Goal: Task Accomplishment & Management: Use online tool/utility

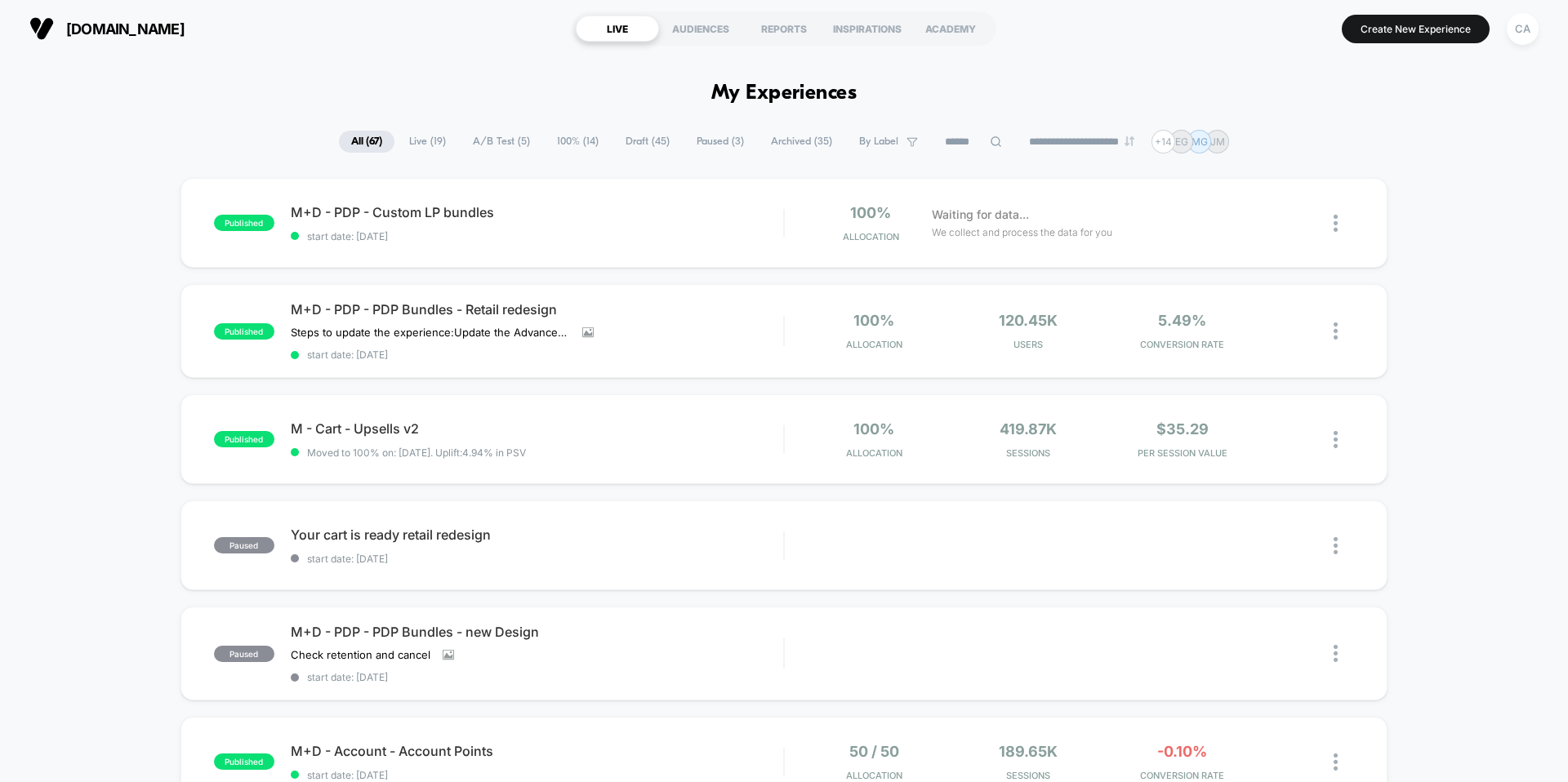
click at [629, 144] on span "Draft ( 45 )" at bounding box center [648, 142] width 69 height 22
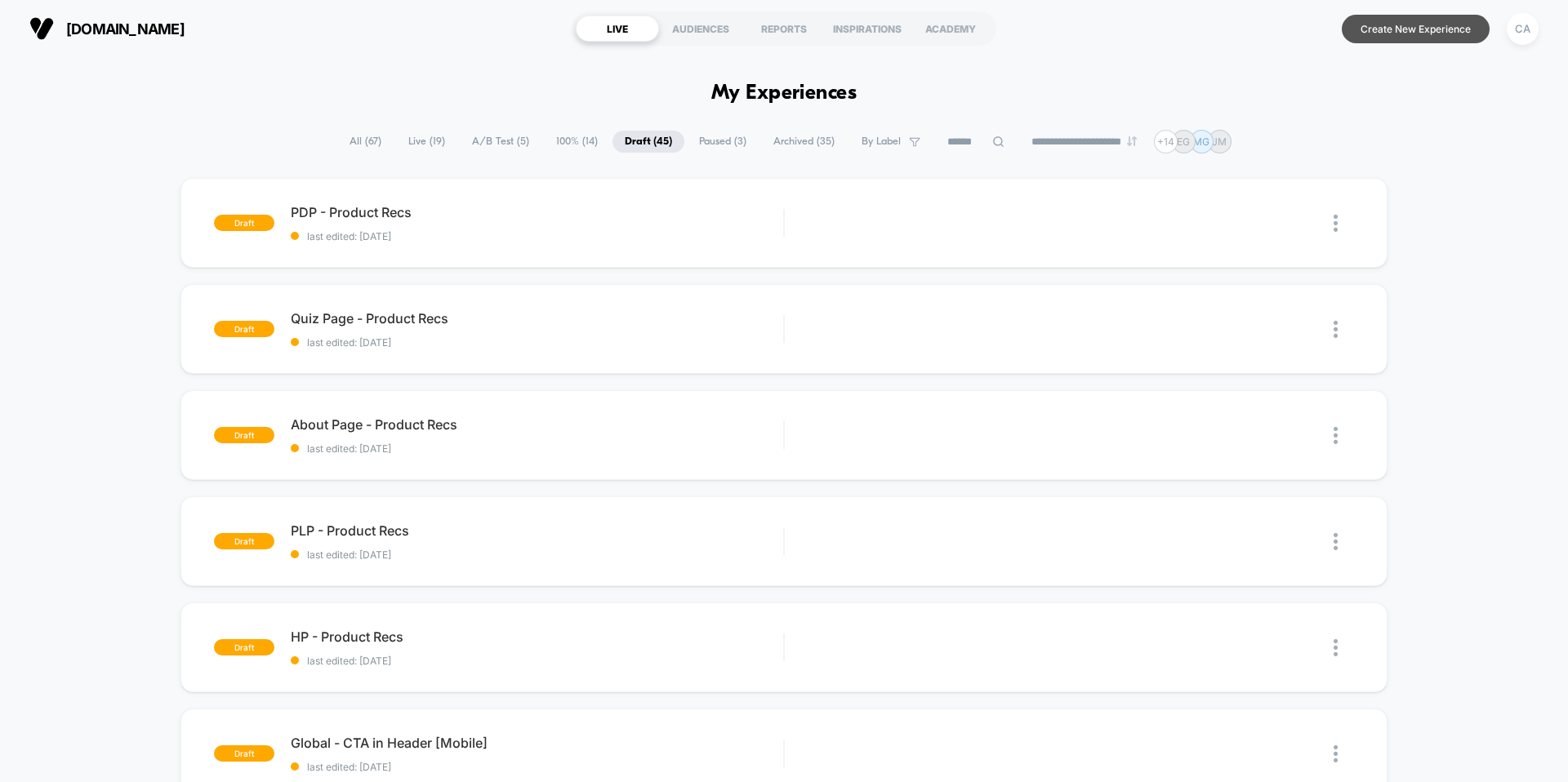
click at [1441, 32] on button "Create New Experience" at bounding box center [1415, 29] width 148 height 29
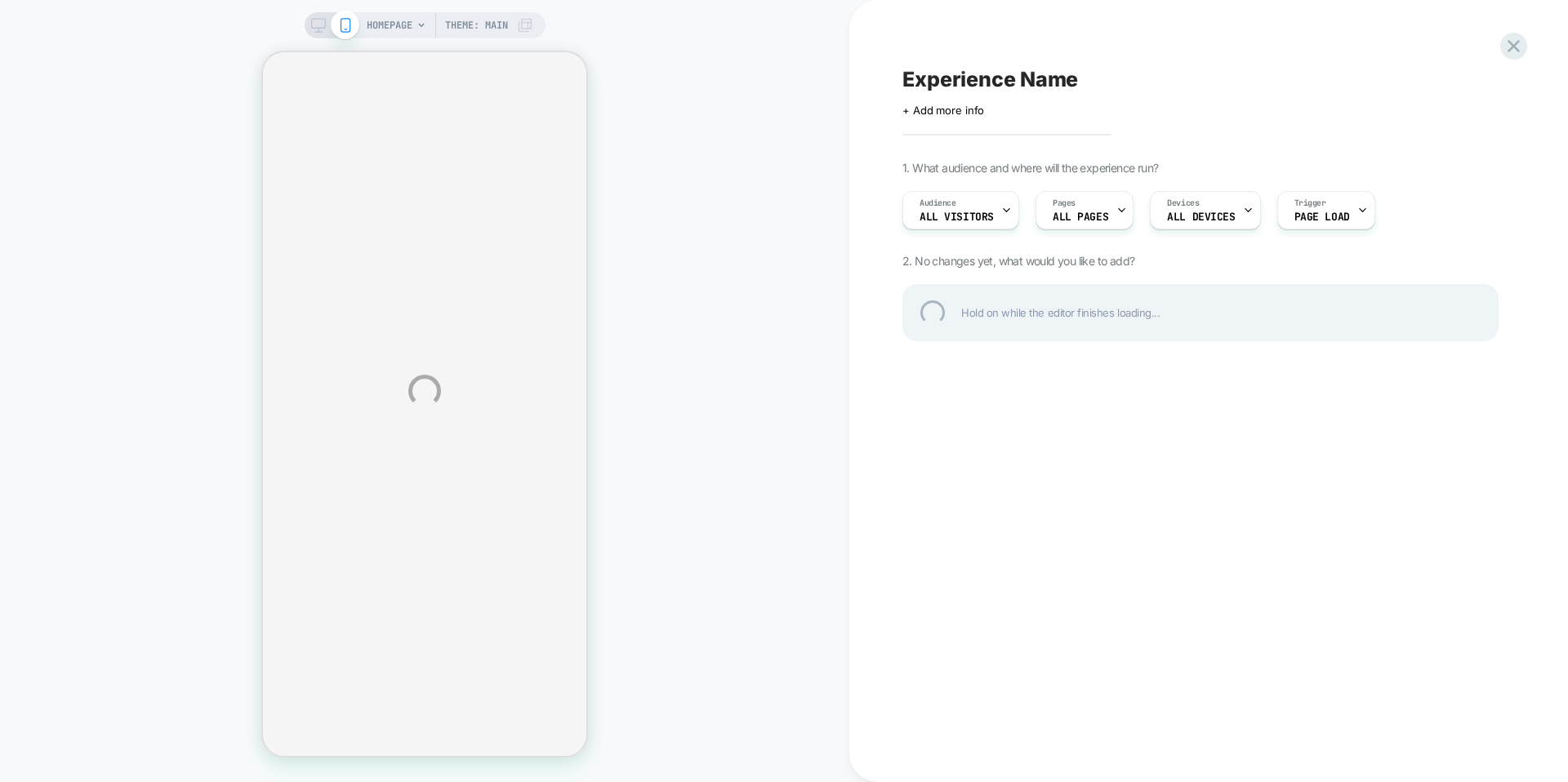
click at [950, 83] on div "Experience Name" at bounding box center [1201, 79] width 597 height 24
click at [904, 79] on textarea "**********" at bounding box center [1079, 79] width 353 height 24
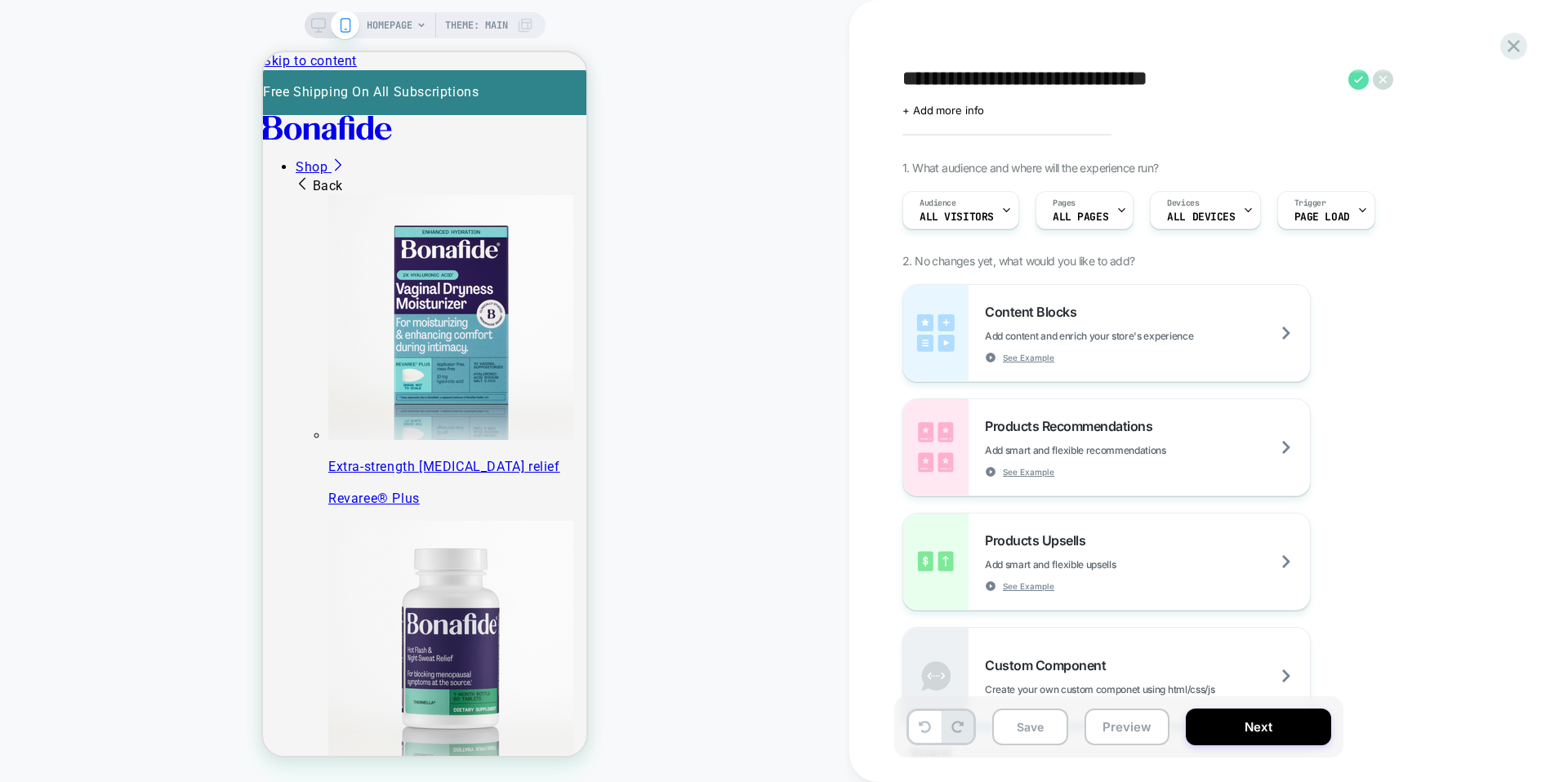
type textarea "**********"
click at [1356, 79] on icon at bounding box center [1358, 80] width 20 height 20
click at [486, 31] on span "Theme: MAIN" at bounding box center [477, 25] width 63 height 26
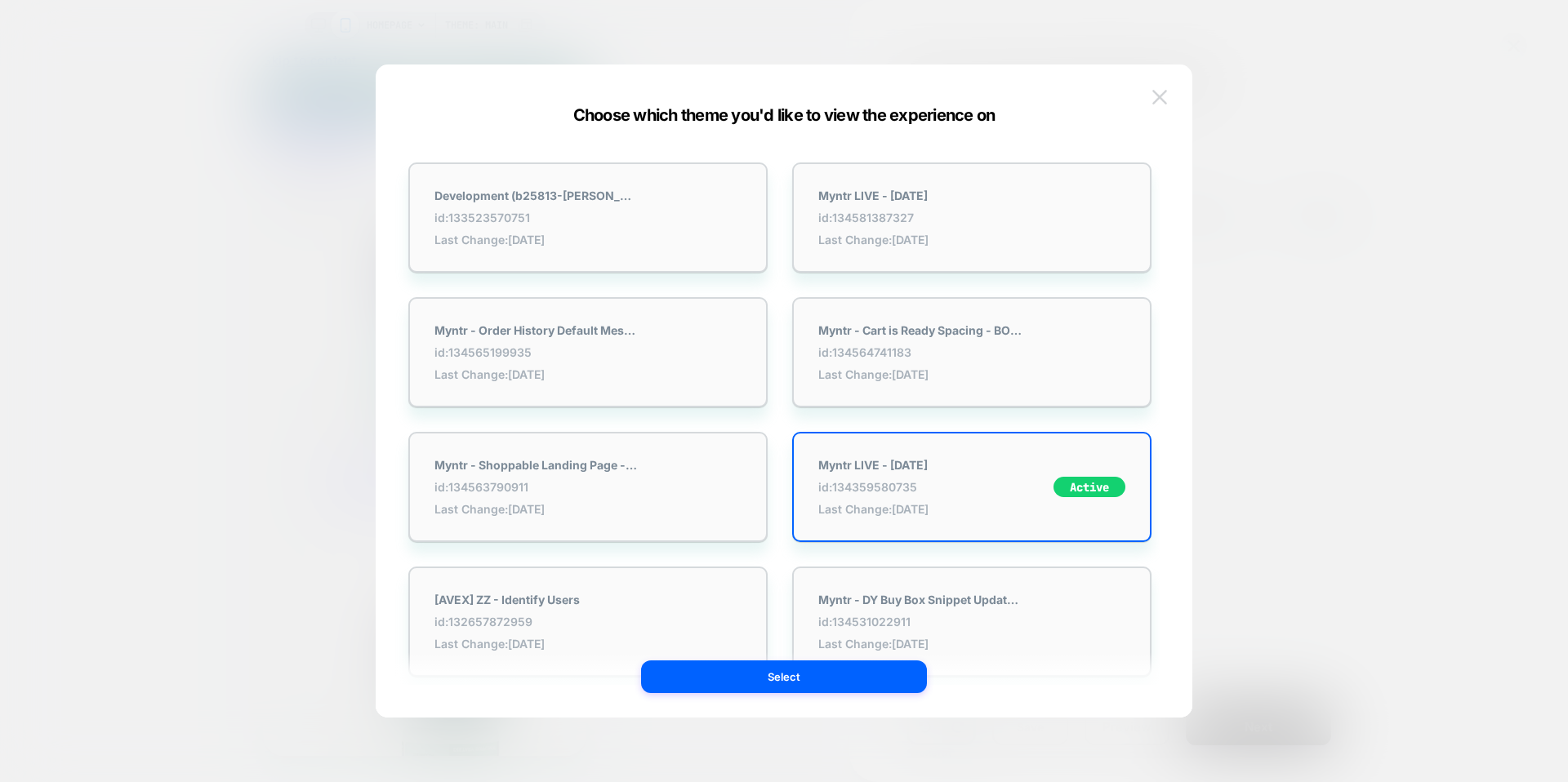
click at [1166, 95] on img at bounding box center [1160, 96] width 15 height 14
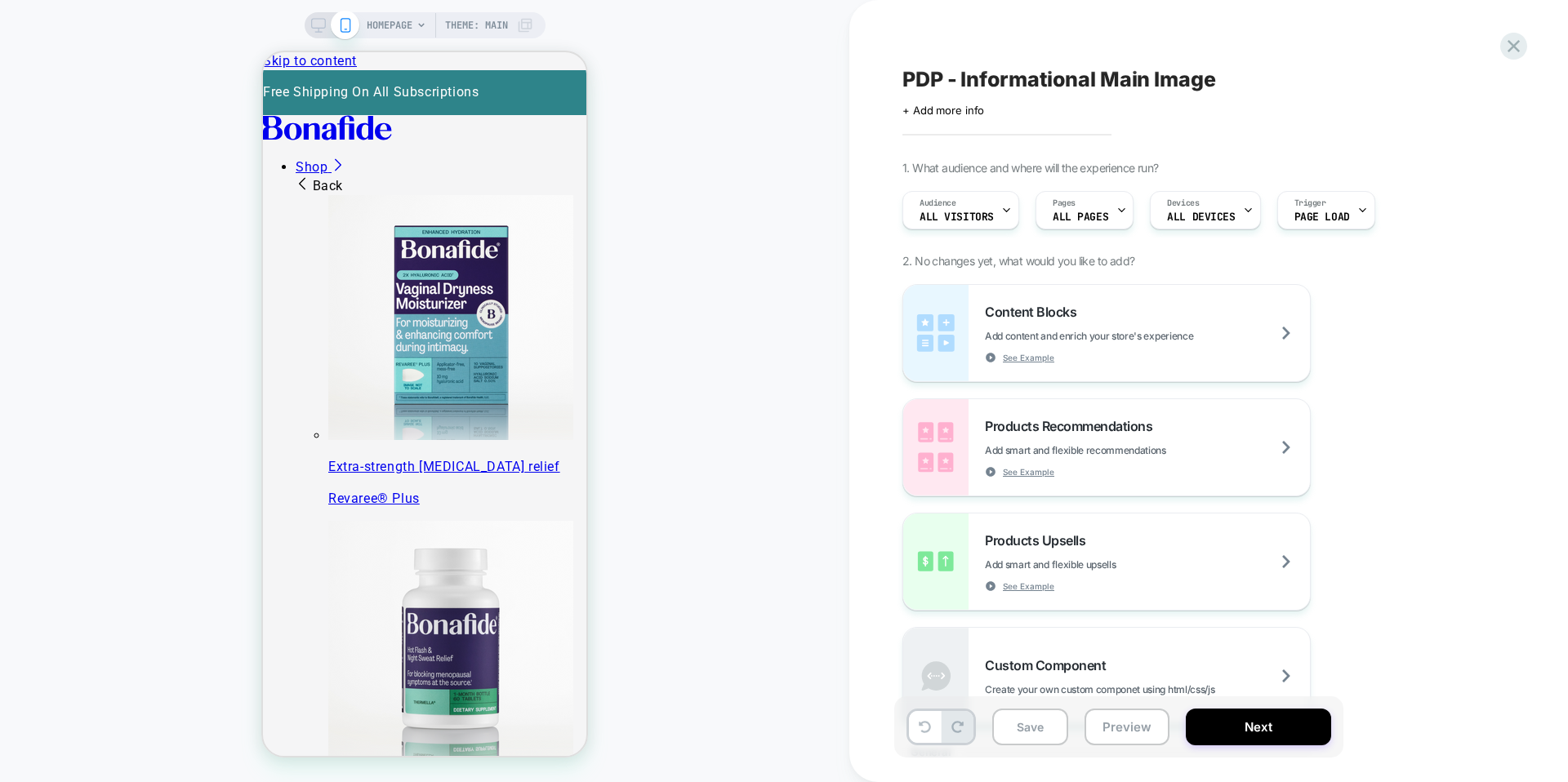
click at [382, 29] on span "HOMEPAGE" at bounding box center [389, 25] width 45 height 26
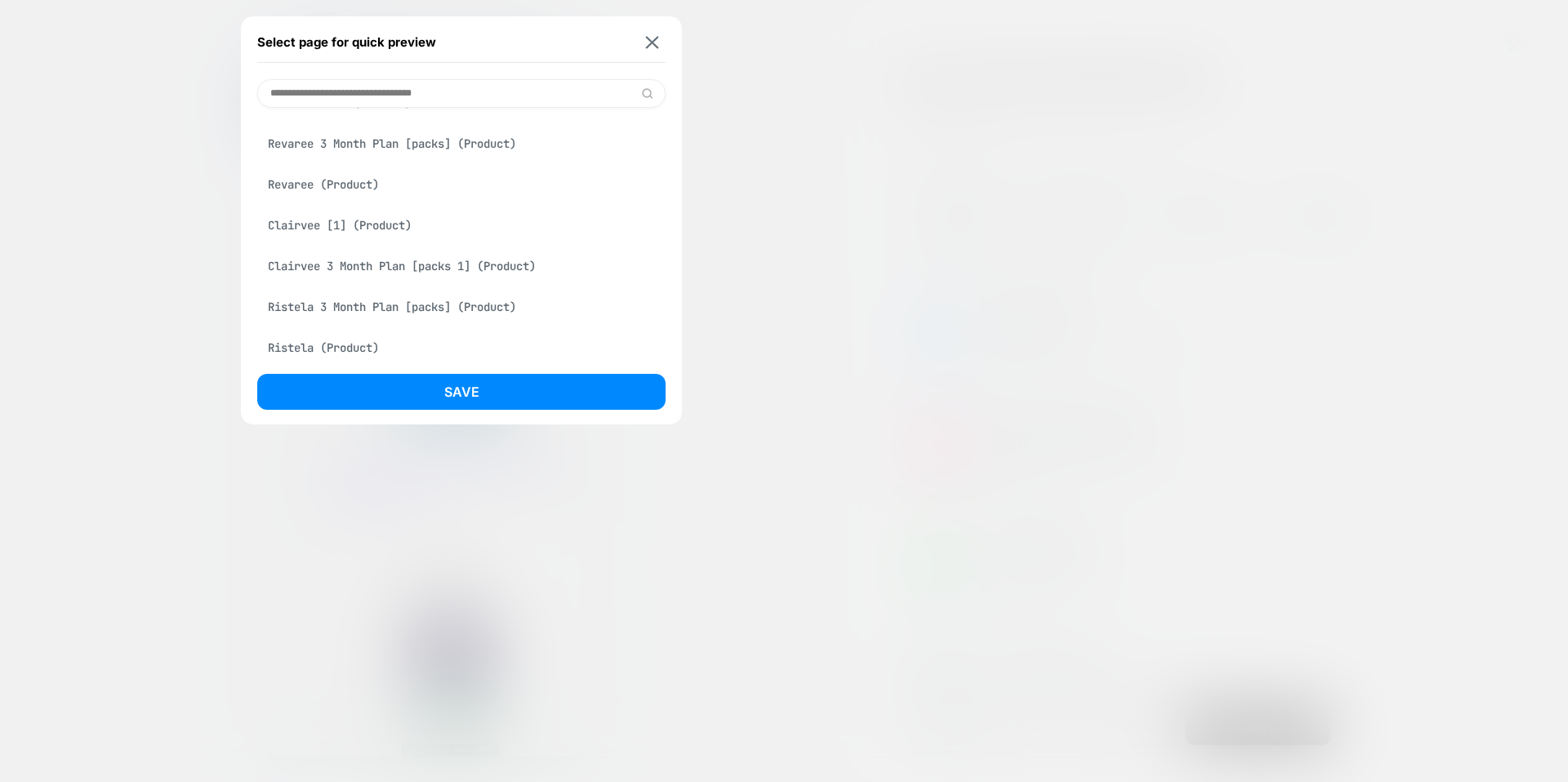
scroll to position [505, 0]
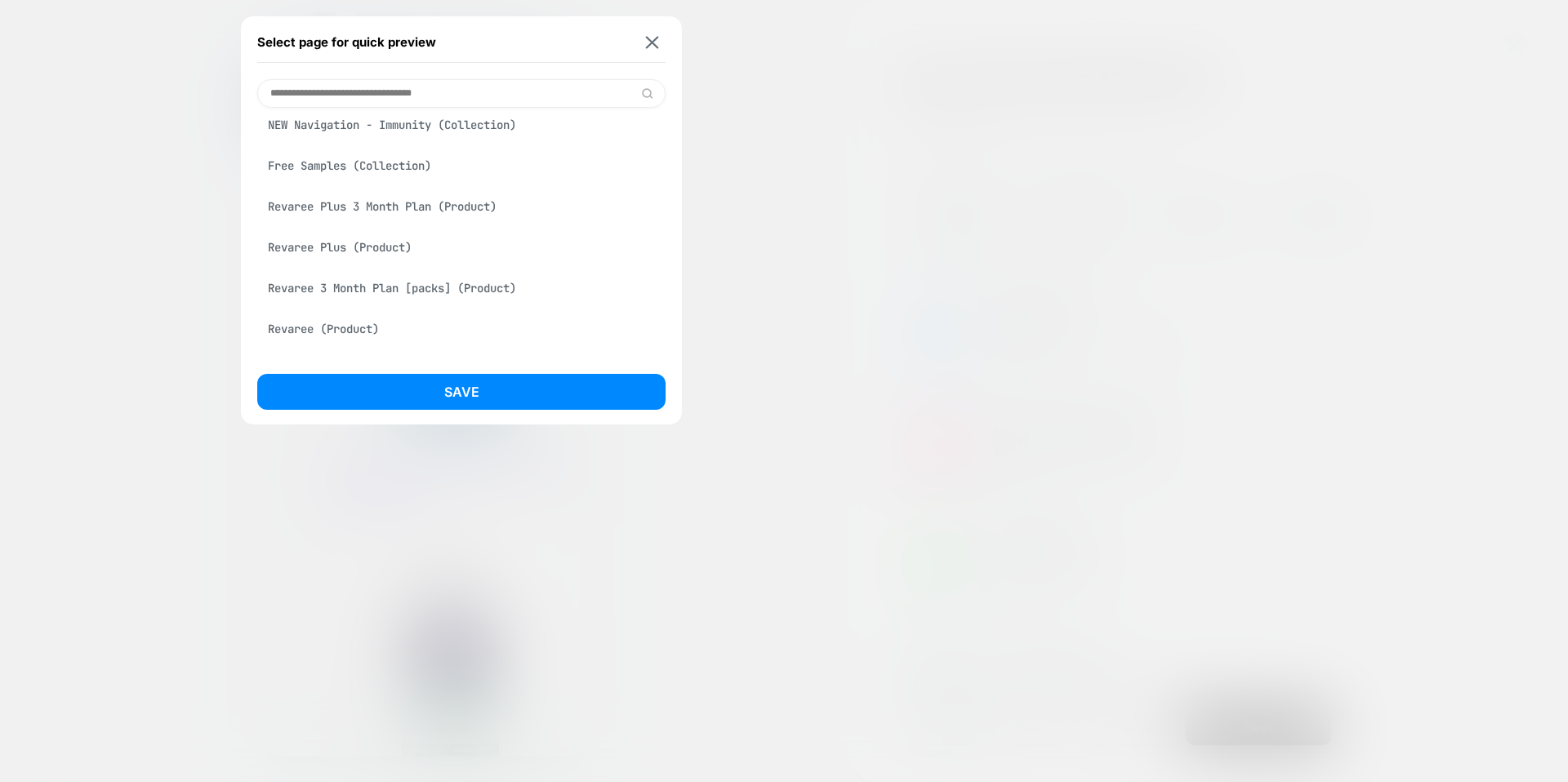
click at [463, 209] on div "Revaree Plus 3 Month Plan (Product)" at bounding box center [461, 206] width 408 height 31
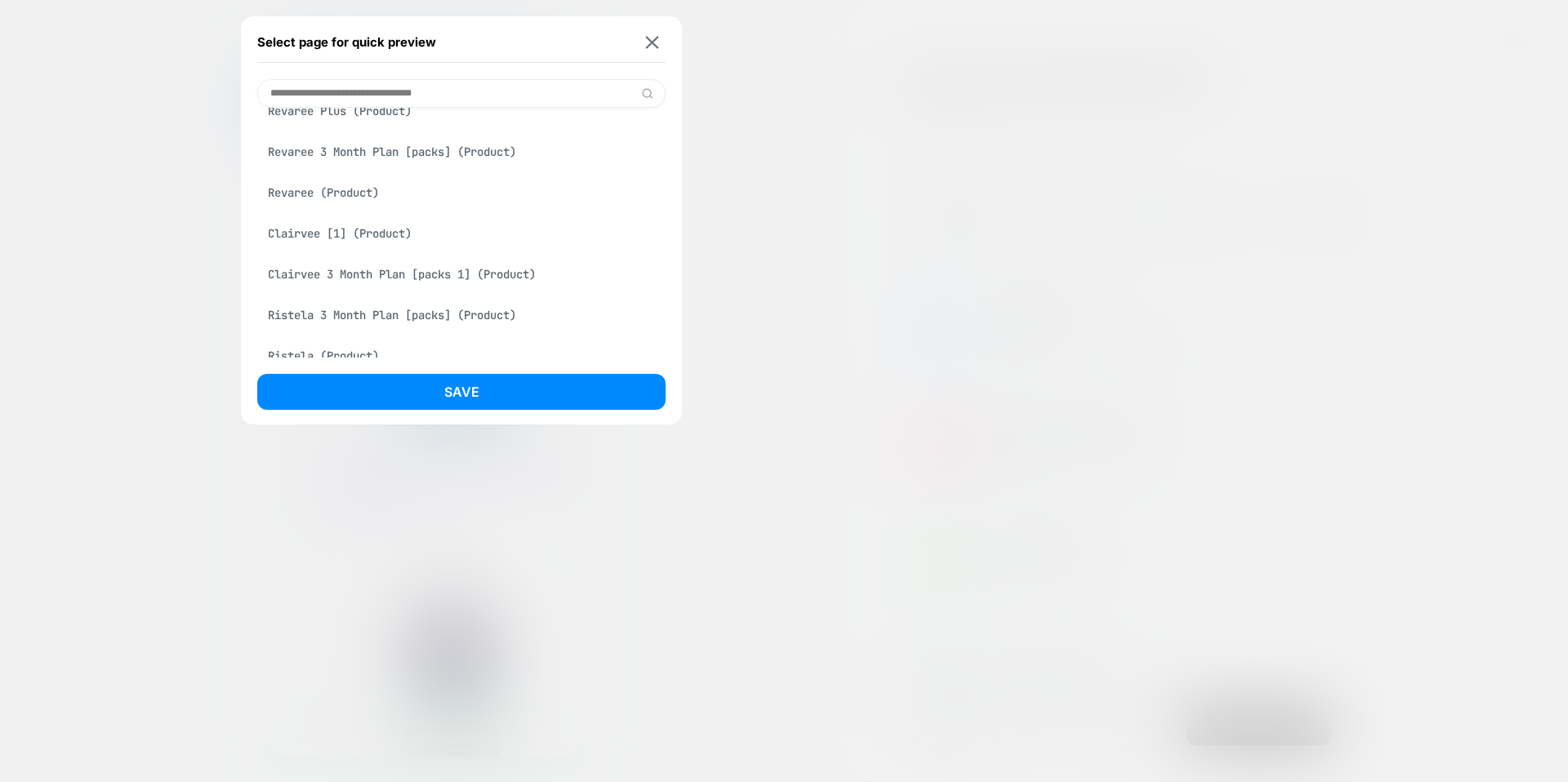
scroll to position [642, 0]
click at [330, 187] on div "Revaree (Product)" at bounding box center [461, 191] width 408 height 31
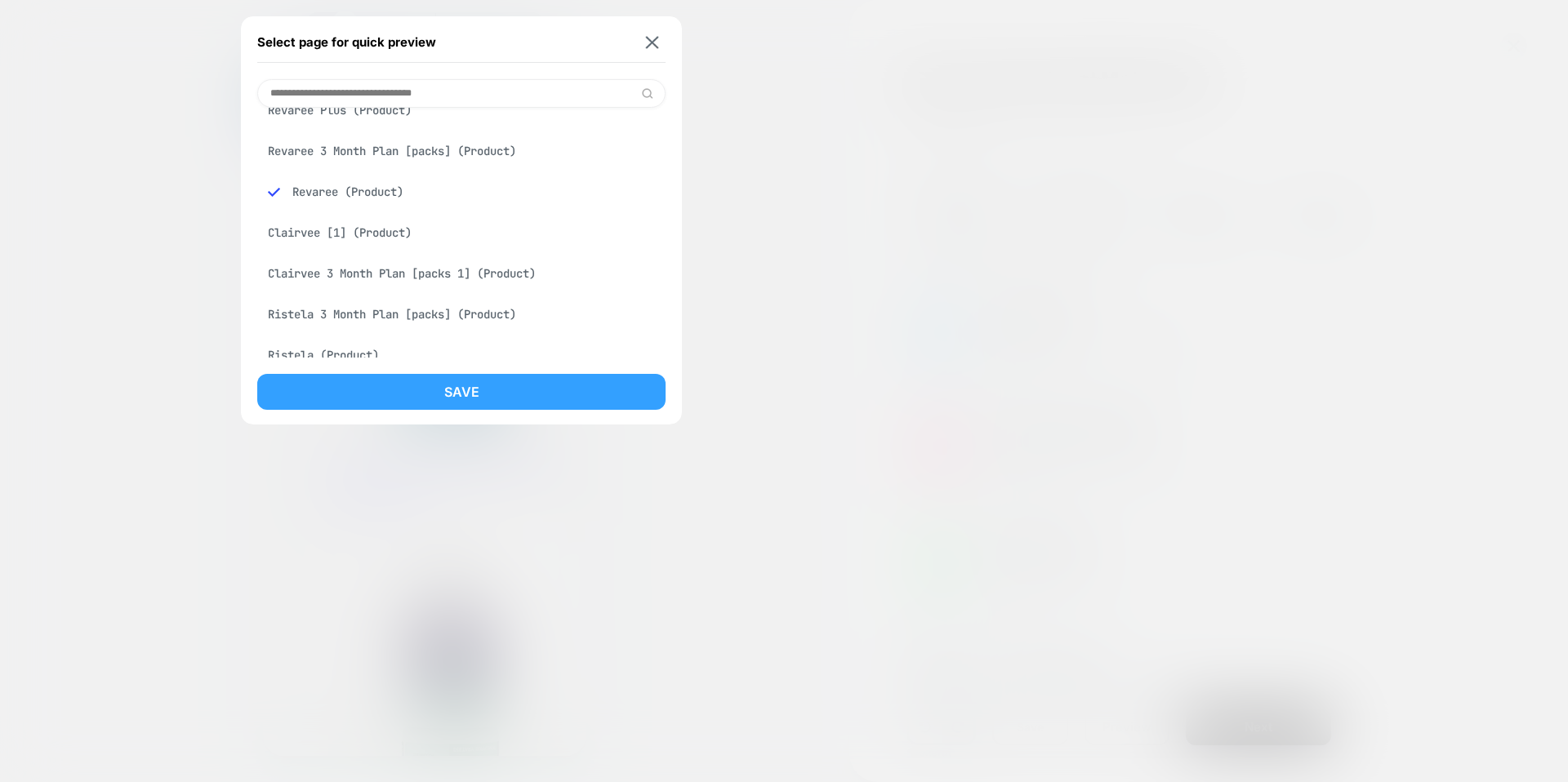
click at [502, 394] on button "Save" at bounding box center [461, 391] width 408 height 36
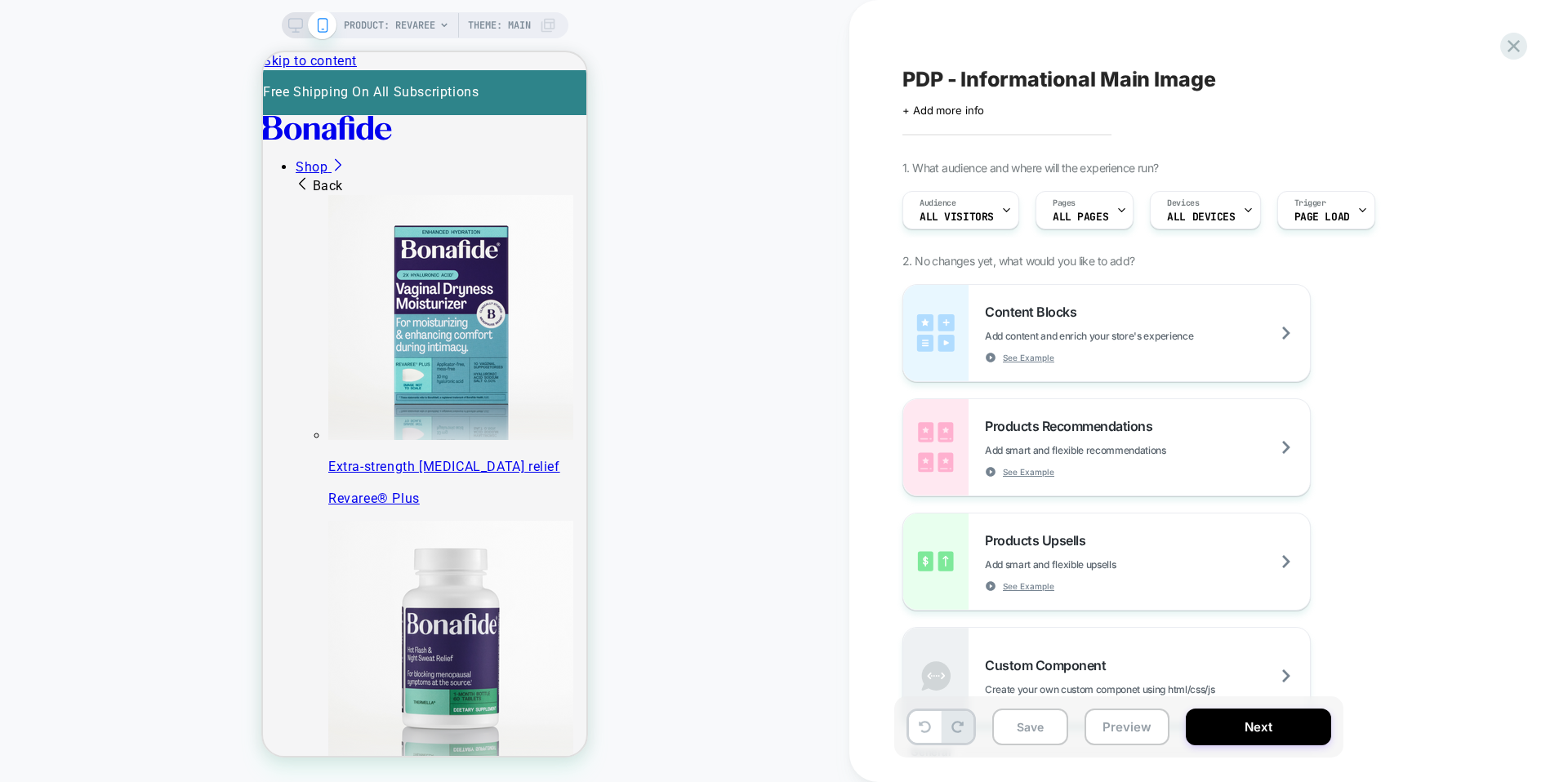
click at [294, 22] on icon at bounding box center [296, 25] width 15 height 15
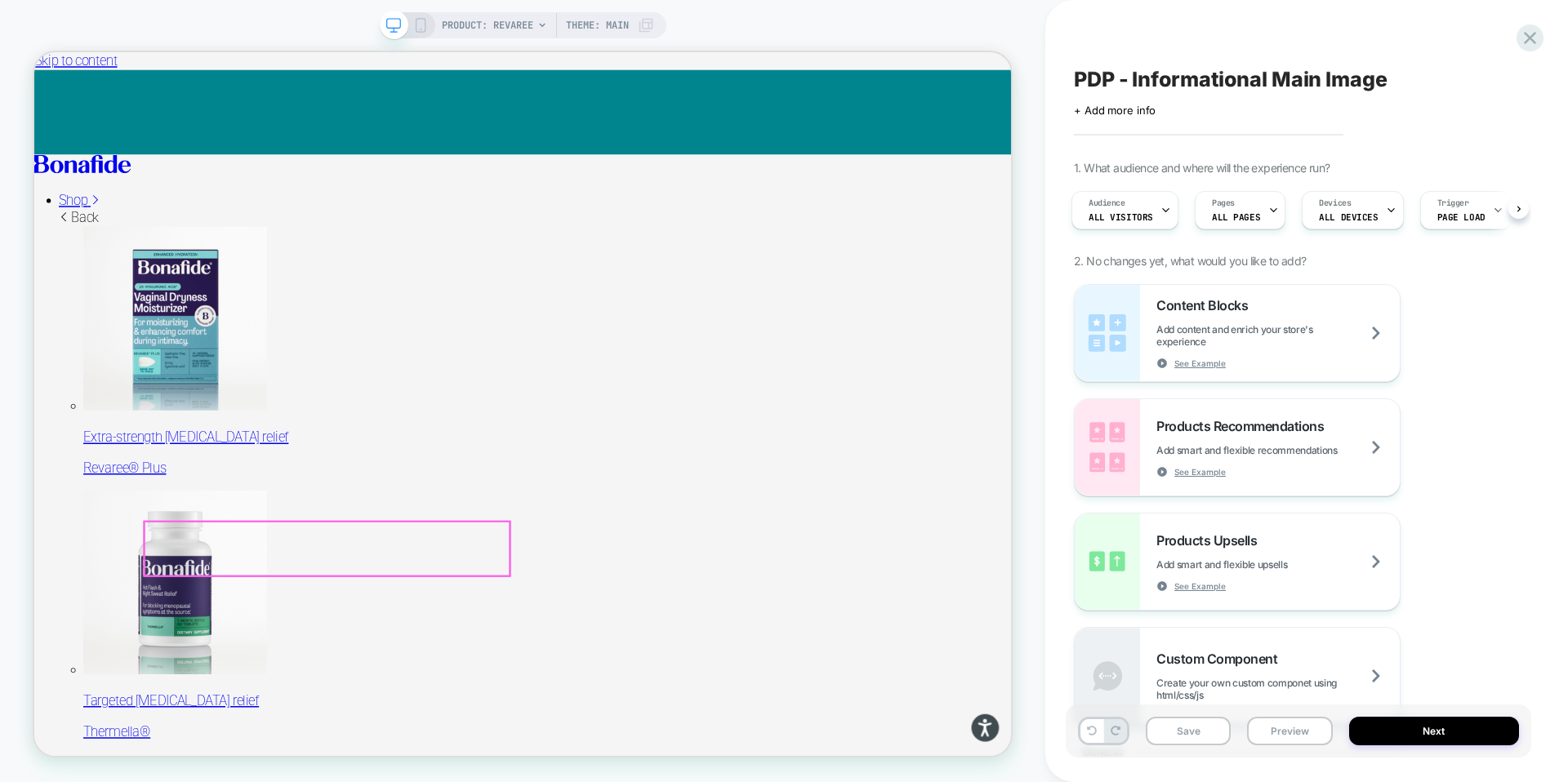
drag, startPoint x: 386, startPoint y: 699, endPoint x: 392, endPoint y: 712, distance: 14.3
drag, startPoint x: 381, startPoint y: 714, endPoint x: 713, endPoint y: 712, distance: 332.0
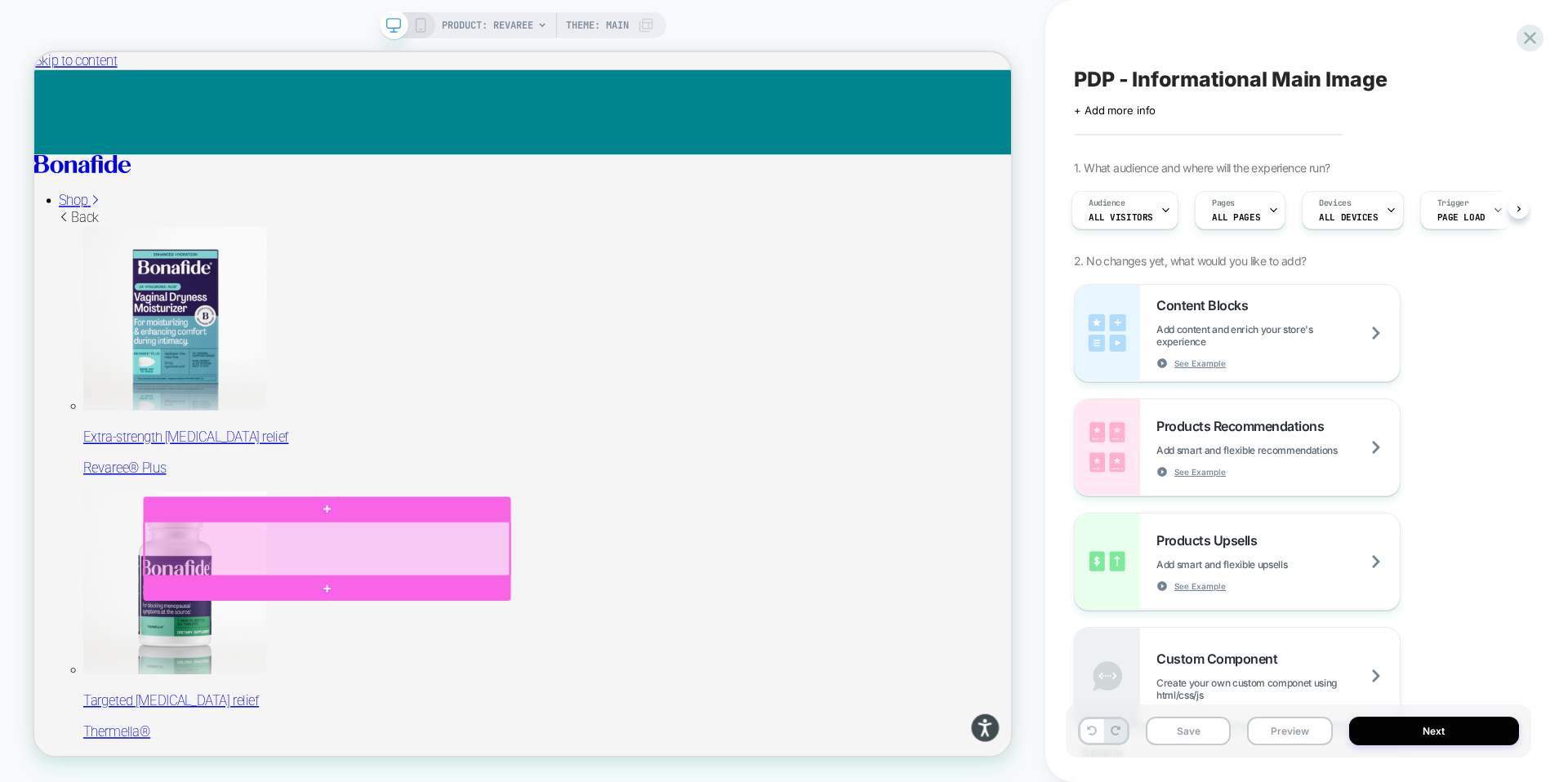
click at [222, 722] on div at bounding box center [424, 713] width 487 height 71
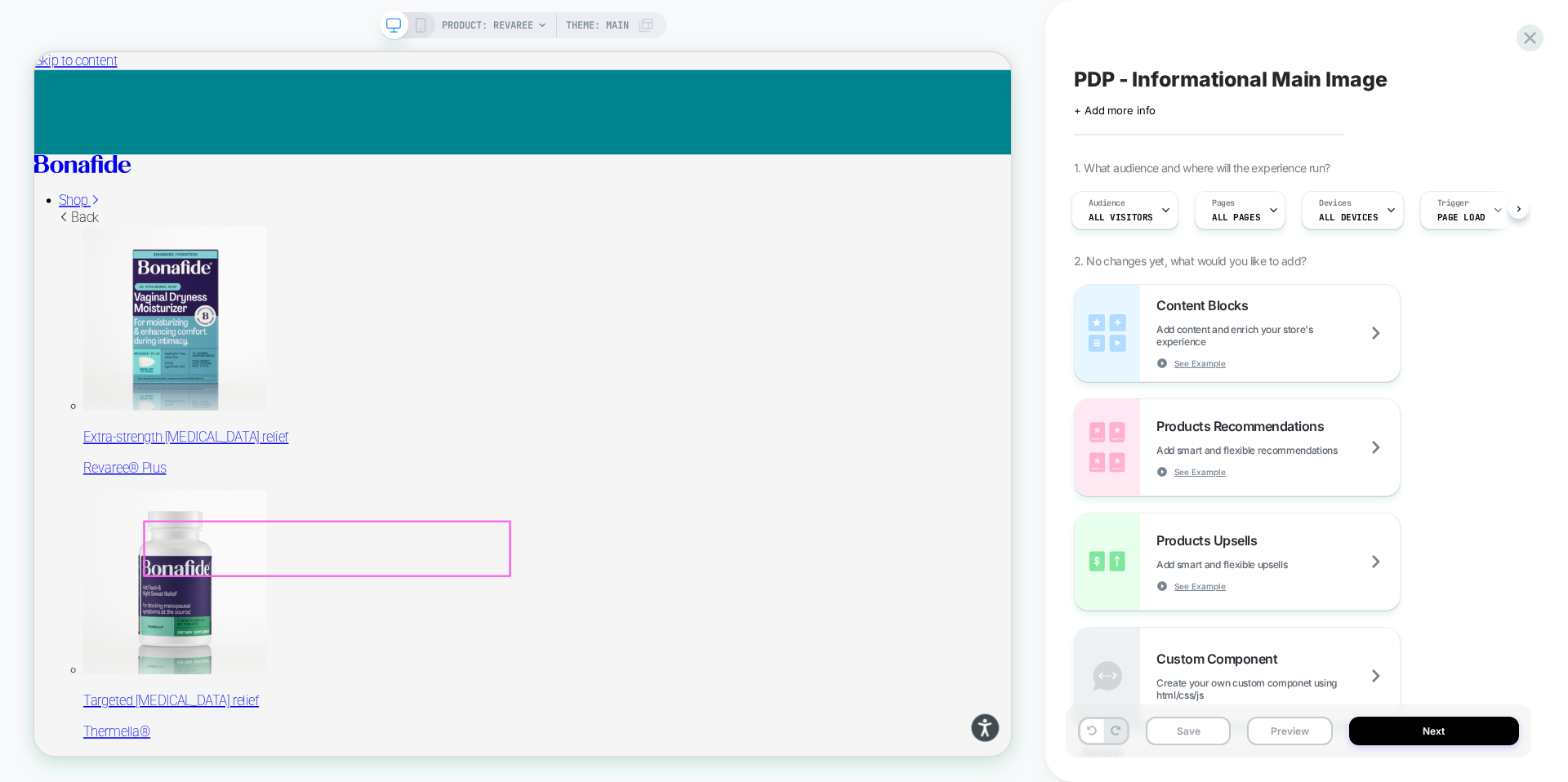
drag, startPoint x: 226, startPoint y: 712, endPoint x: 347, endPoint y: 850, distance: 183.5
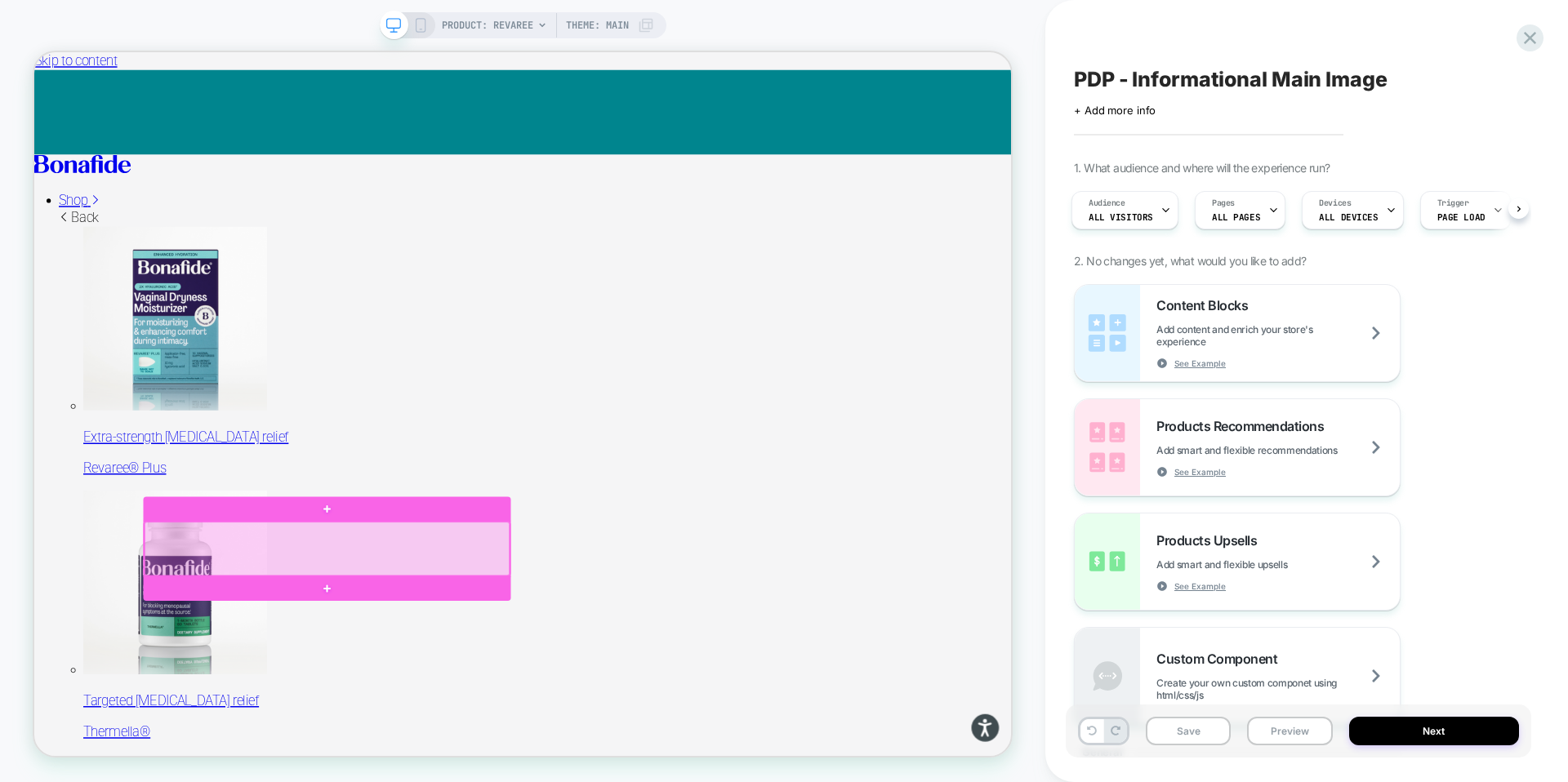
click at [287, 722] on div at bounding box center [424, 713] width 487 height 71
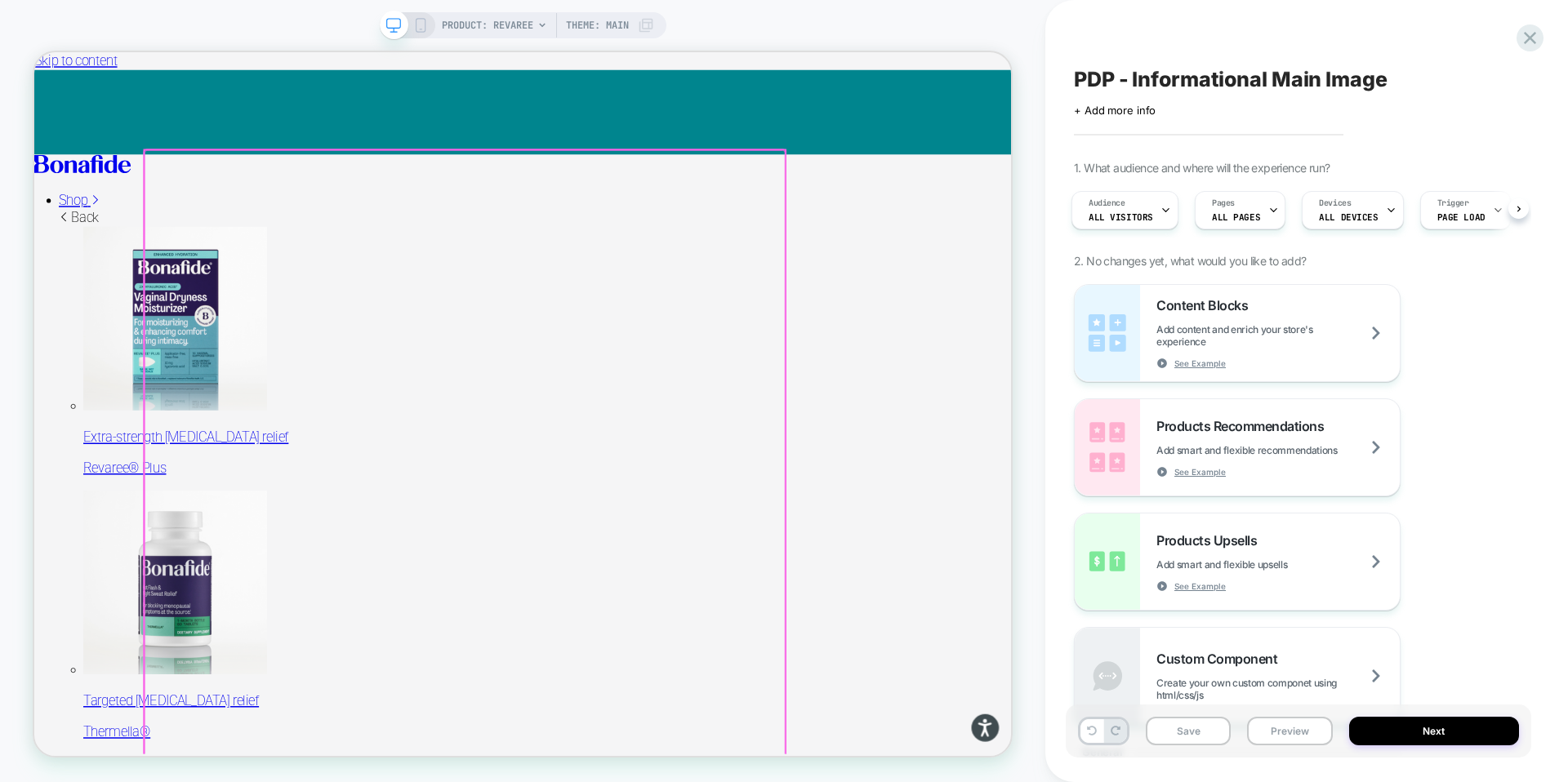
drag, startPoint x: 471, startPoint y: 473, endPoint x: 507, endPoint y: 475, distance: 36.1
click at [507, 475] on div at bounding box center [608, 609] width 855 height 854
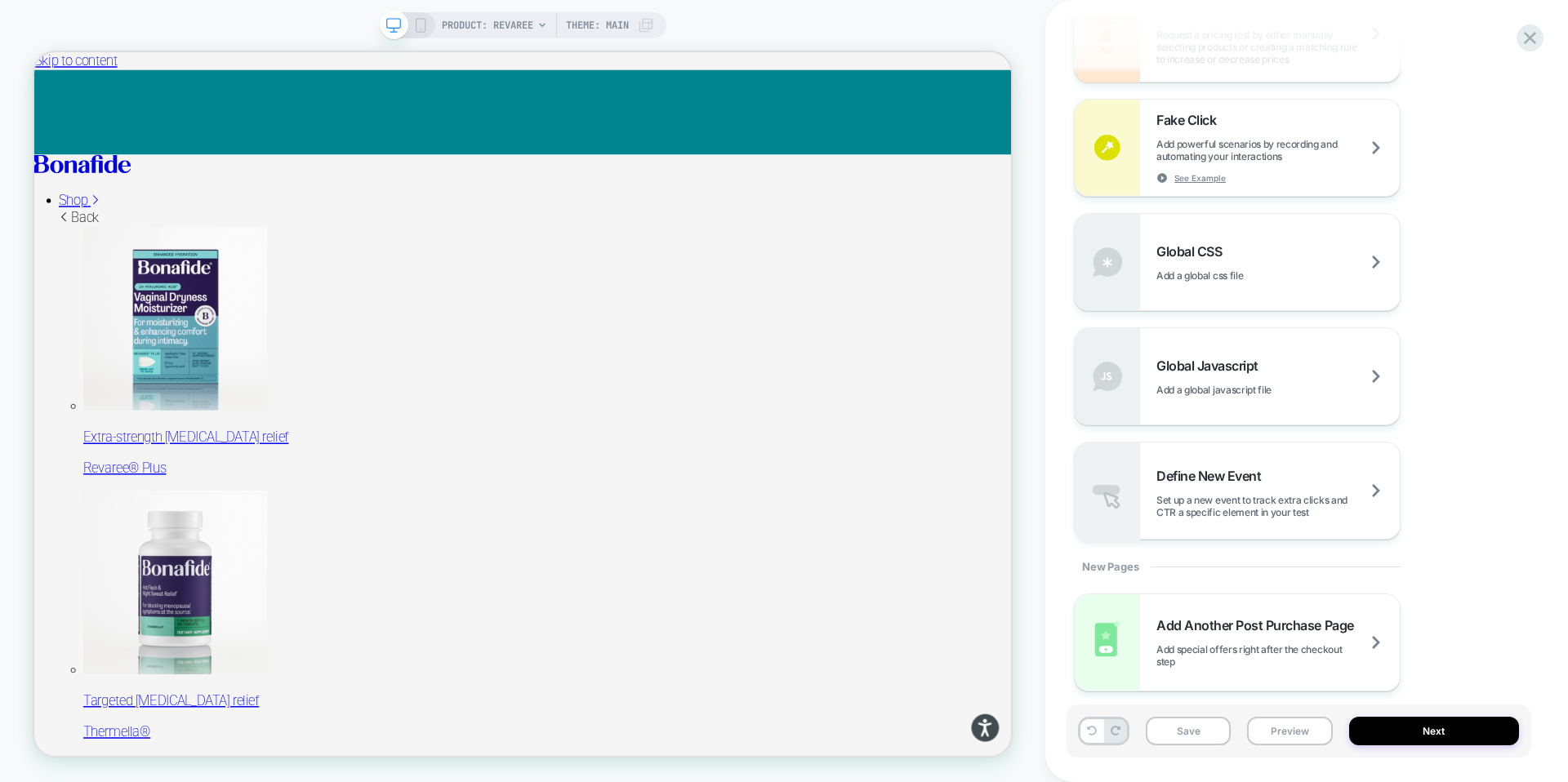
scroll to position [1039, 0]
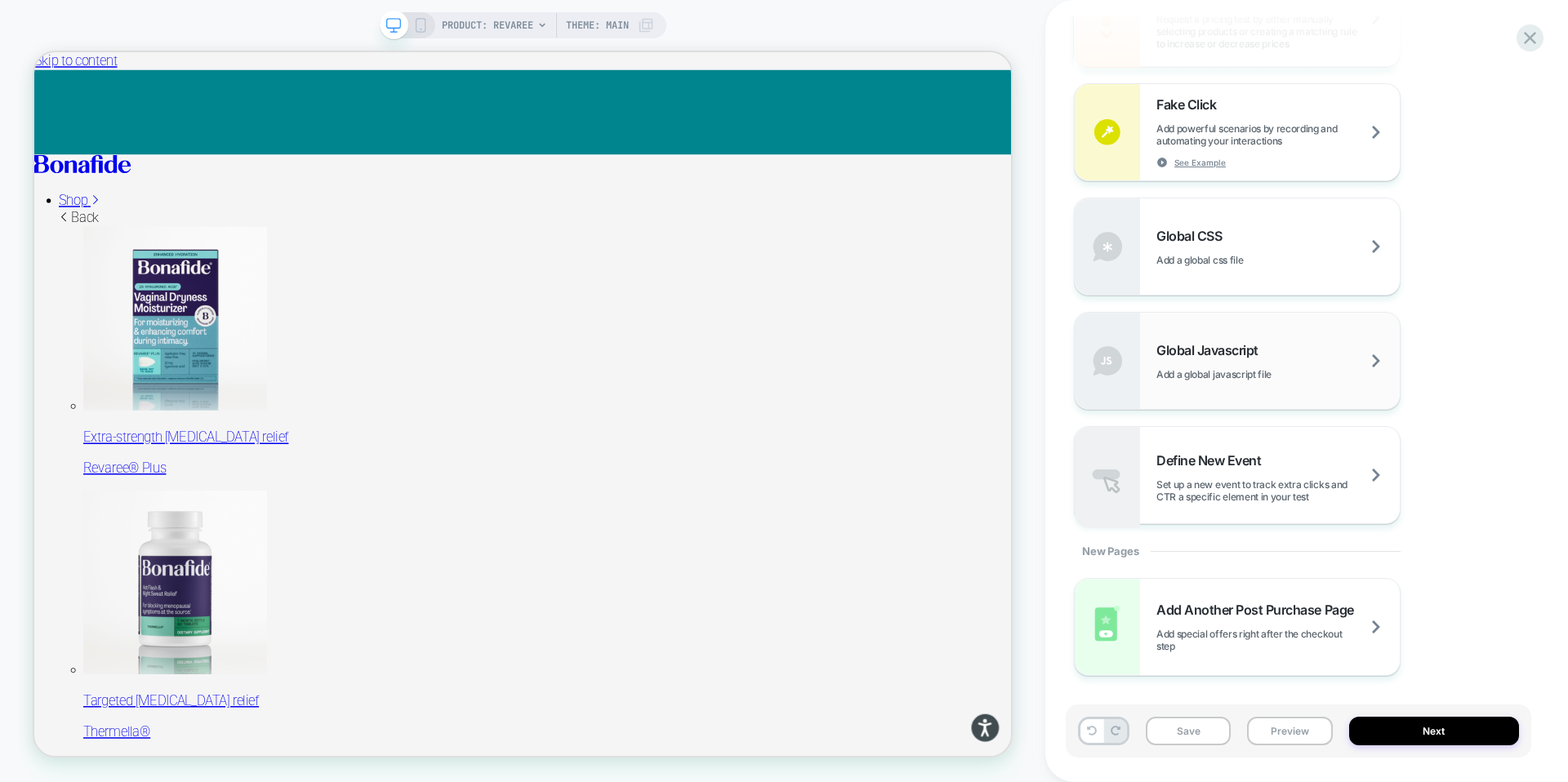
click at [1379, 356] on div "Global Javascript Add a global javascript file" at bounding box center [1278, 361] width 243 height 38
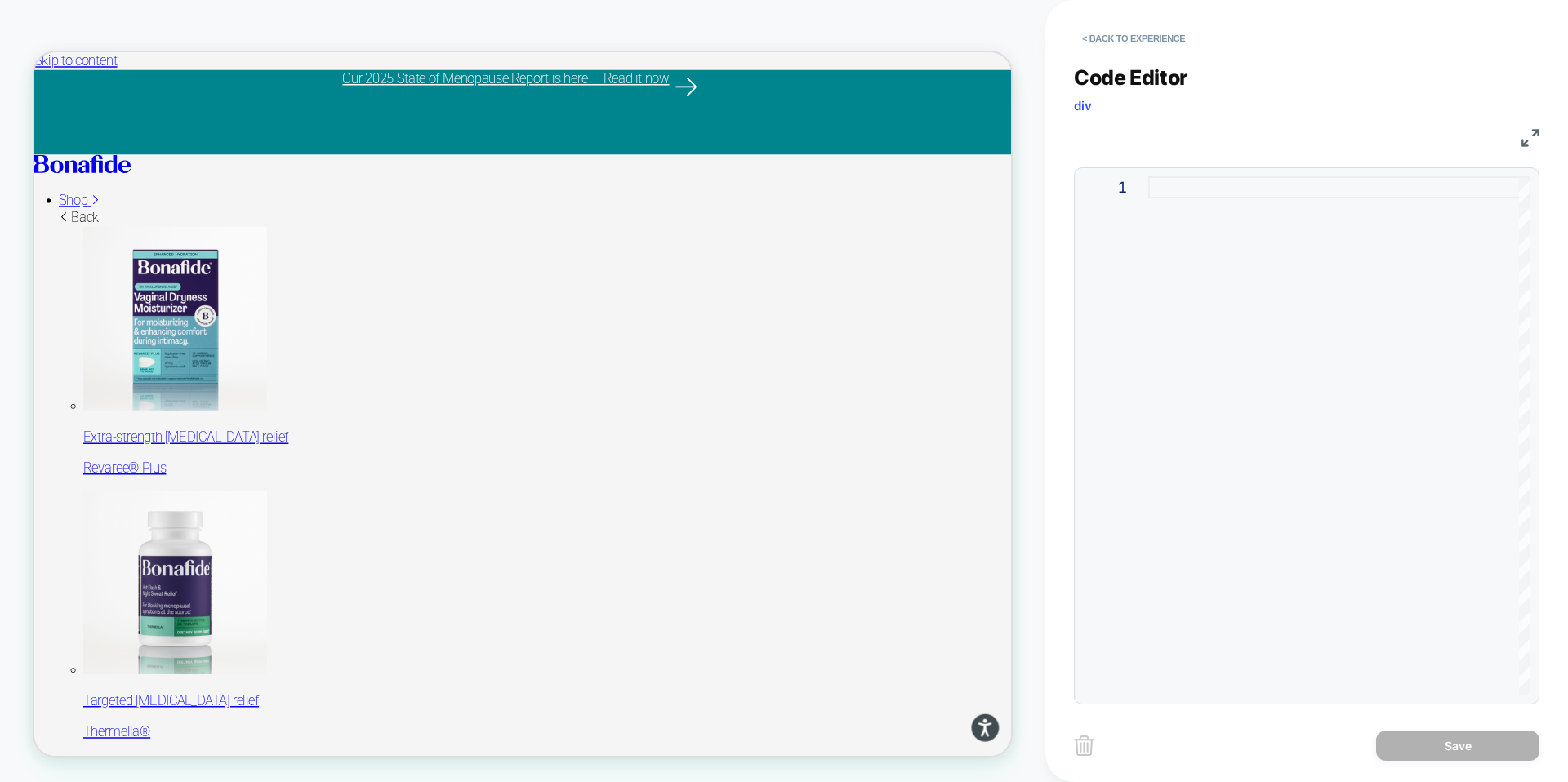
click at [1153, 193] on div at bounding box center [1340, 436] width 382 height 519
click at [1185, 186] on div at bounding box center [1340, 436] width 382 height 519
click at [1180, 187] on div at bounding box center [1340, 436] width 382 height 519
click at [1202, 203] on div at bounding box center [1340, 436] width 382 height 519
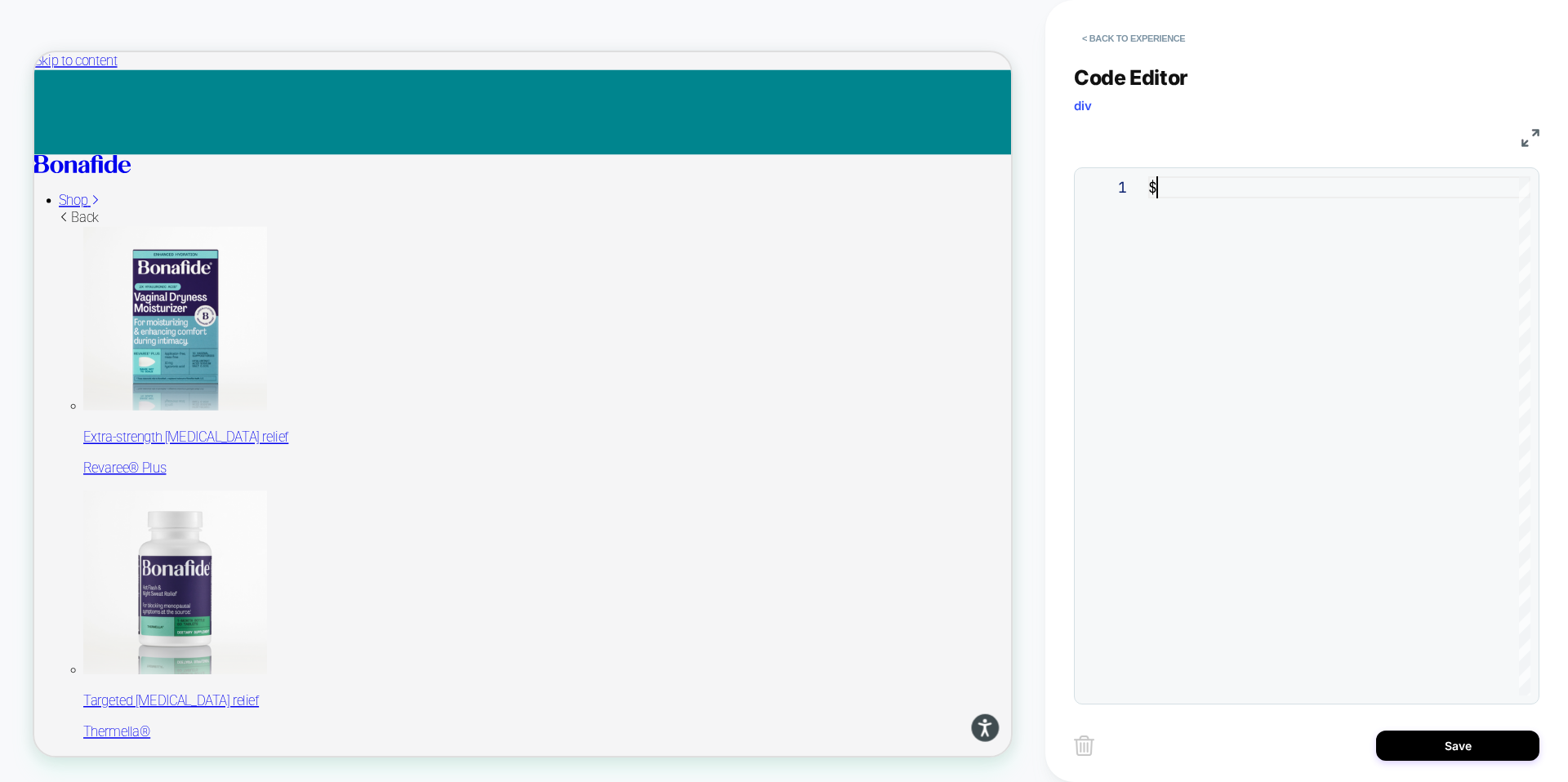
type textarea "*"
click at [1172, 187] on div "$ ( '.c-product-slider-main ' )" at bounding box center [1340, 436] width 382 height 519
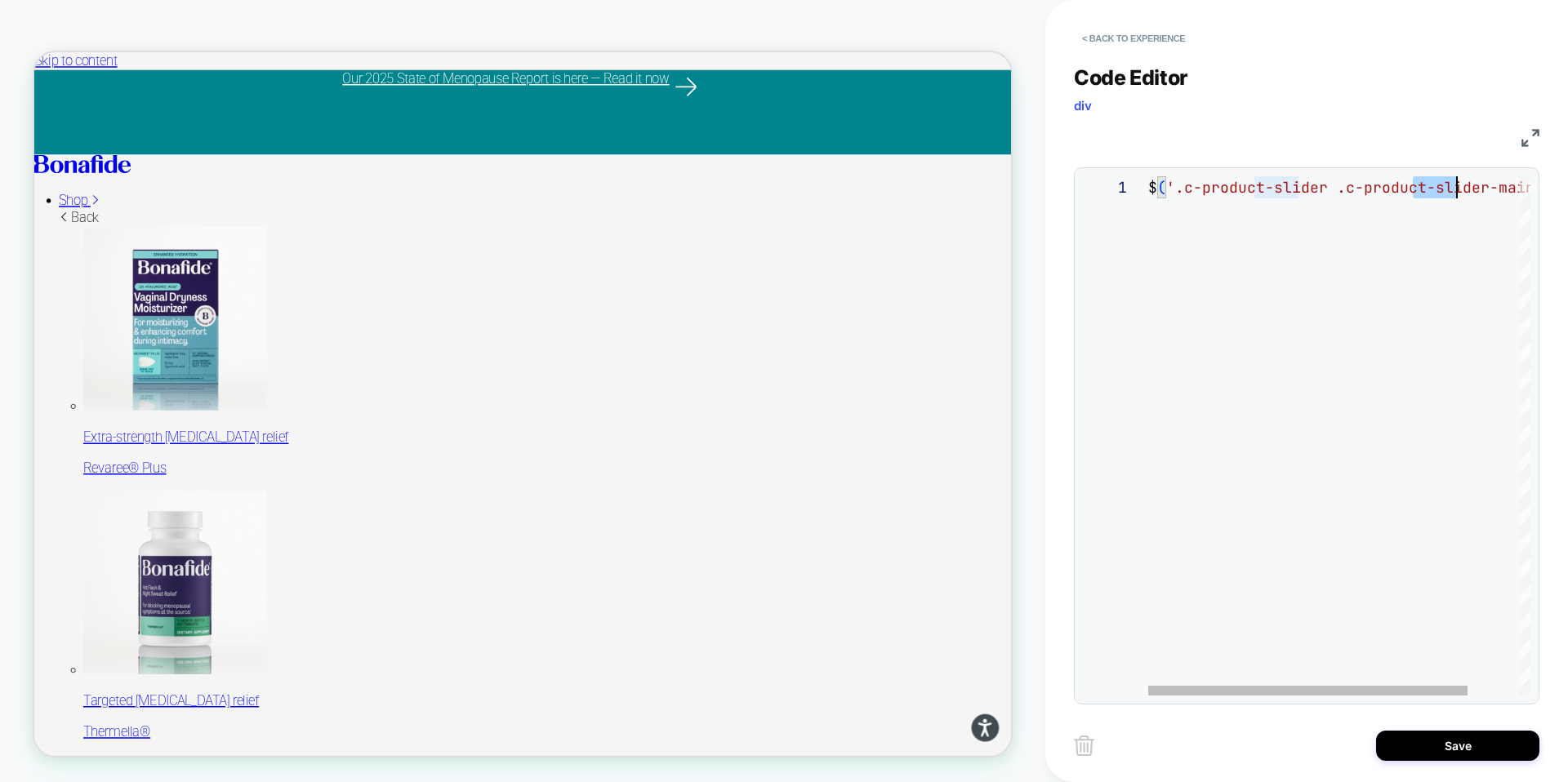
scroll to position [0, 396]
drag, startPoint x: 1424, startPoint y: 184, endPoint x: 1535, endPoint y: 183, distance: 111.0
click at [1515, 191] on div "$ ( '.c-product-slider .c-product-slider-main' )" at bounding box center [1343, 436] width 443 height 519
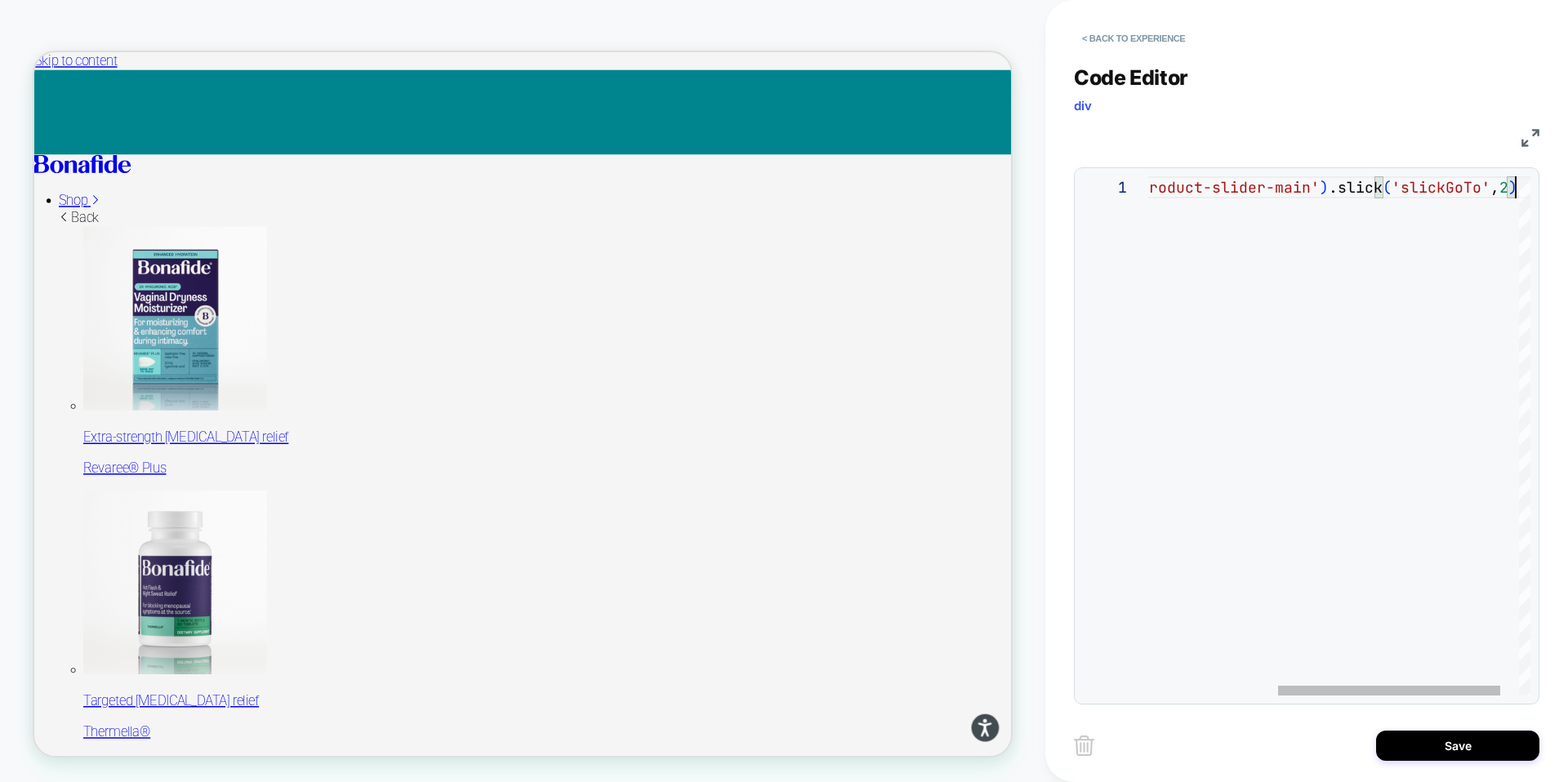
click at [1413, 239] on div "$ ( '.c-product-slider .c-product-slider-main' ) .slick ( 'slickGoTo' , 2 )" at bounding box center [1242, 436] width 637 height 519
type textarea "**********"
click at [1432, 745] on button "Save" at bounding box center [1458, 746] width 163 height 31
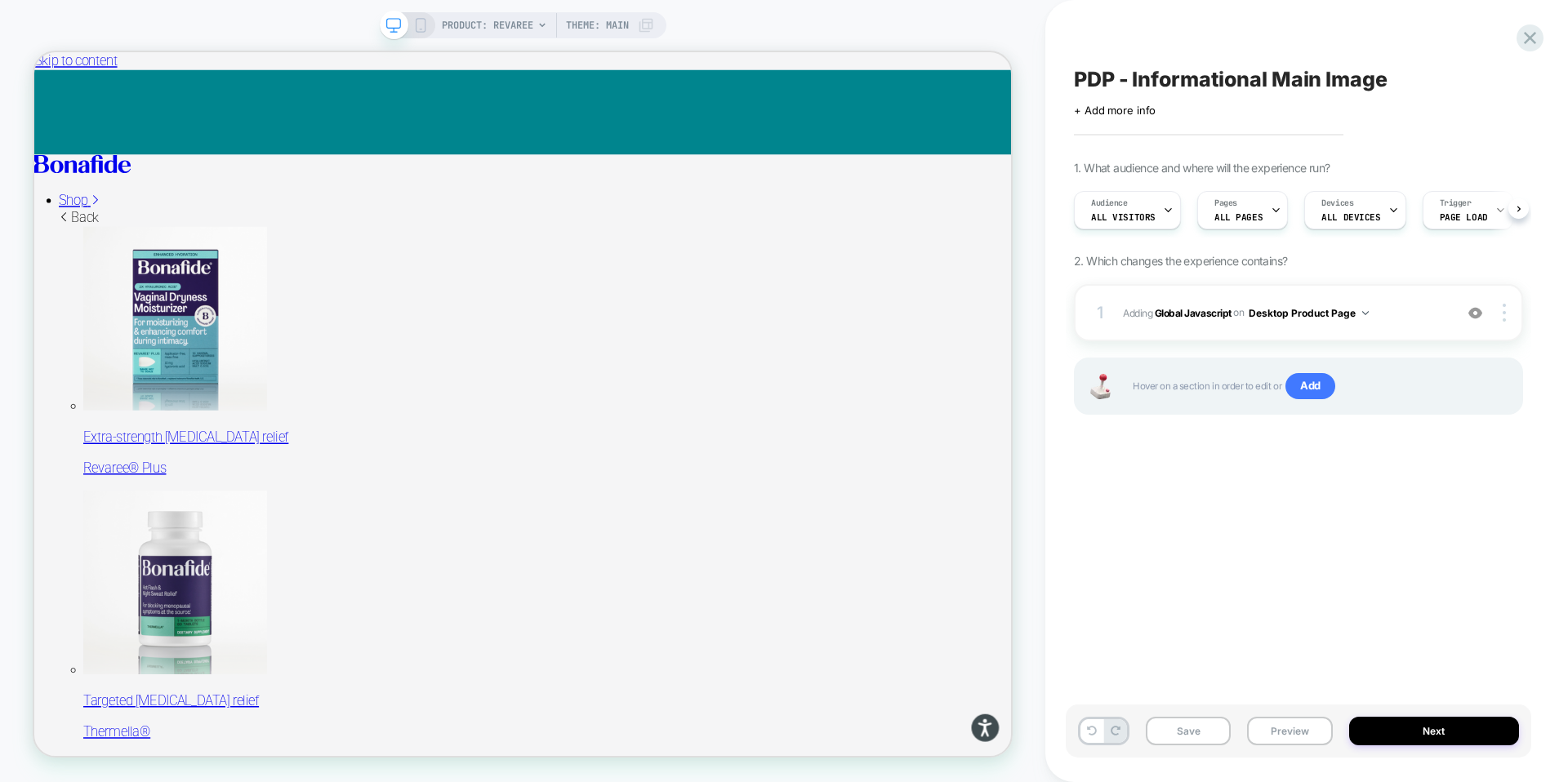
scroll to position [0, 1]
drag, startPoint x: 1203, startPoint y: 386, endPoint x: 1227, endPoint y: 405, distance: 30.6
click at [1199, 432] on div "1 Adding Global Javascript on Desktop Product Page Add Before Add After Copy to…" at bounding box center [1298, 369] width 449 height 172
click at [1209, 393] on span "Hover on a section in order to edit or Add" at bounding box center [1318, 386] width 372 height 26
click at [1205, 392] on span "Hover on a section in order to edit or Add" at bounding box center [1318, 386] width 372 height 26
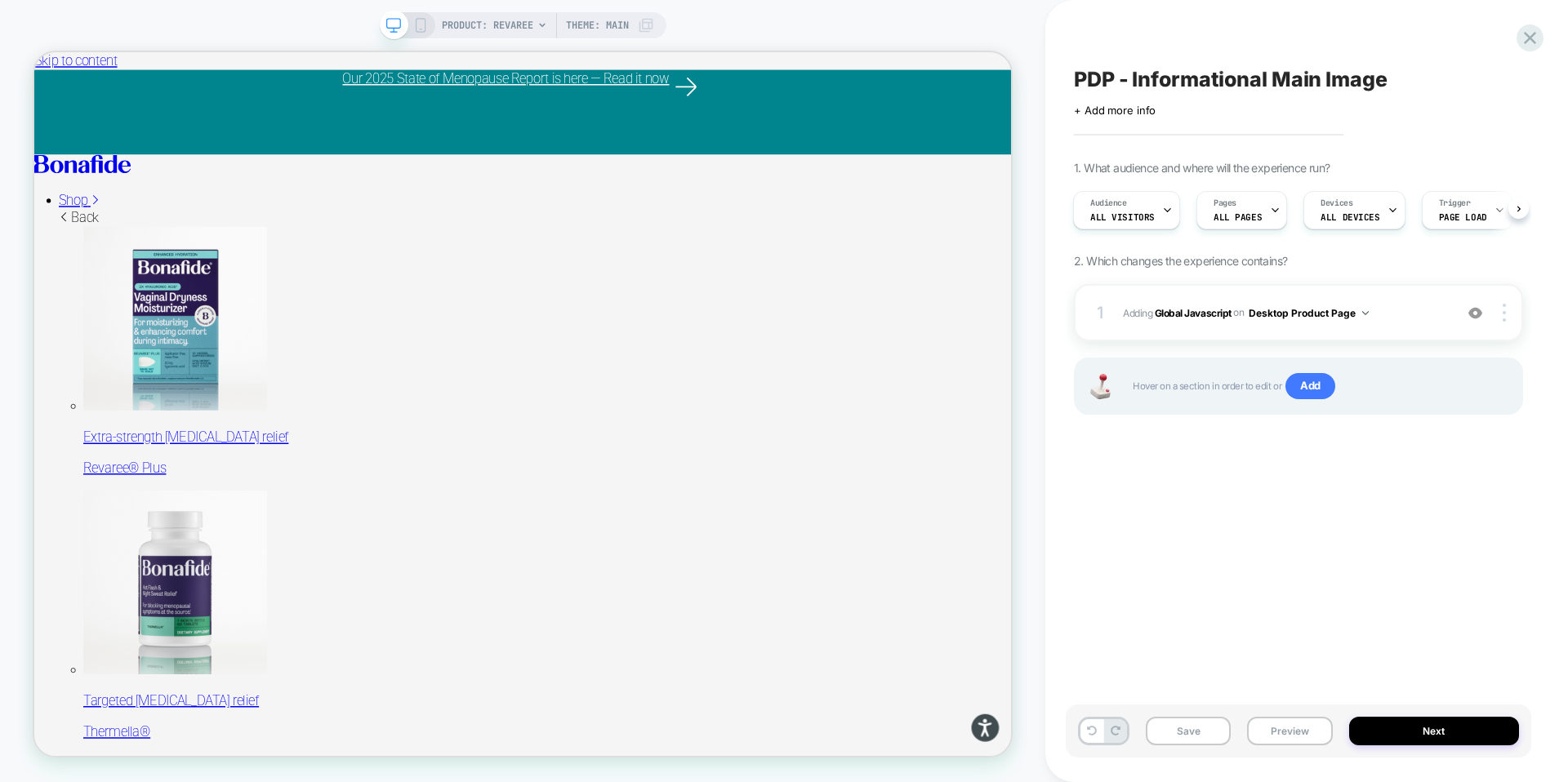
click at [1206, 392] on span "Hover on a section in order to edit or Add" at bounding box center [1318, 386] width 372 height 26
click at [1204, 736] on button "Save" at bounding box center [1189, 731] width 85 height 29
click at [1279, 733] on button "Preview" at bounding box center [1290, 731] width 85 height 29
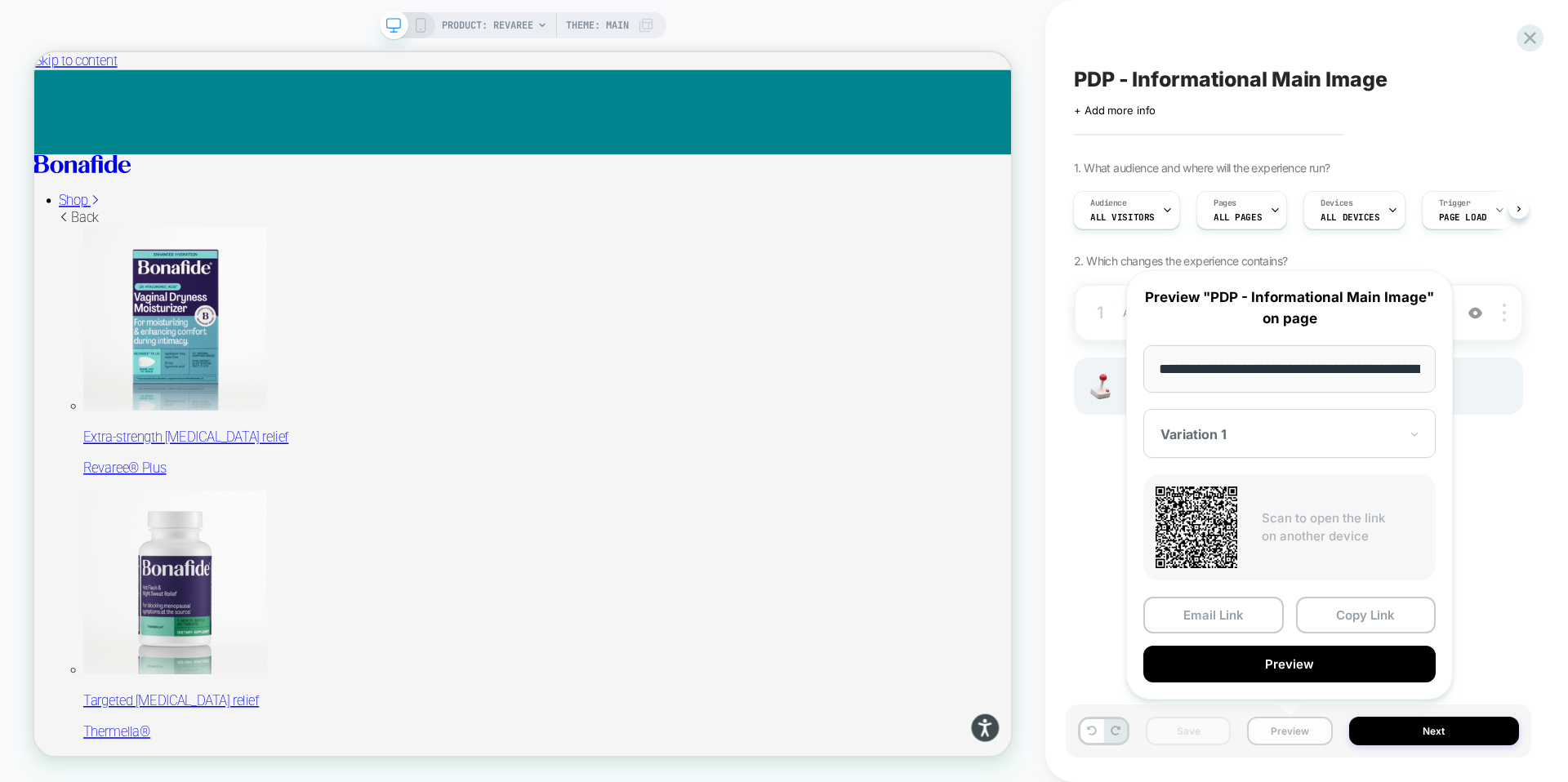
scroll to position [0, 153]
click at [1279, 666] on button "Preview" at bounding box center [1289, 665] width 292 height 37
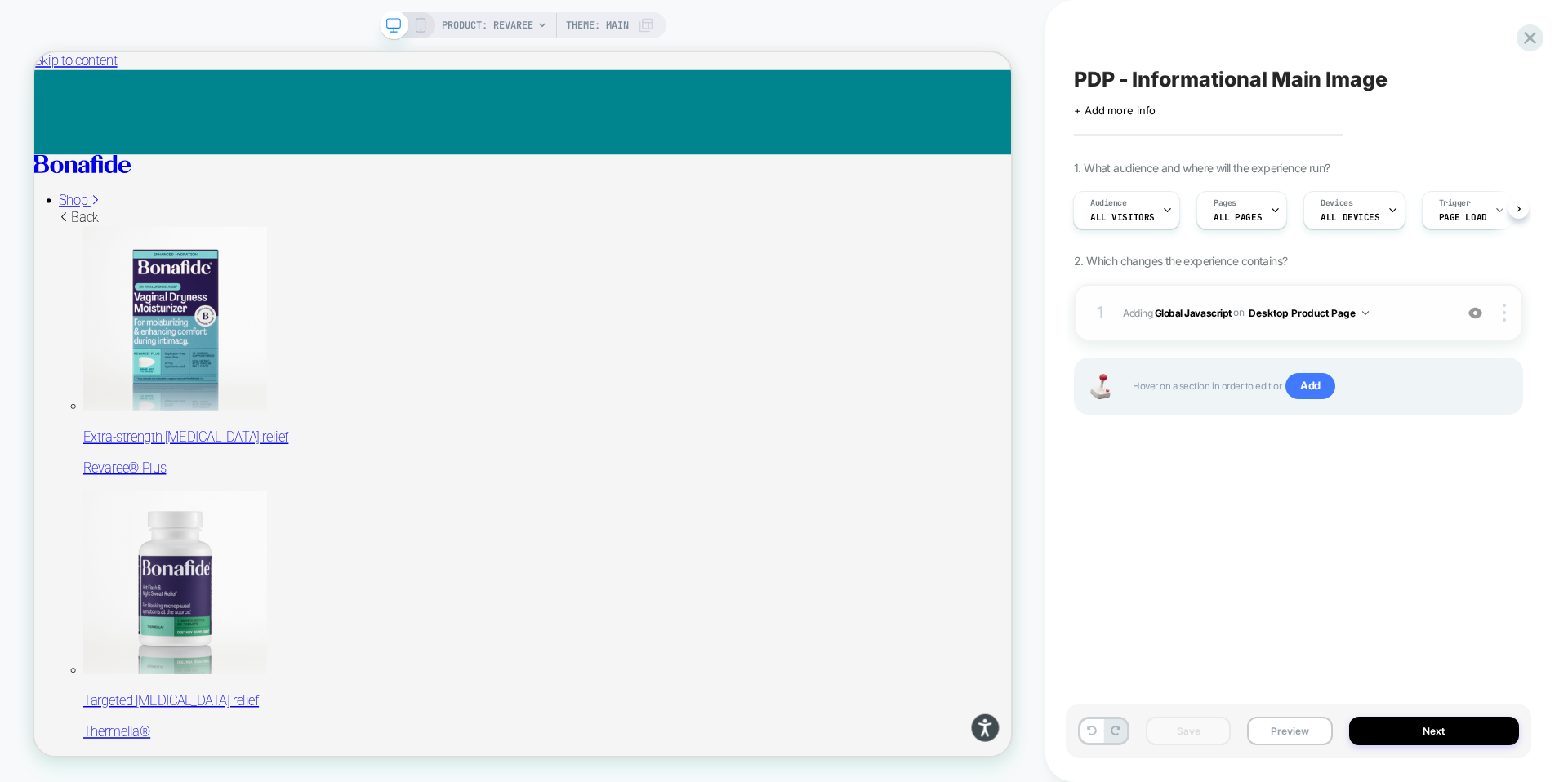
click at [1305, 317] on button "Desktop Product Page" at bounding box center [1308, 314] width 120 height 20
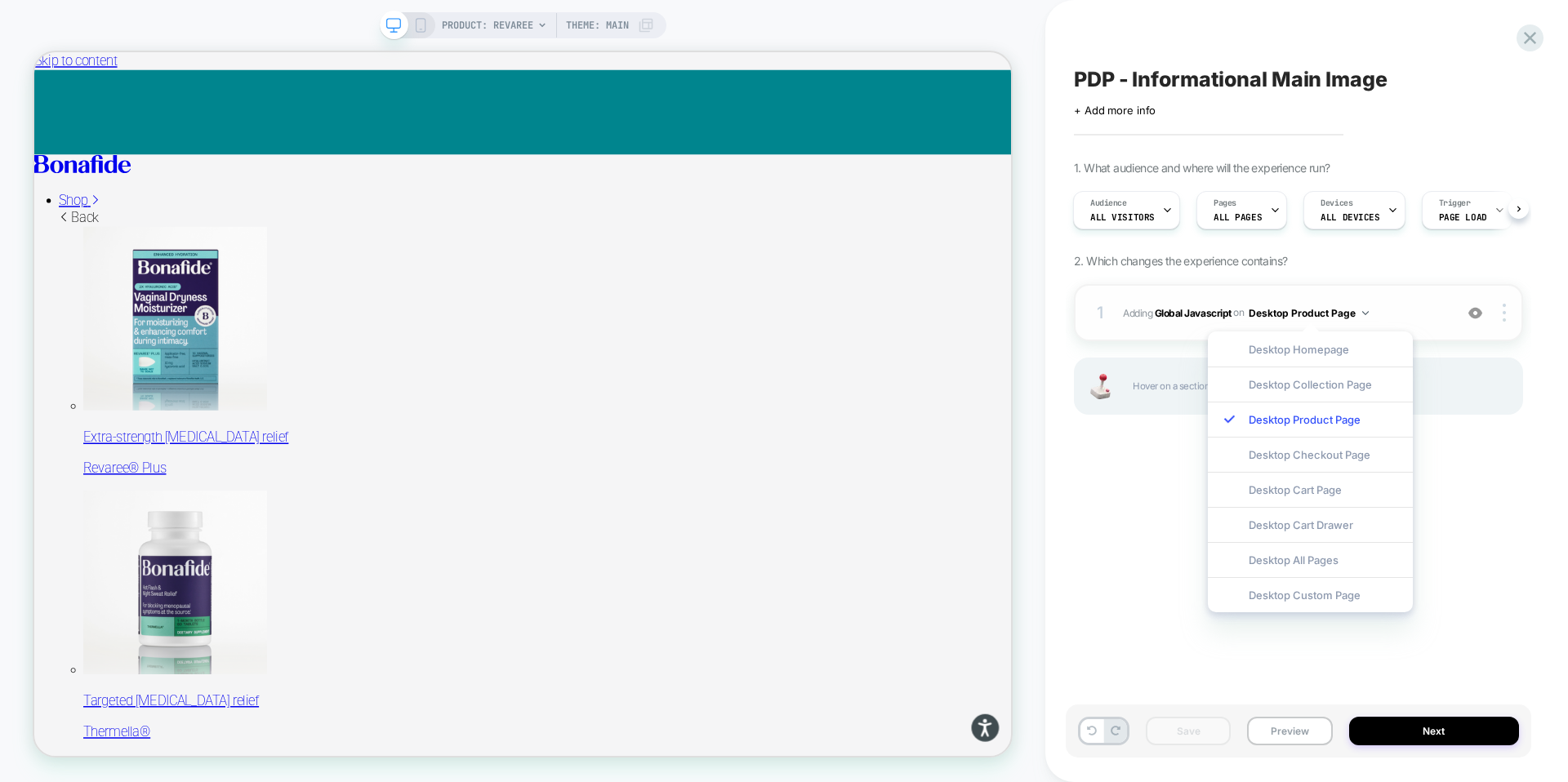
click at [1305, 317] on button "Desktop Product Page" at bounding box center [1308, 314] width 120 height 20
click at [1361, 313] on button "Desktop Product Page" at bounding box center [1308, 314] width 120 height 20
click at [1382, 300] on div "1 Adding Global Javascript on Desktop Product Page Add Before Add After Copy to…" at bounding box center [1298, 313] width 449 height 58
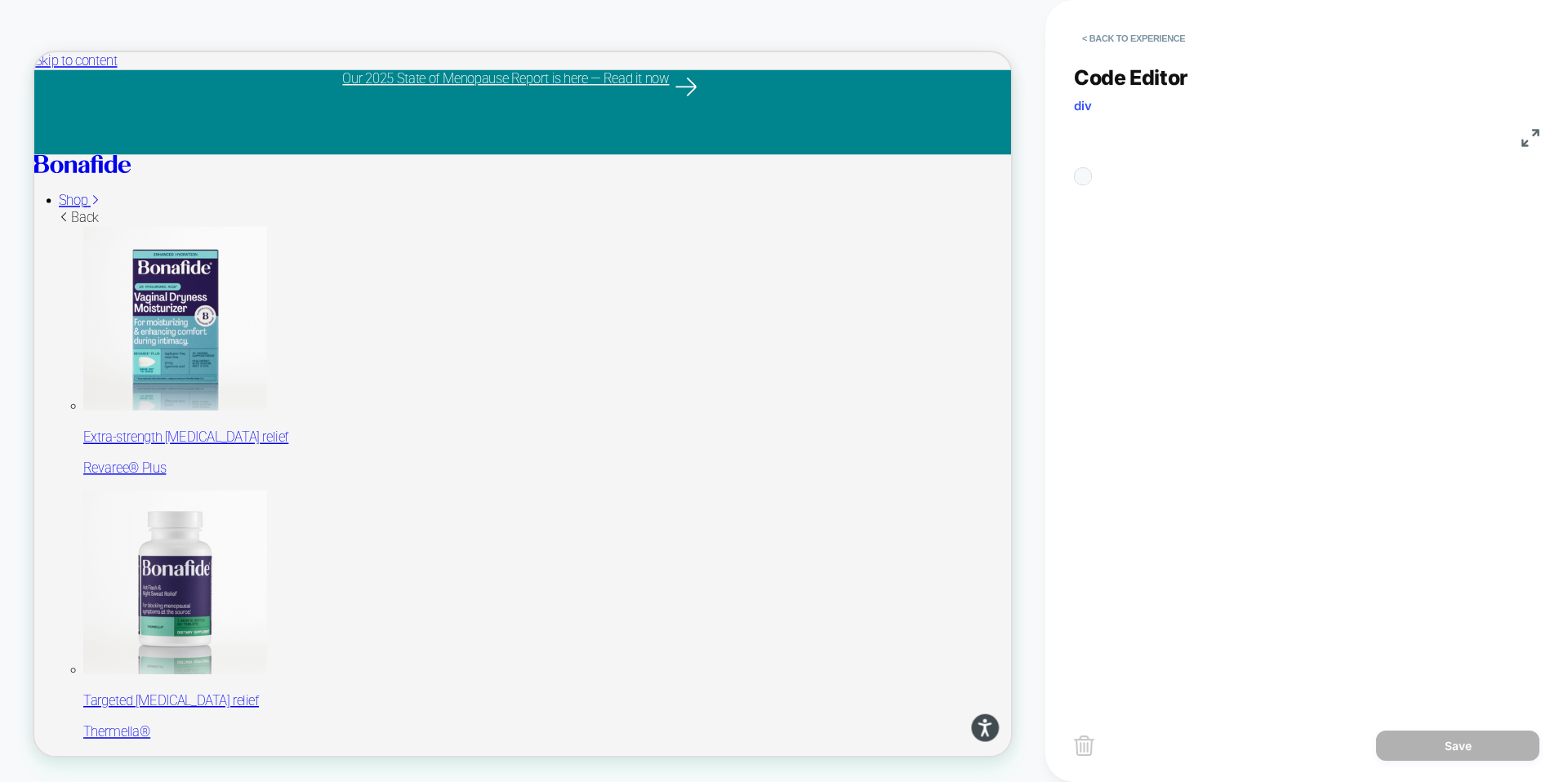
scroll to position [22, 0]
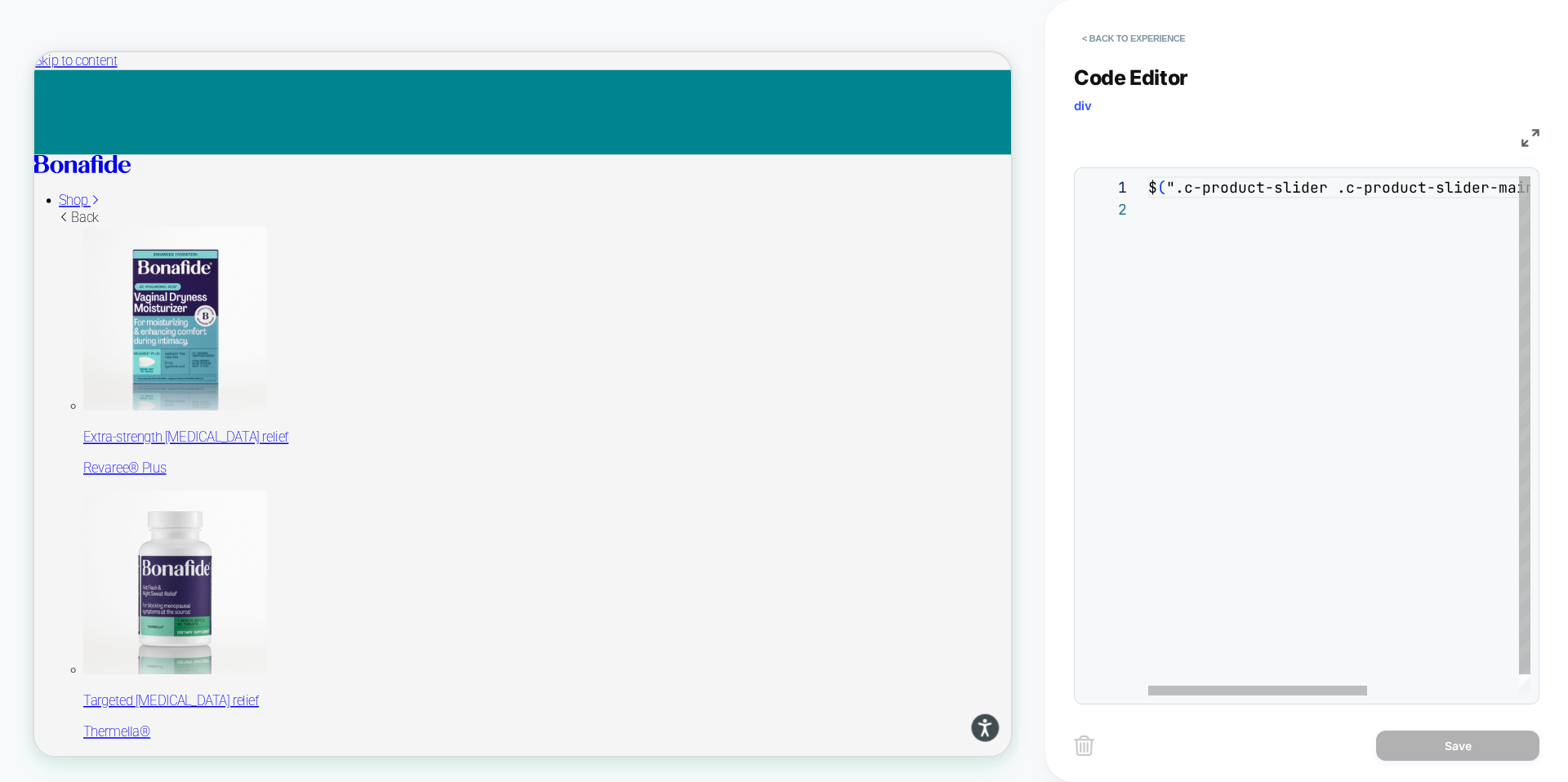
click at [1197, 194] on div "$ ( ".c-product-slider .c-product-slider-main" ) .slick ( "slickGoTo", 2 ) ;" at bounding box center [1472, 447] width 647 height 542
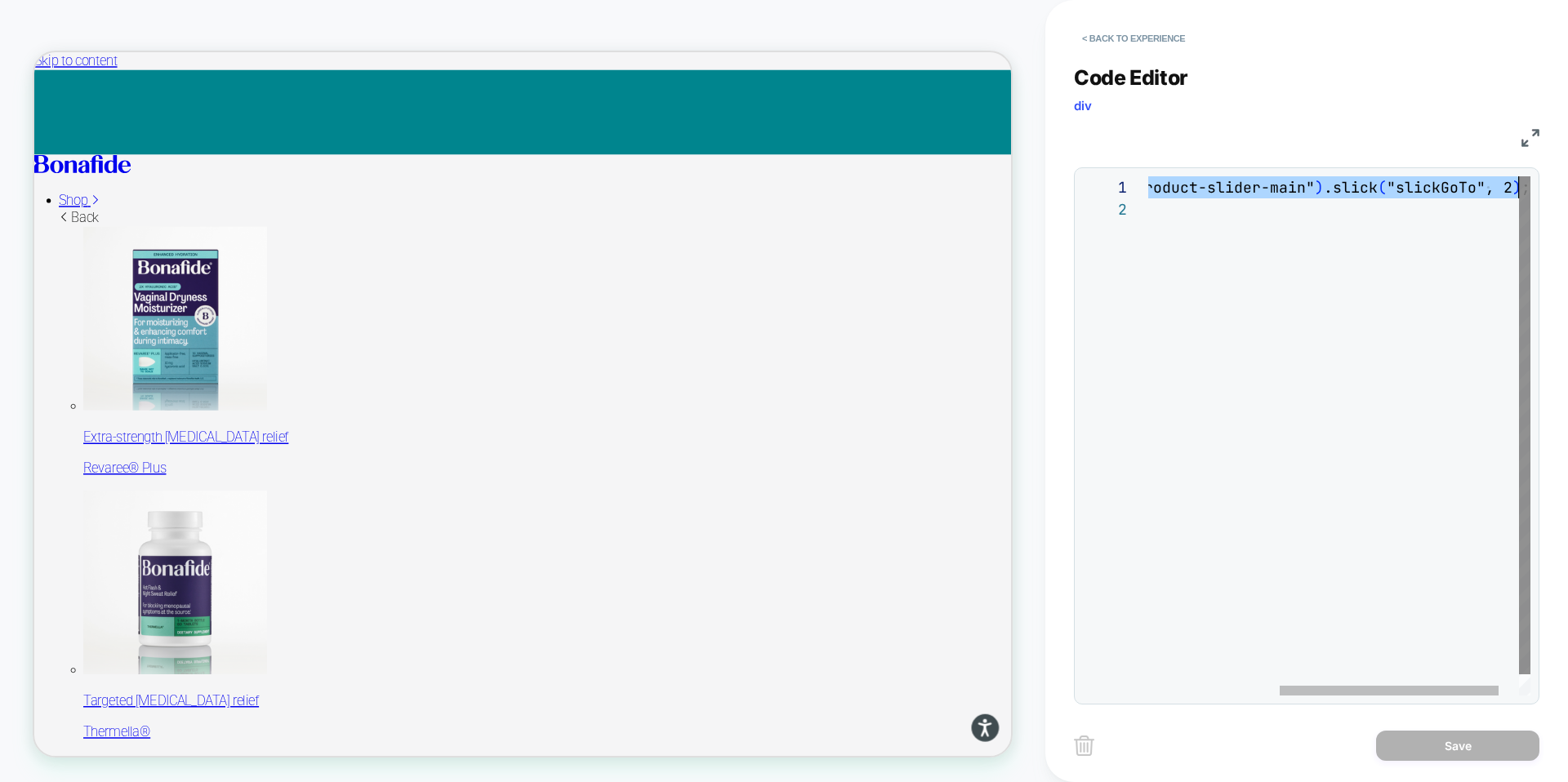
drag, startPoint x: 1211, startPoint y: 192, endPoint x: 1521, endPoint y: 192, distance: 310.0
click at [1558, 186] on div "$ ( ".c-product-slider .c-product-slider-main" ) .slick ( "slickGoTo", 2 ) ;" at bounding box center [1242, 447] width 647 height 542
click at [1521, 192] on div at bounding box center [1524, 425] width 11 height 498
click at [1490, 198] on div "$ ( ".c-product-slider .c-product-slider-main" ) .slick ( "slickGoTo", 2 ) ;" at bounding box center [1242, 447] width 647 height 542
click at [1435, 209] on div "$ ( ".c-product-slider .c-product-slider-main" ) .slick ( "slickGoTo", 2 ) ;" at bounding box center [1242, 447] width 647 height 542
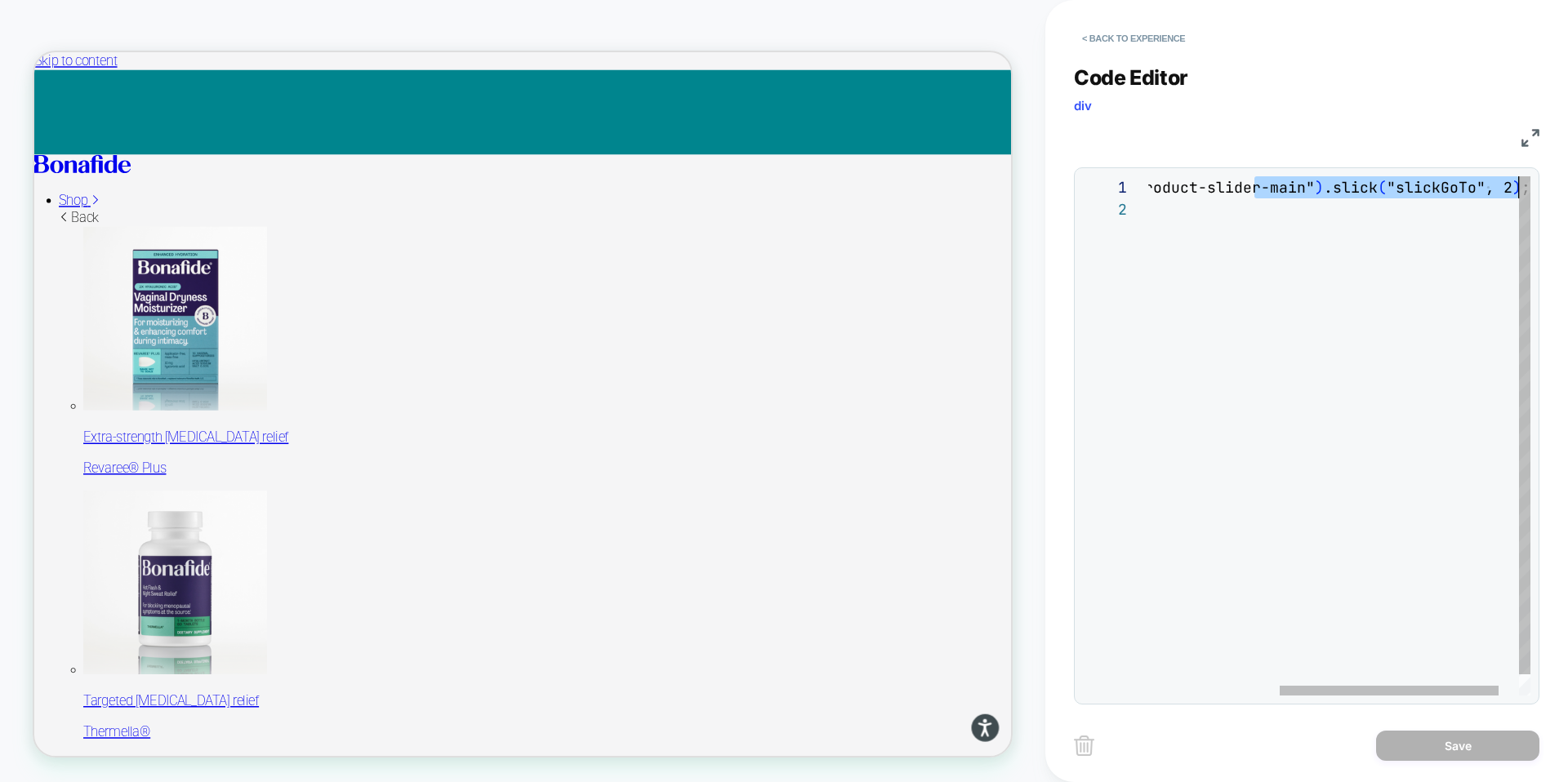
drag, startPoint x: 1480, startPoint y: 193, endPoint x: 1531, endPoint y: 195, distance: 51.0
click at [1566, 189] on div "$ ( ".c-product-slider .c-product-slider-main" ) .slick ( "slickGoTo", 2 ) ;" at bounding box center [1242, 447] width 647 height 542
click at [1472, 203] on div at bounding box center [1242, 210] width 647 height 22
drag, startPoint x: 1485, startPoint y: 184, endPoint x: 1515, endPoint y: 181, distance: 30.1
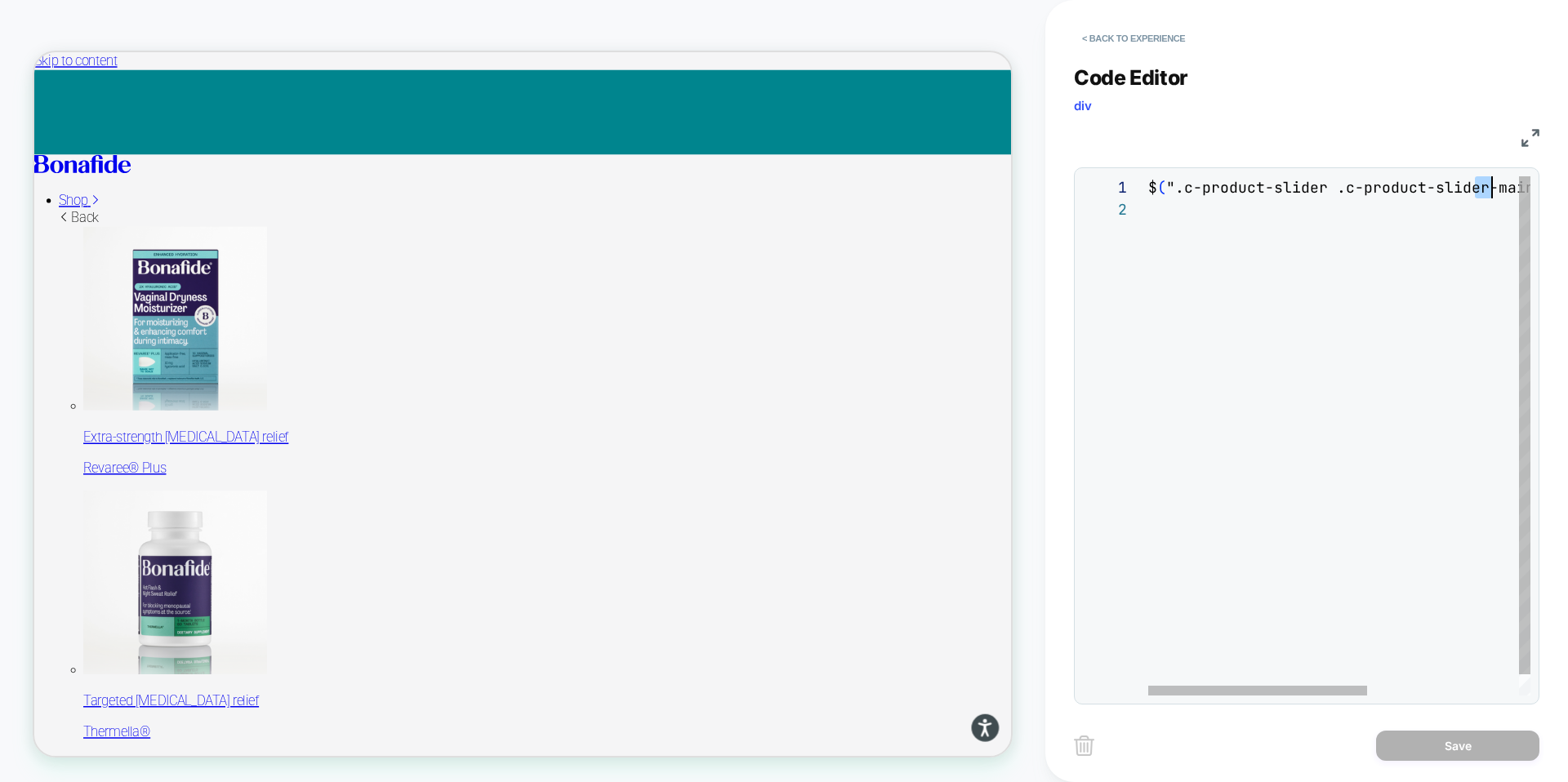
click at [1515, 181] on div "$ ( ".c-product-slider .c-product-slider-main" ) .slick ( "slickGoTo", 2 ) ;" at bounding box center [1472, 447] width 647 height 542
click at [1531, 147] on img at bounding box center [1530, 137] width 18 height 18
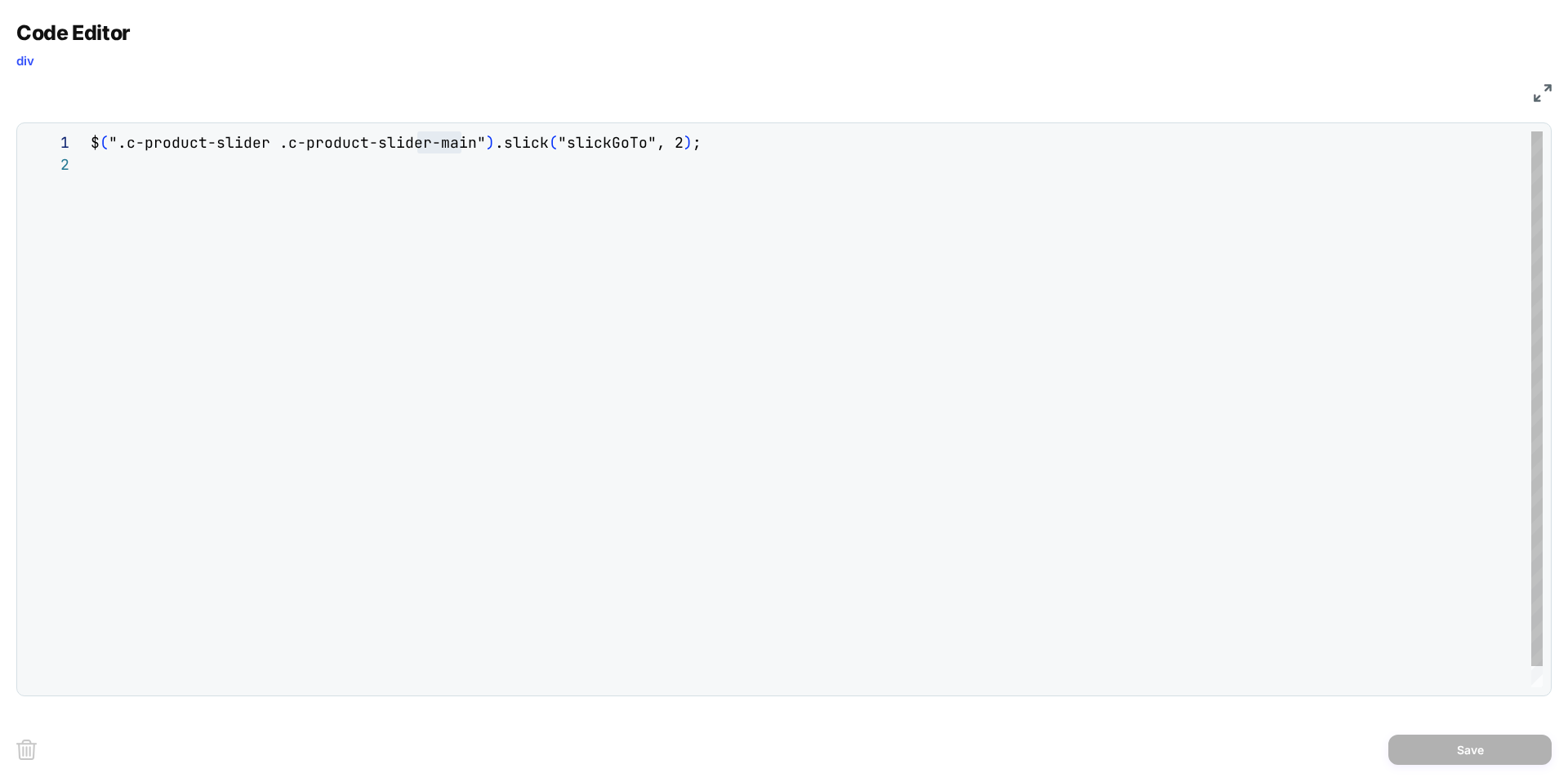
click at [617, 179] on div "$ ( ".c-product-slider .c-product-slider-main" ) .slick ( "slickGoTo", 2 ) ;" at bounding box center [816, 420] width 1452 height 578
drag, startPoint x: 482, startPoint y: 142, endPoint x: 686, endPoint y: 137, distance: 204.1
click at [686, 137] on div "$ ( ".c-product-slider .c-product-slider-main" ) .slick ( "slickGoTo", 2 ) ;" at bounding box center [816, 420] width 1452 height 578
click at [719, 141] on div "$ ( ".c-product-slider .c-product-slider-main" ) .slick ( "slickGoTo", 2 ) ;" at bounding box center [816, 420] width 1452 height 578
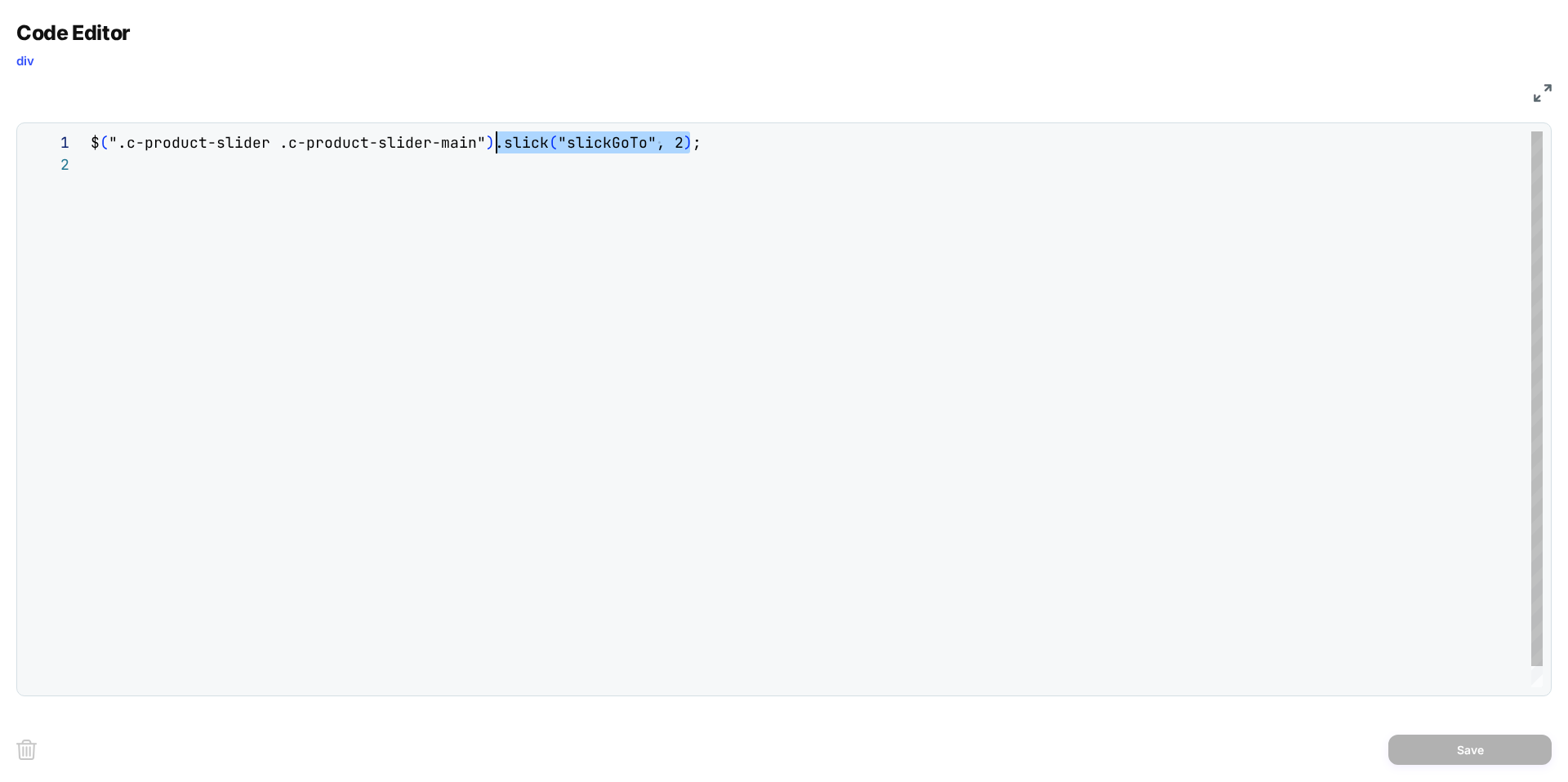
scroll to position [0, 397]
drag, startPoint x: 562, startPoint y: 153, endPoint x: 490, endPoint y: 151, distance: 72.0
click at [490, 151] on div "$ ( ".c-product-slider .c-product-slider-main" ) .slick ( "slickGoTo", 2 ) ;" at bounding box center [816, 420] width 1452 height 578
click at [550, 159] on div "$ ( ".c-product-slider .c-product-slider-main" ) .slick ( "slickGoTo", 2 ) ;" at bounding box center [816, 420] width 1452 height 578
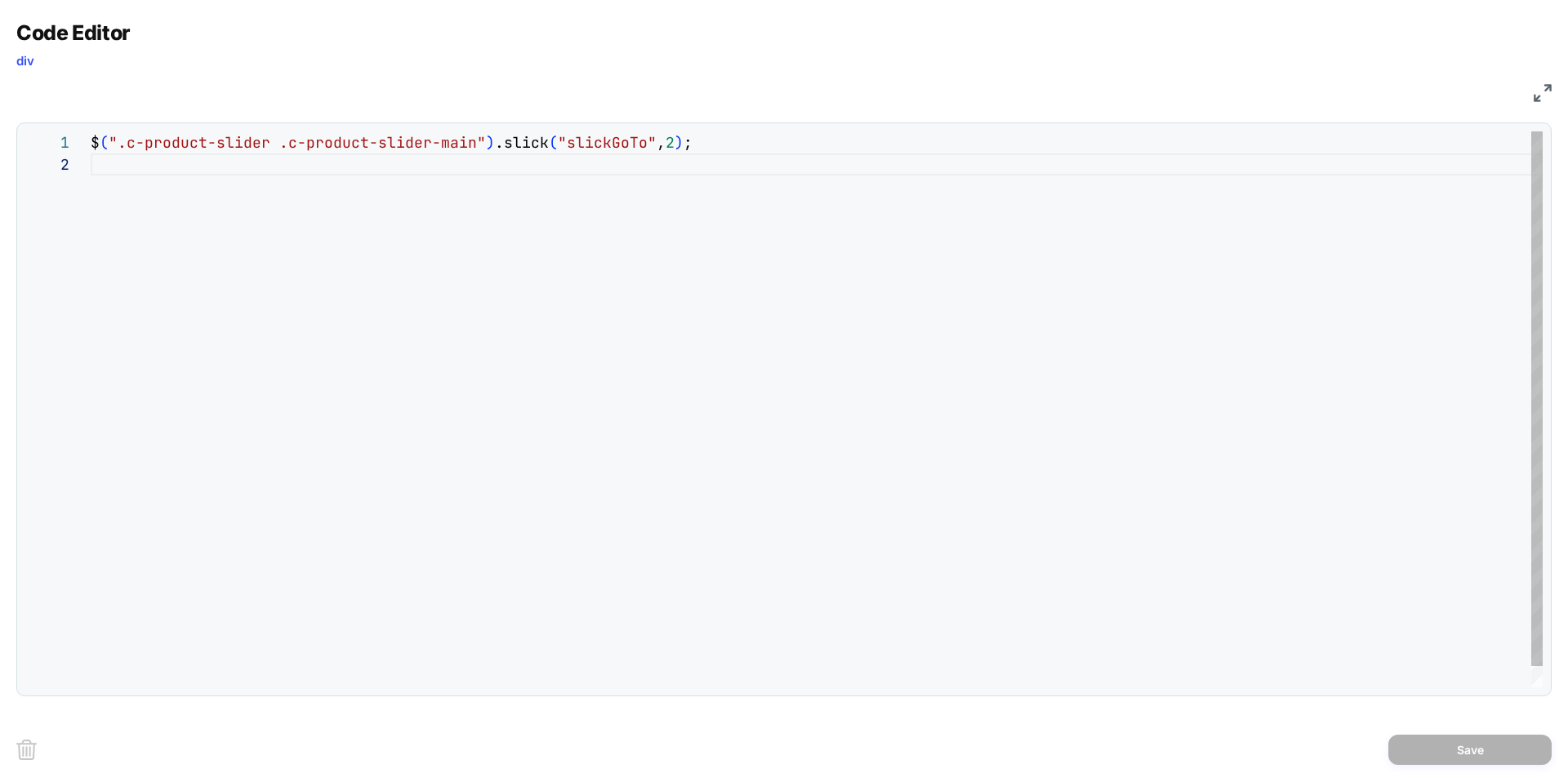
click at [394, 222] on div "$ ( ".c-product-slider .c-product-slider-main" ) .slick ( "slickGoTo" , 2 ) ;" at bounding box center [816, 420] width 1452 height 578
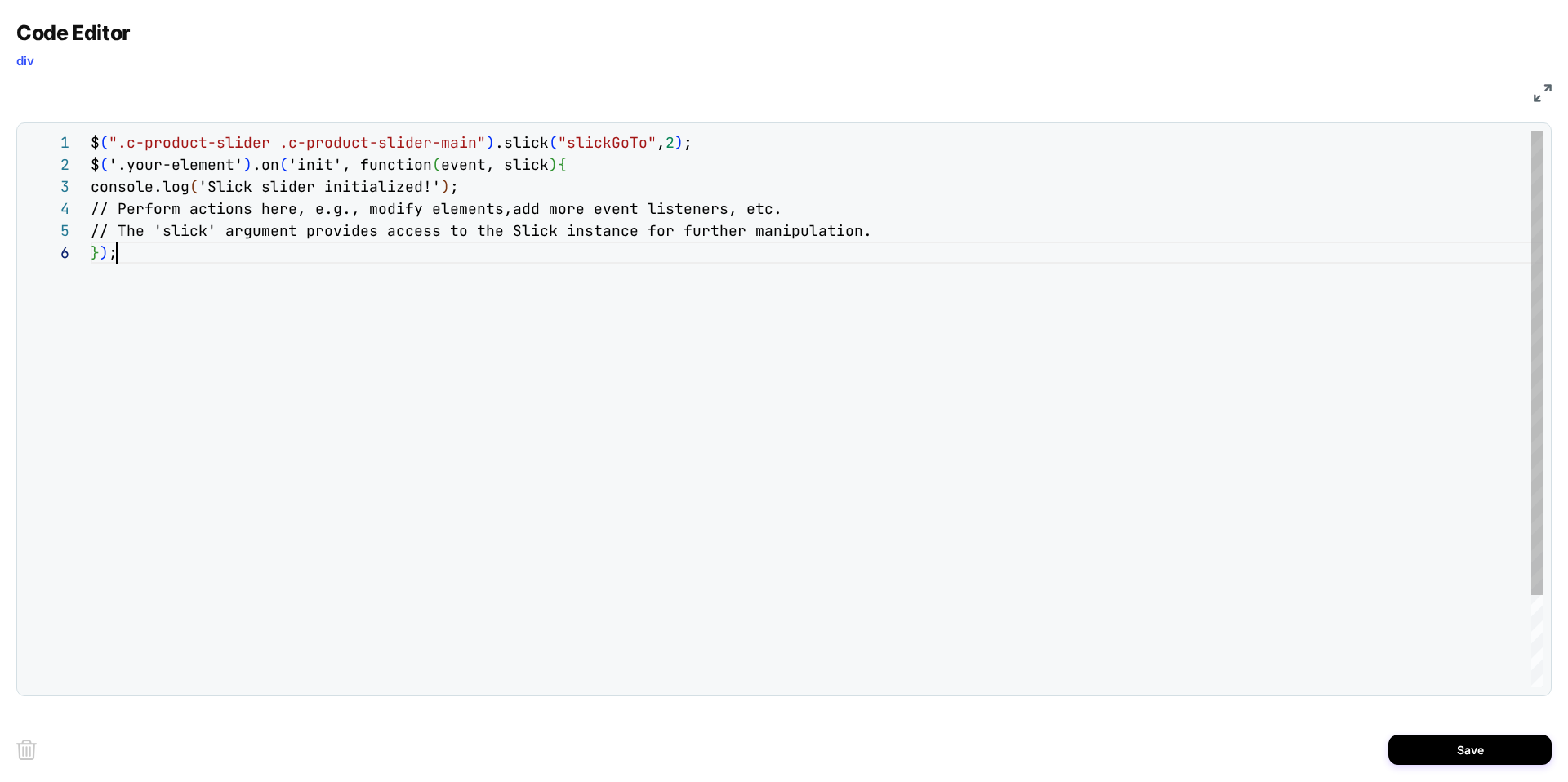
scroll to position [110, 26]
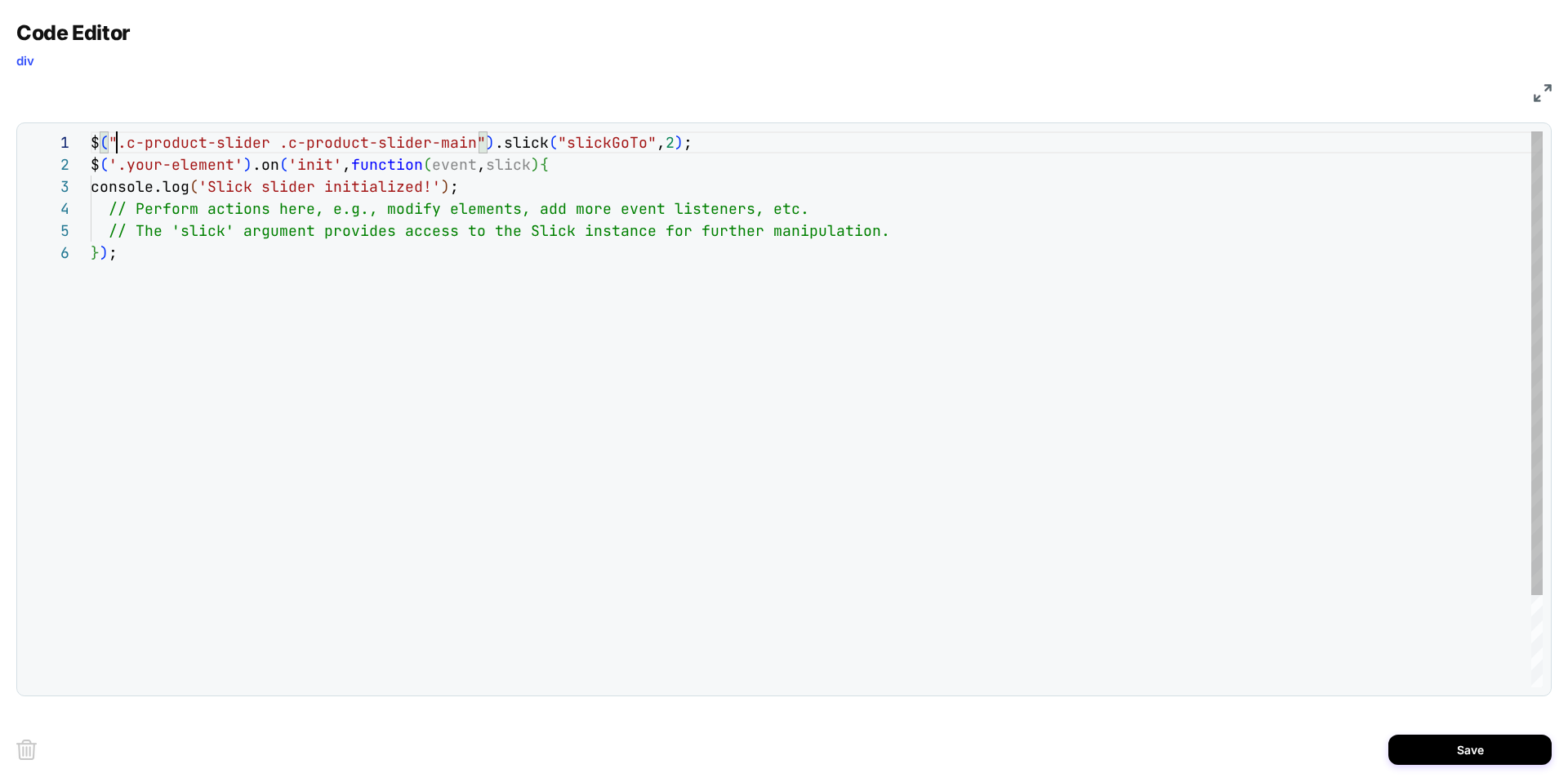
click at [120, 142] on div "$ ( ".c-product-slider .c-product-slider-main" ) .slick ( "slickGoTo" , 2 ) ; $…" at bounding box center [816, 465] width 1452 height 666
click at [123, 147] on div "$ ( ".c-product-slider .c-product-slider-main" ) .slick ( "slickGoTo" , 2 ) ; $…" at bounding box center [816, 465] width 1452 height 666
drag, startPoint x: 118, startPoint y: 145, endPoint x: 440, endPoint y: 136, distance: 322.1
click at [440, 136] on div "$ ( ".c-product-slider .c-product-slider-main" ) .slick ( "slickGoTo" , 2 ) ; $…" at bounding box center [816, 465] width 1452 height 666
drag, startPoint x: 479, startPoint y: 143, endPoint x: 104, endPoint y: 139, distance: 375.0
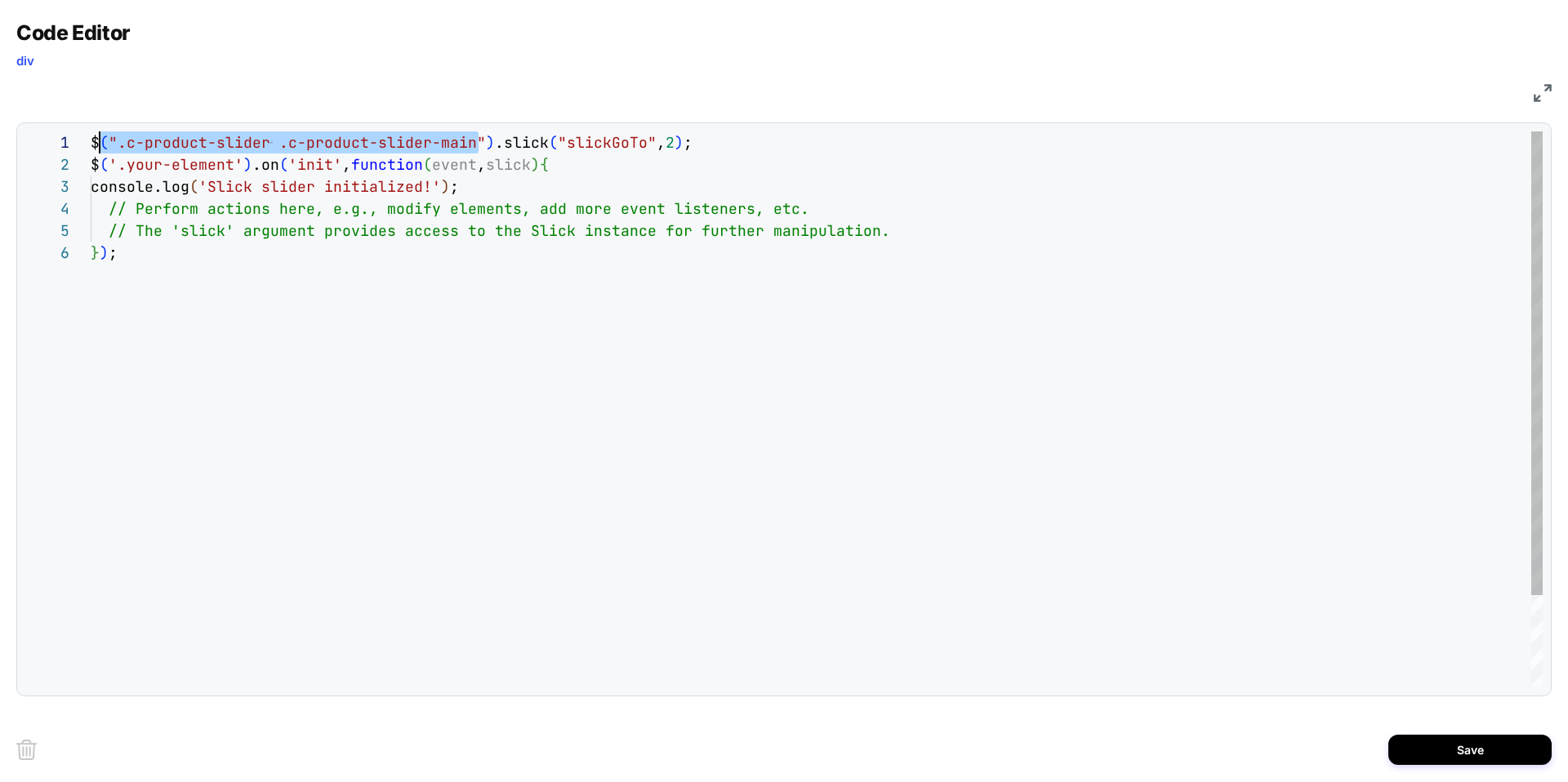
click at [104, 139] on div "$ ( ".c-product-slider .c-product-slider-main" ) .slick ( "slickGoTo" , 2 ) ; $…" at bounding box center [816, 465] width 1452 height 666
click at [116, 147] on div "$ ( ".c-product-slider .c-product-slider-main" ) .slick ( "slickGoTo" , 2 ) ; $…" at bounding box center [816, 465] width 1452 height 666
drag, startPoint x: 106, startPoint y: 142, endPoint x: 477, endPoint y: 139, distance: 371.0
click at [477, 139] on div "$ ( ".c-product-slider .c-product-slider-main" ) .slick ( "slickGoTo" , 2 ) ; $…" at bounding box center [816, 465] width 1452 height 666
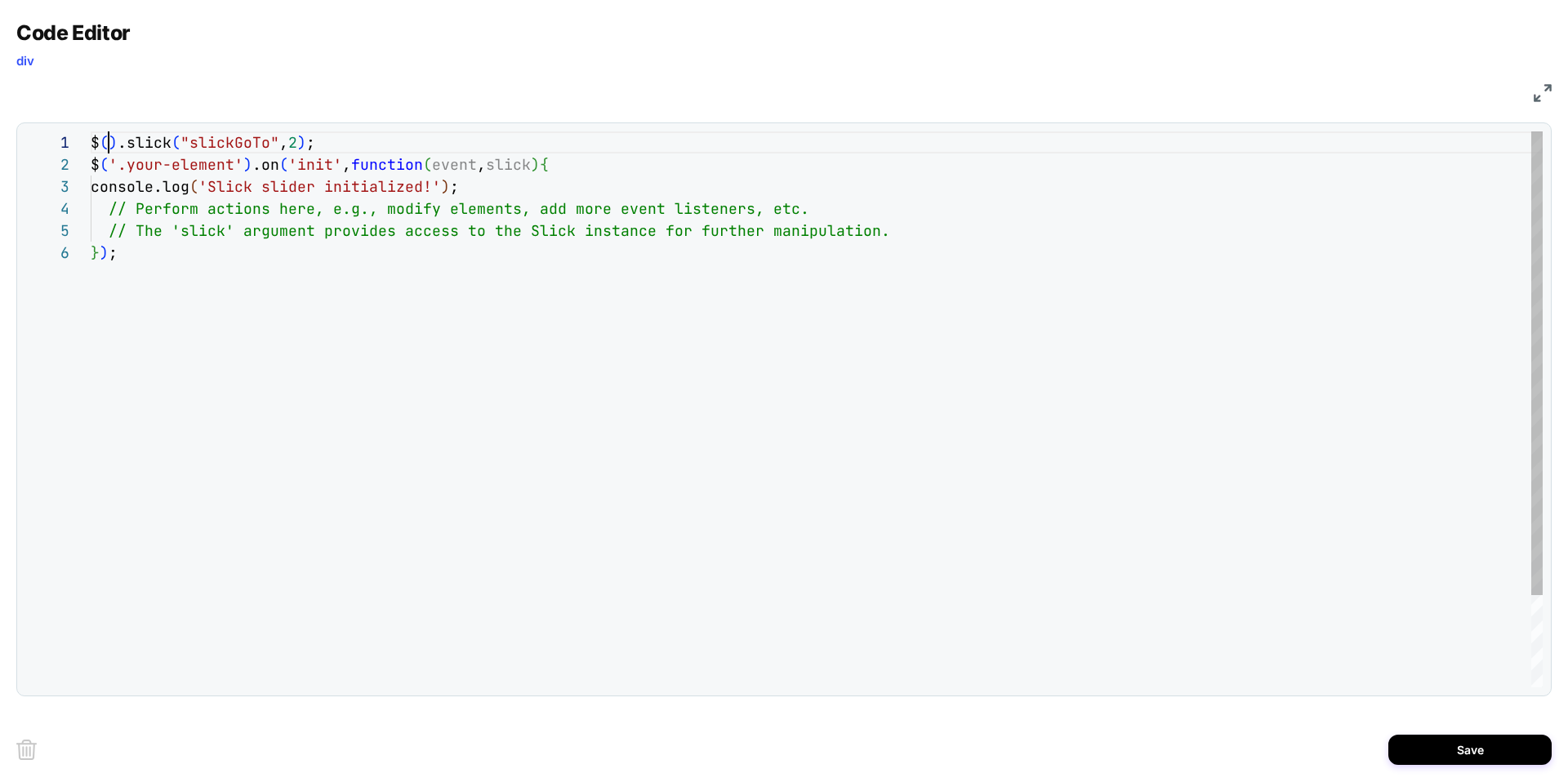
scroll to position [0, 18]
drag, startPoint x: 107, startPoint y: 165, endPoint x: 241, endPoint y: 167, distance: 134.0
click at [242, 167] on div "$ ( ) .slick ( "slickGoTo" , 2 ) ; $ ( '.your-element' ) .on ( 'init' , functio…" at bounding box center [816, 465] width 1452 height 666
click at [596, 186] on div "$ ( ) .slick ( "slickGoTo" , 2 ) ; $ ( ".c-product-slider .c-product-slider-mai…" at bounding box center [816, 465] width 1452 height 666
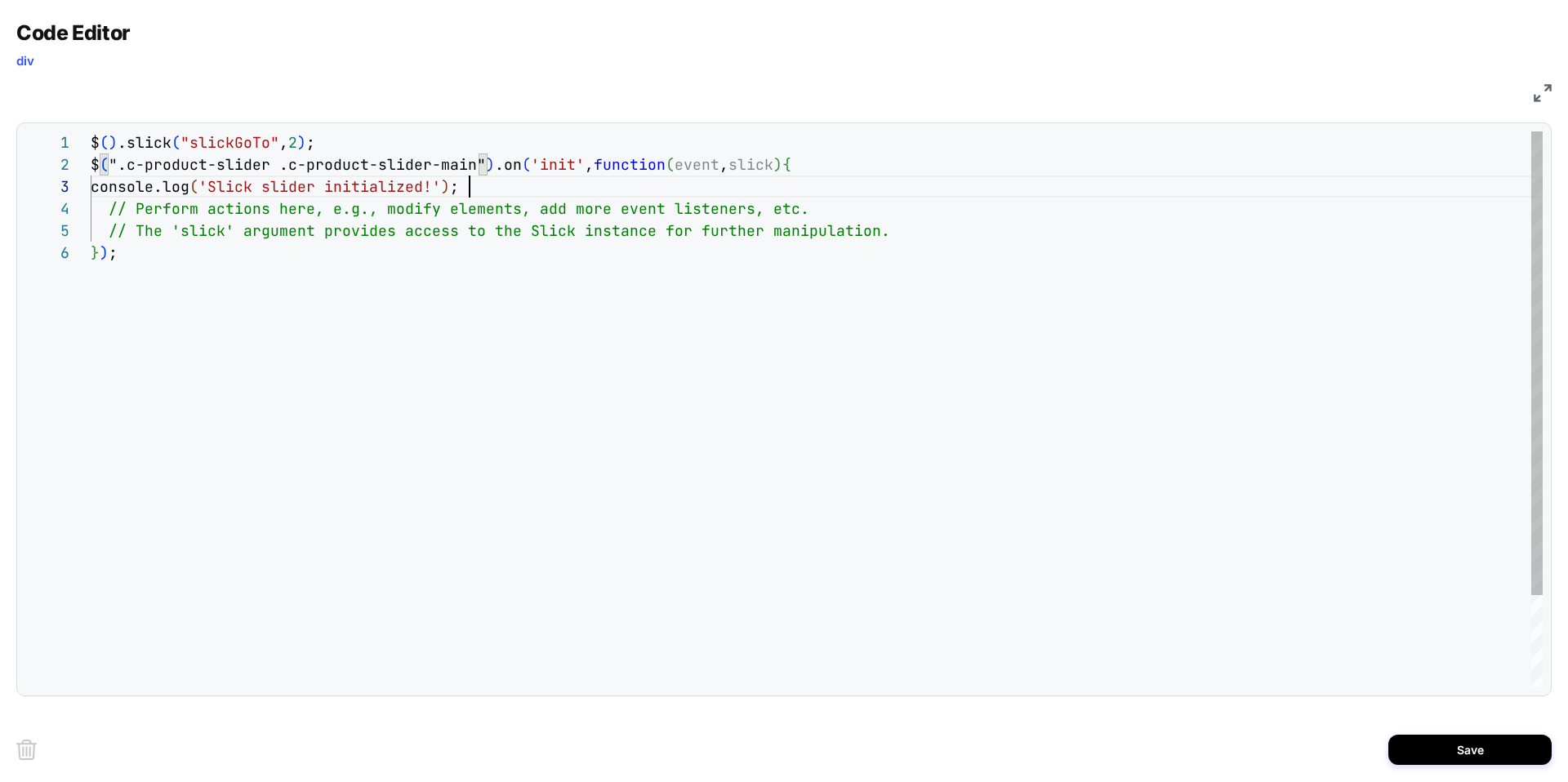
scroll to position [45, 379]
drag, startPoint x: 106, startPoint y: 182, endPoint x: 523, endPoint y: 191, distance: 417.1
click at [523, 191] on div "$ ( ) .slick ( "slickGoTo" , 2 ) ; $ ( ".c-product-slider .c-product-slider-mai…" at bounding box center [816, 465] width 1452 height 666
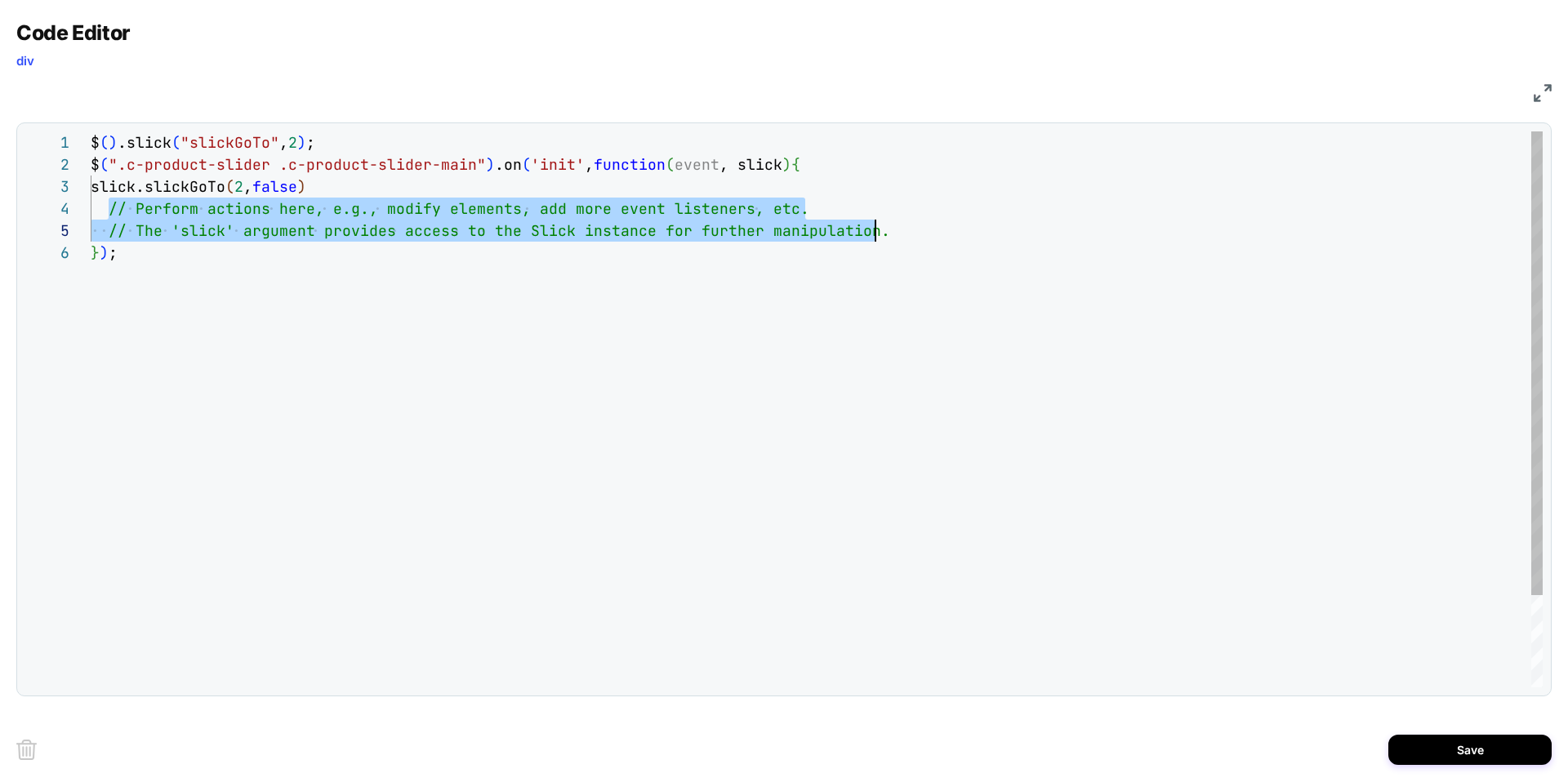
drag, startPoint x: 109, startPoint y: 202, endPoint x: 1052, endPoint y: 241, distance: 943.8
click at [1052, 241] on div "$ ( ) .slick ( "slickGoTo" , 2 ) ; $ ( ".c-product-slider .c-product-slider-mai…" at bounding box center [816, 465] width 1452 height 666
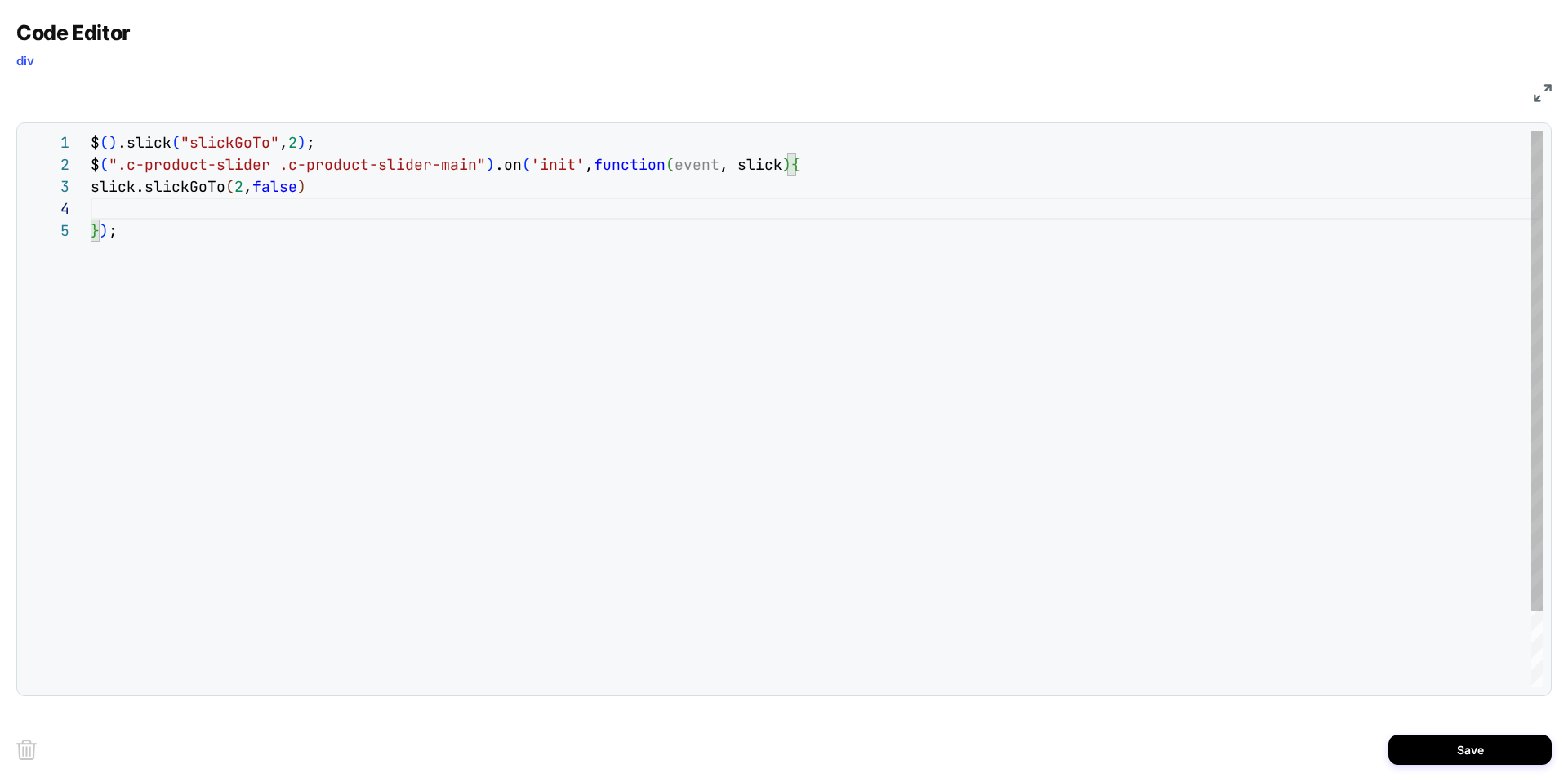
scroll to position [66, 0]
click at [392, 150] on div "$ ( ) .slick ( "slickGoTo" , 2 ) ; $ ( ".c-product-slider .c-product-slider-mai…" at bounding box center [816, 442] width 1452 height 622
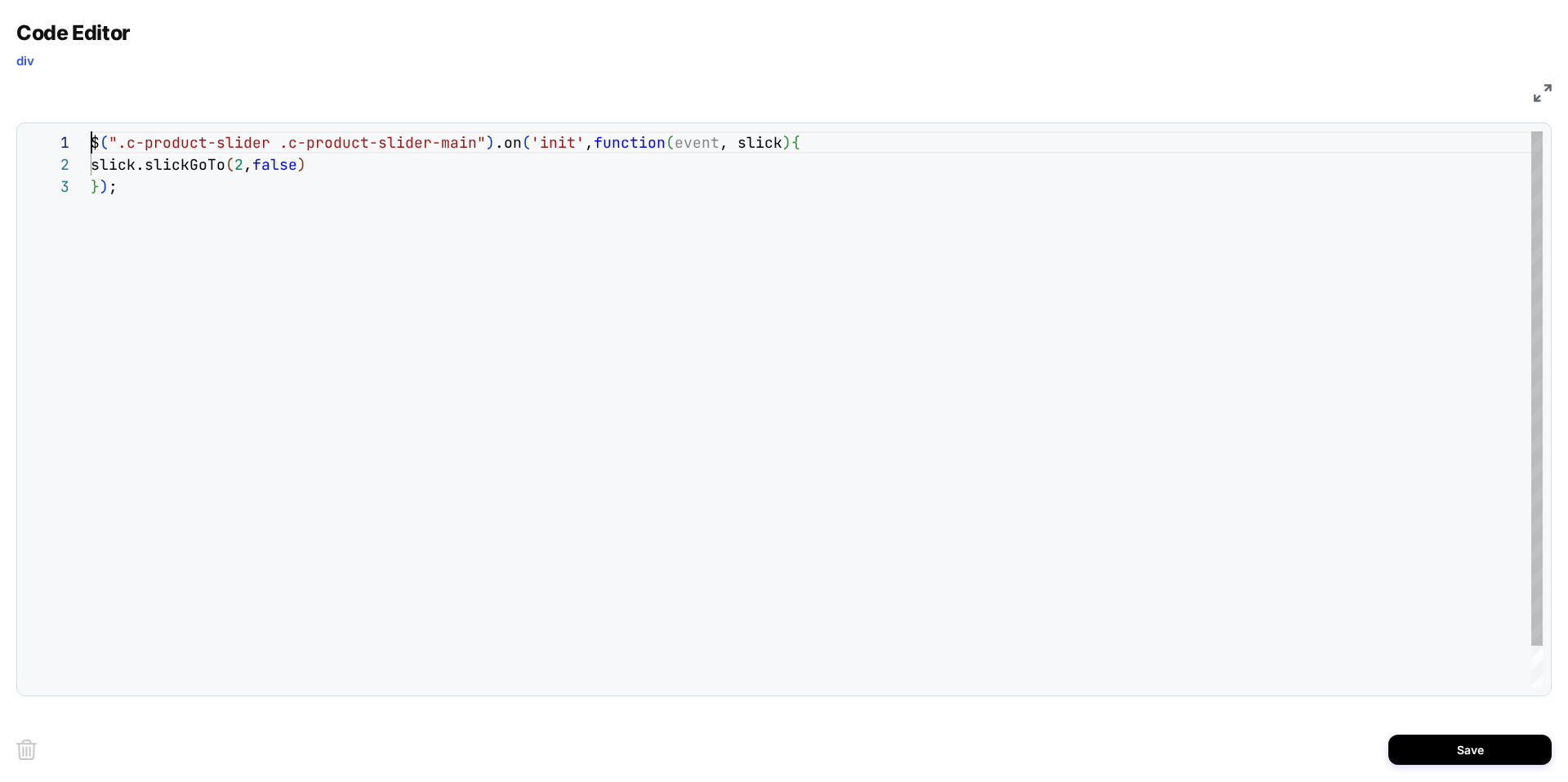
scroll to position [0, 0]
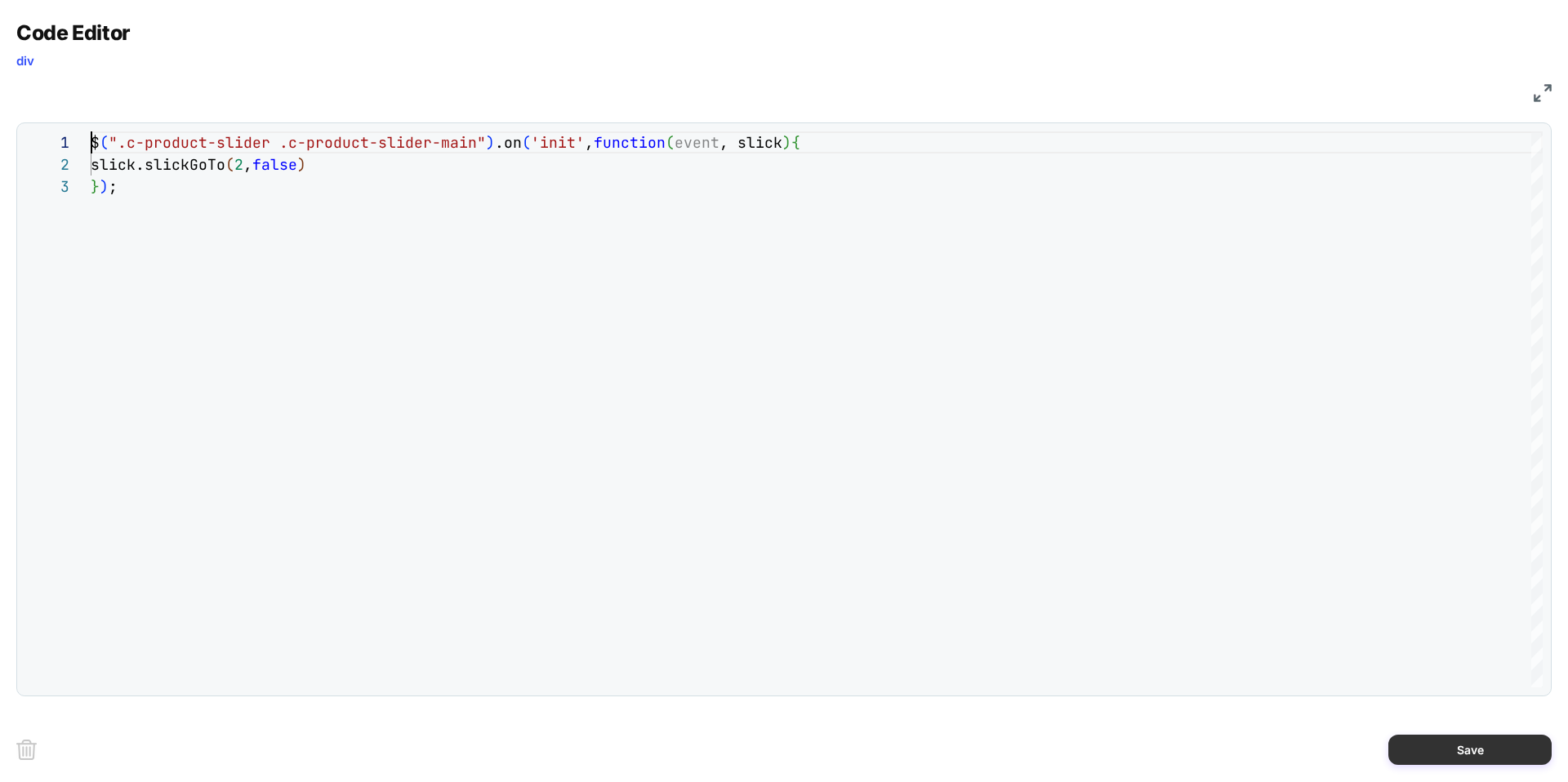
type textarea "**********"
click at [1449, 750] on button "Save" at bounding box center [1470, 750] width 163 height 31
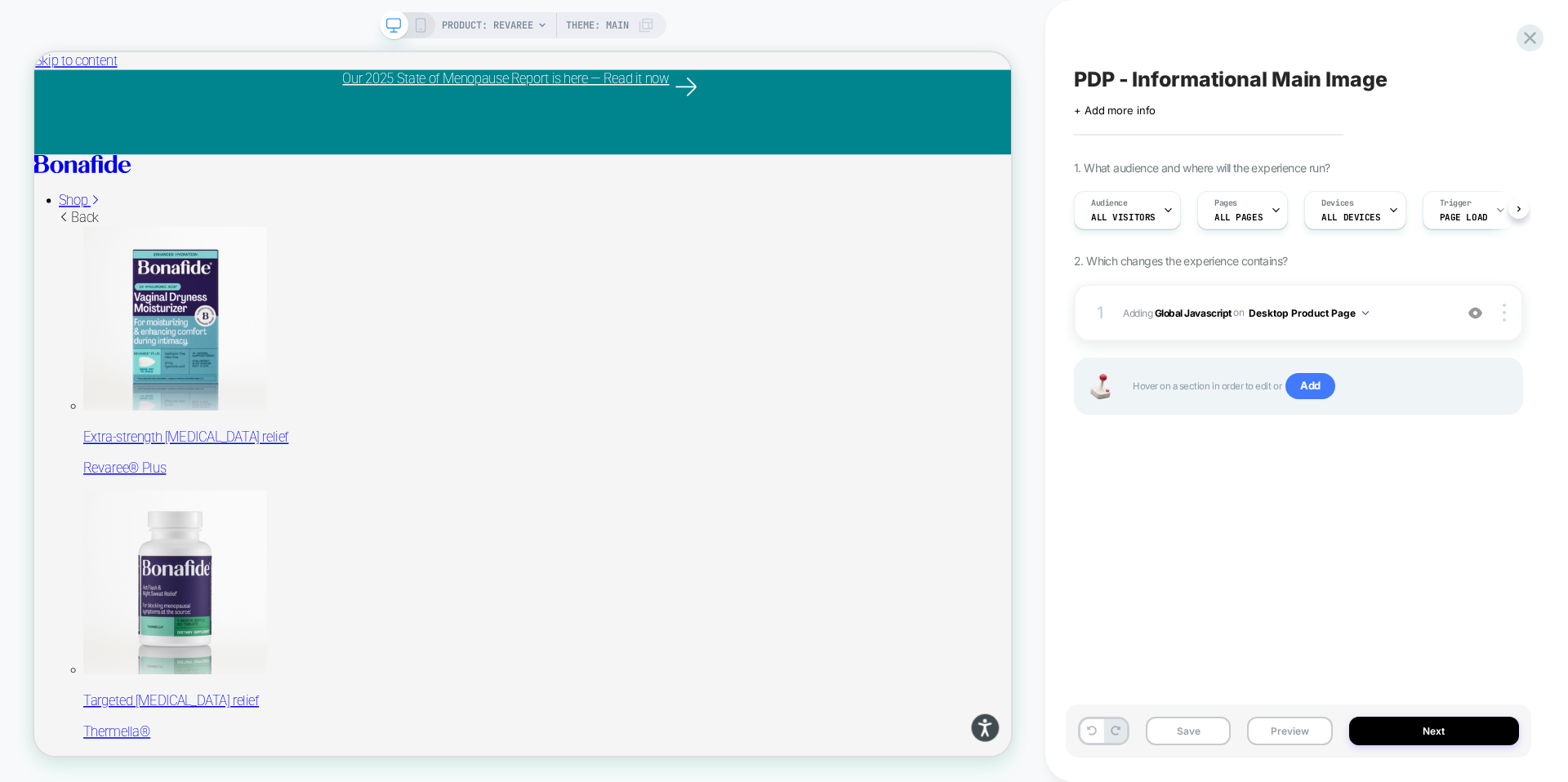
scroll to position [0, 1]
click at [1189, 729] on button "Save" at bounding box center [1189, 731] width 85 height 29
click at [1278, 722] on button "Preview" at bounding box center [1290, 731] width 85 height 29
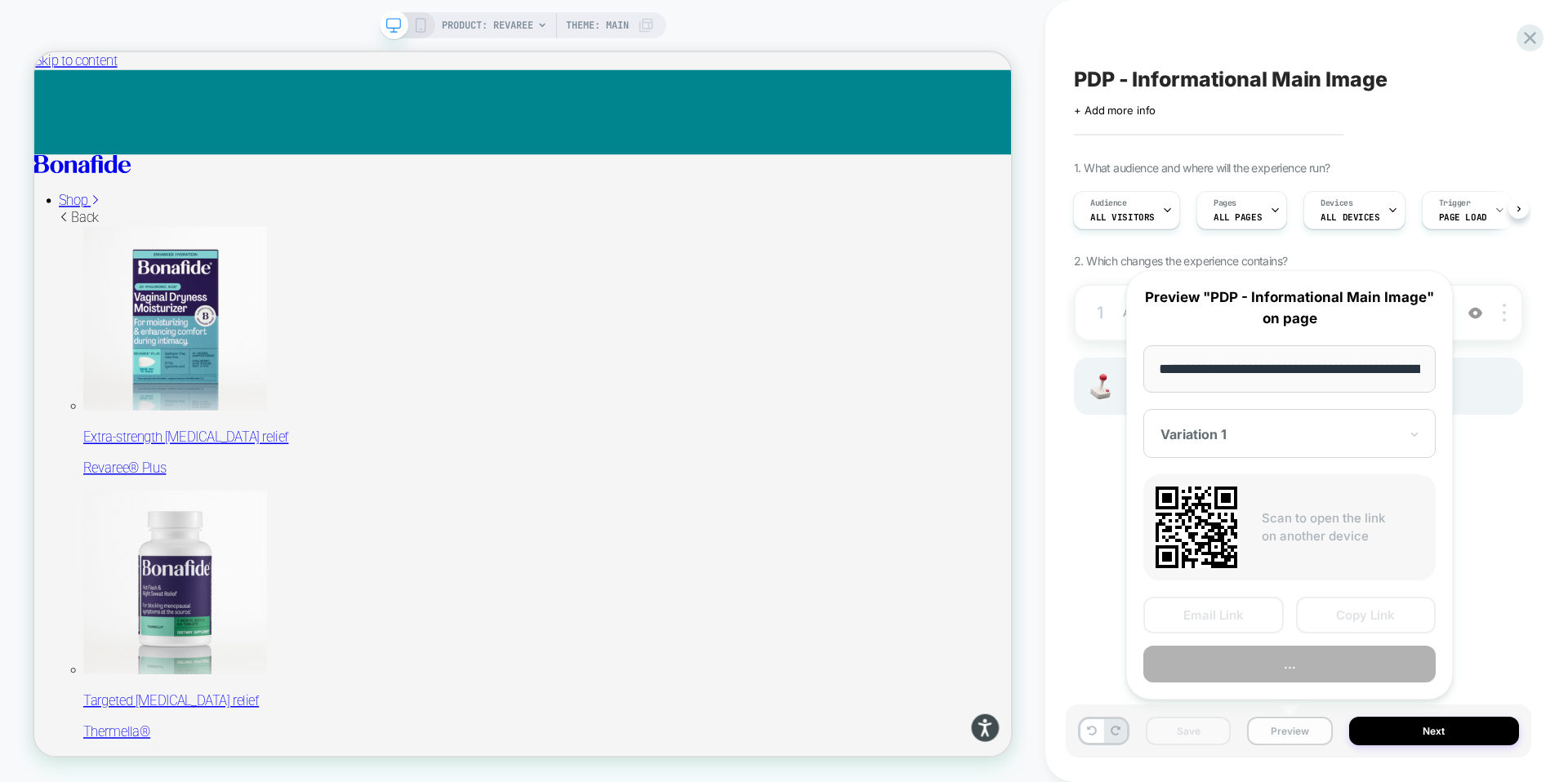
scroll to position [0, 153]
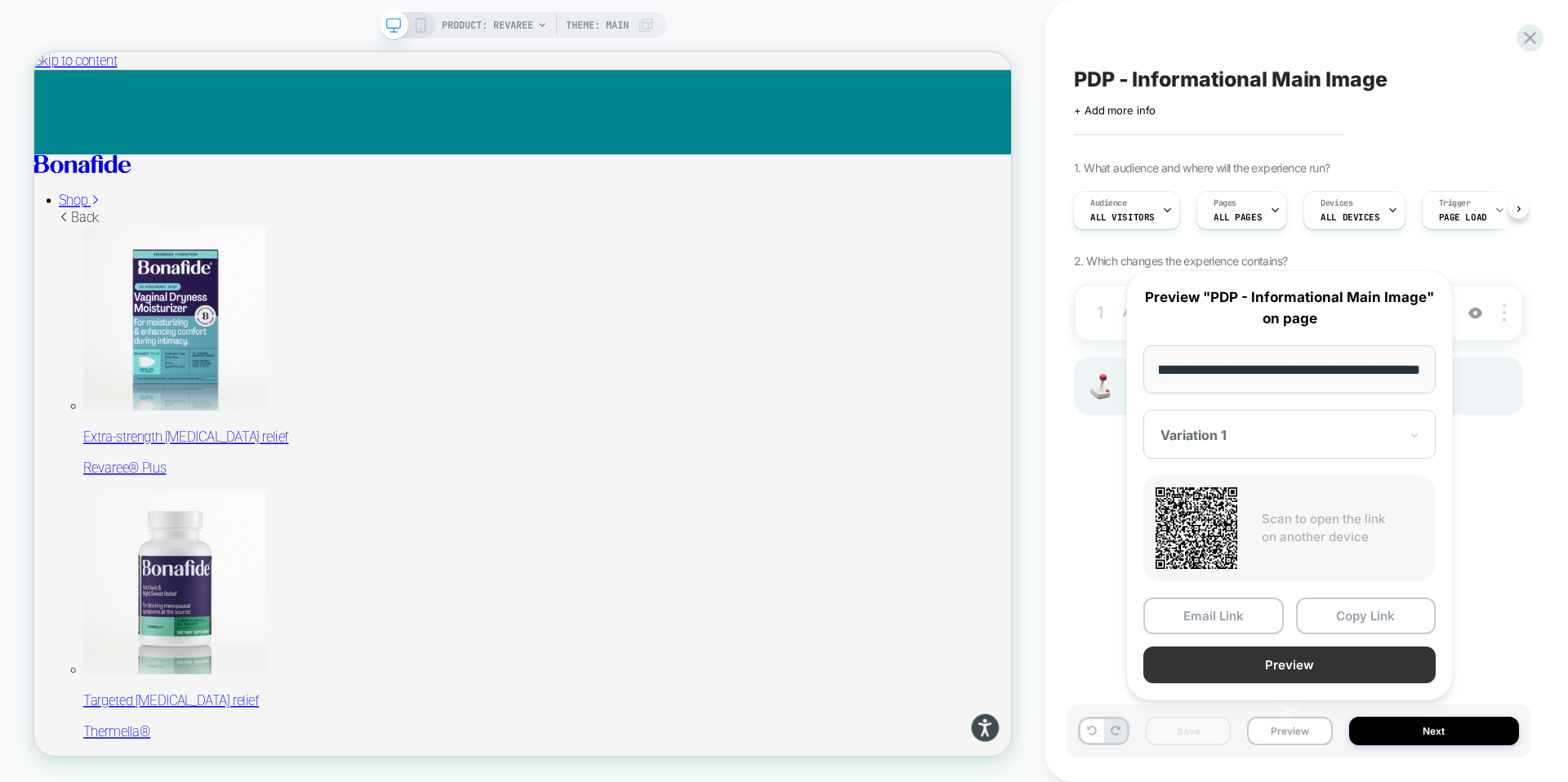
click at [1286, 665] on button "Preview" at bounding box center [1289, 665] width 292 height 37
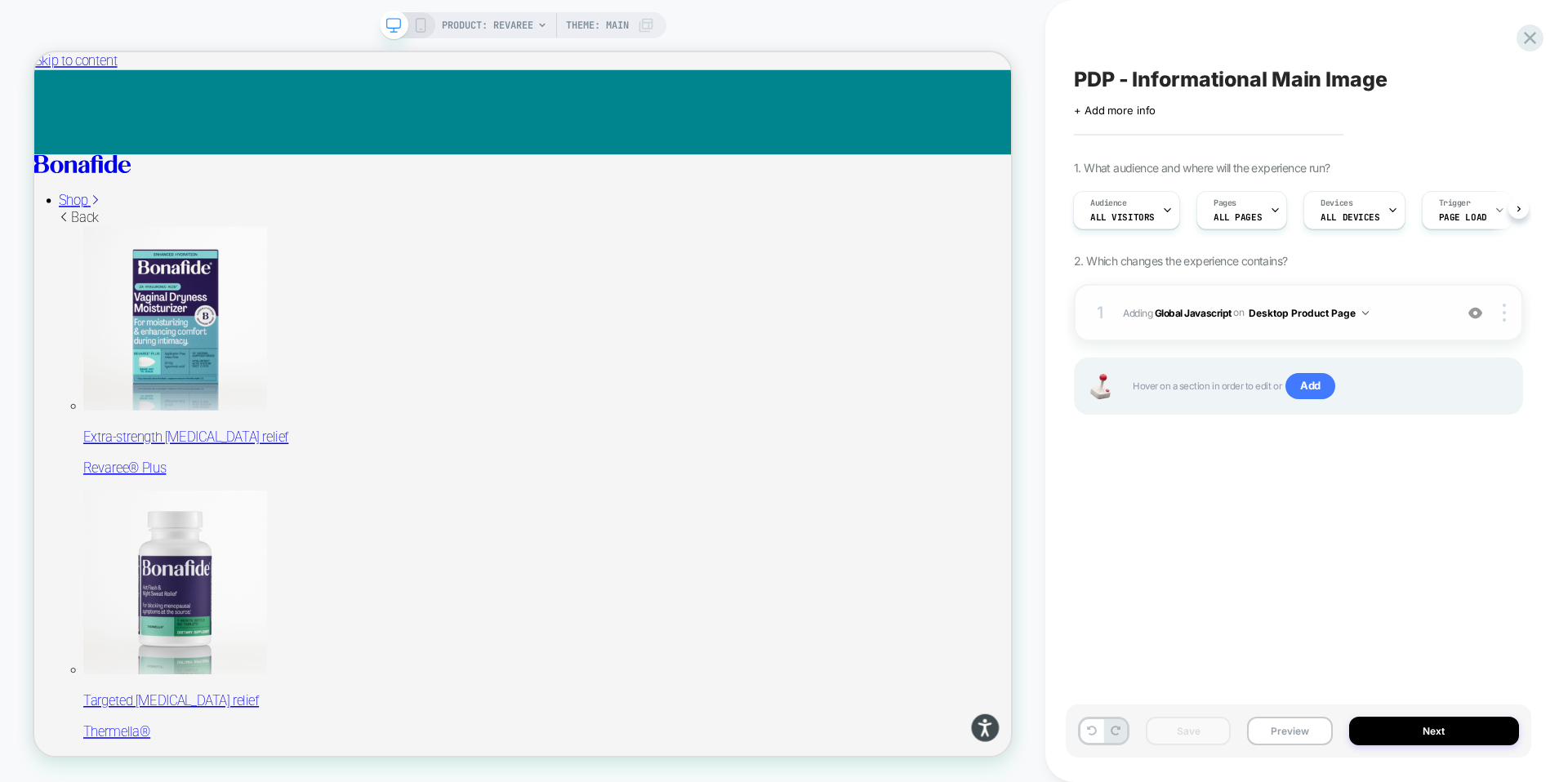
click at [1341, 317] on button "Desktop Product Page" at bounding box center [1308, 314] width 120 height 20
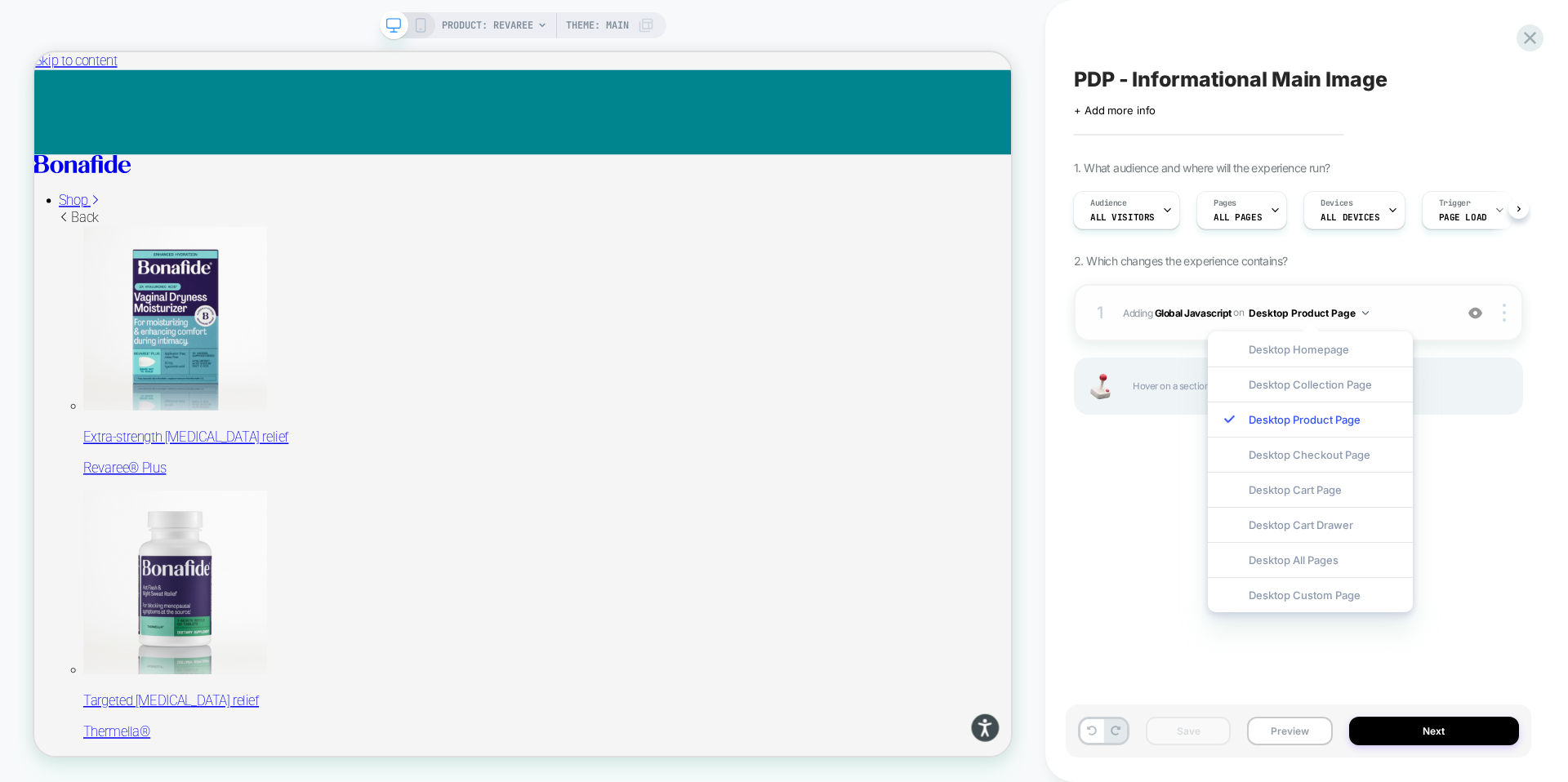
click at [1335, 316] on button "Desktop Product Page" at bounding box center [1308, 314] width 120 height 20
click at [1196, 317] on b "Global Javascript" at bounding box center [1193, 312] width 77 height 12
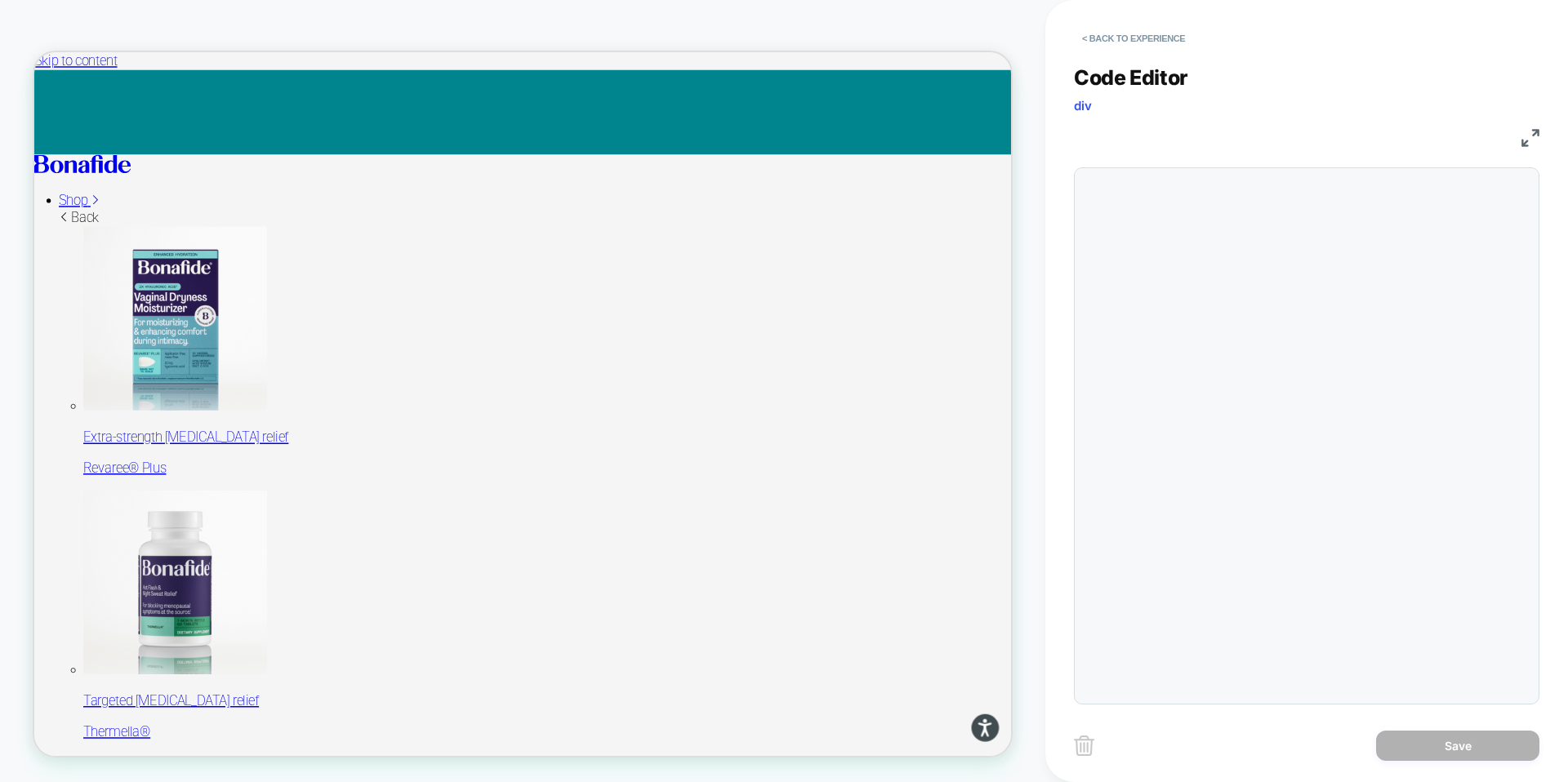
scroll to position [133, 0]
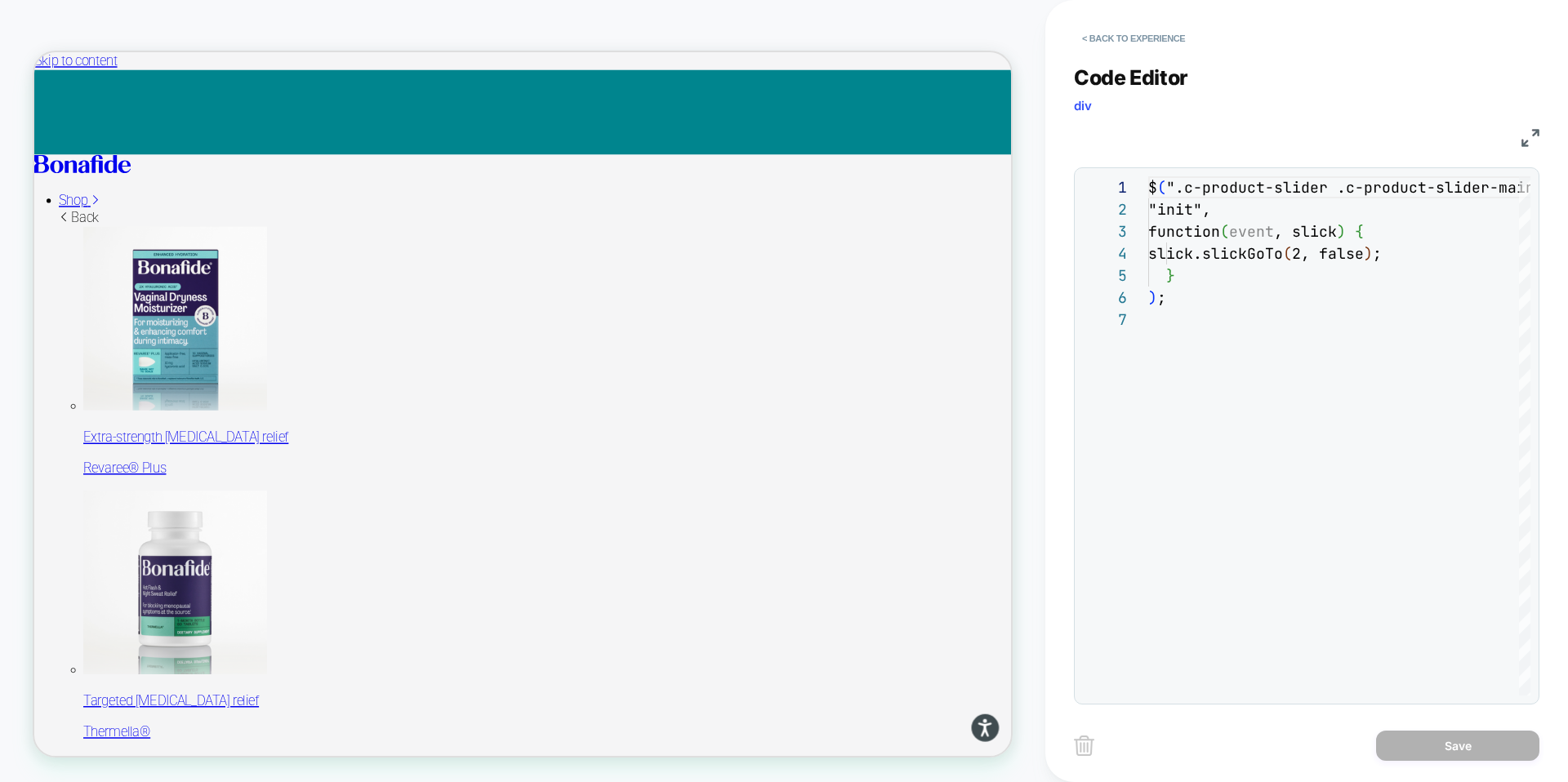
click at [1527, 138] on img at bounding box center [1530, 137] width 18 height 18
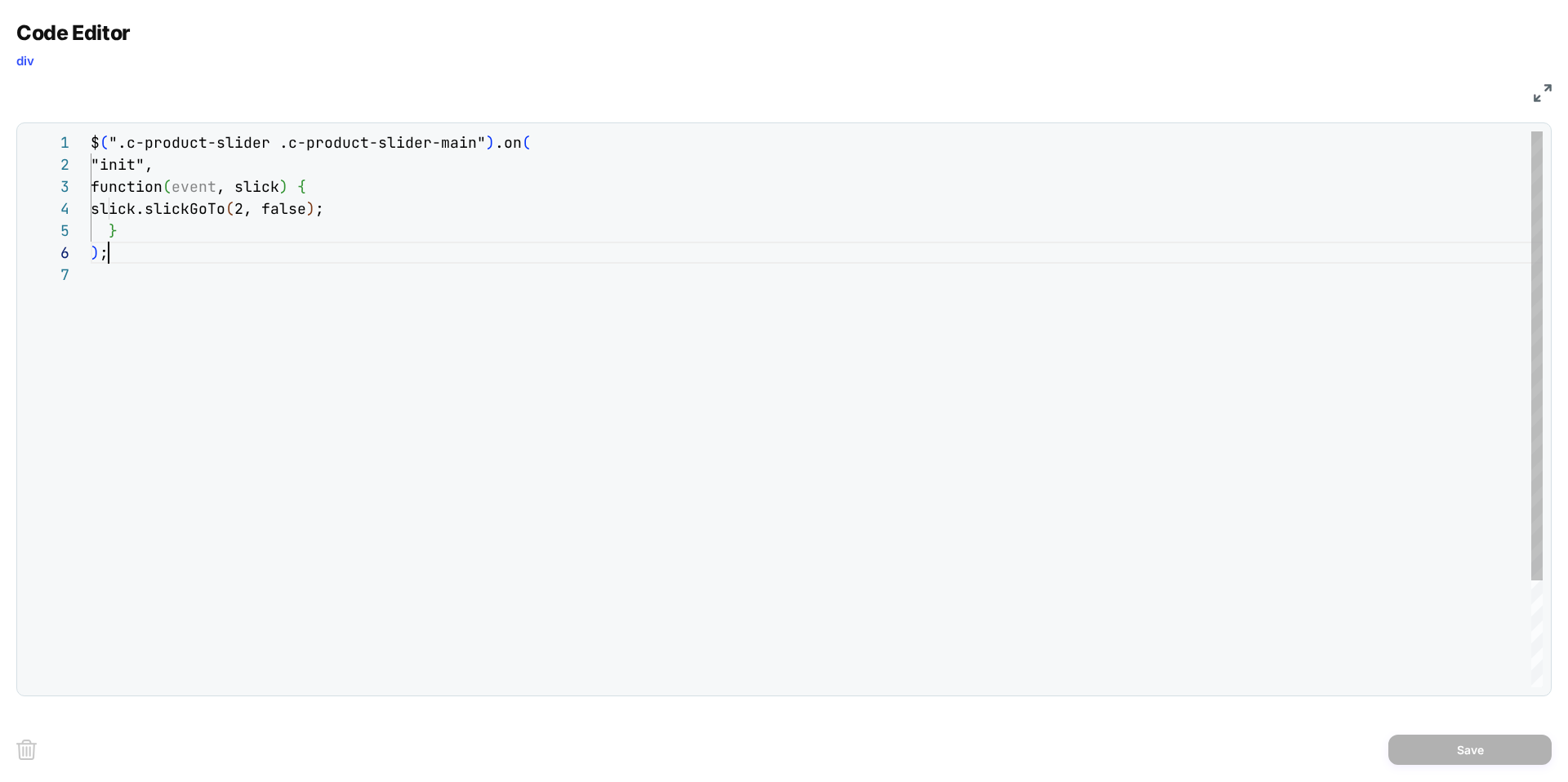
click at [326, 254] on div "$ ( ".c-product-slider .c-product-slider-main" ) .on ( "init", function ( event…" at bounding box center [816, 476] width 1452 height 688
click at [297, 245] on div "$ ( ".c-product-slider .c-product-slider-main" ) .on ( "init", function ( event…" at bounding box center [816, 476] width 1452 height 688
click at [227, 214] on div "$ ( ".c-product-slider .c-product-slider-main" ) .on ( "init", function ( event…" at bounding box center [816, 476] width 1452 height 688
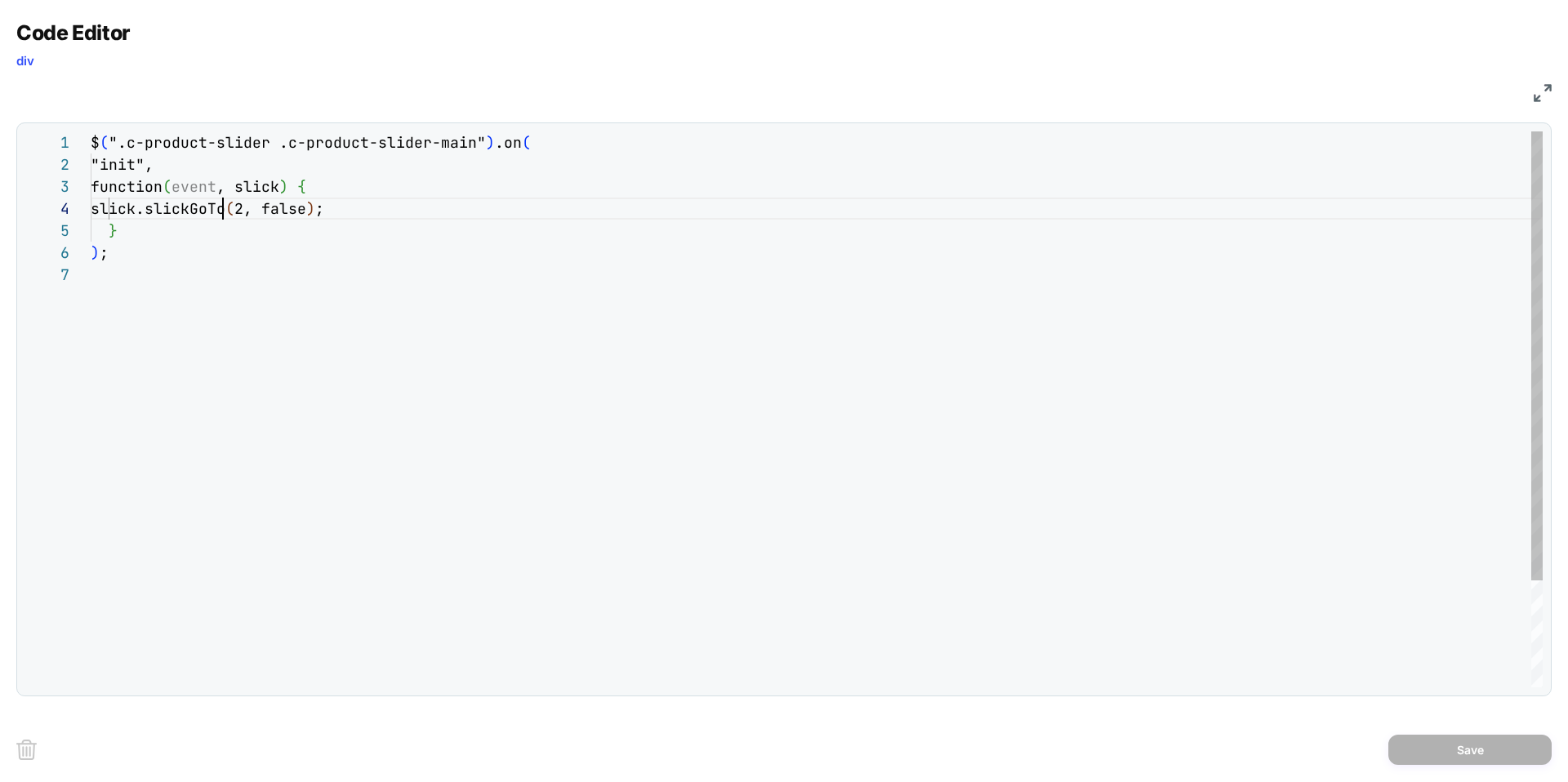
scroll to position [66, 167]
click at [263, 284] on div "$ ( ".c-product-slider .c-product-slider-main" ) .on ( "init" , function ( even…" at bounding box center [816, 476] width 1452 height 688
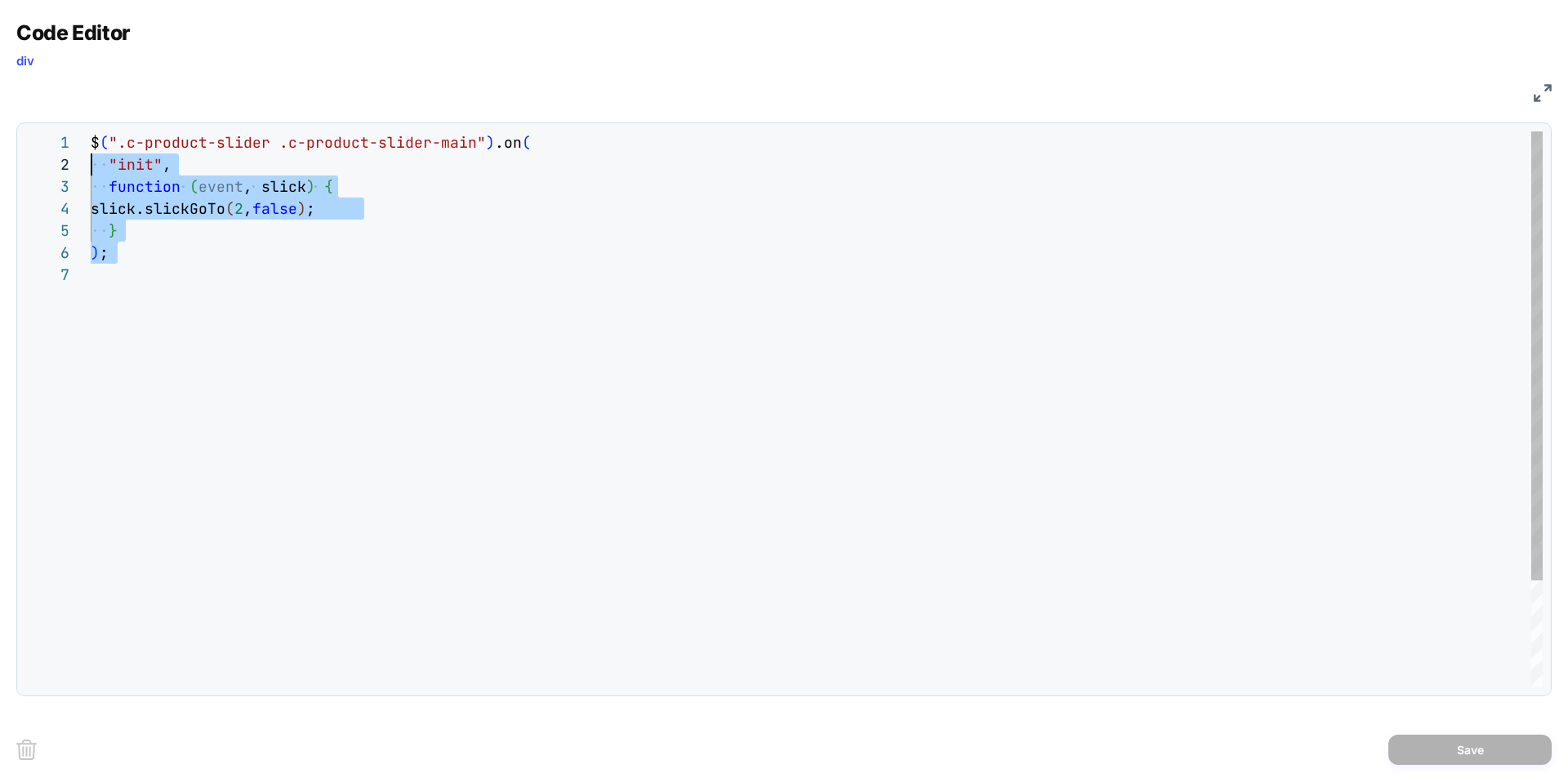
scroll to position [0, 0]
drag, startPoint x: 190, startPoint y: 260, endPoint x: 79, endPoint y: 143, distance: 161.3
click at [91, 143] on div "$ ( ".c-product-slider .c-product-slider-main" ) .on ( "init" , function ( even…" at bounding box center [816, 476] width 1452 height 688
click at [414, 301] on div "$ ( ".c-product-slider .c-product-slider-main" ) .on ( "init" , function ( even…" at bounding box center [816, 476] width 1452 height 688
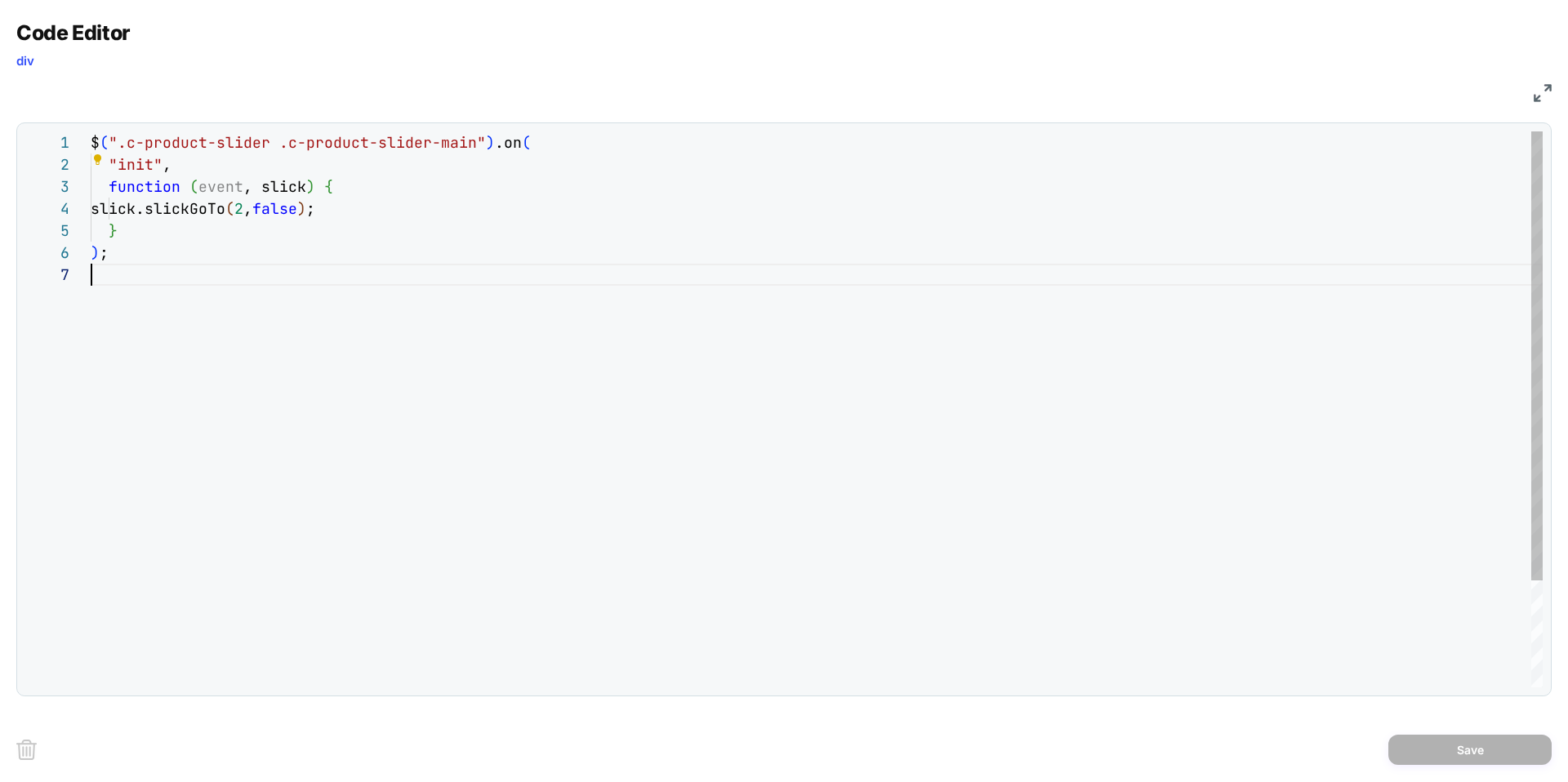
scroll to position [133, 0]
click at [444, 207] on div "$ ( ".c-product-slider .c-product-slider-main" ) .on ( "init" , function ( even…" at bounding box center [816, 476] width 1452 height 688
click at [152, 162] on div "$ ( ".c-product-slider .c-product-slider-main" ) .on ( "init" , function ( even…" at bounding box center [816, 476] width 1452 height 688
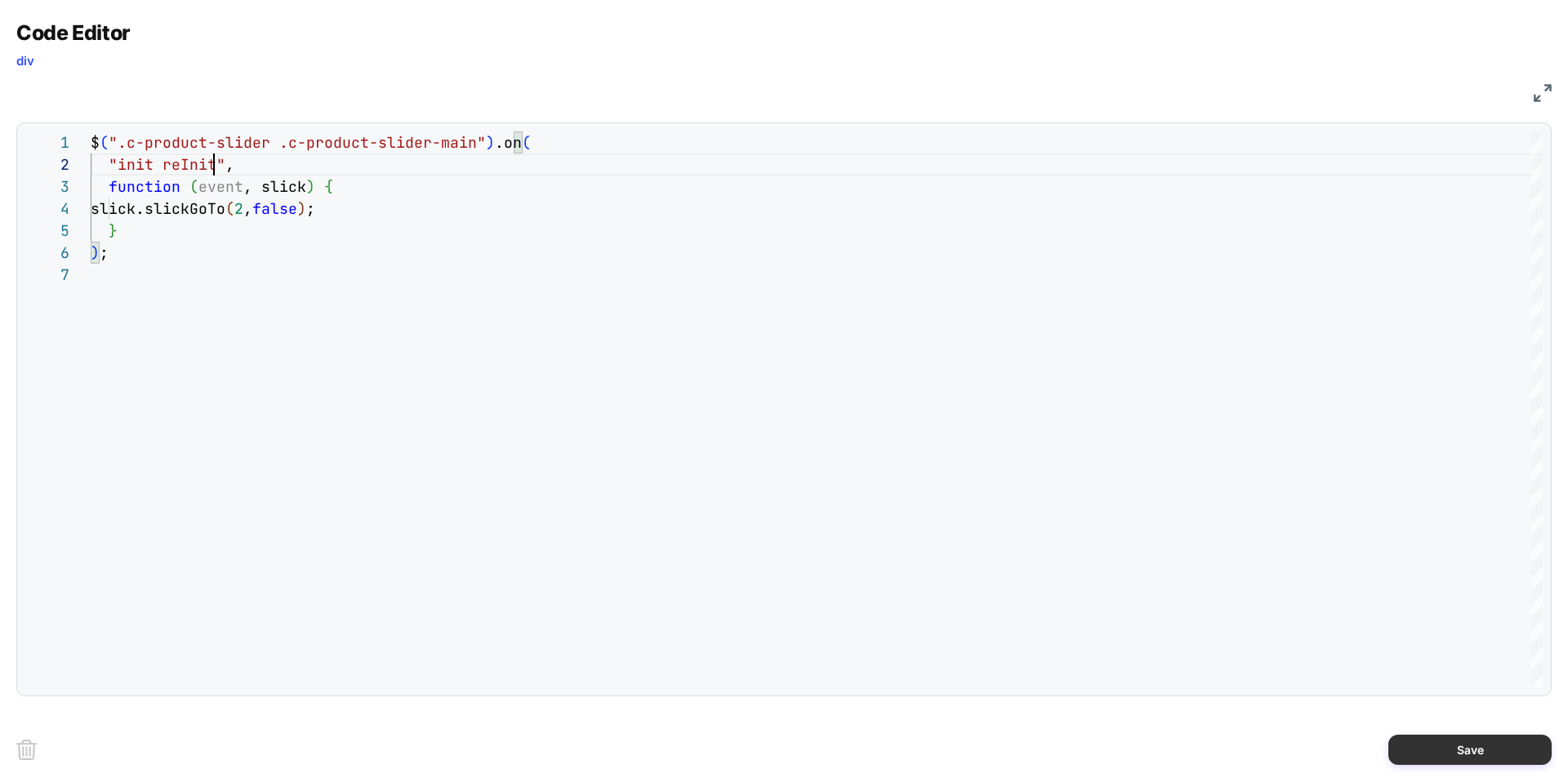
type textarea "**********"
click at [1460, 744] on button "Save" at bounding box center [1470, 750] width 163 height 31
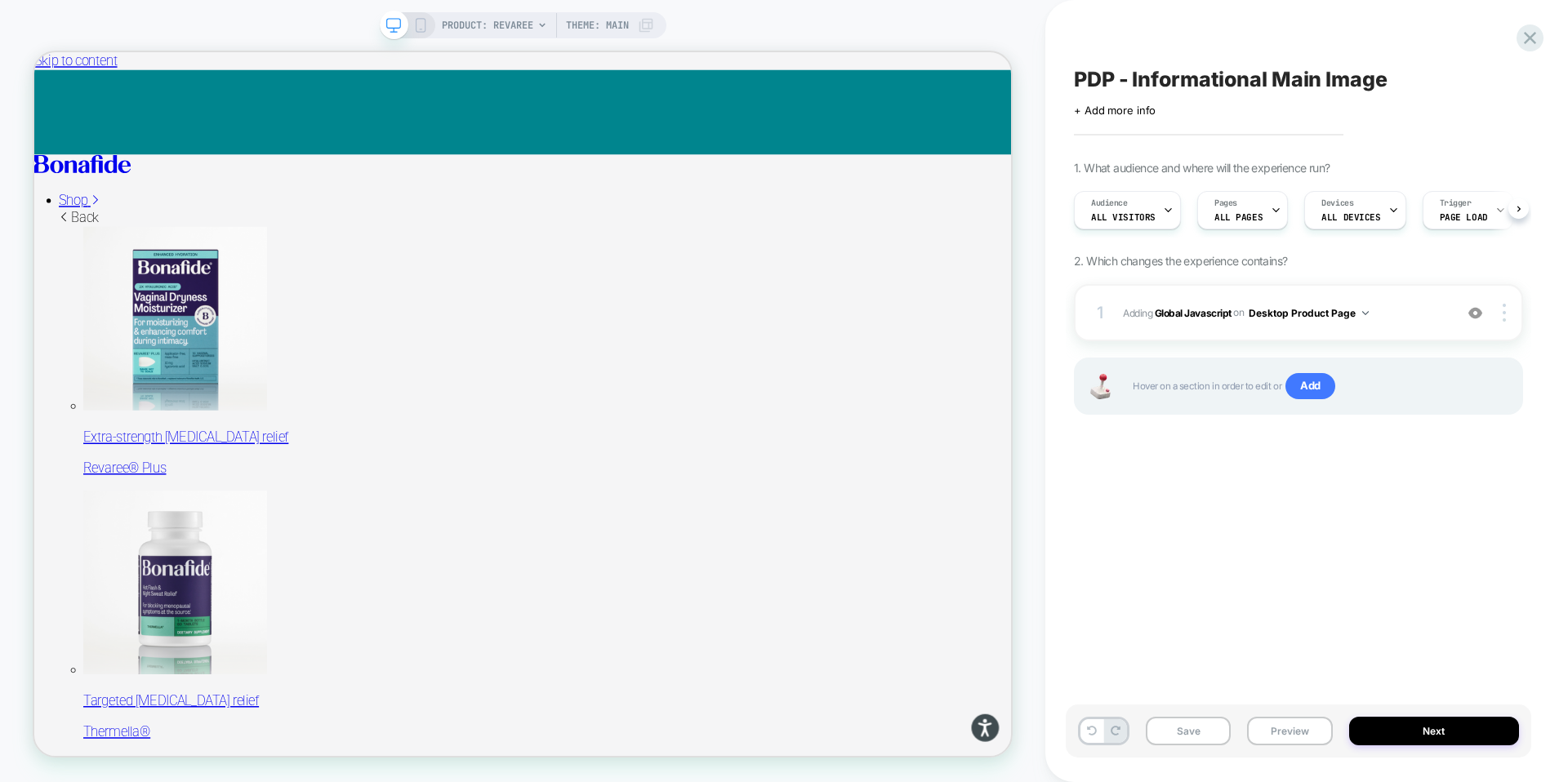
scroll to position [0, 1]
click at [1176, 734] on button "Save" at bounding box center [1189, 731] width 85 height 29
click at [1291, 727] on button "Preview" at bounding box center [1290, 731] width 85 height 29
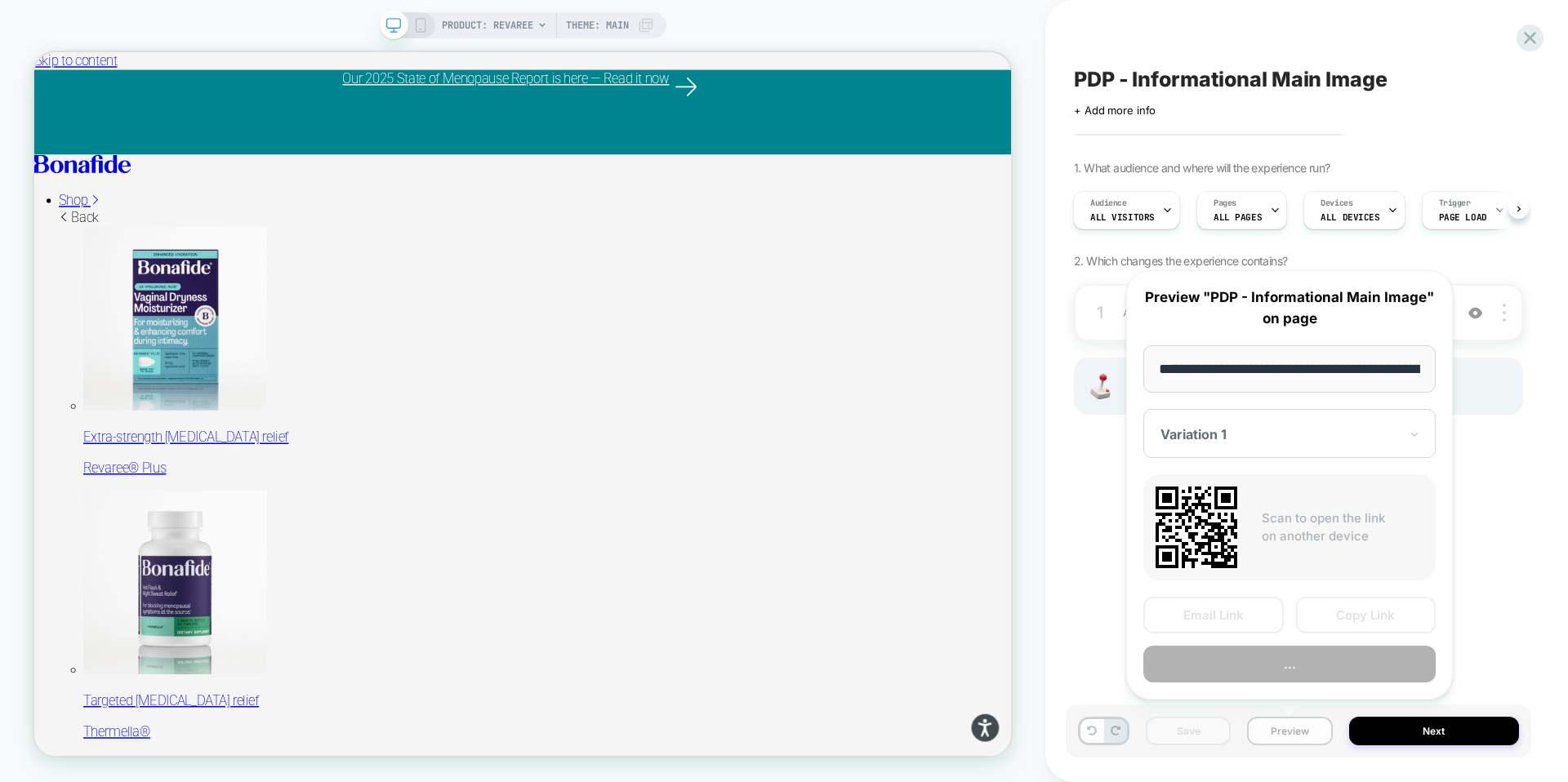
scroll to position [0, 153]
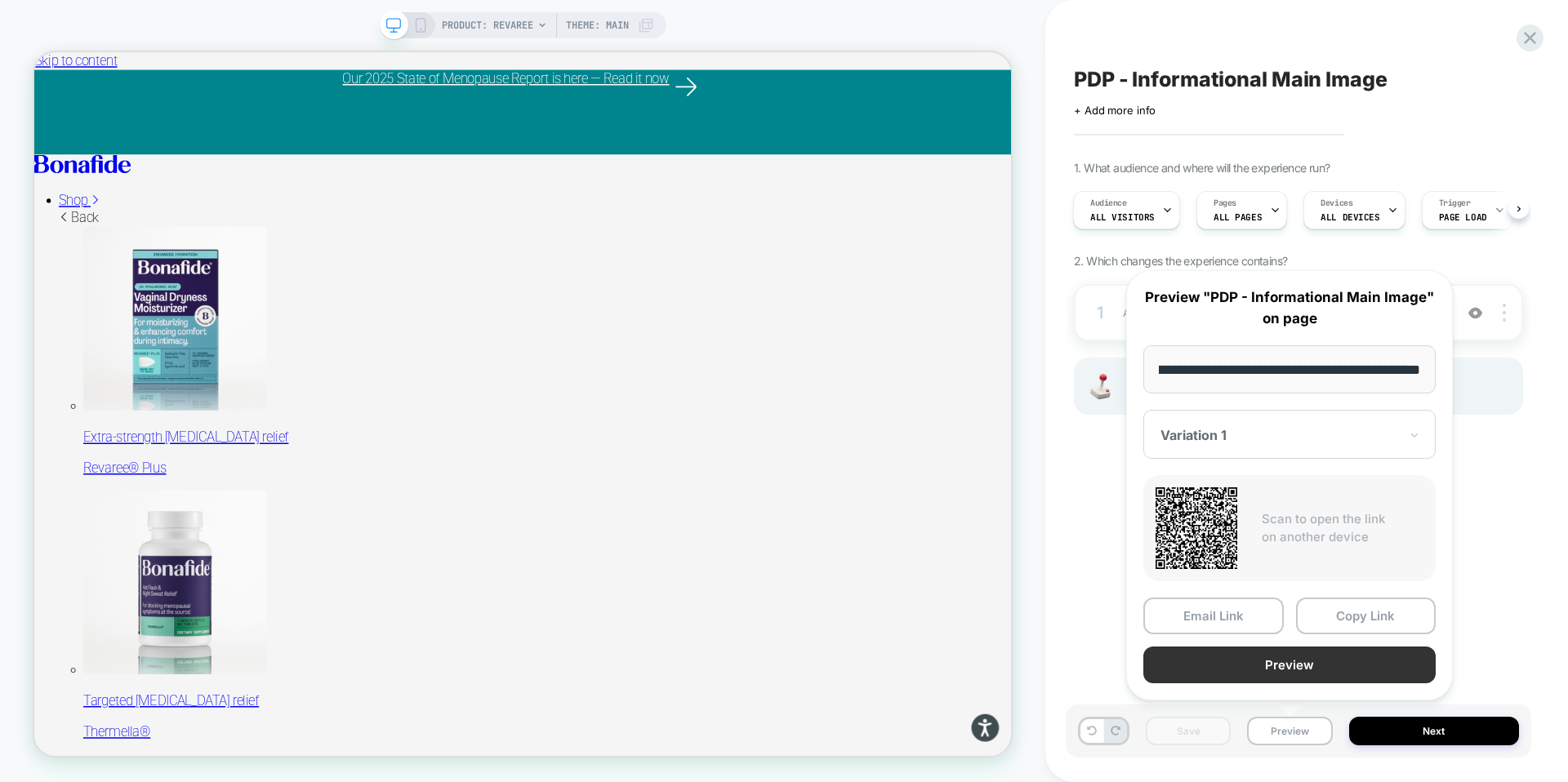
click at [1291, 666] on button "Preview" at bounding box center [1289, 665] width 292 height 37
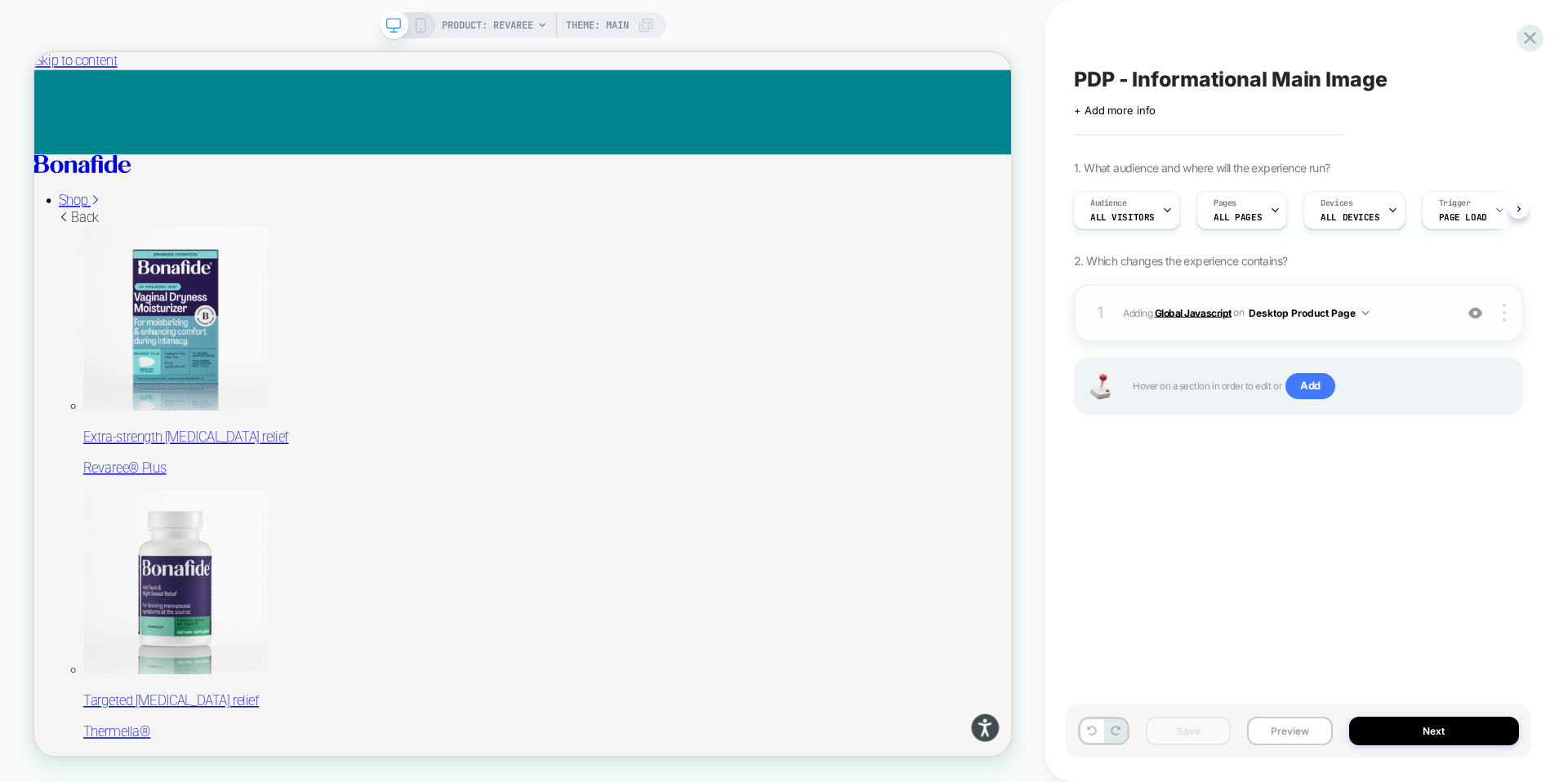
click at [1190, 306] on b "Global Javascript" at bounding box center [1193, 312] width 77 height 12
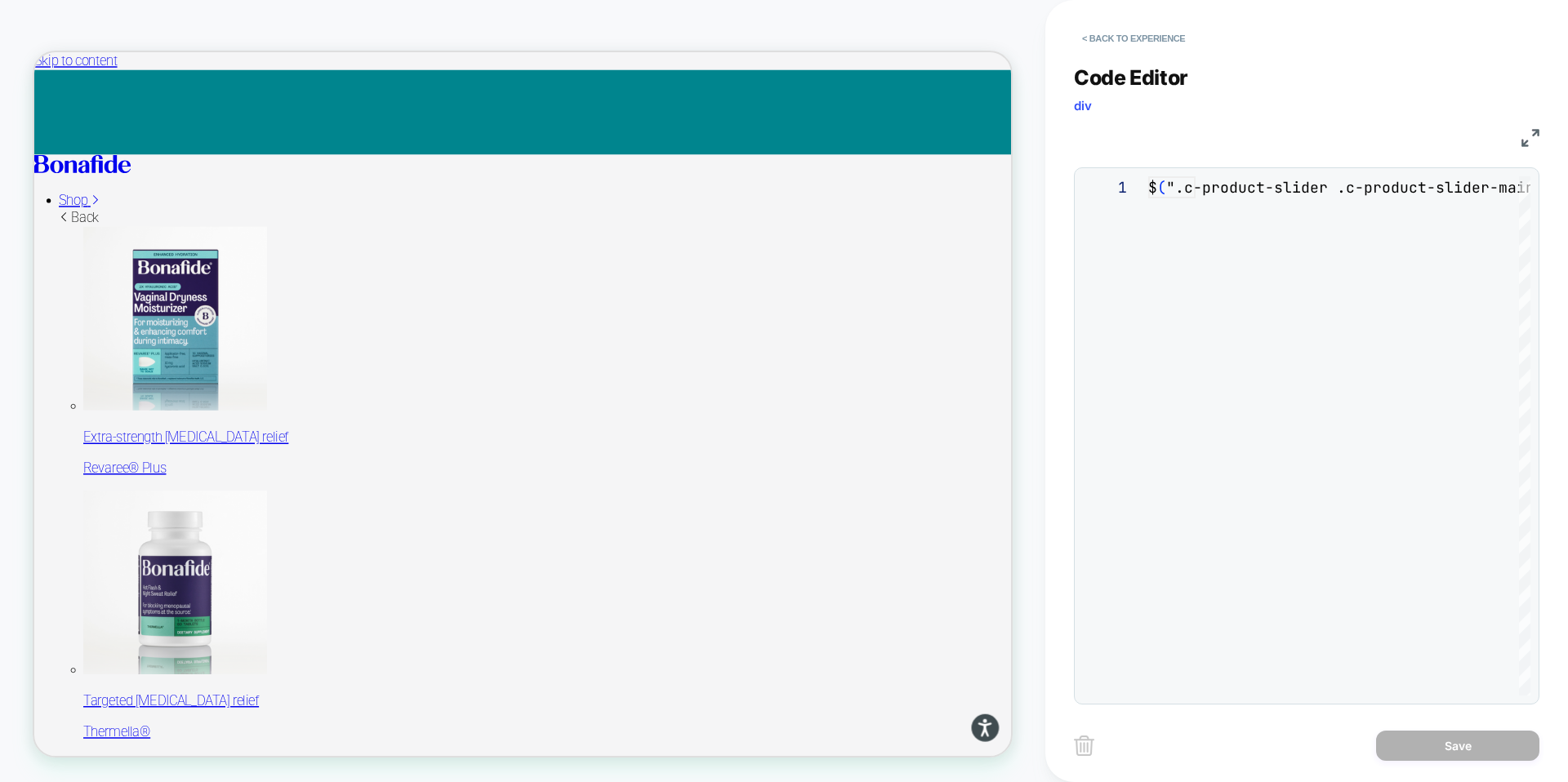
scroll to position [133, 0]
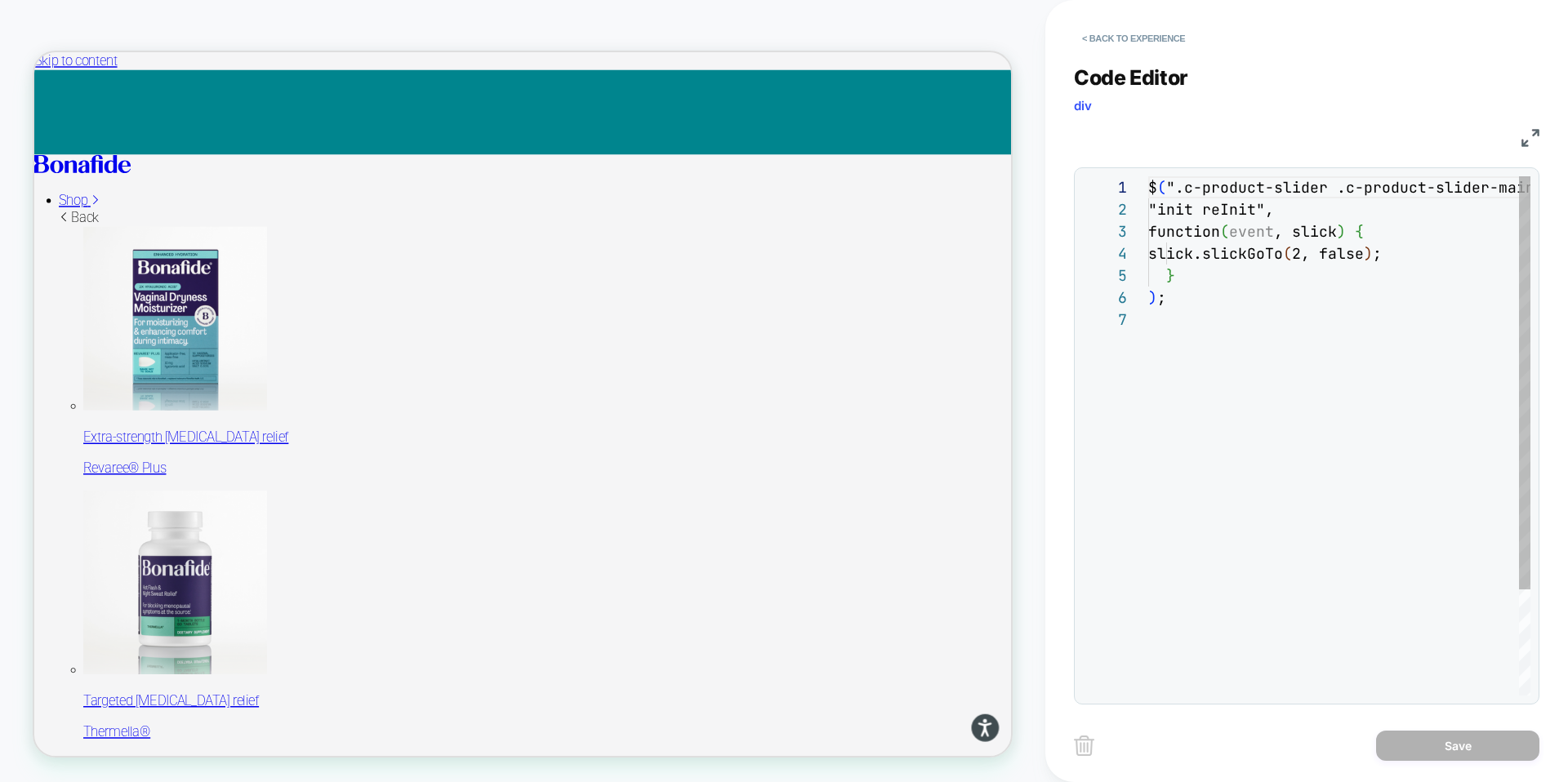
click at [1200, 293] on div "$ ( ".c-product-slider .c-product-slider-main" ) .on ( "init reInit", function …" at bounding box center [1340, 502] width 382 height 651
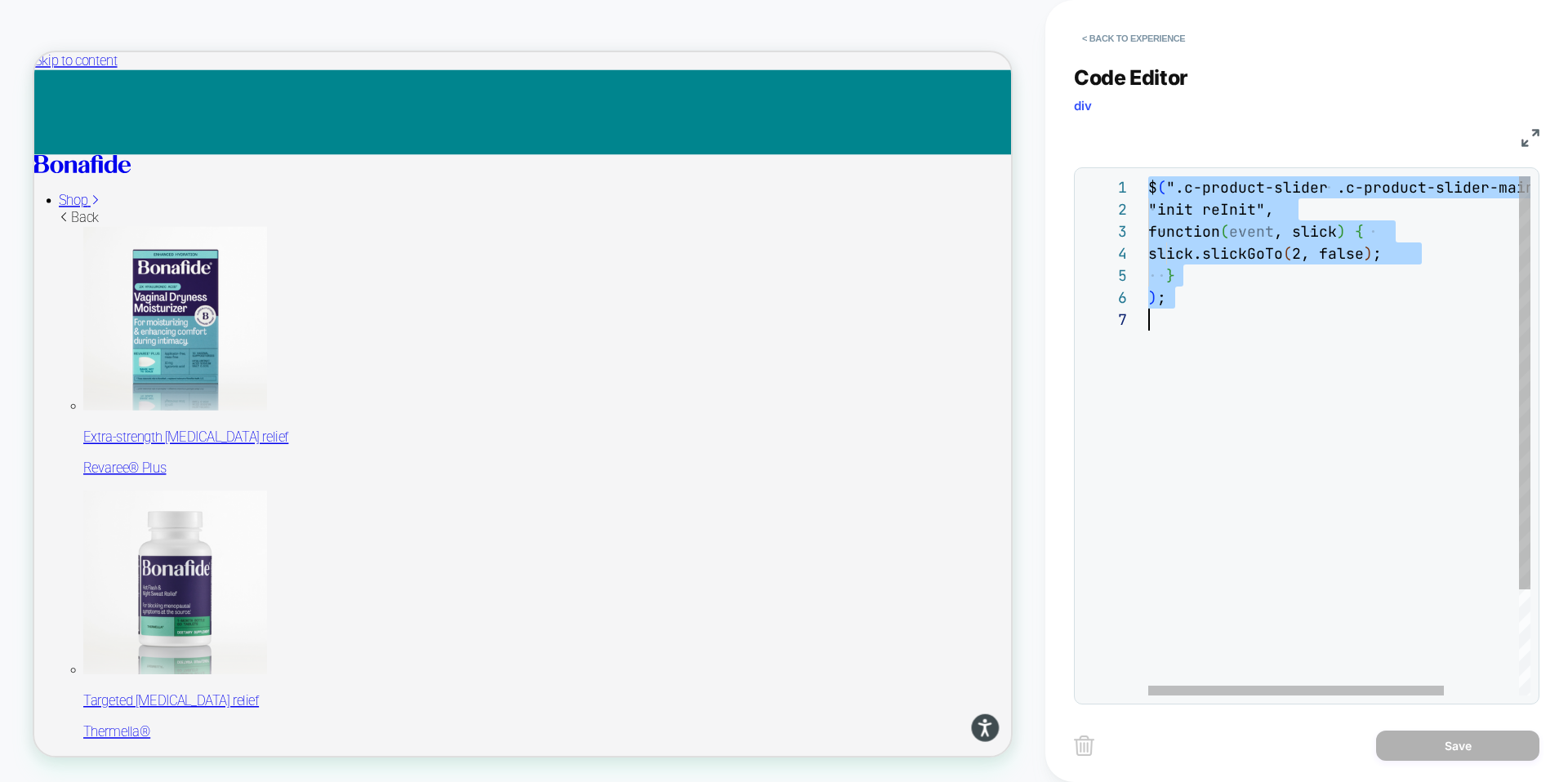
scroll to position [0, 0]
click at [1221, 335] on div "$ ( ".c-product-slider .c-product-slider-main" ) .on ( "init reInit" , function…" at bounding box center [1388, 502] width 479 height 651
drag, startPoint x: 1206, startPoint y: 310, endPoint x: 1116, endPoint y: 186, distance: 153.2
click at [1149, 186] on div "$ ( ".c-product-slider .c-product-slider-main" ) .on ( "init reInit" , function…" at bounding box center [1388, 502] width 479 height 651
click at [1171, 233] on div "$ ( ".c-product-slider .c-product-slider-main" ) .on ( "init reInit" , function…" at bounding box center [1388, 502] width 479 height 651
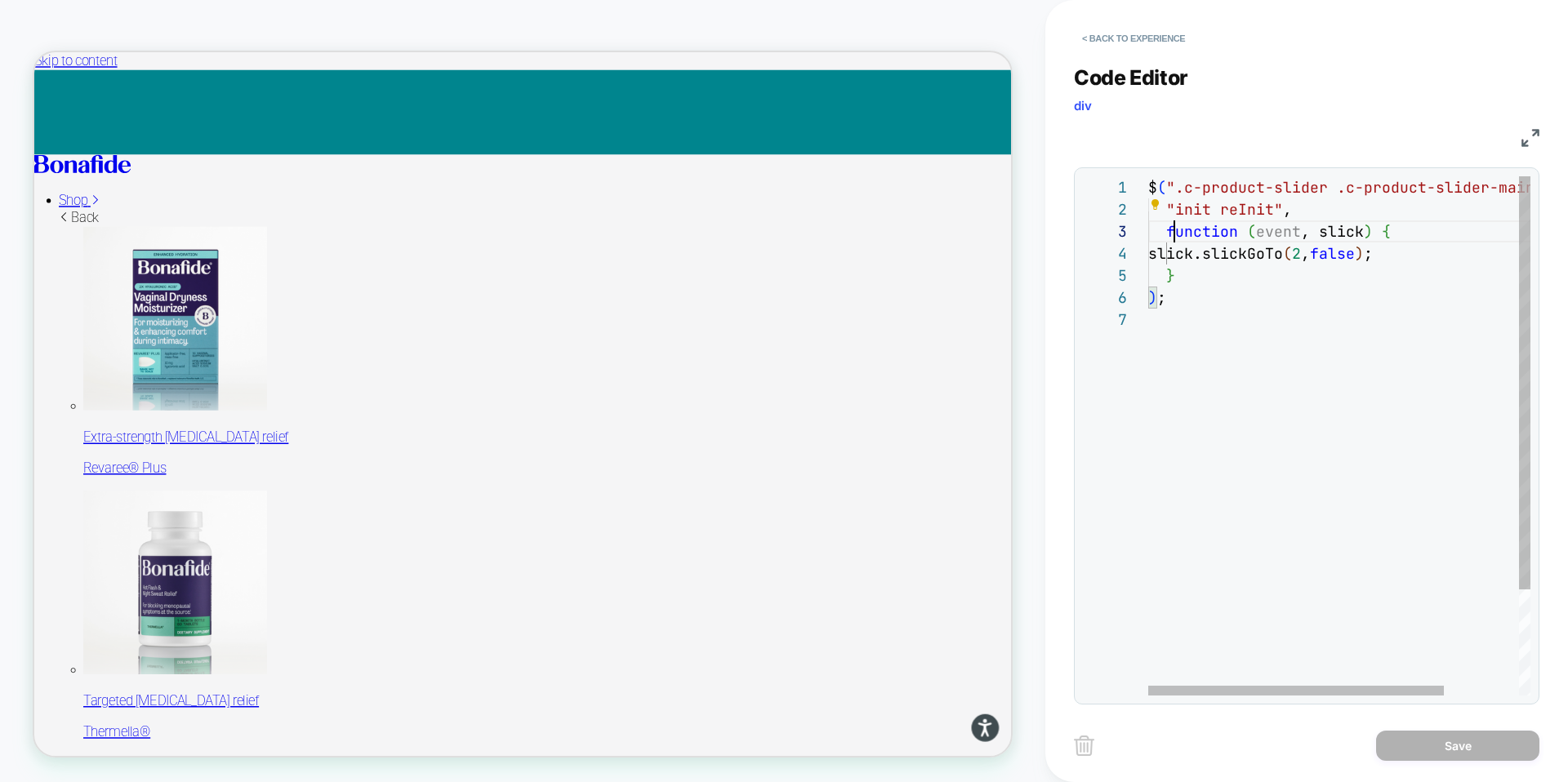
click at [1213, 292] on div "$ ( ".c-product-slider .c-product-slider-main" ) .on ( "init reInit" , function…" at bounding box center [1388, 502] width 479 height 651
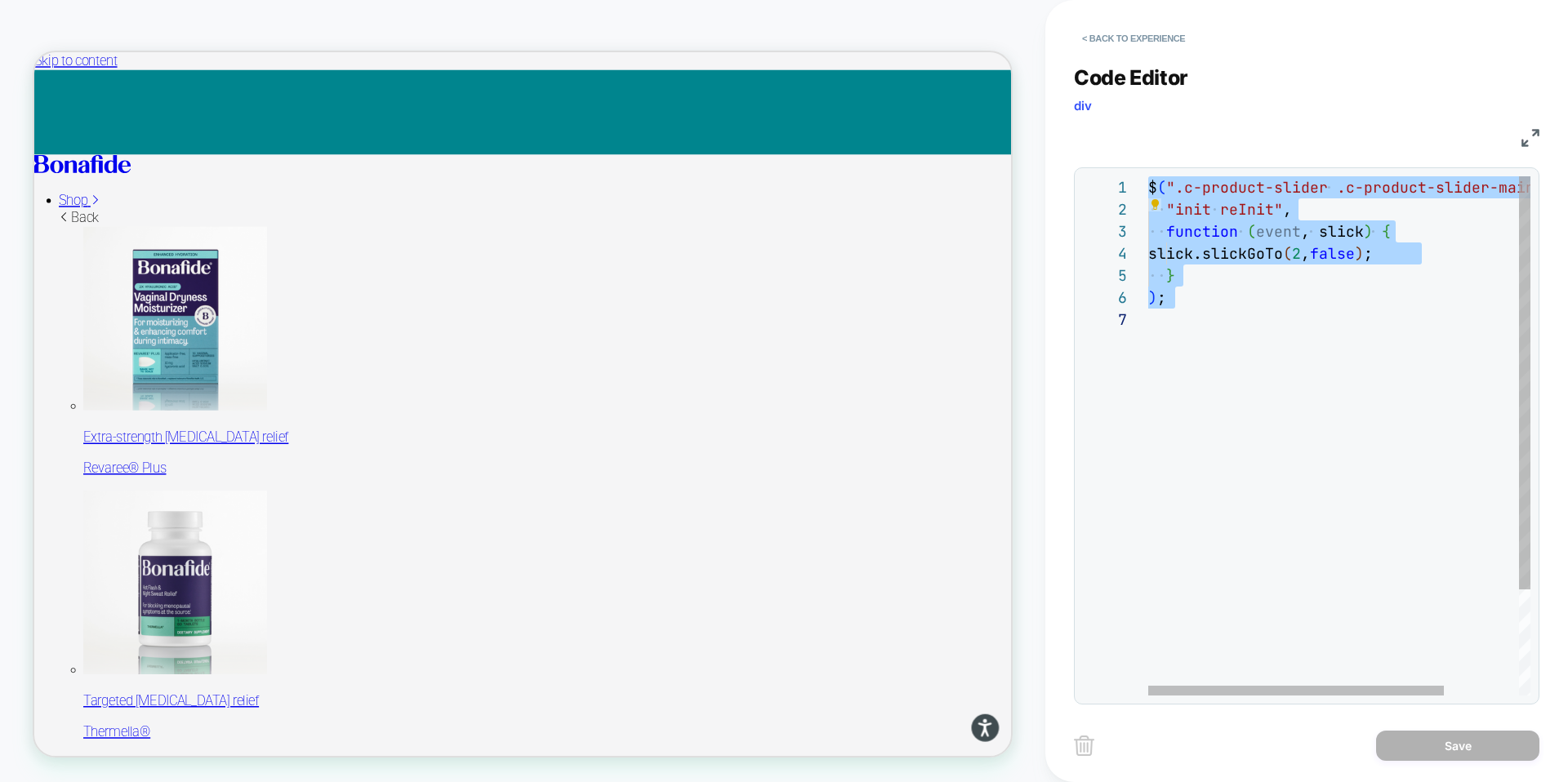
type textarea "**********"
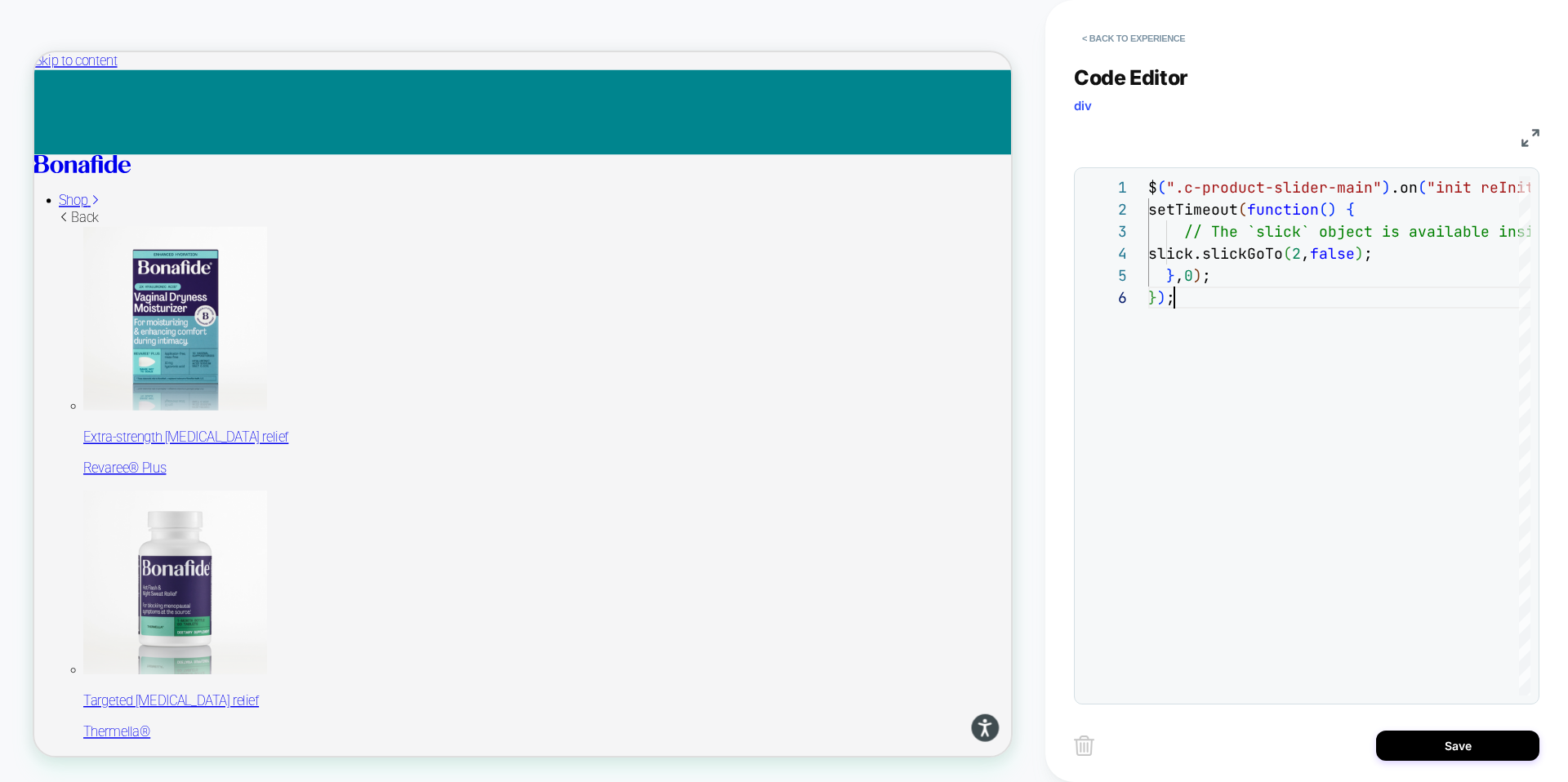
click at [1224, 313] on div "$ ( ".c-product-slider-main" ) .on ( "init reInit" , function ( event , slick )…" at bounding box center [1484, 491] width 673 height 630
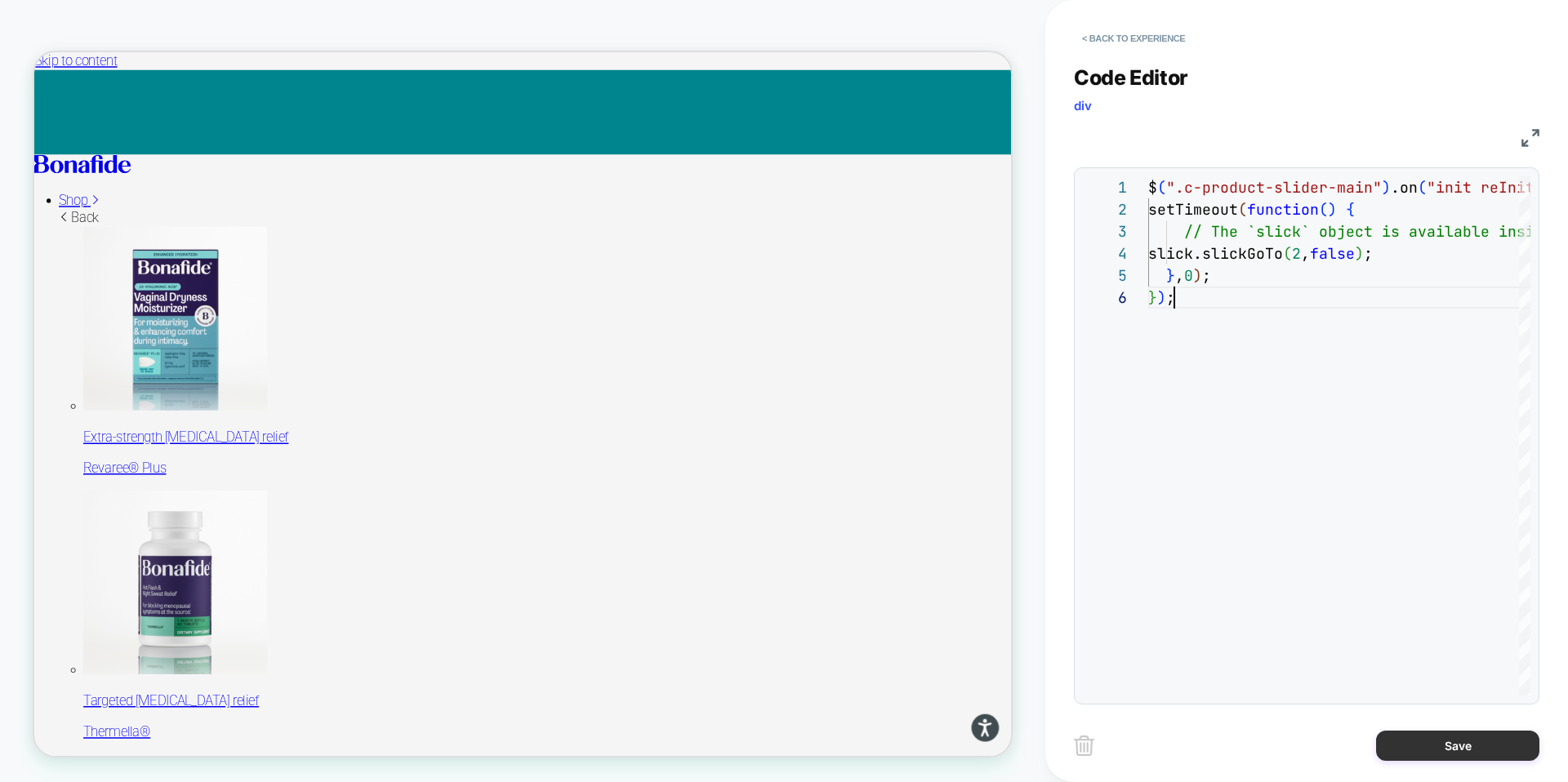
click at [1482, 750] on button "Save" at bounding box center [1458, 746] width 163 height 31
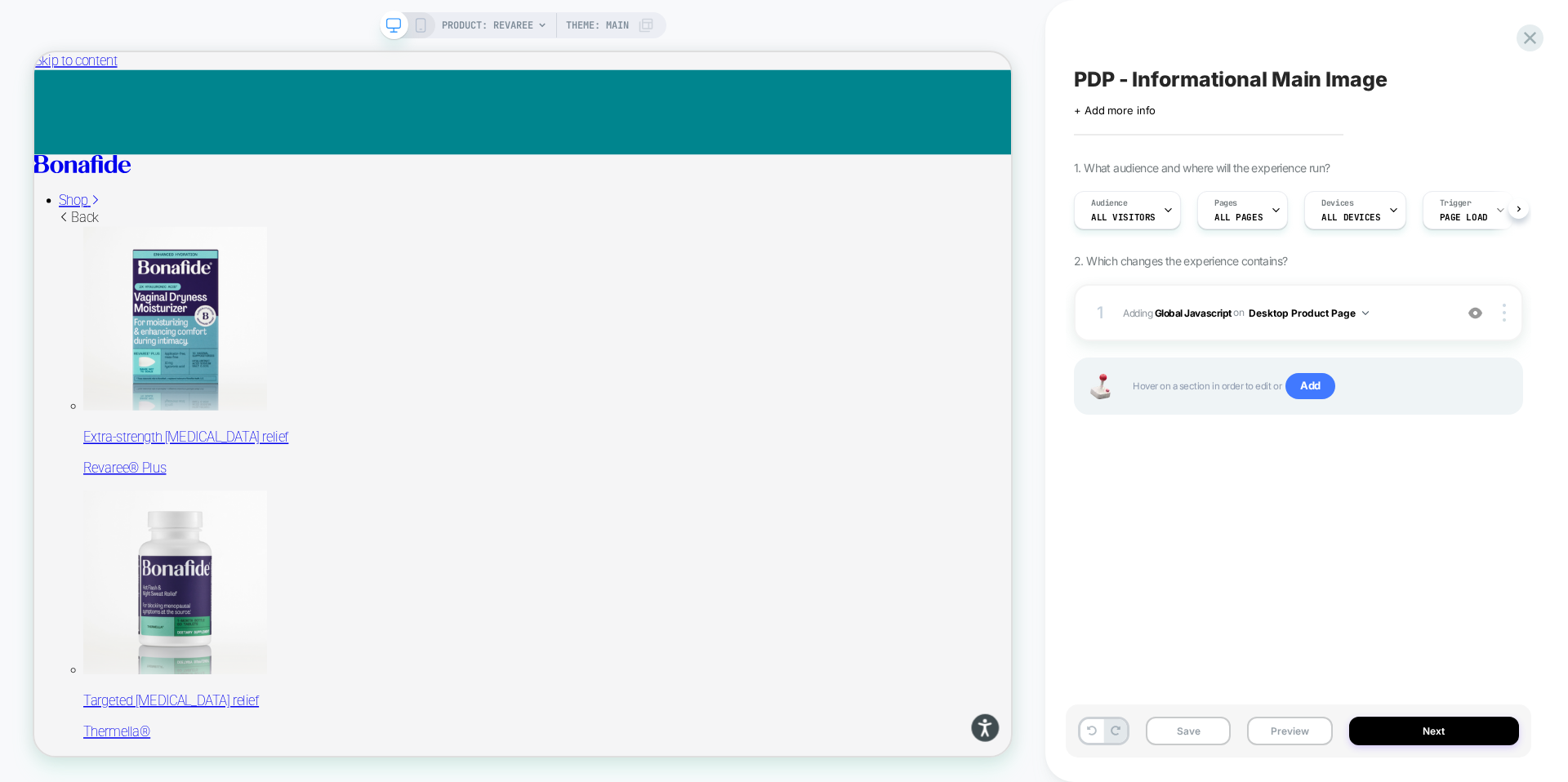
scroll to position [0, 1]
click at [1178, 736] on button "Save" at bounding box center [1189, 731] width 85 height 29
click at [1288, 731] on button "Preview" at bounding box center [1290, 731] width 85 height 29
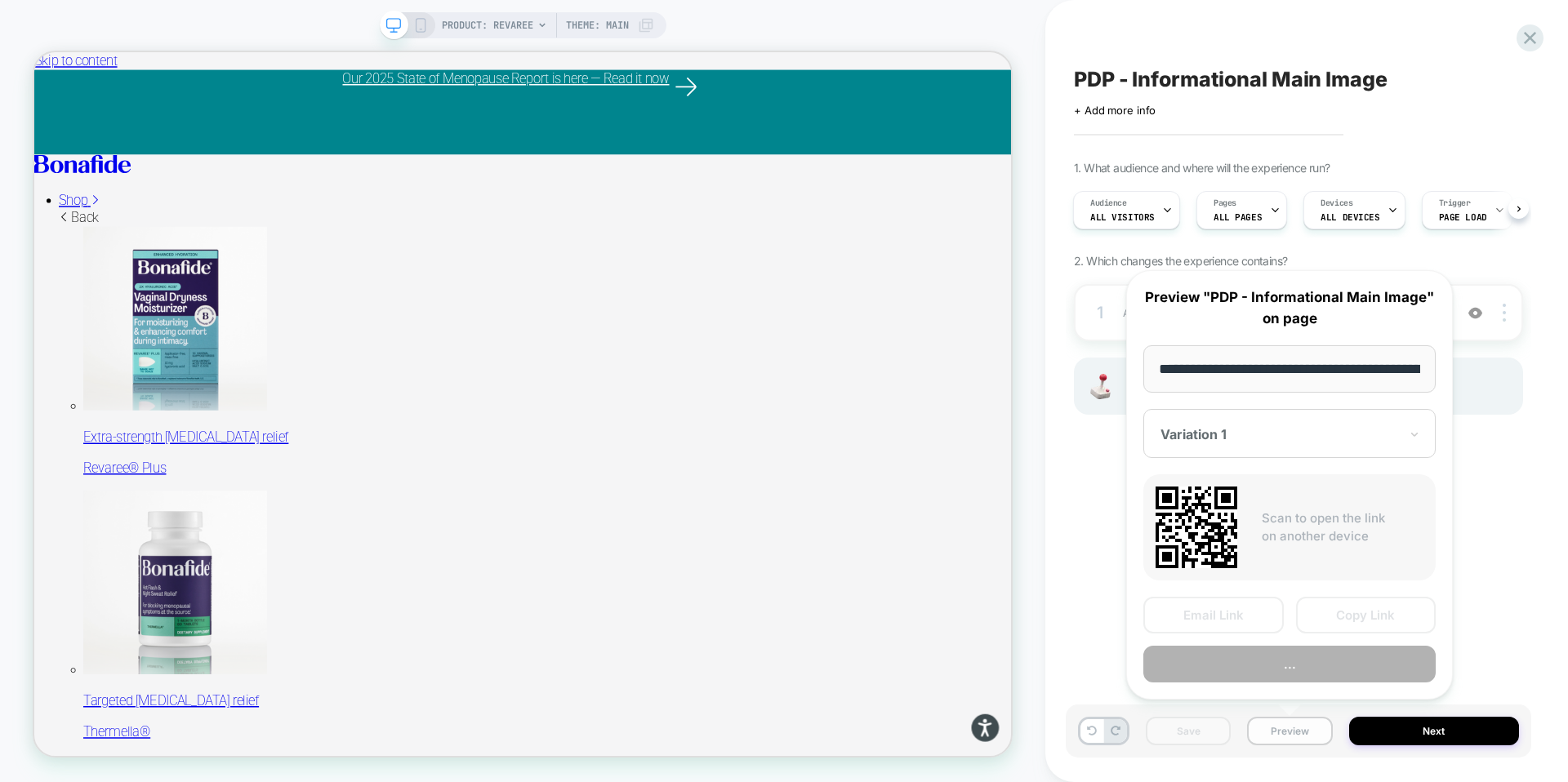
scroll to position [0, 153]
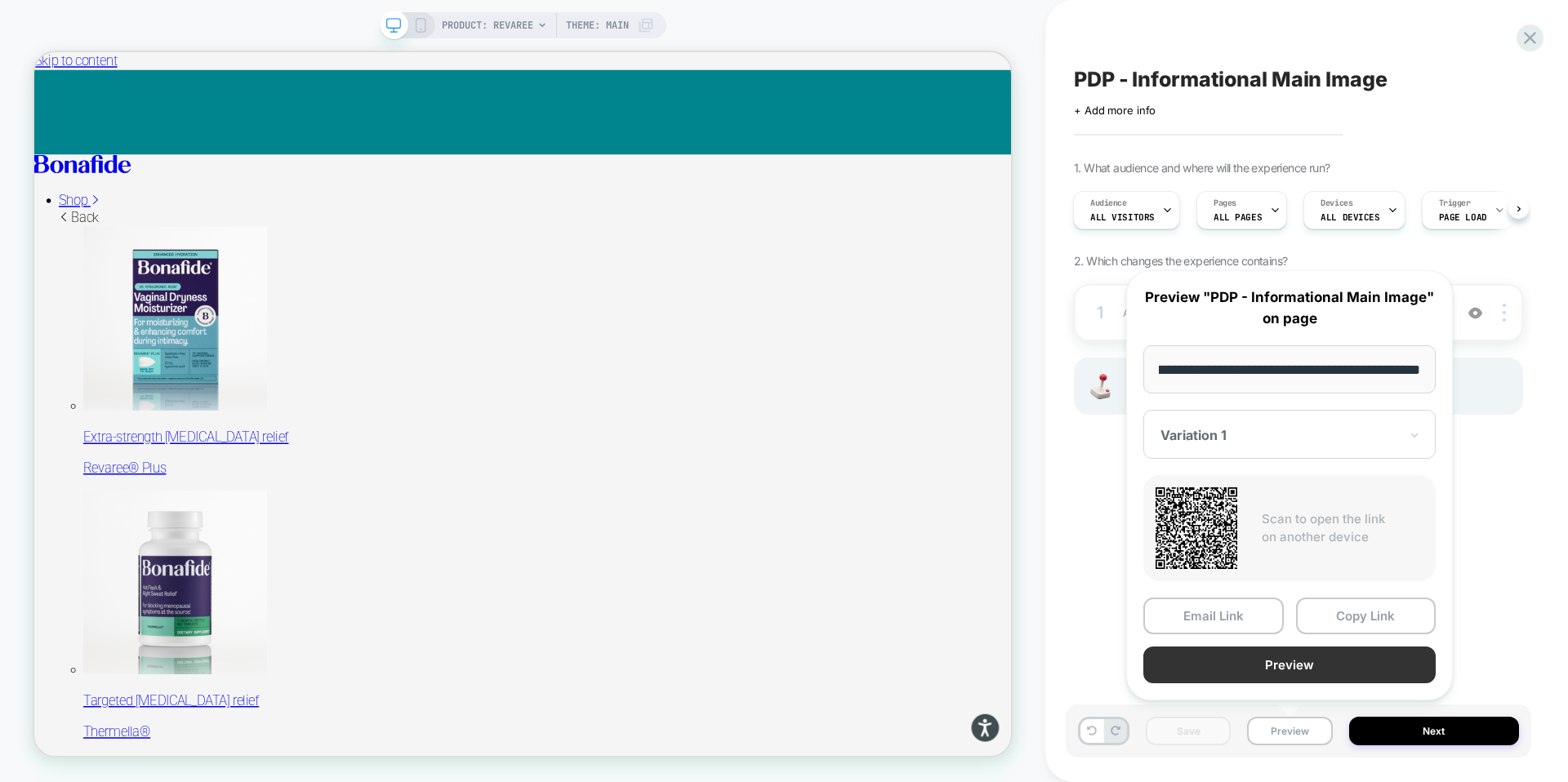
click at [1281, 667] on button "Preview" at bounding box center [1289, 665] width 292 height 37
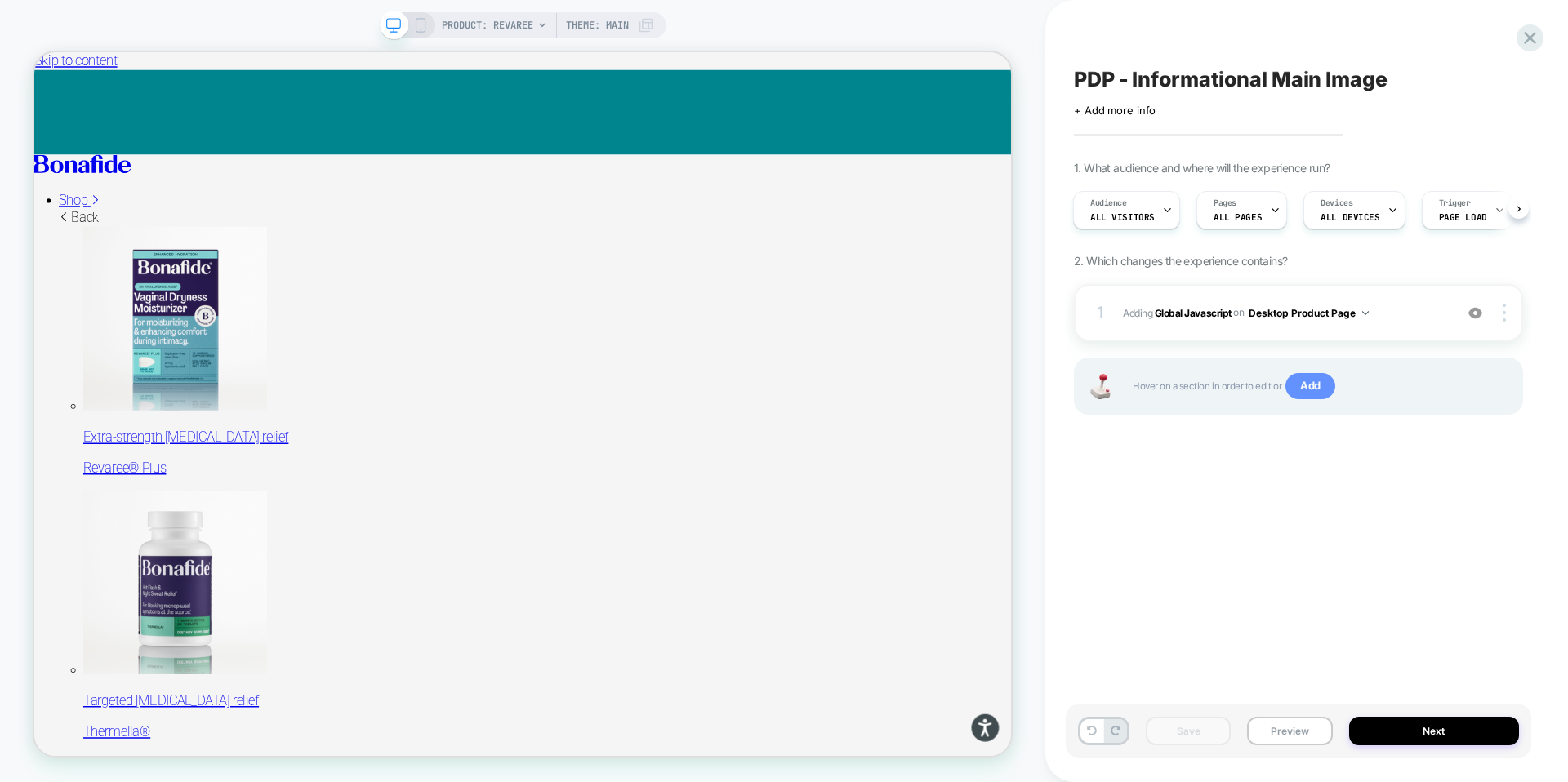
click at [1311, 390] on span "Add" at bounding box center [1310, 386] width 50 height 26
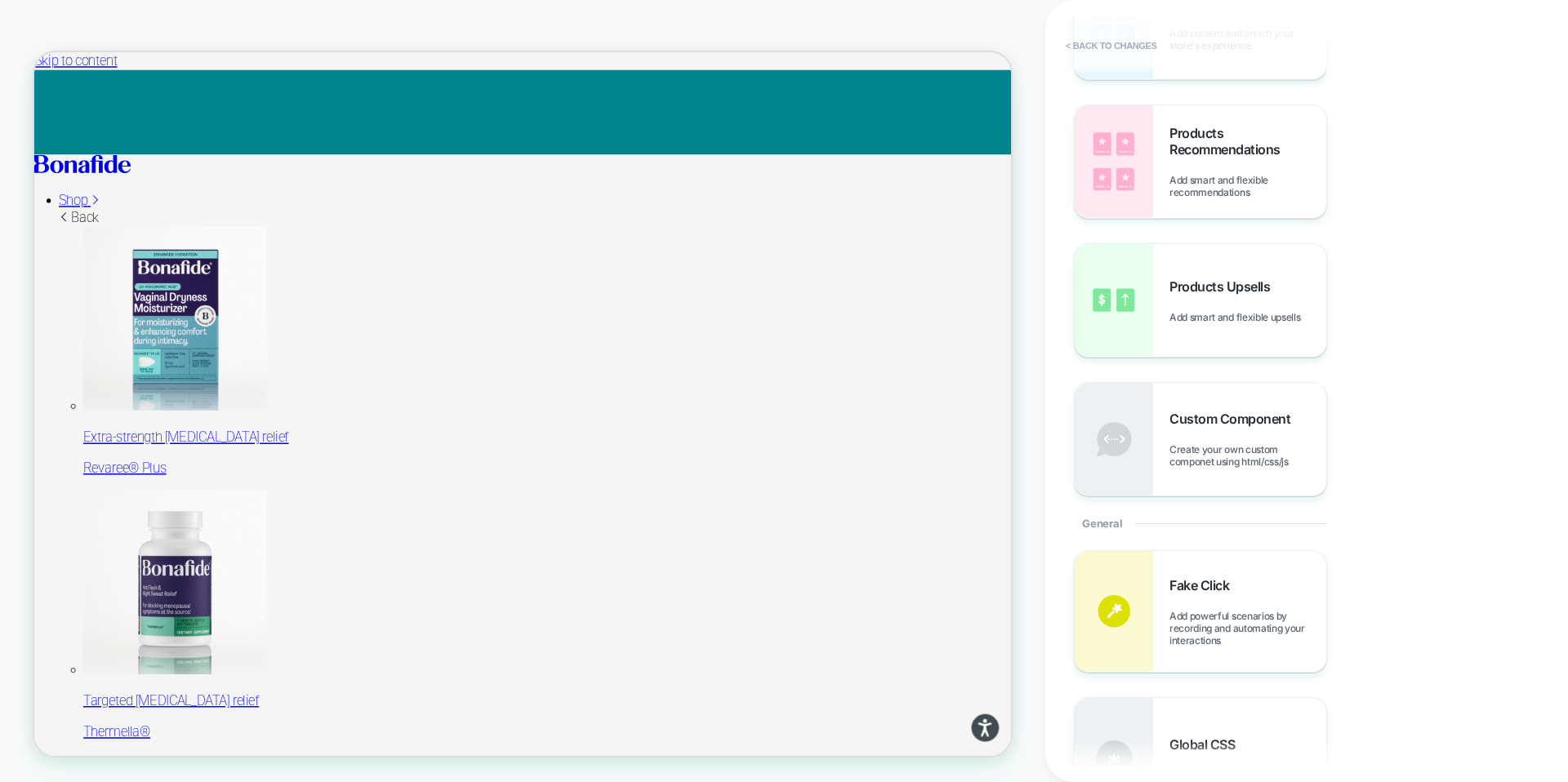
scroll to position [201, 0]
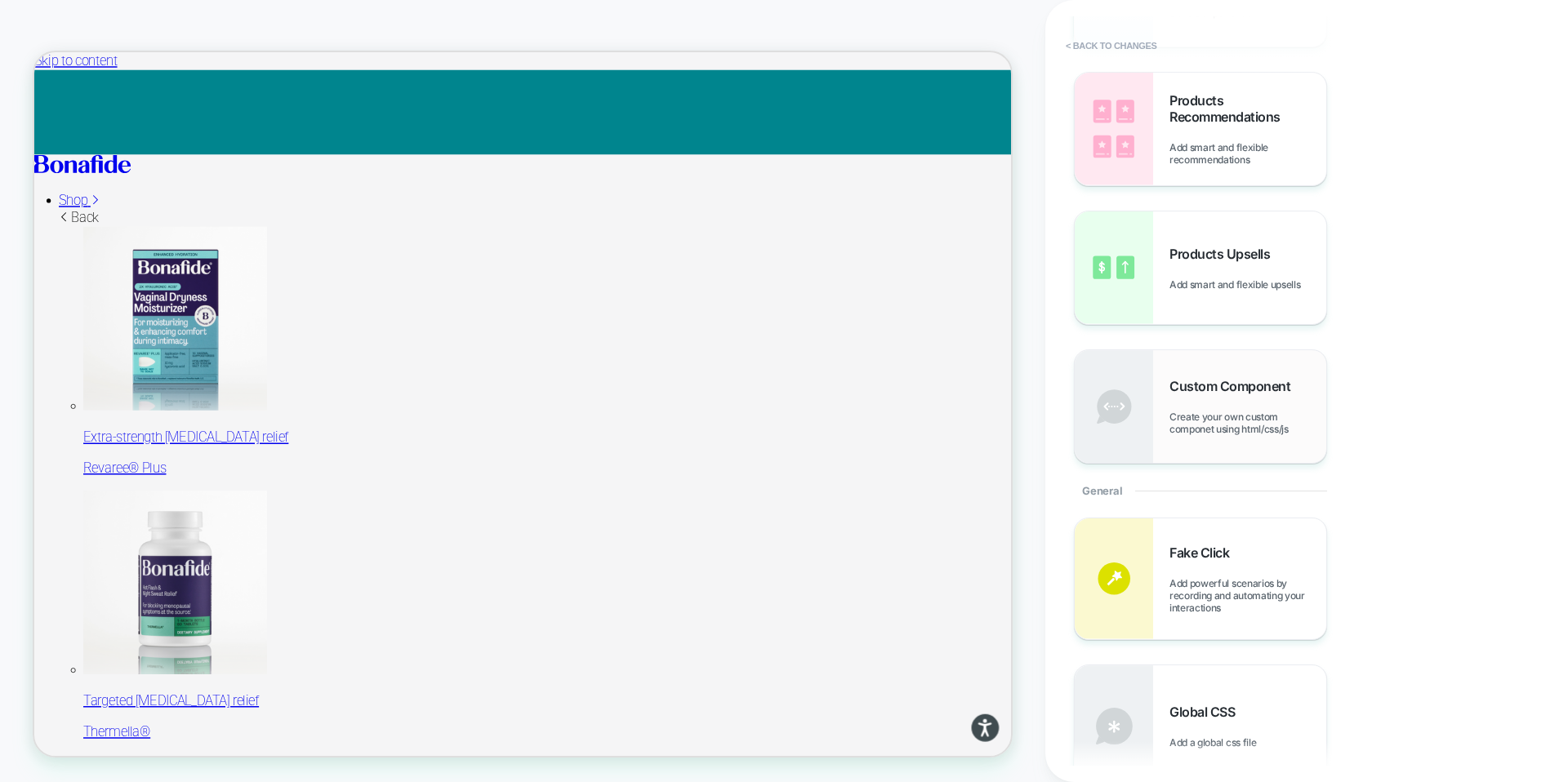
click at [1230, 386] on span "Custom Component" at bounding box center [1233, 387] width 129 height 17
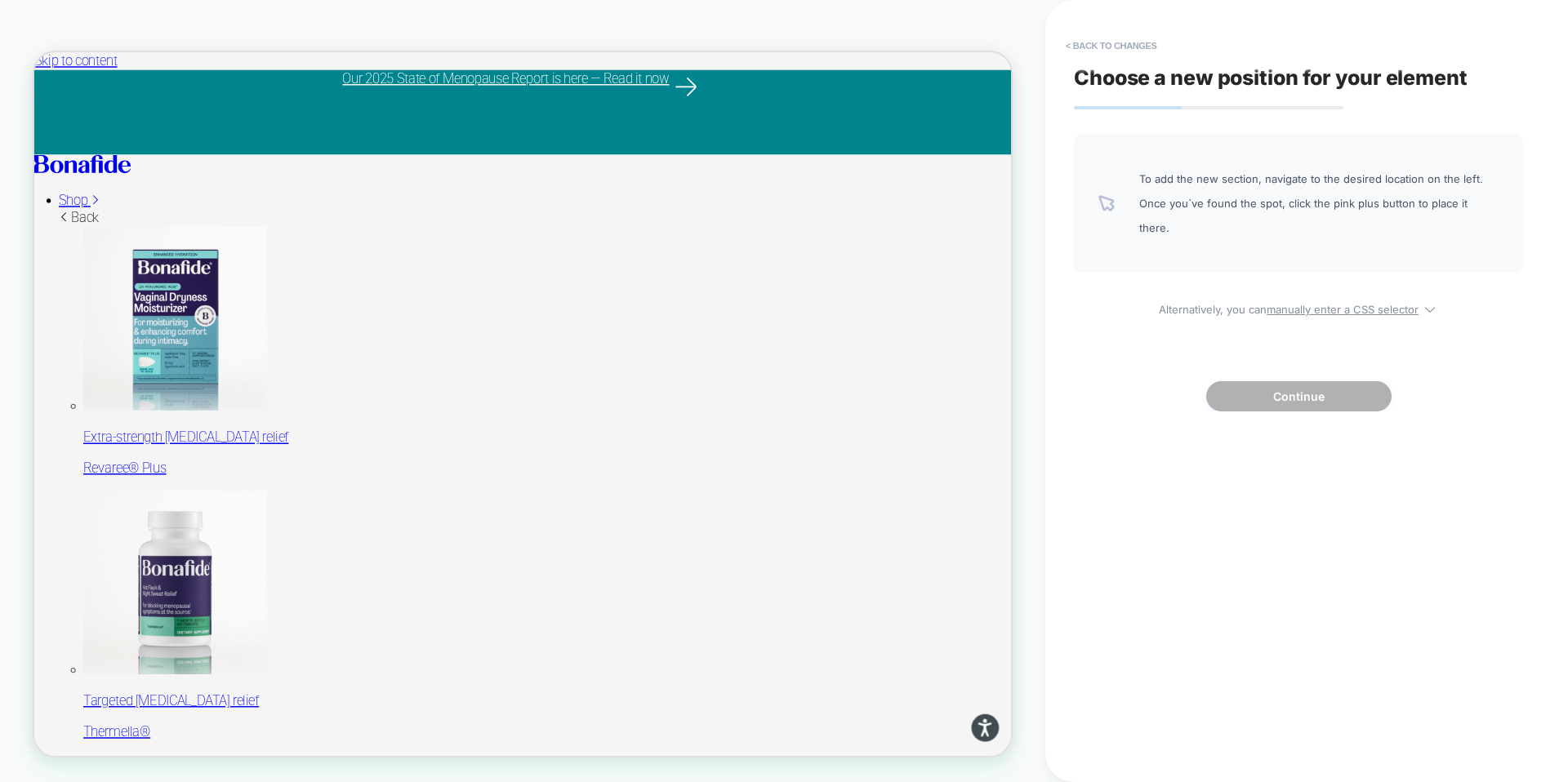
drag, startPoint x: 1176, startPoint y: 177, endPoint x: 1258, endPoint y: 179, distance: 82.0
click at [1258, 179] on span "To add the new section, navigate to the desired location on the left. Once you`…" at bounding box center [1318, 203] width 359 height 73
click at [1096, 45] on button "< Back to changes" at bounding box center [1112, 45] width 108 height 26
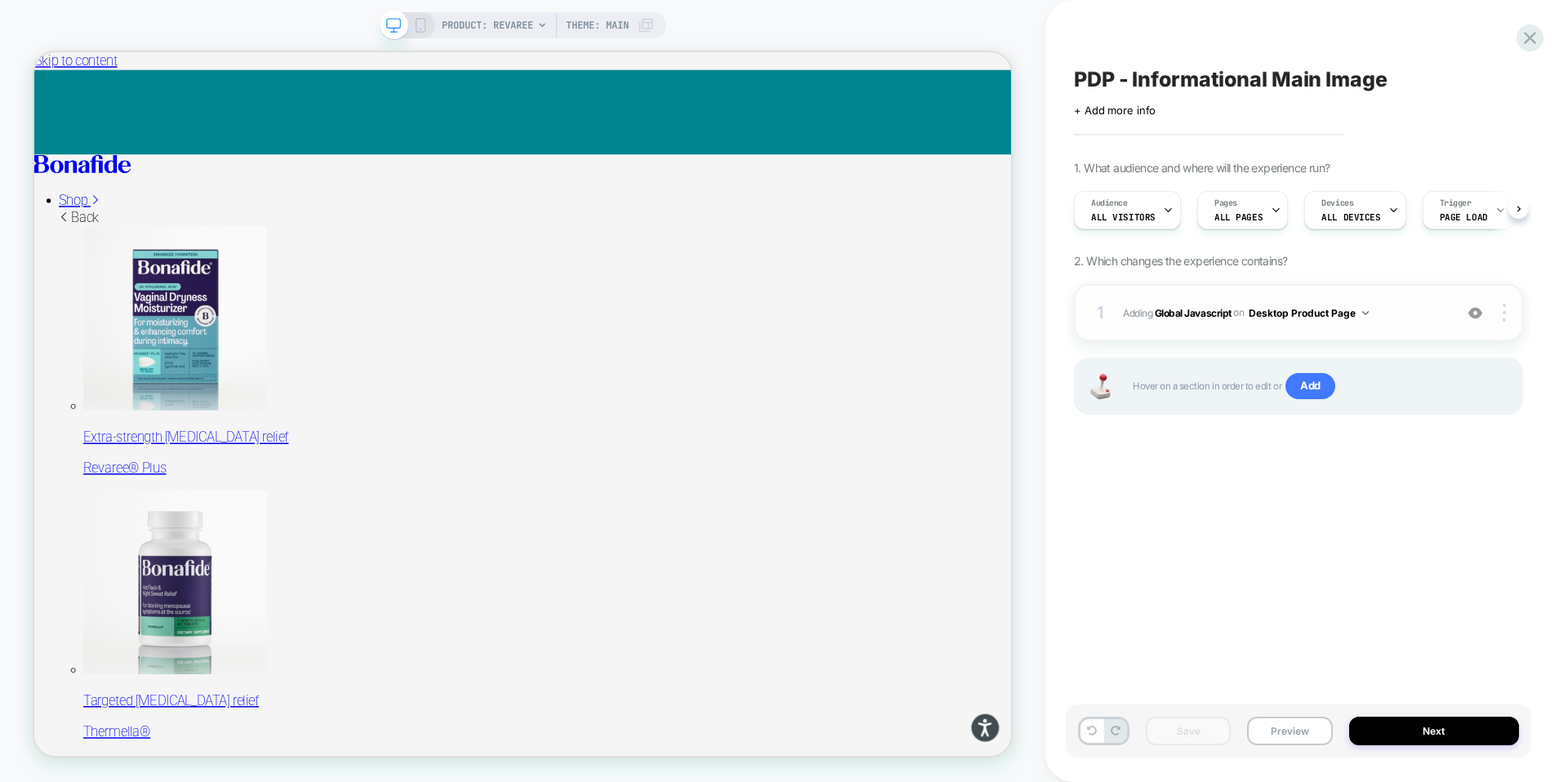
scroll to position [0, 1]
click at [1319, 389] on span "Add" at bounding box center [1310, 386] width 50 height 26
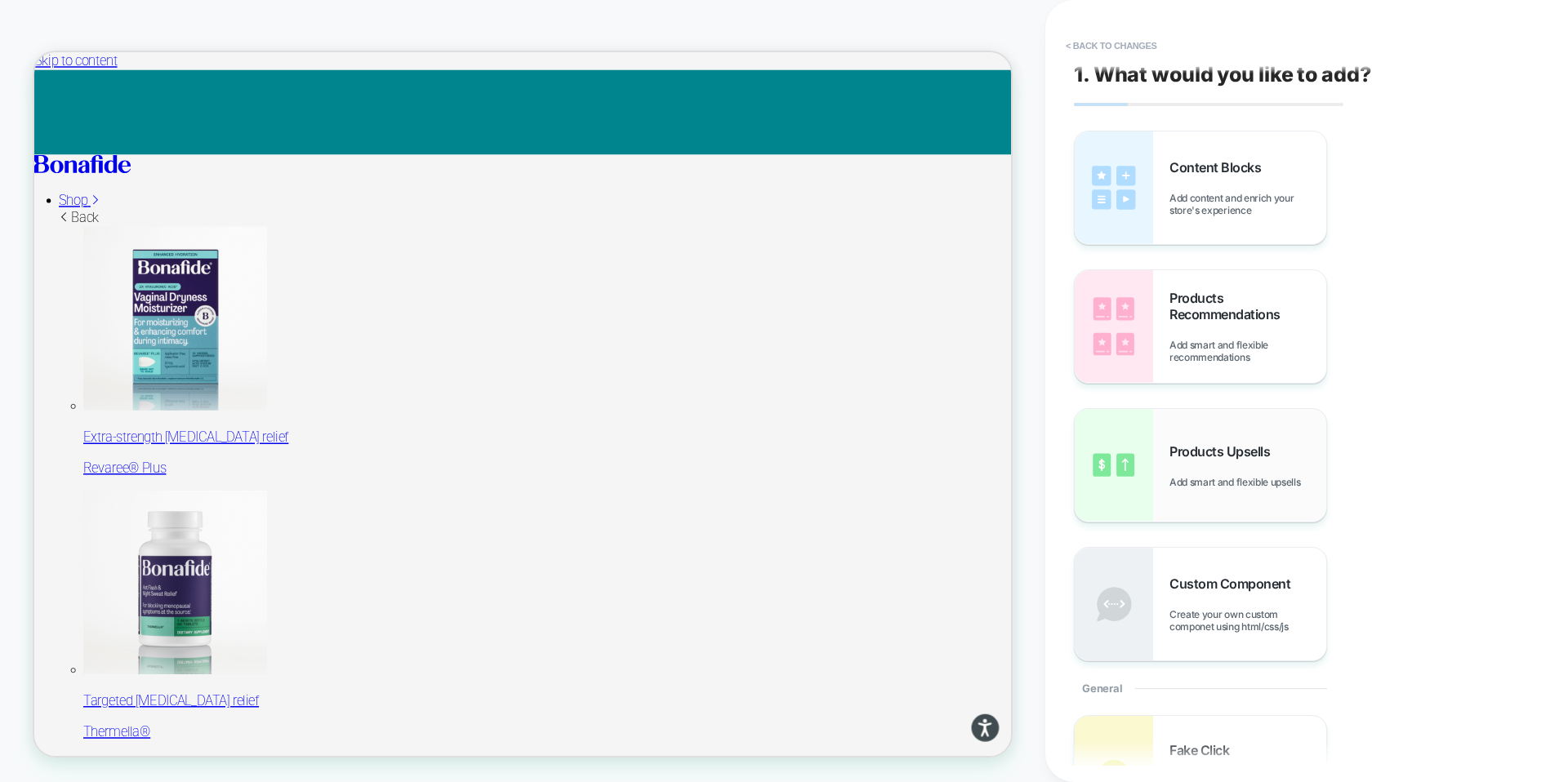
scroll to position [82, 0]
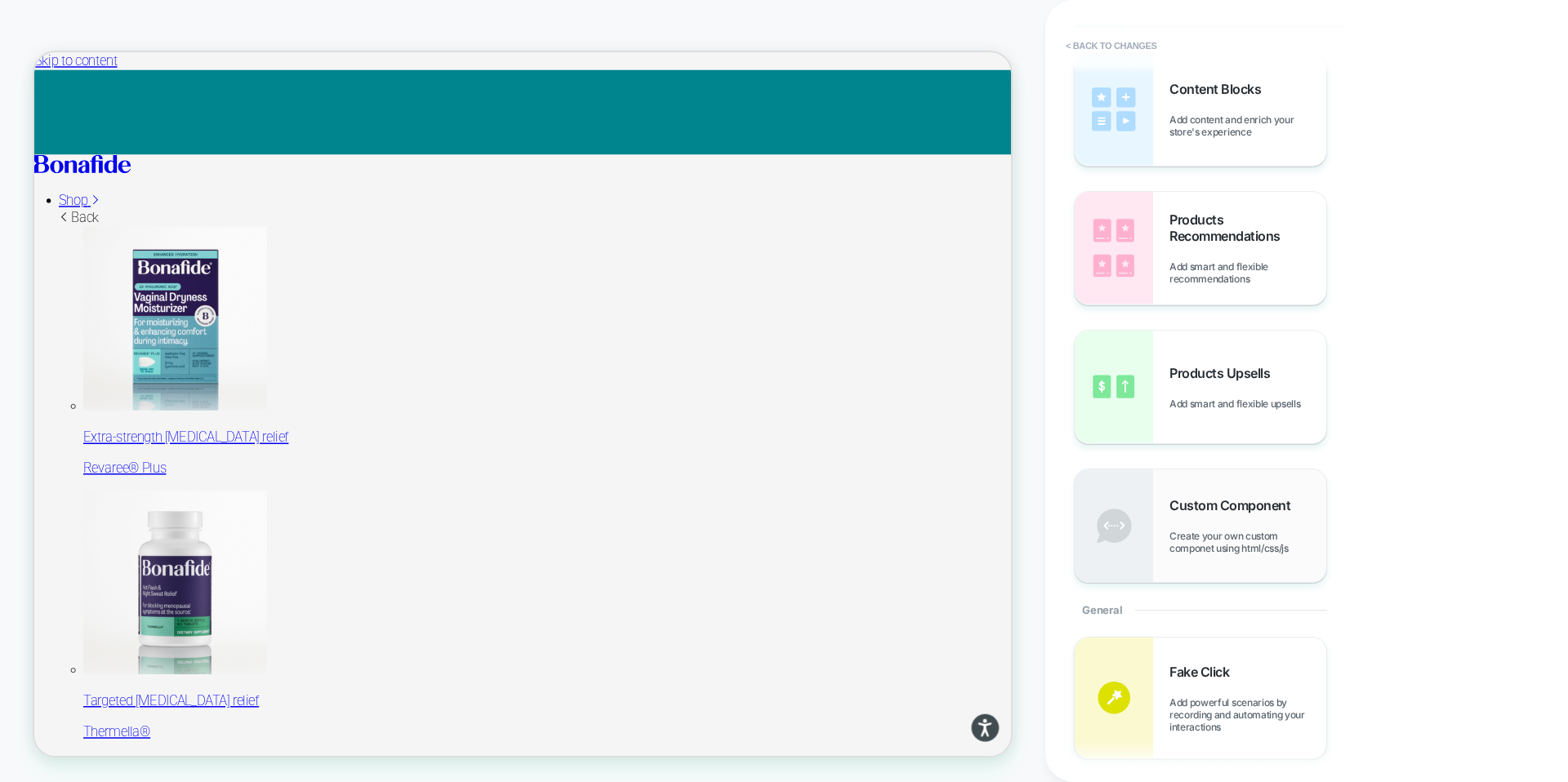
click at [1200, 507] on span "Custom Component" at bounding box center [1233, 506] width 129 height 17
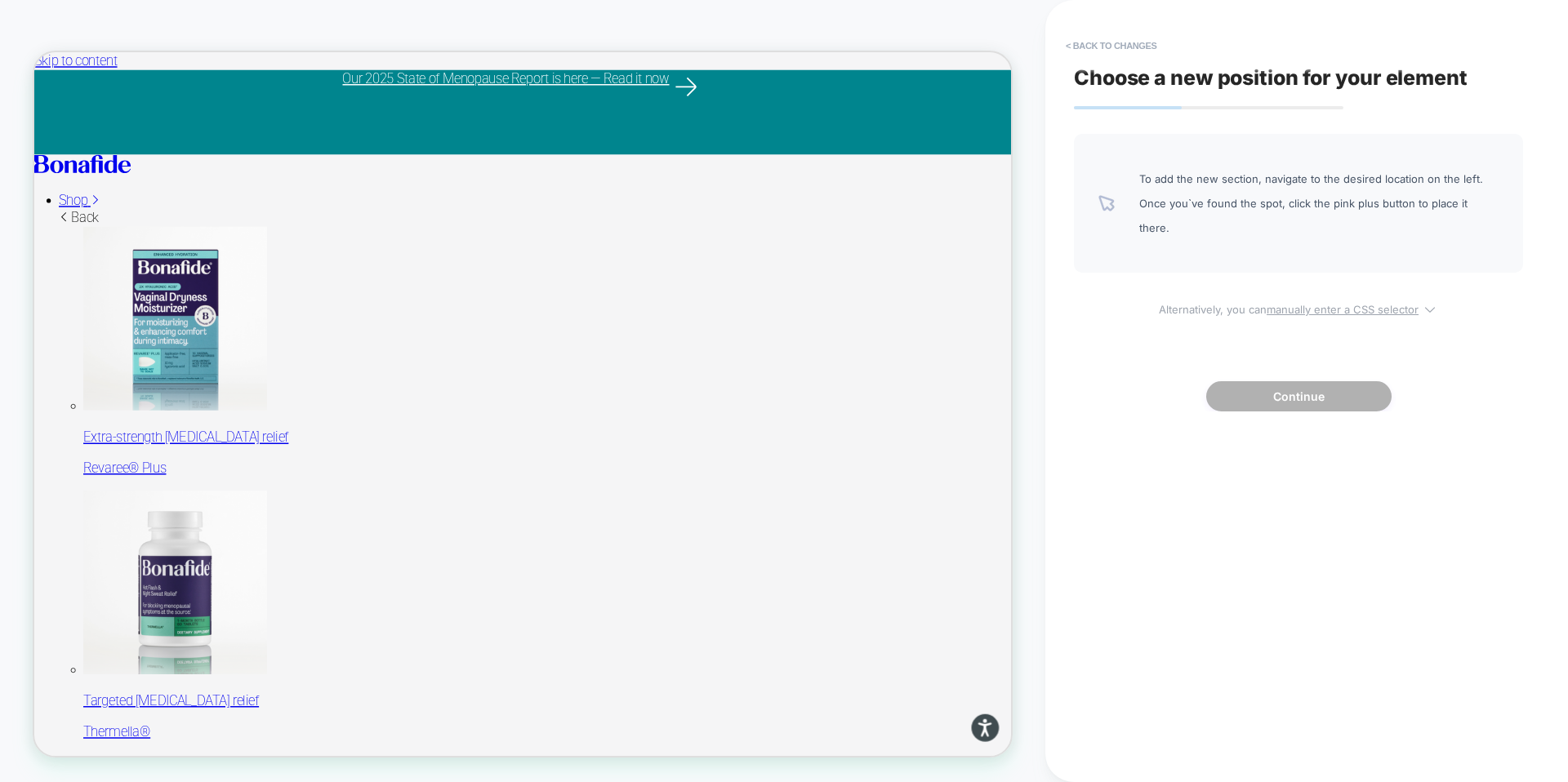
click at [1344, 297] on span "Alternatively, you can manually enter a CSS selector" at bounding box center [1298, 306] width 449 height 19
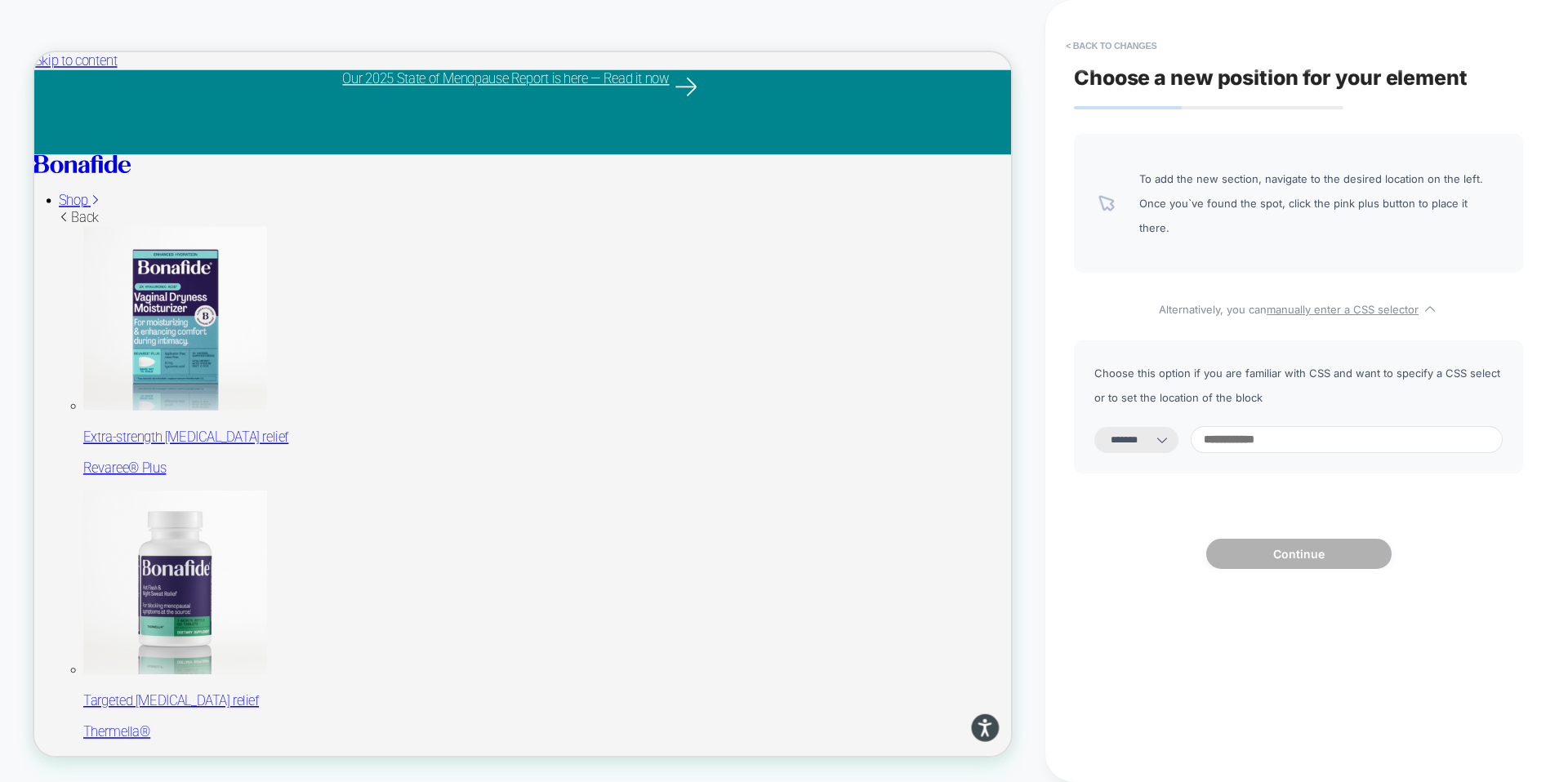
click at [1163, 427] on select "**********" at bounding box center [1136, 440] width 84 height 26
select select "*********"
click at [1094, 427] on select "**********" at bounding box center [1136, 440] width 84 height 26
click at [1153, 427] on select "**********" at bounding box center [1136, 440] width 84 height 26
click at [1277, 426] on input at bounding box center [1346, 439] width 312 height 27
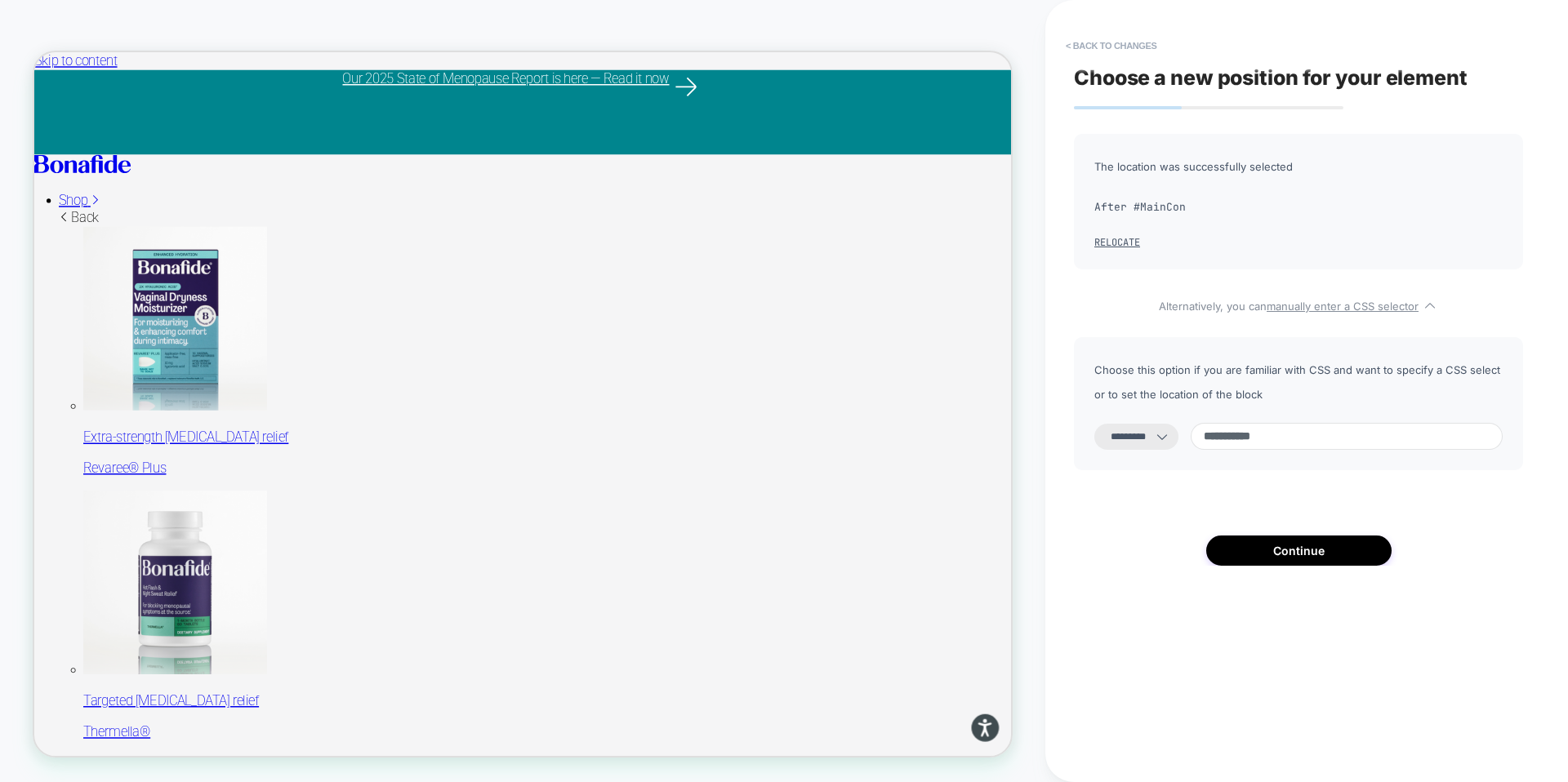
type input "**********"
click at [1305, 550] on button "Continue" at bounding box center [1299, 550] width 186 height 31
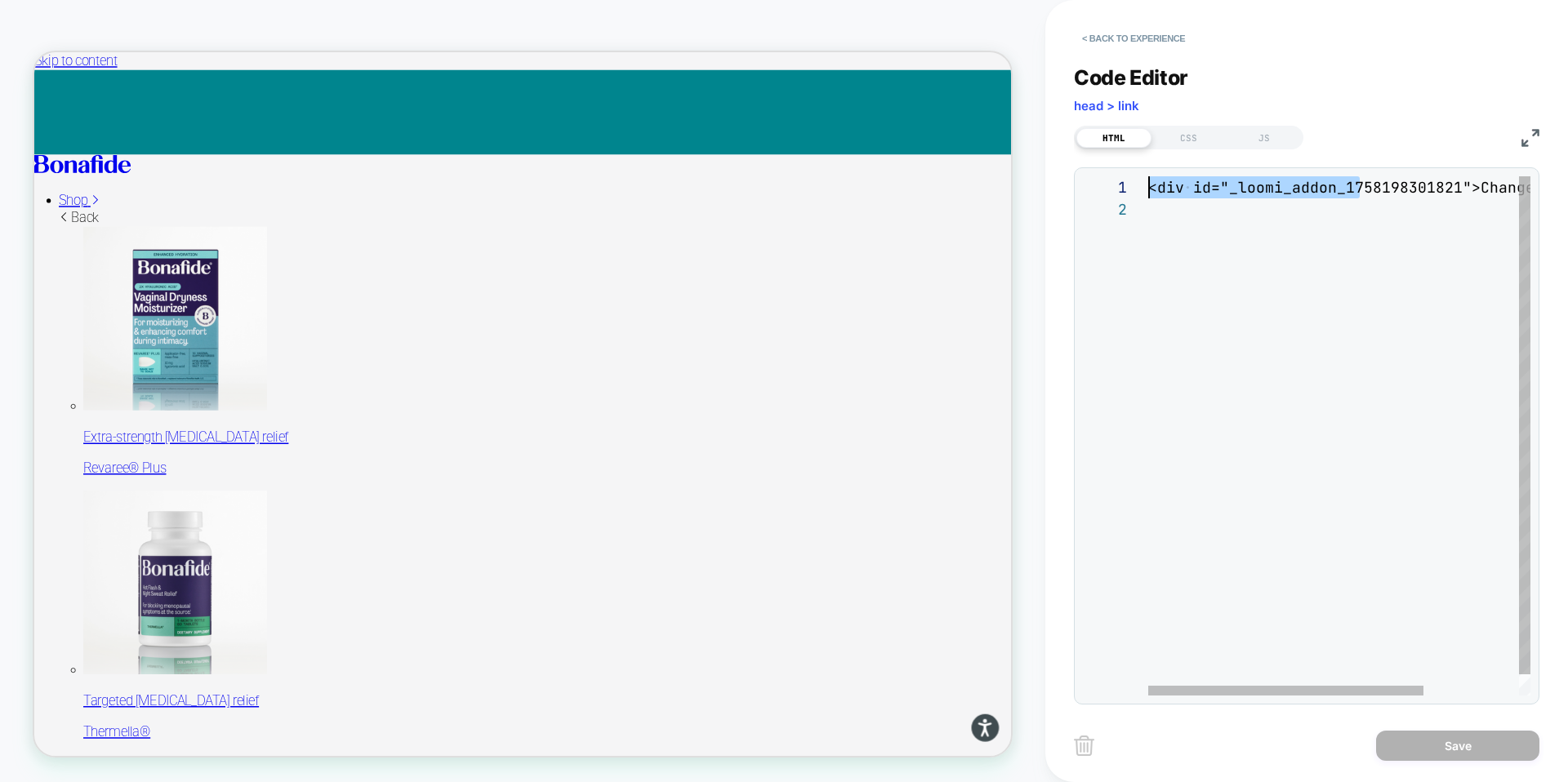
scroll to position [0, 0]
drag, startPoint x: 1362, startPoint y: 183, endPoint x: 1068, endPoint y: 189, distance: 294.1
click at [1149, 189] on div "<div id="_loomi_addon_1758198301821">Change Me!</d iv>" at bounding box center [1406, 447] width 514 height 542
click at [1087, 745] on img at bounding box center [1084, 746] width 20 height 20
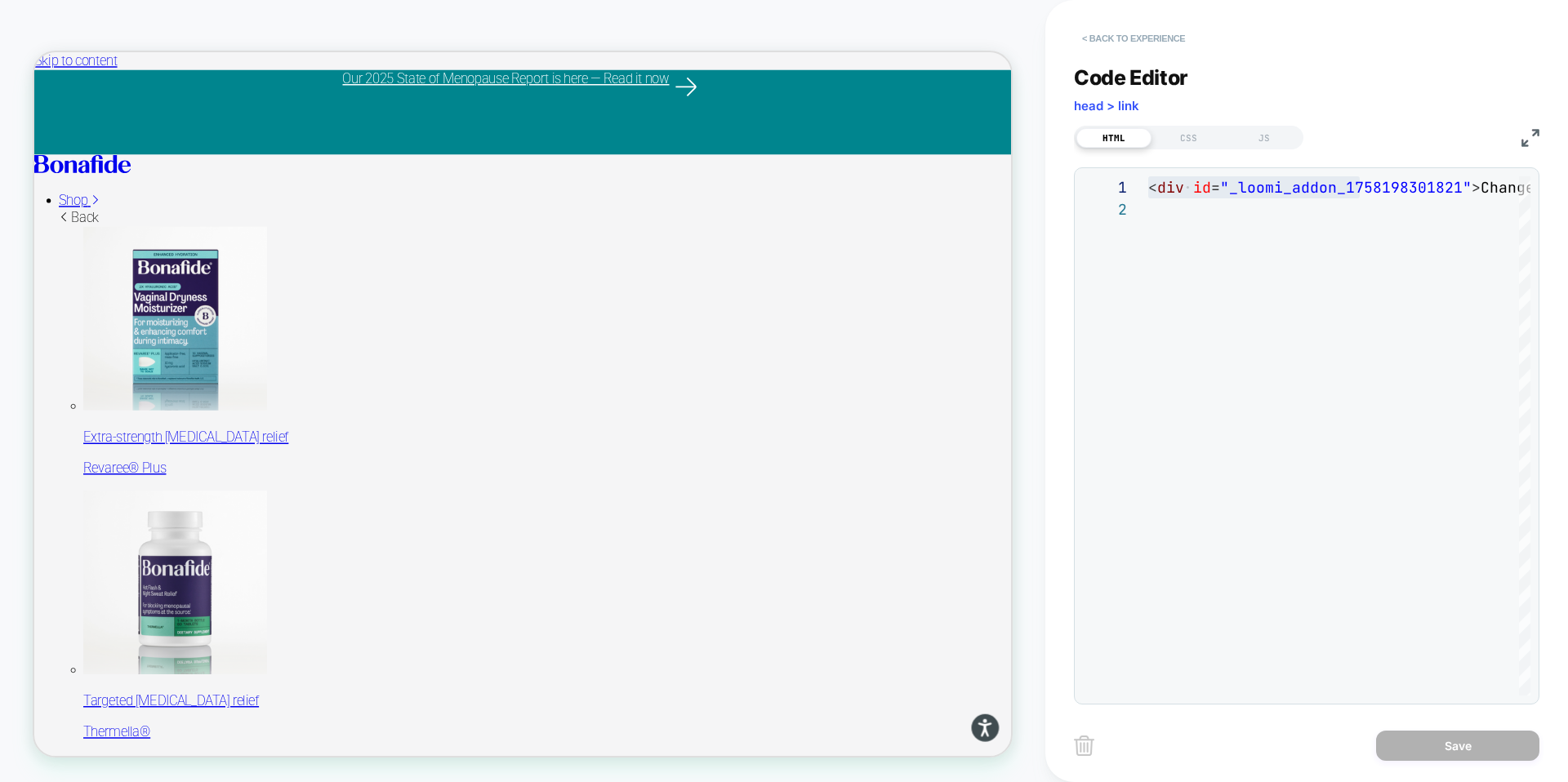
click at [1114, 37] on button "< Back to experience" at bounding box center [1133, 38] width 120 height 26
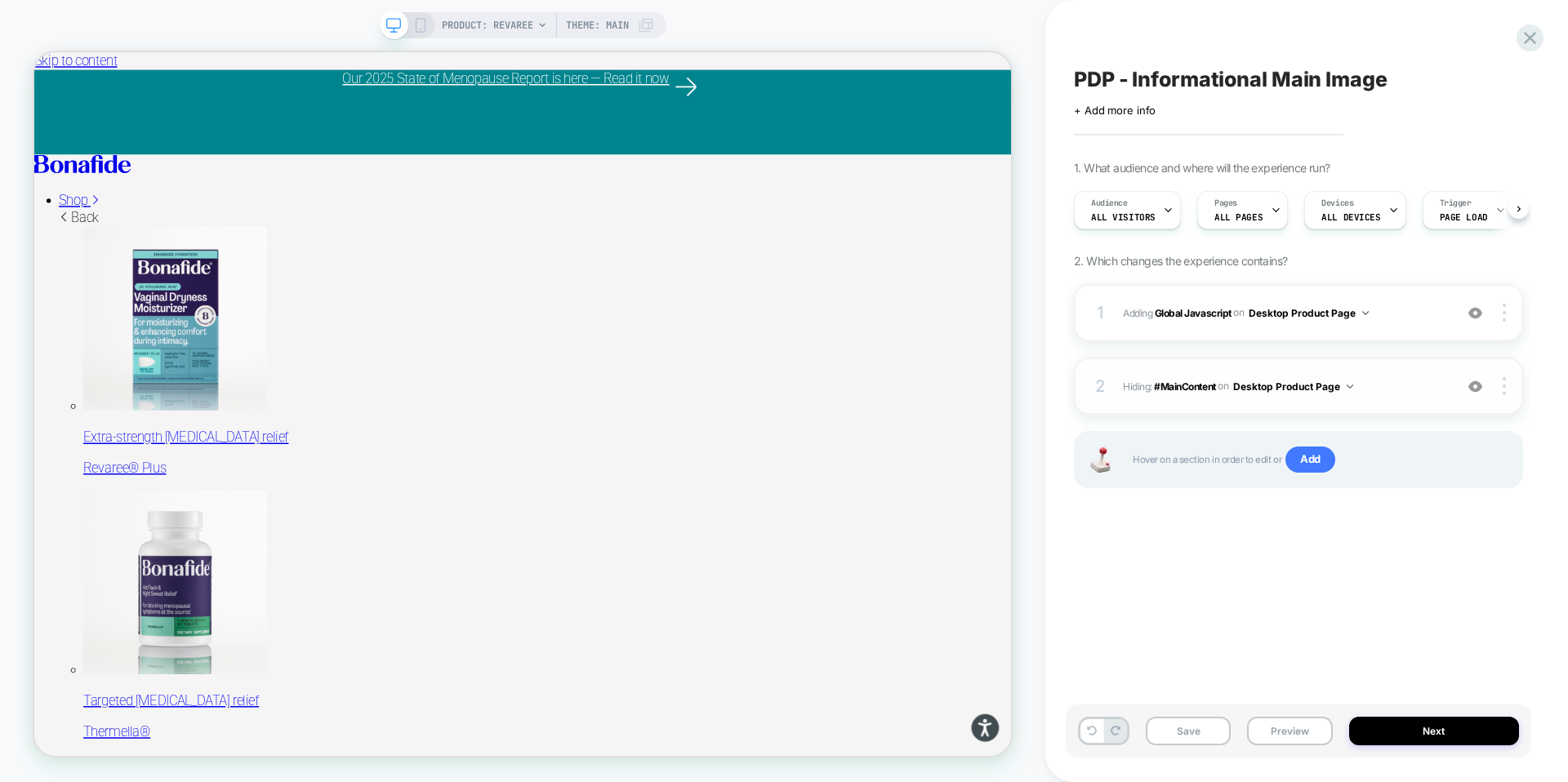
scroll to position [0, 1]
click at [1505, 385] on img at bounding box center [1505, 386] width 4 height 18
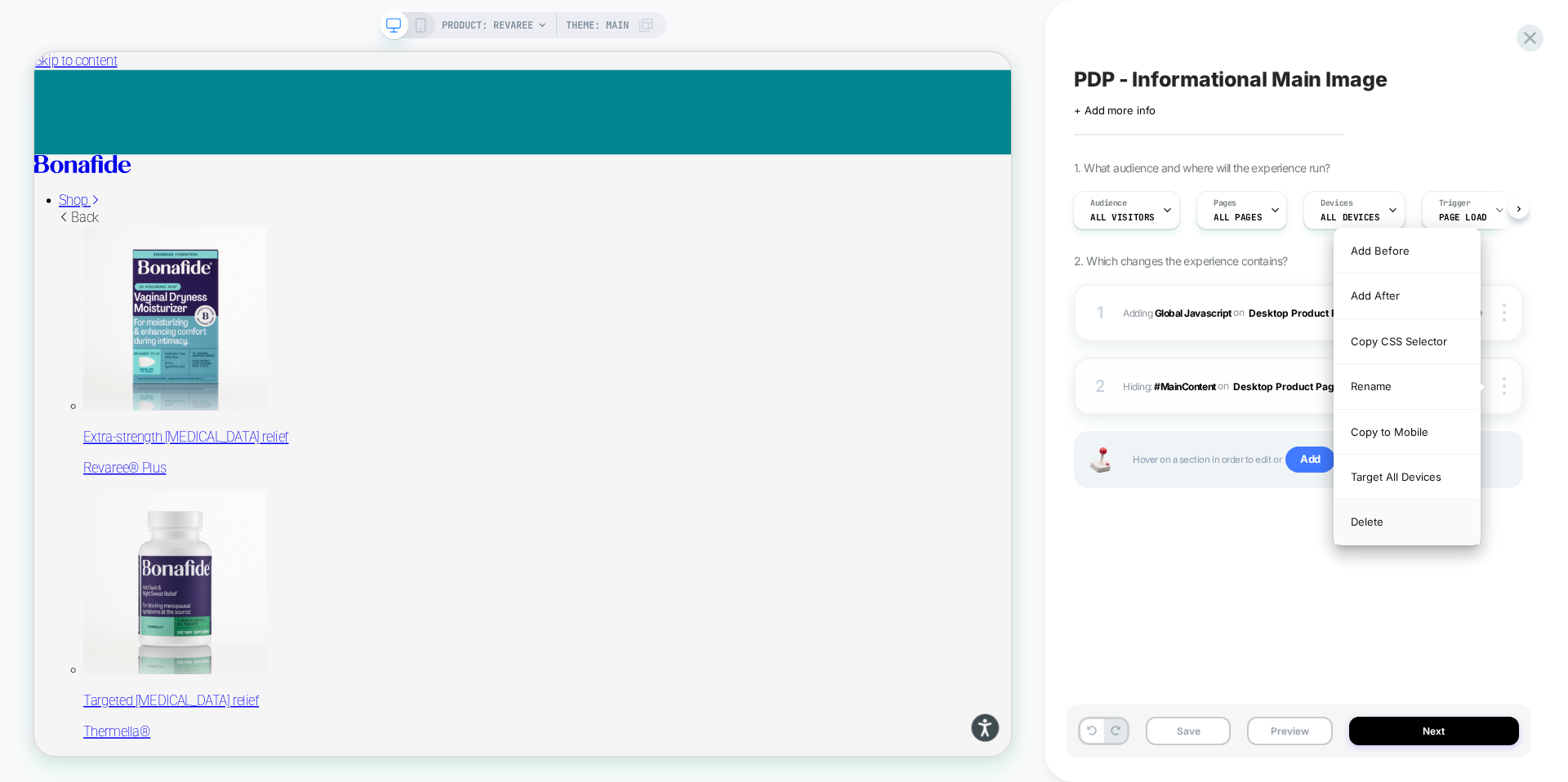
click at [1384, 520] on div "Delete" at bounding box center [1407, 522] width 146 height 45
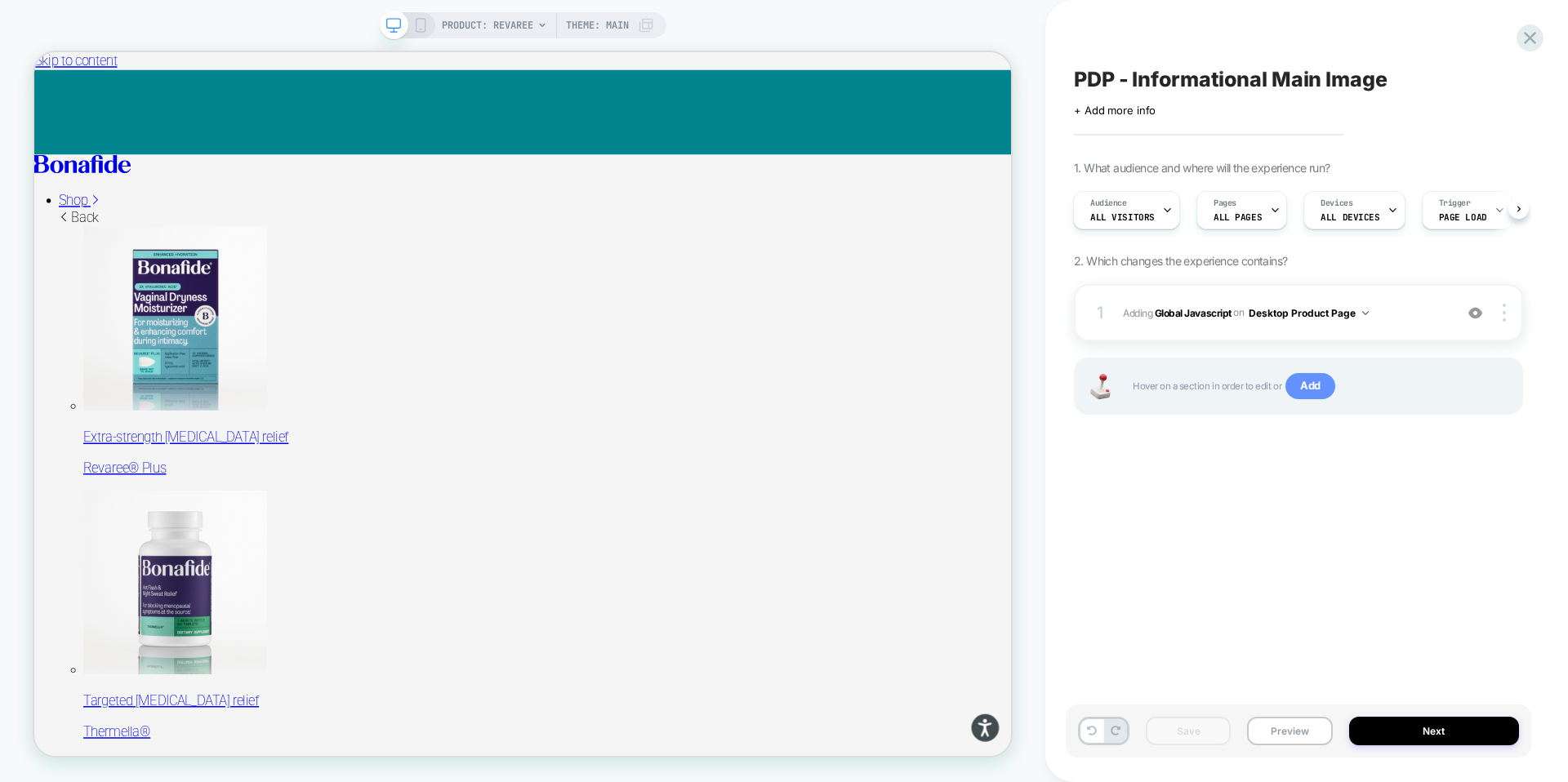
click at [1316, 391] on span "Add" at bounding box center [1310, 386] width 50 height 26
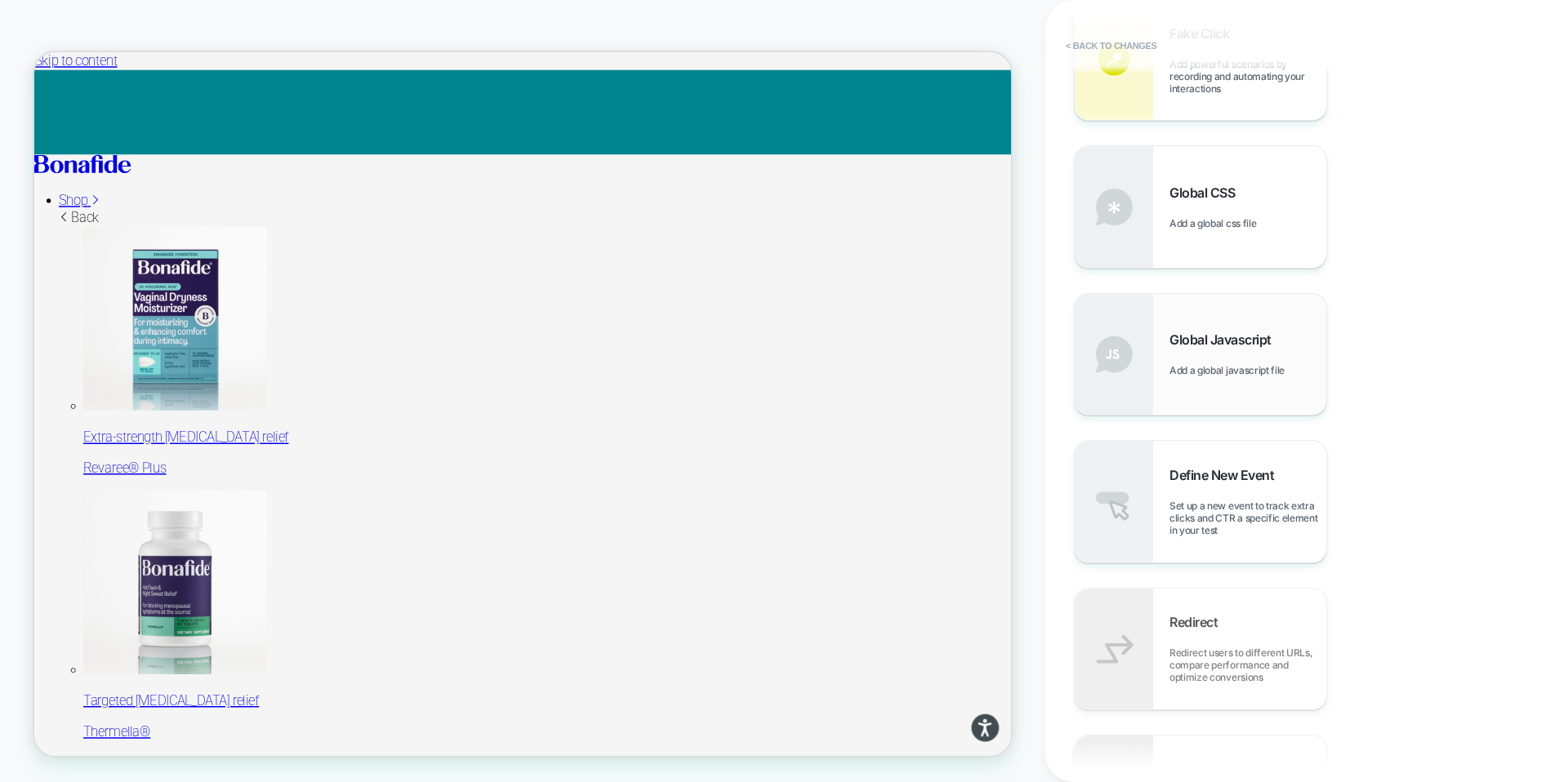
scroll to position [702, 0]
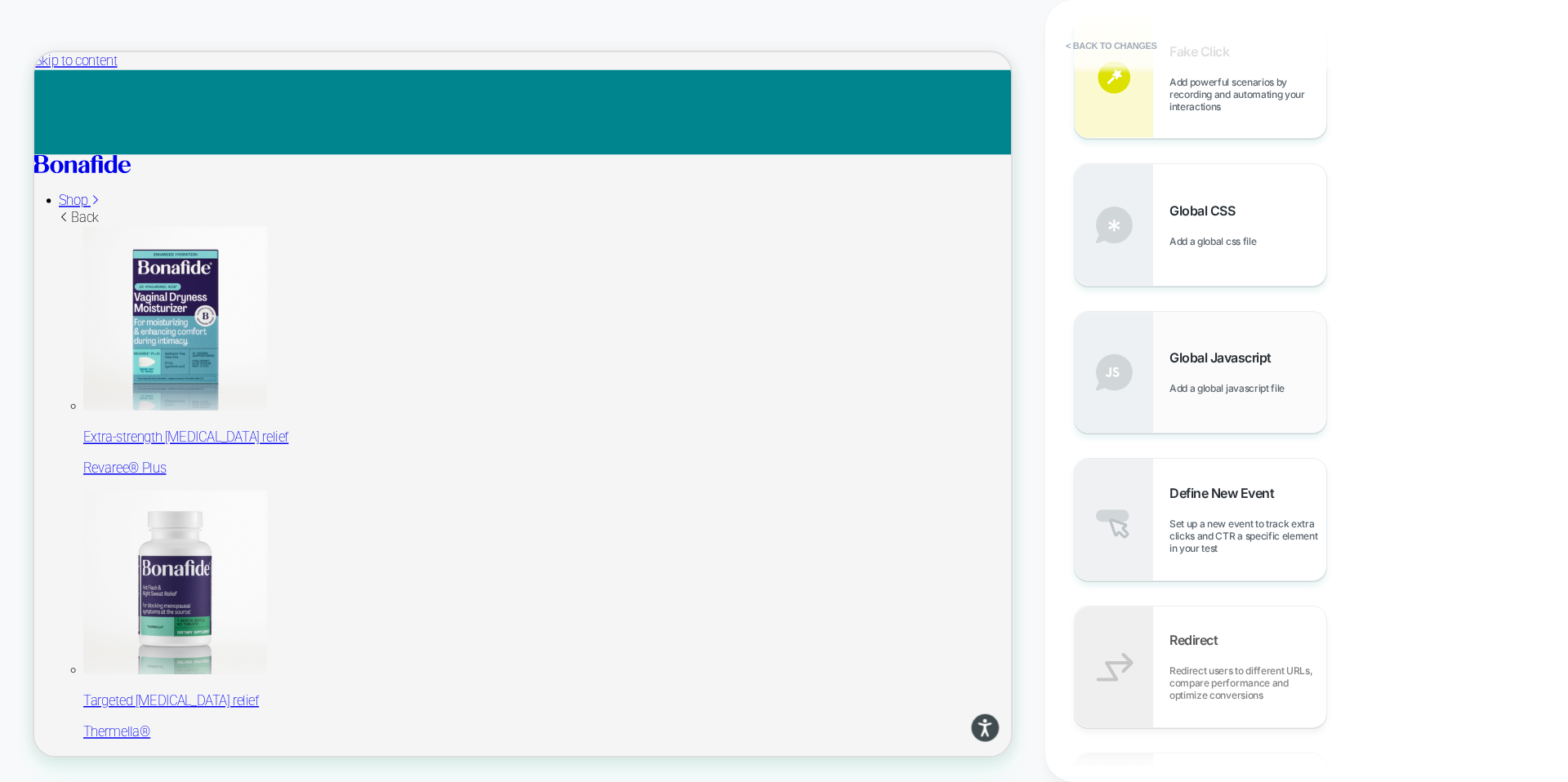
click at [1239, 371] on div "Global Javascript Add a global javascript file" at bounding box center [1247, 372] width 157 height 45
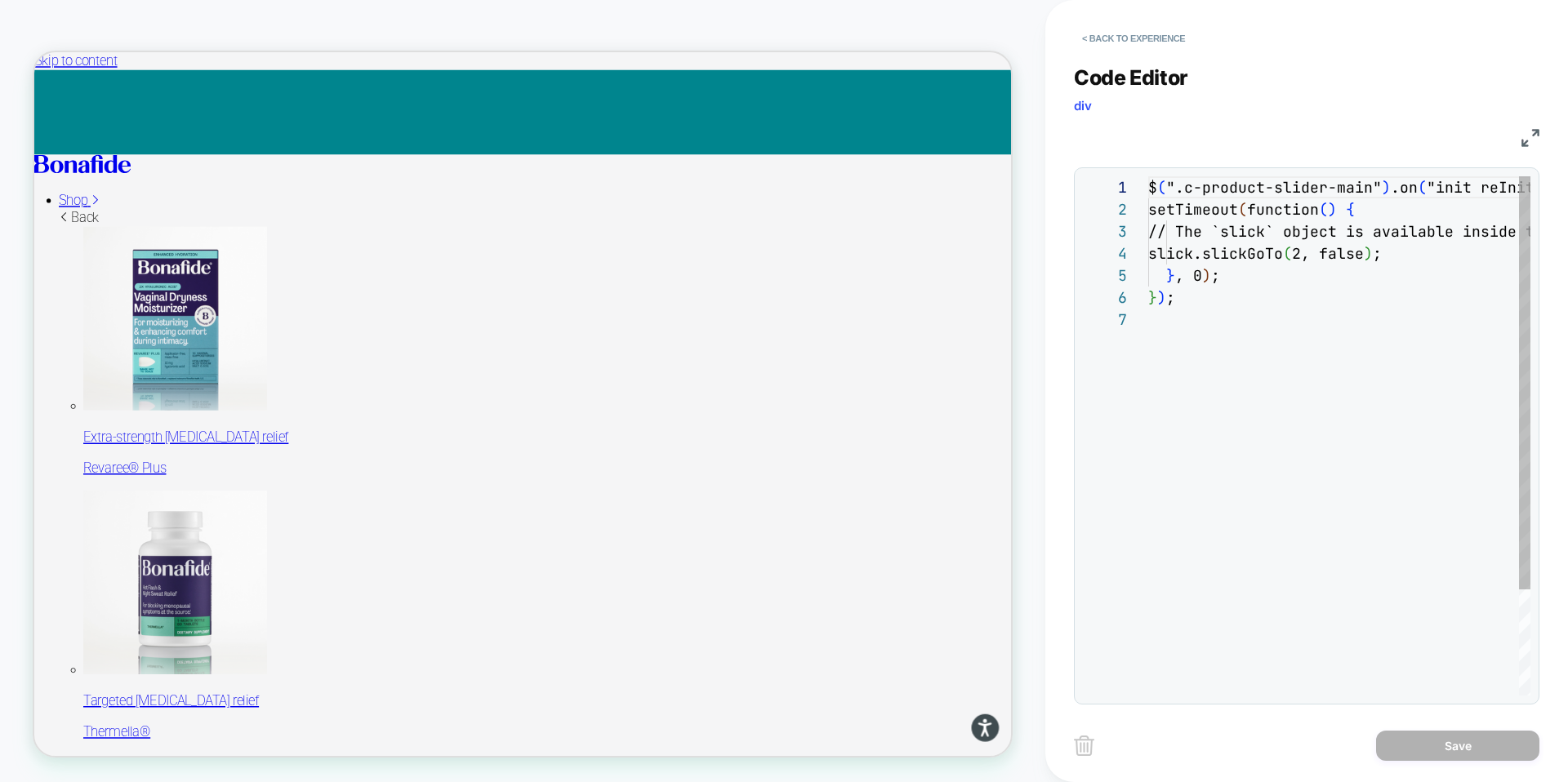
scroll to position [133, 0]
click at [1215, 317] on div "$ ( ".c-product-slider-main" ) .on ( "init reInit", function ( event , slick ) …" at bounding box center [1484, 502] width 673 height 651
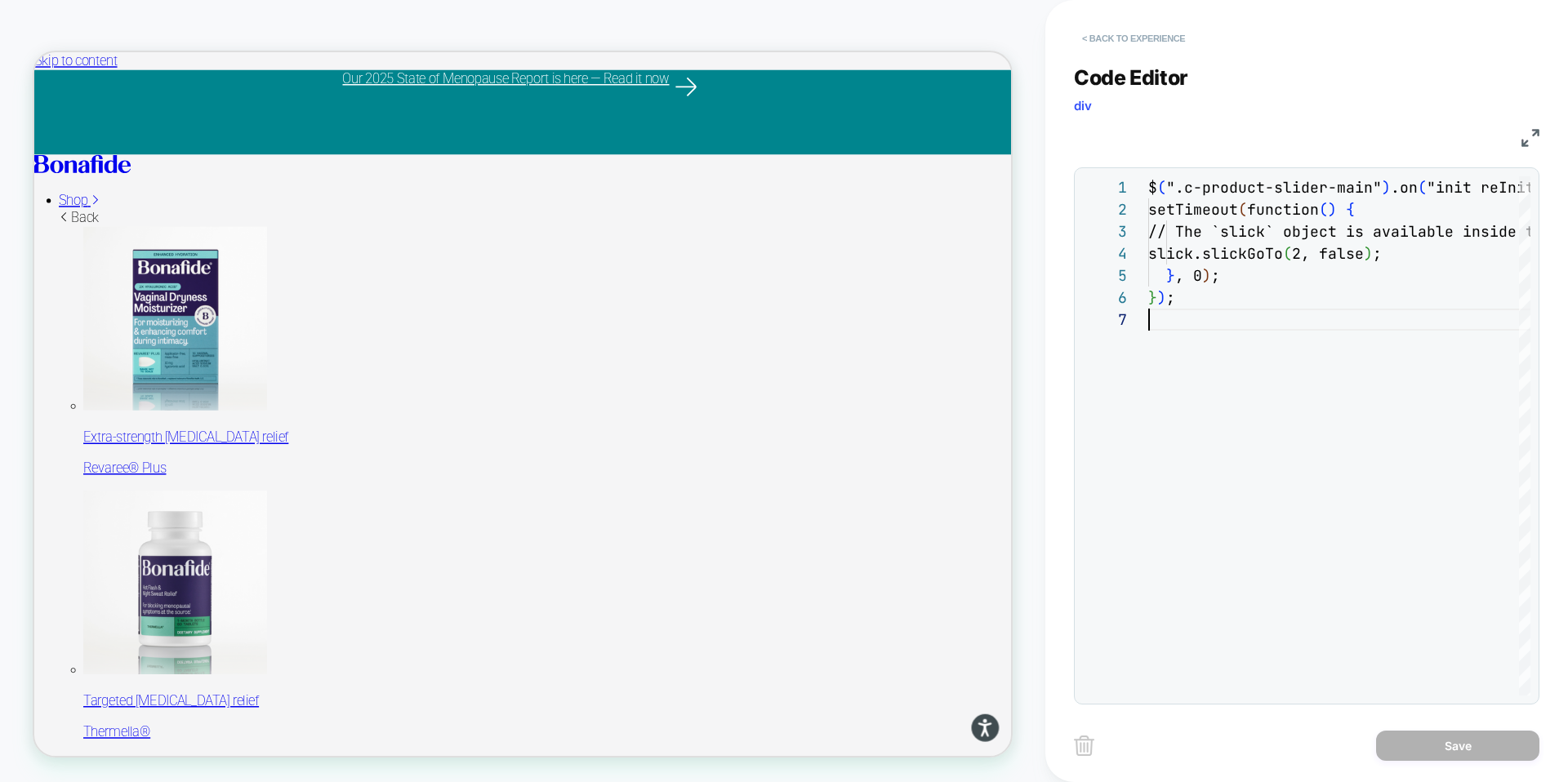
click at [1124, 40] on button "< Back to experience" at bounding box center [1133, 38] width 120 height 26
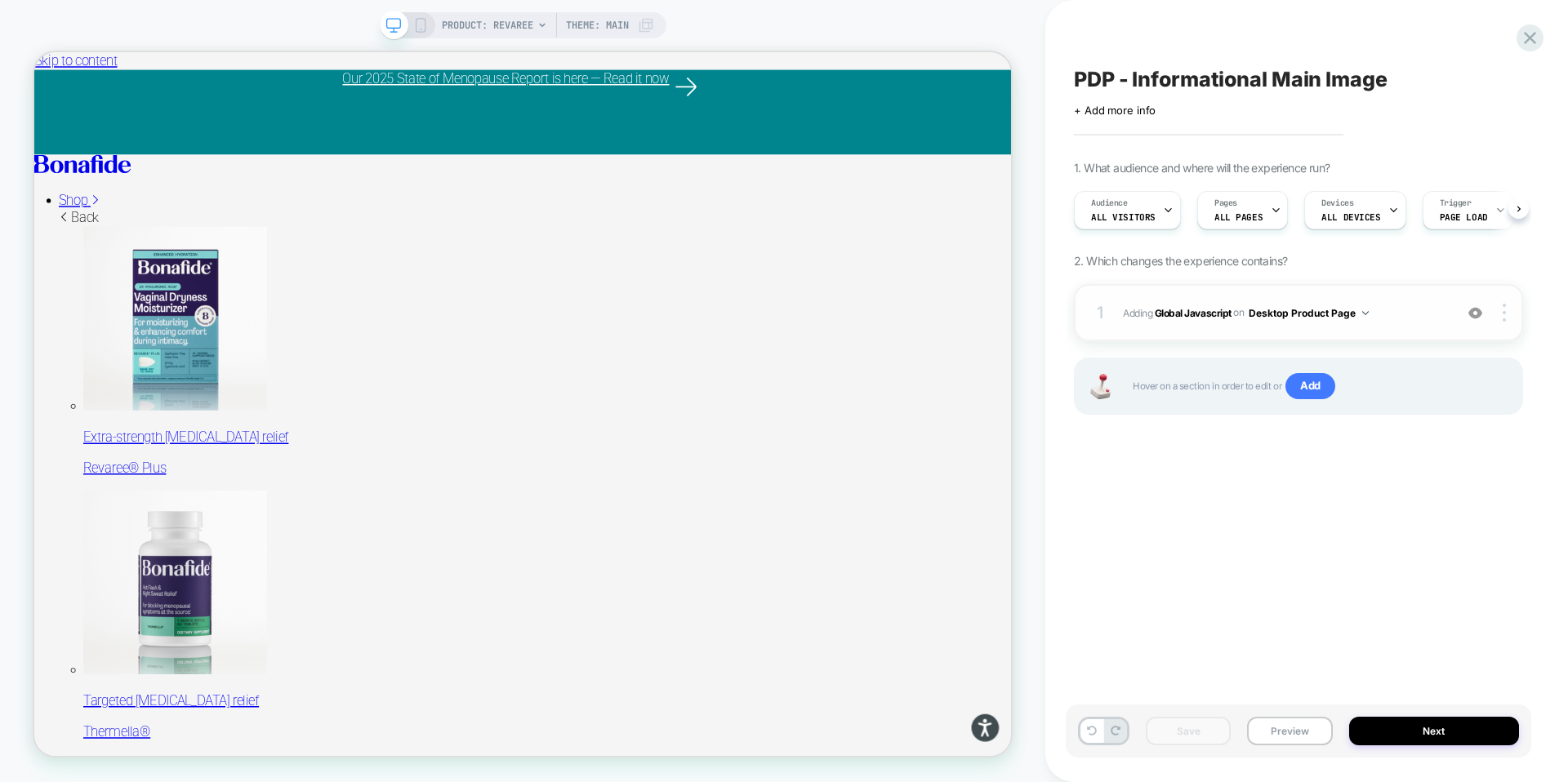
scroll to position [0, 1]
click at [1320, 387] on span "Add" at bounding box center [1310, 386] width 50 height 26
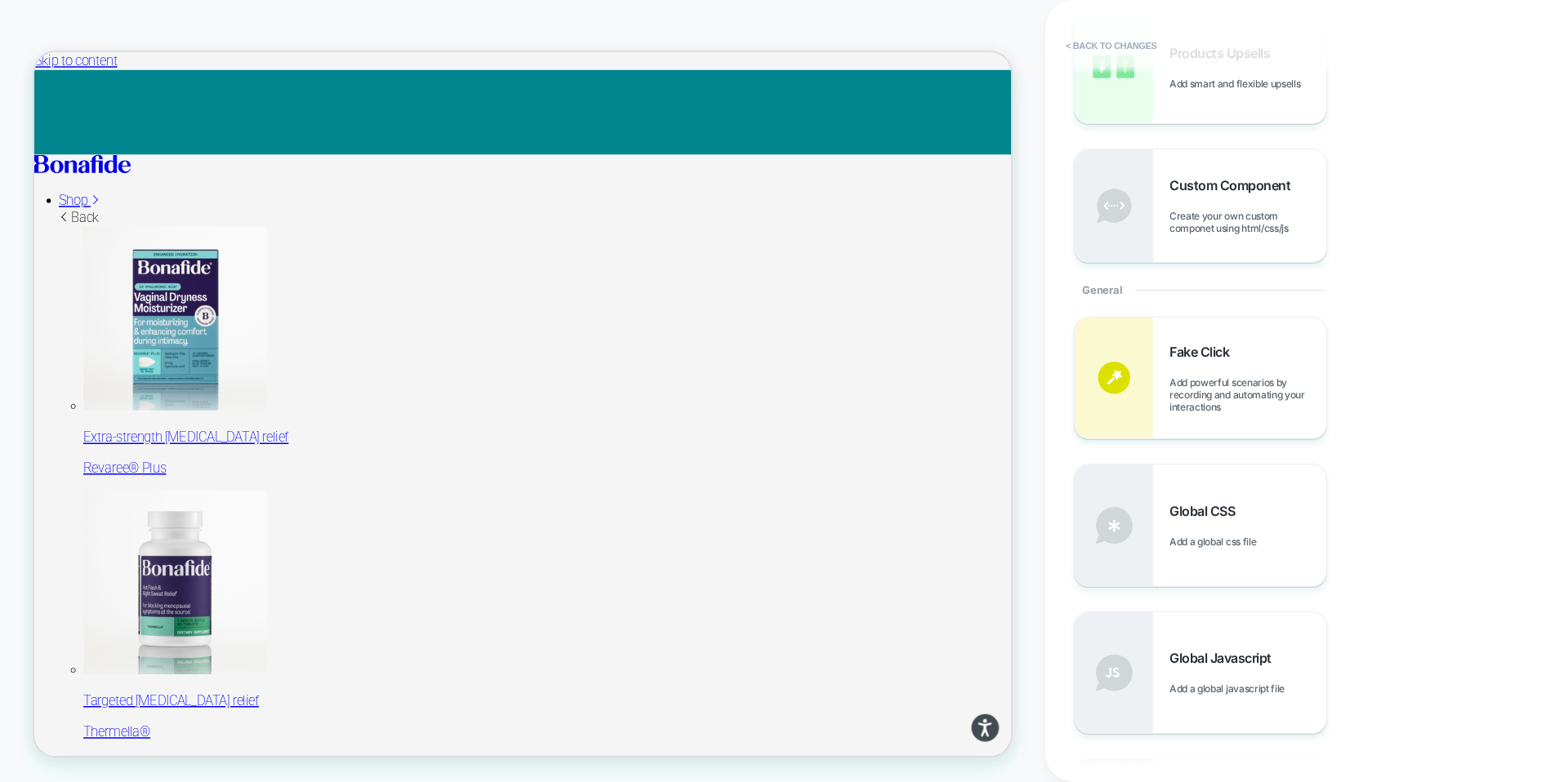
scroll to position [0, 0]
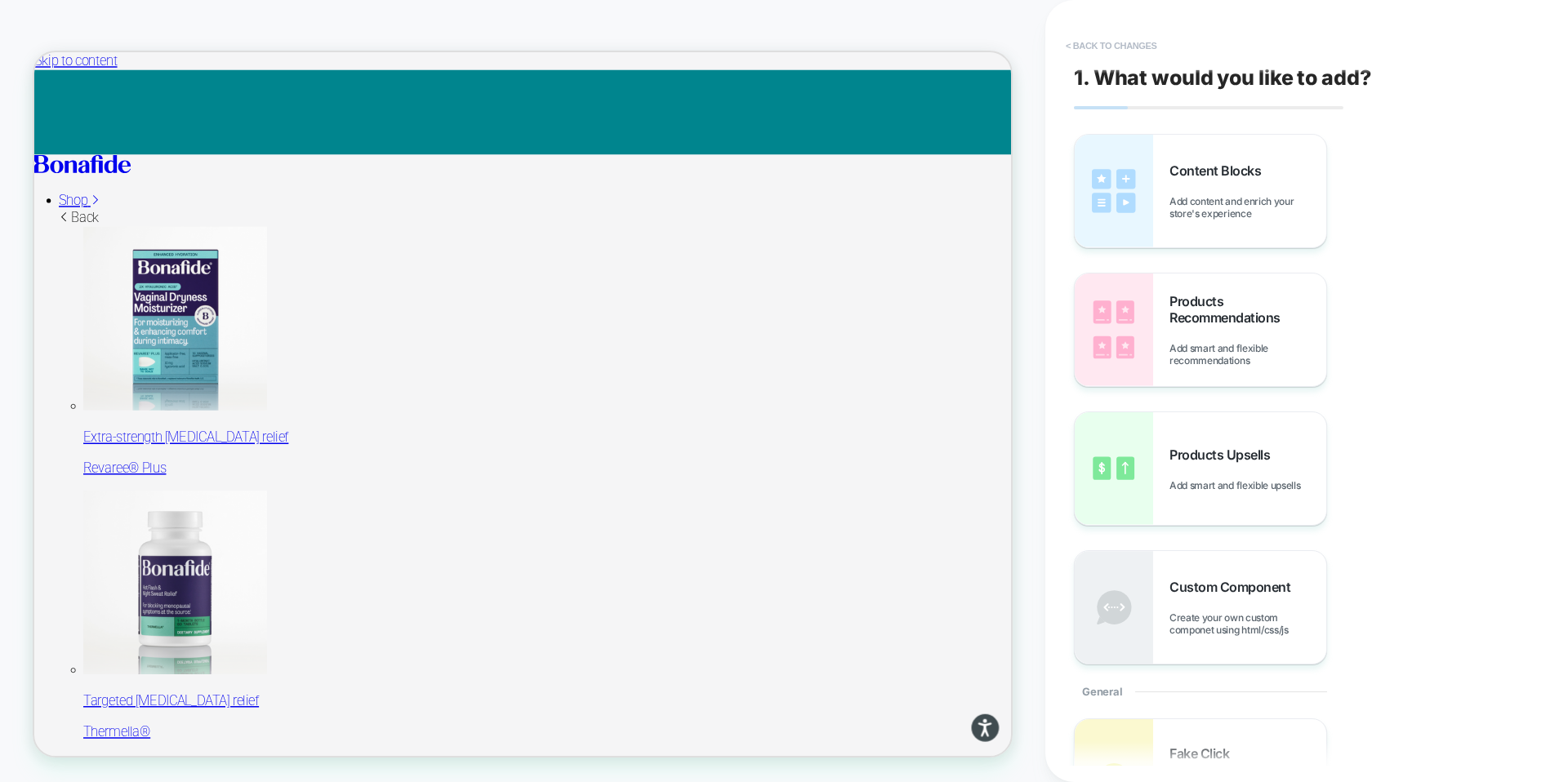
click at [1106, 44] on button "< Back to changes" at bounding box center [1112, 45] width 108 height 26
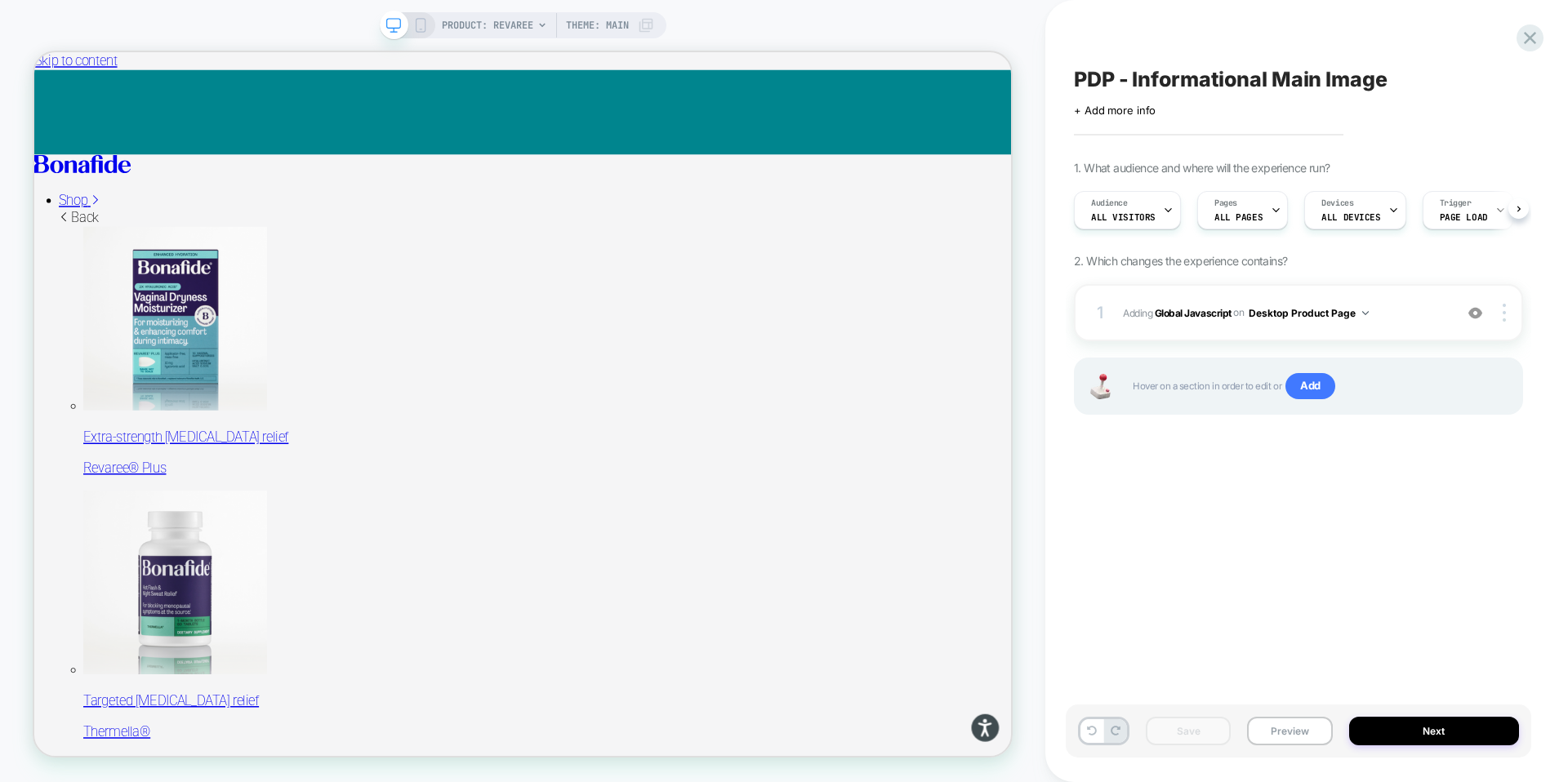
scroll to position [0, 1]
click at [425, 22] on div "PRODUCT: Revaree Theme: MAIN" at bounding box center [522, 25] width 287 height 26
click at [415, 24] on icon at bounding box center [420, 25] width 15 height 15
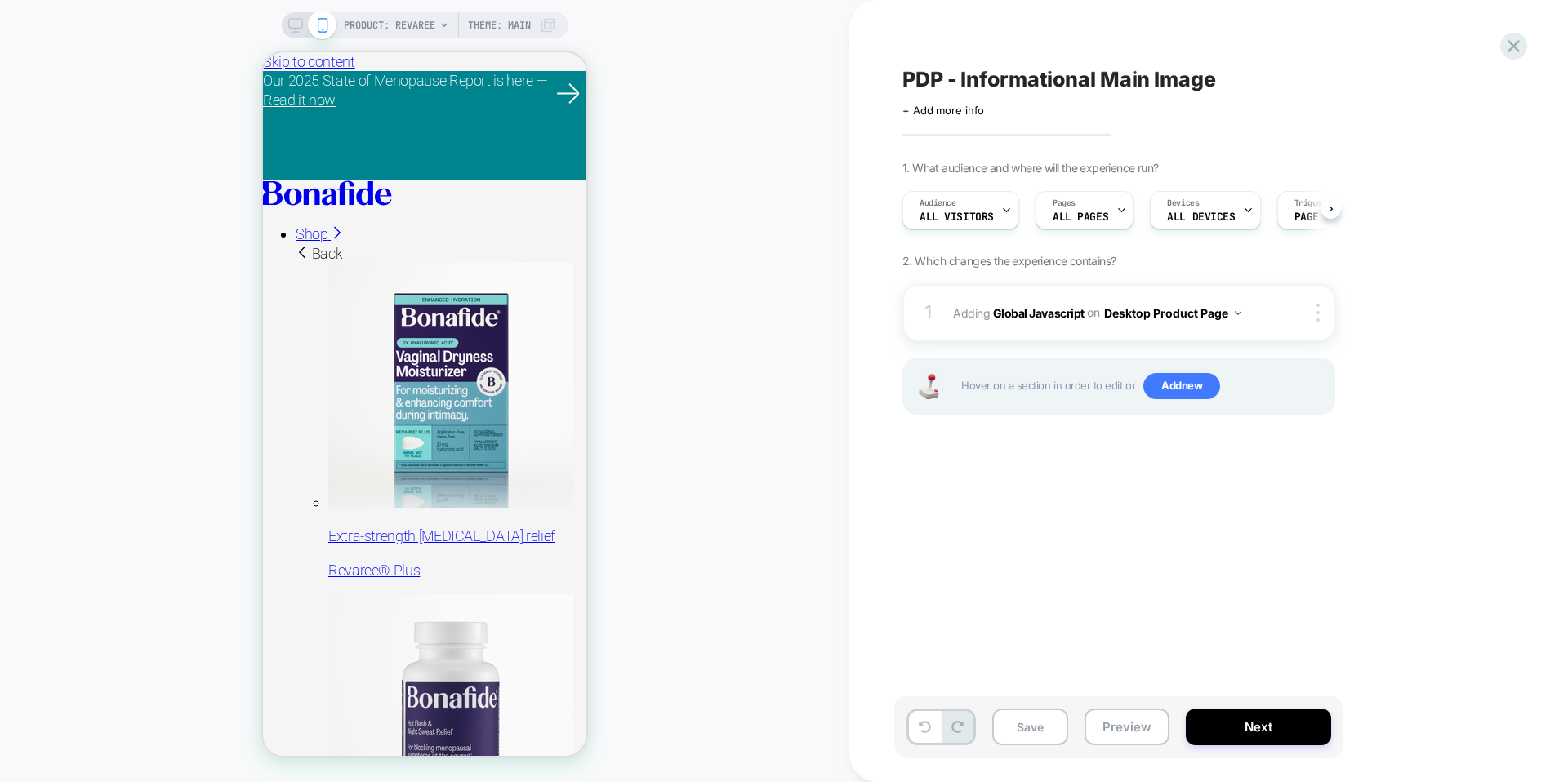
scroll to position [0, 1]
click at [1040, 314] on b "Global Javascript" at bounding box center [1038, 312] width 92 height 14
click at [1035, 314] on b "Global Javascript" at bounding box center [1038, 312] width 92 height 14
click at [1179, 386] on span "Add new" at bounding box center [1181, 386] width 77 height 26
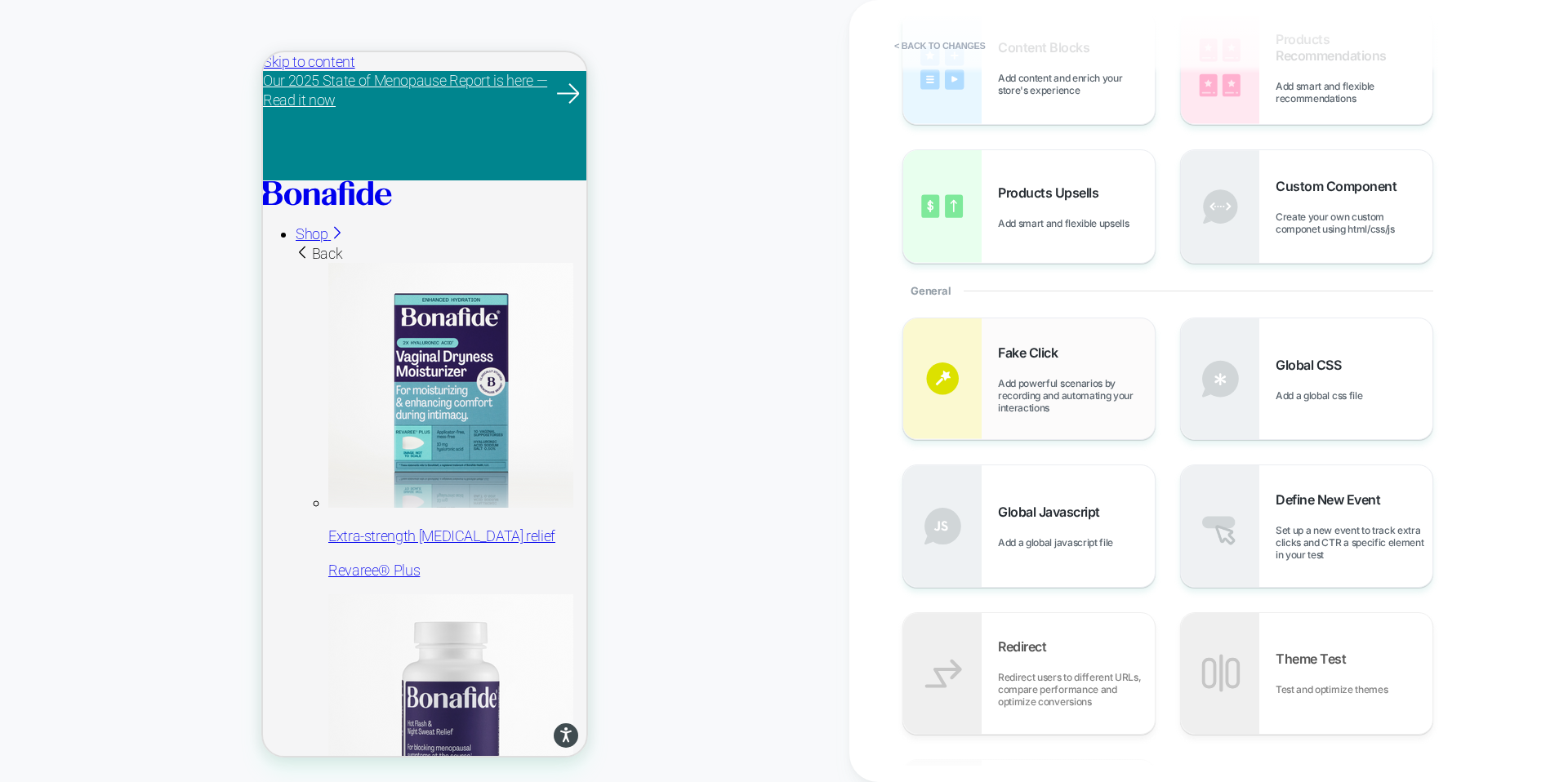
scroll to position [120, 0]
click at [1002, 384] on span "Add powerful scenarios by recording and automating your interactions" at bounding box center [1076, 399] width 157 height 37
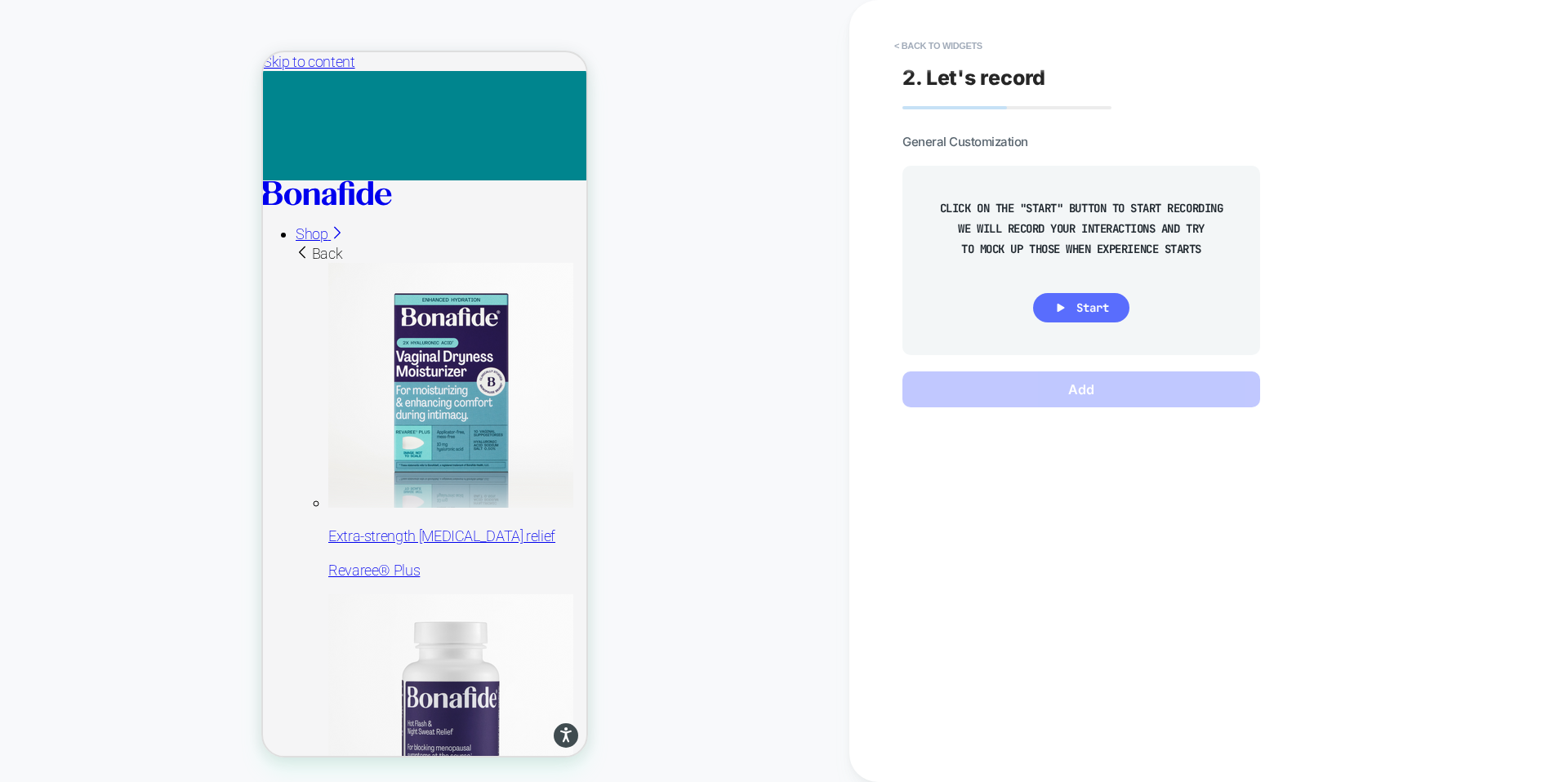
click at [1083, 308] on span "Start" at bounding box center [1092, 308] width 32 height 15
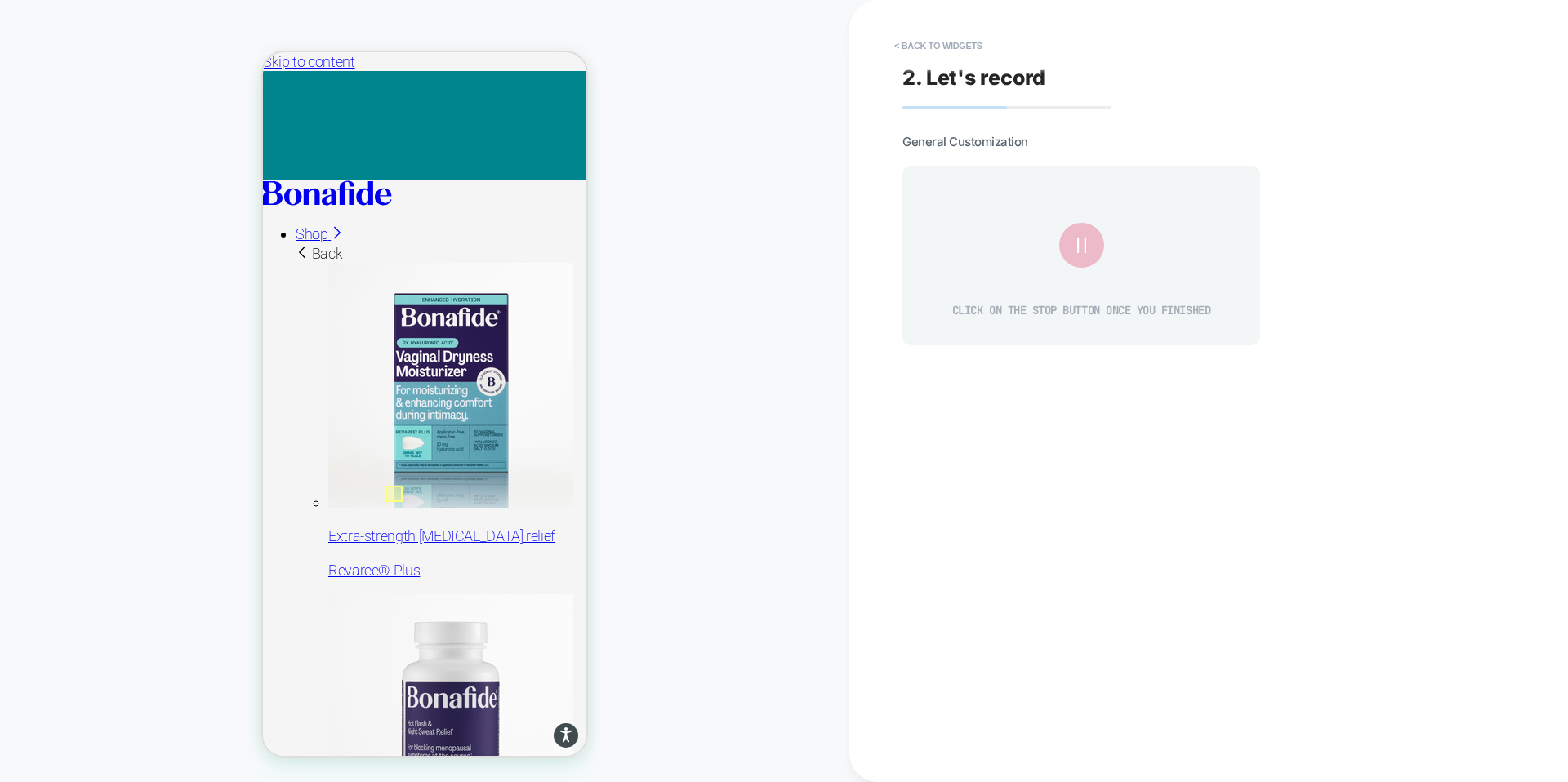
click at [394, 493] on div at bounding box center [394, 494] width 17 height 17
click at [437, 507] on div "Fake Click" at bounding box center [486, 510] width 107 height 14
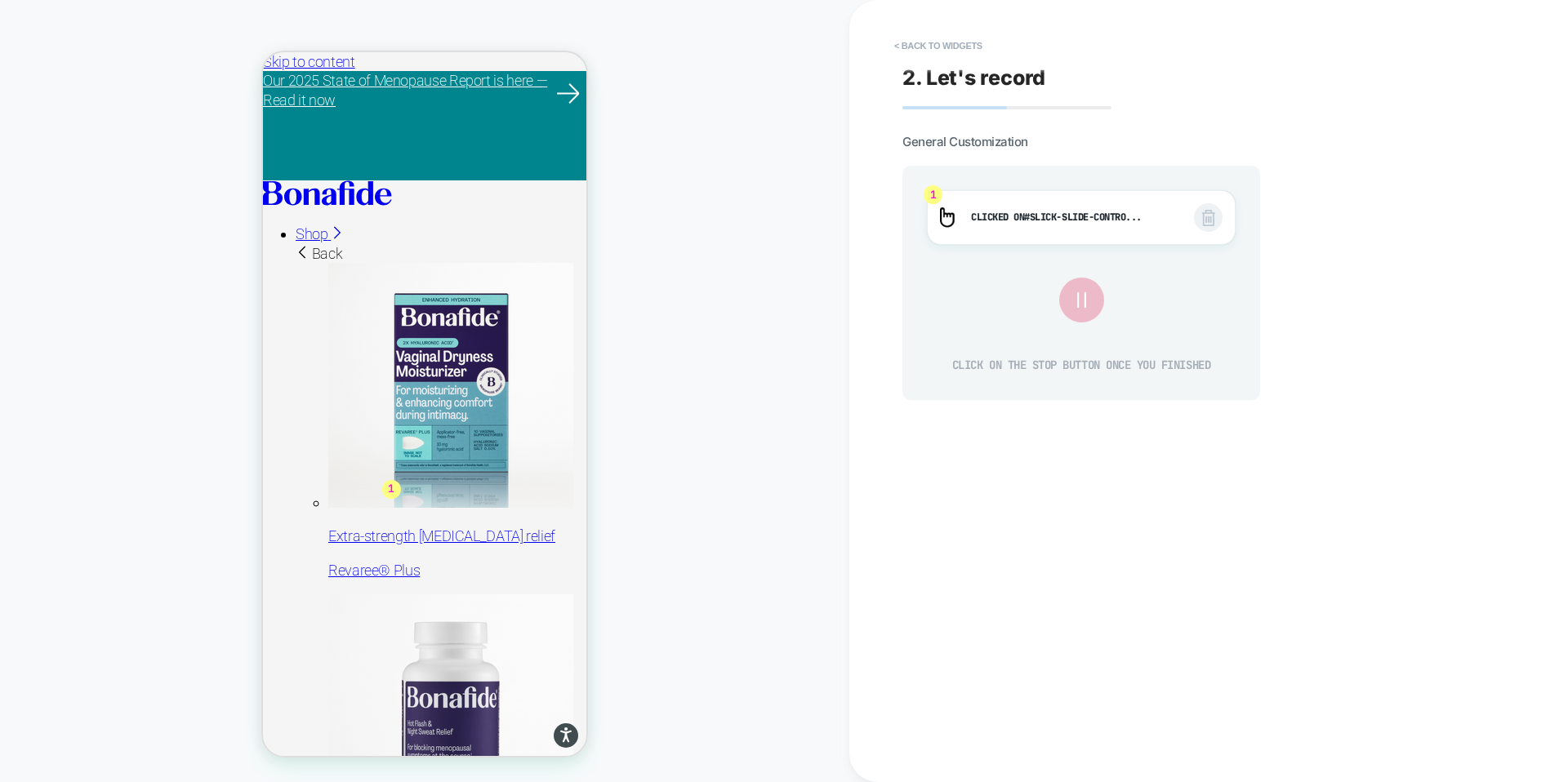
click at [958, 443] on div "2. Let's record General Customization 1 Clicked on #slick-slide-contro... CLICK…" at bounding box center [1201, 391] width 612 height 750
click at [904, 42] on button "< Back to widgets" at bounding box center [938, 45] width 105 height 26
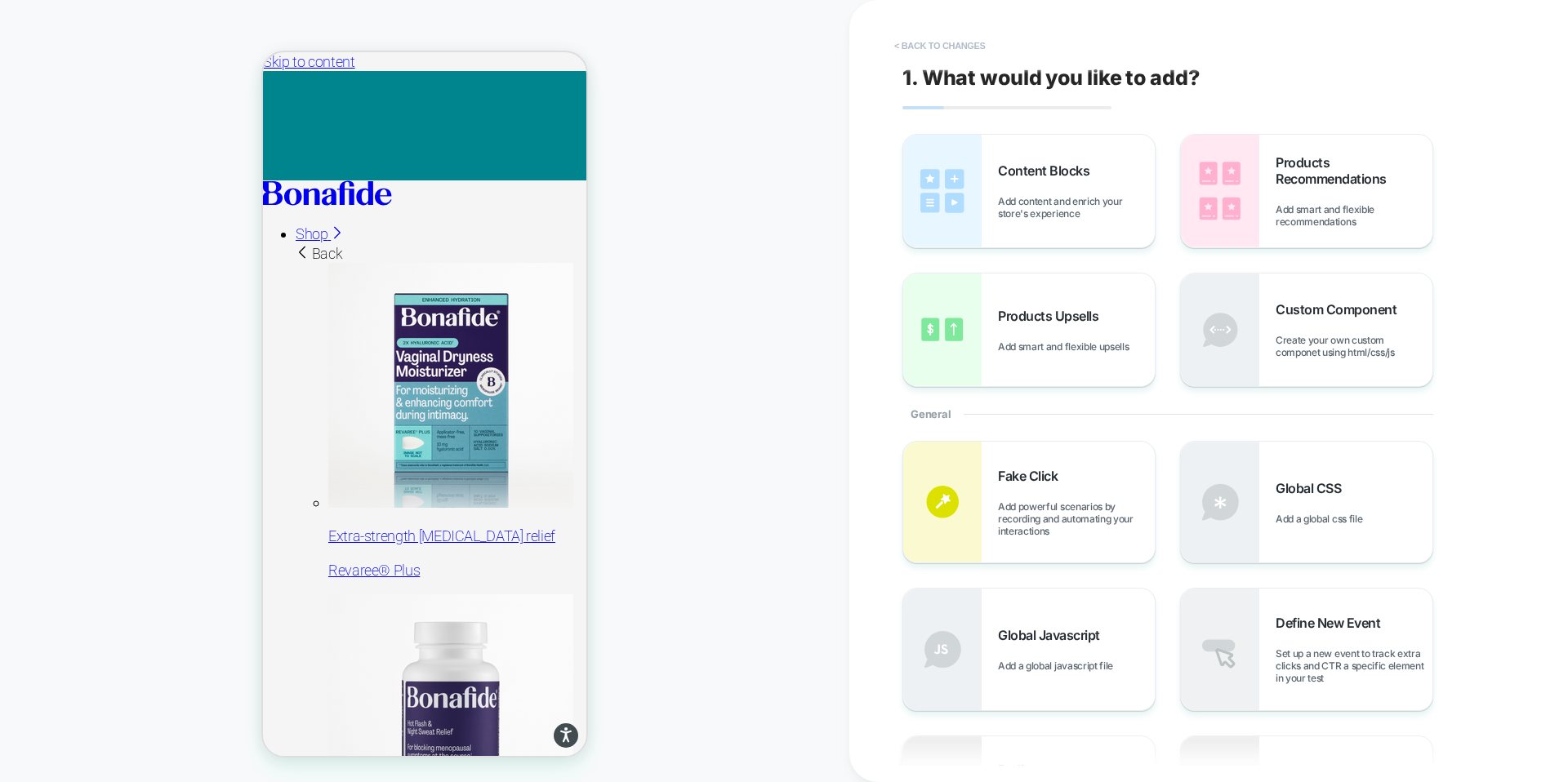
click at [902, 45] on button "< Back to changes" at bounding box center [940, 45] width 108 height 26
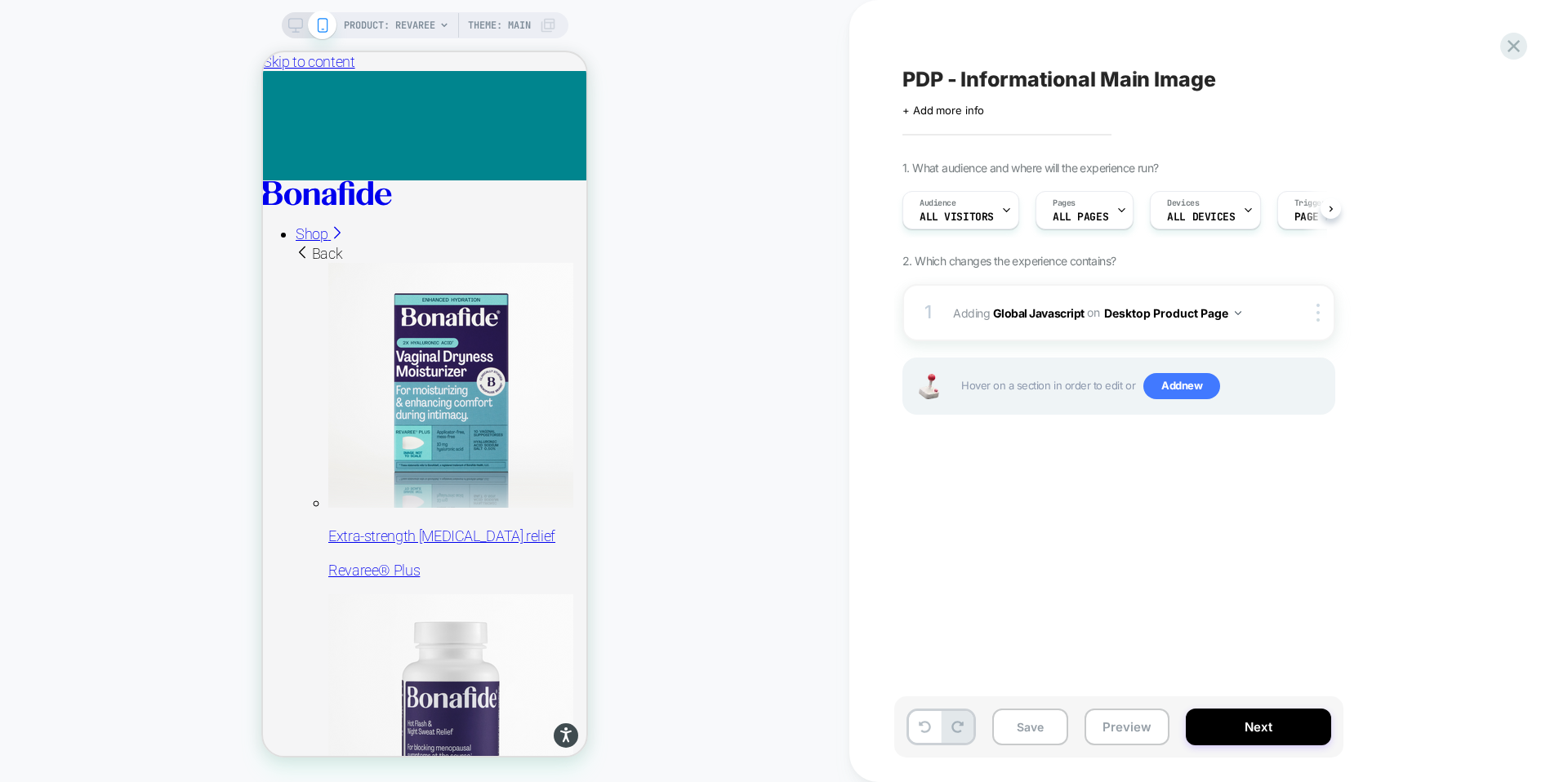
scroll to position [0, 1]
click at [1170, 380] on span "Add new" at bounding box center [1181, 386] width 77 height 26
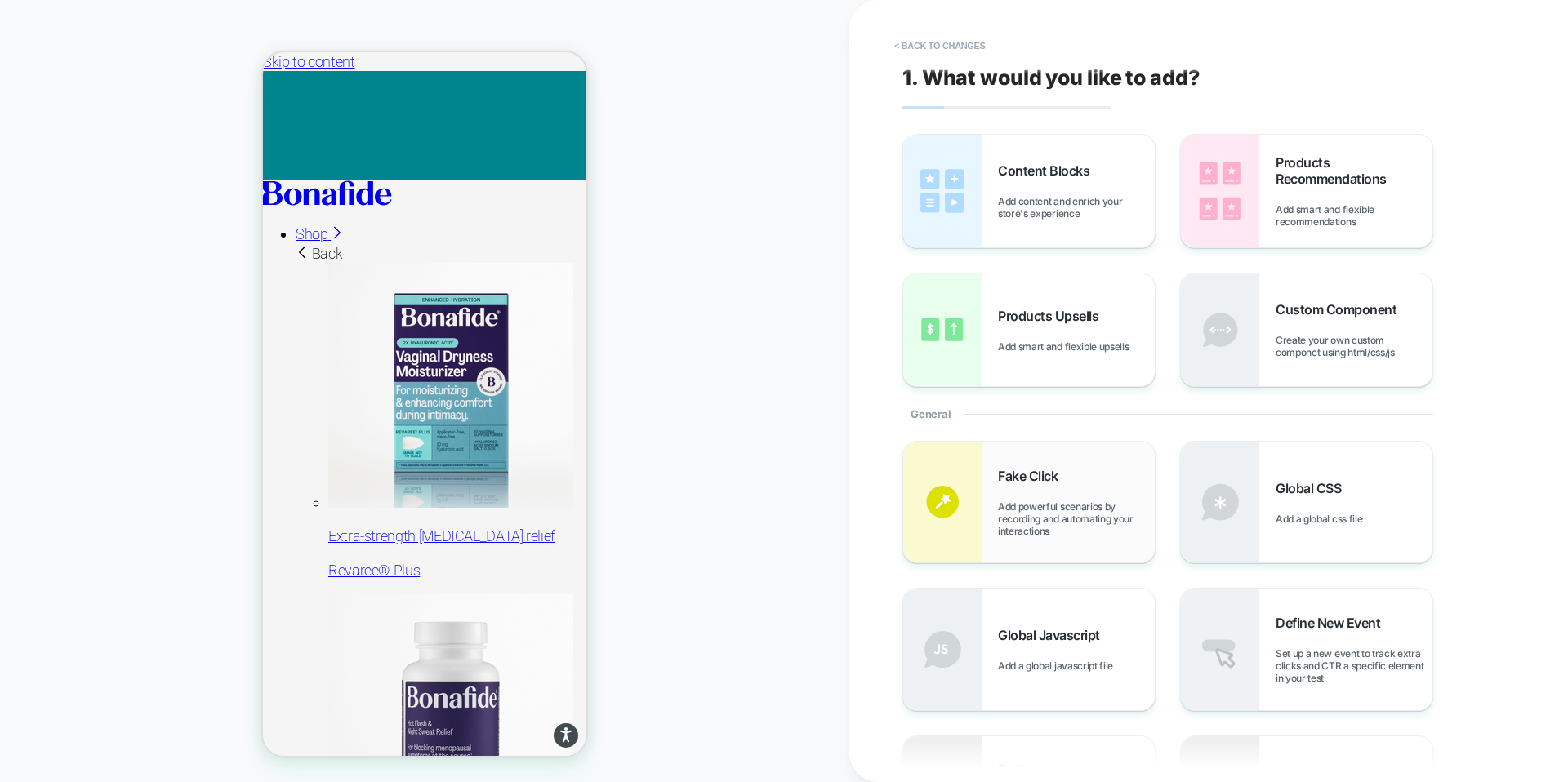
click at [1017, 527] on span "Add powerful scenarios by recording and automating your interactions" at bounding box center [1076, 519] width 157 height 37
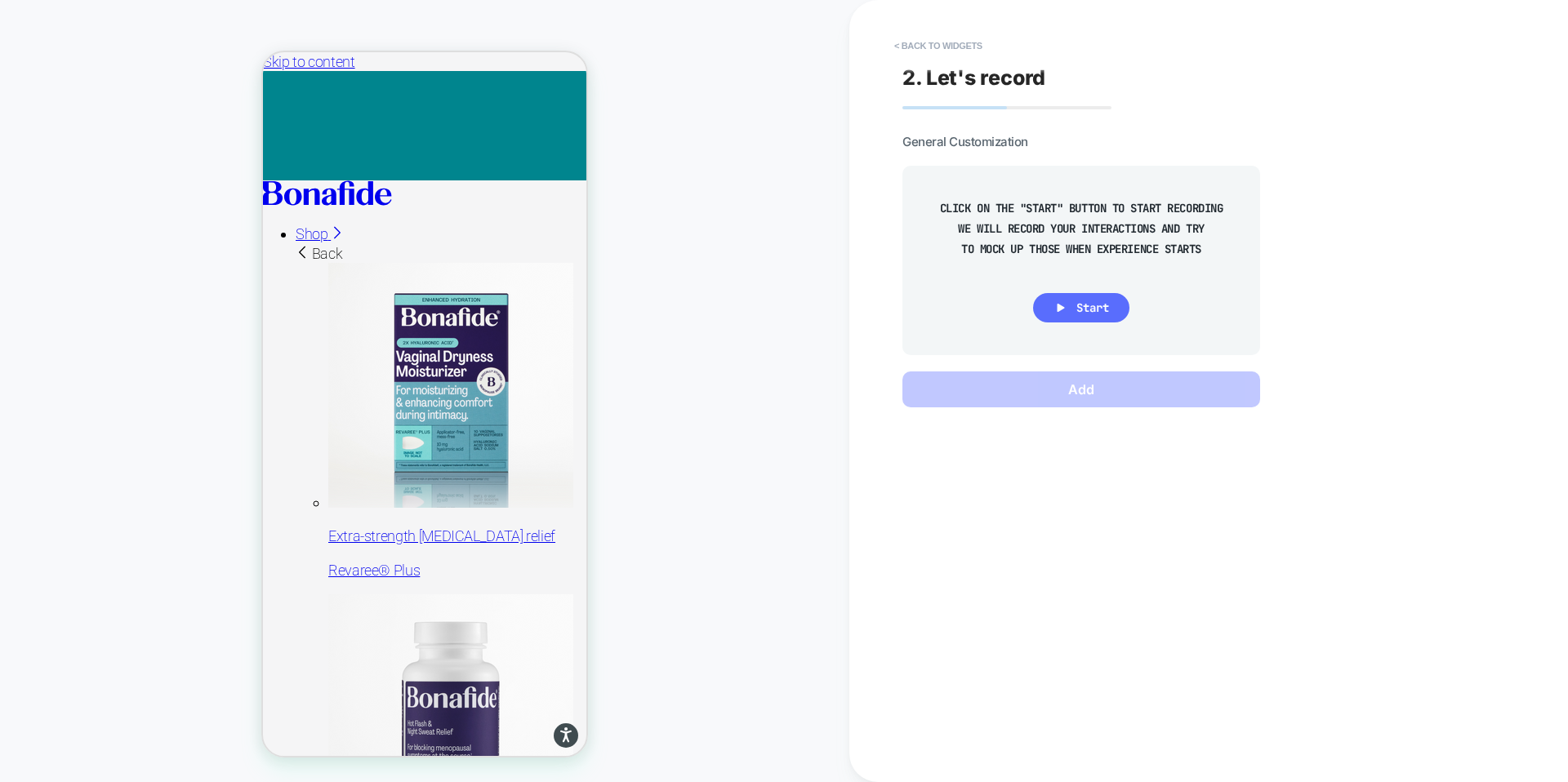
click at [1076, 310] on span "Start" at bounding box center [1092, 308] width 32 height 15
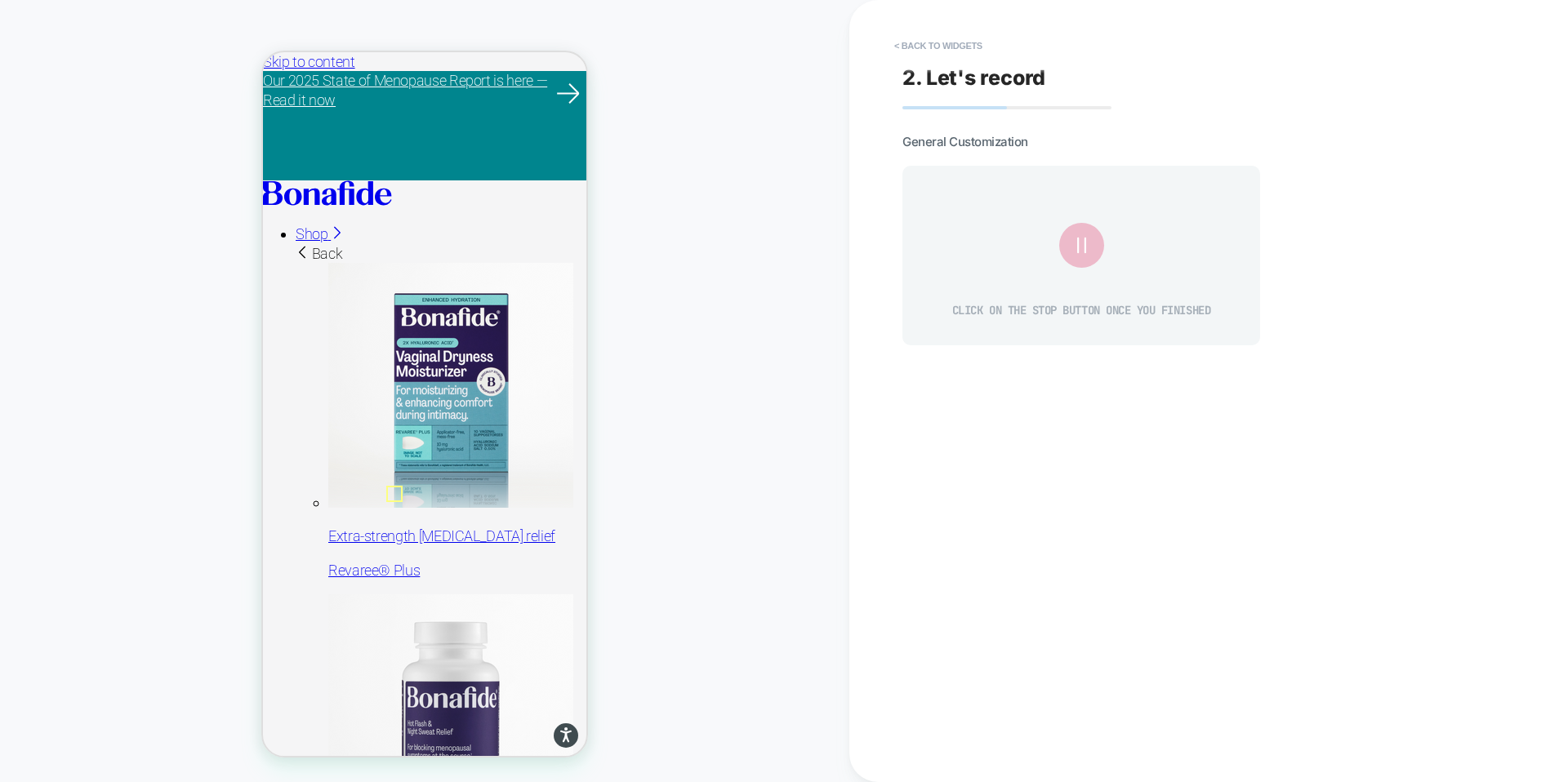
click at [1079, 251] on icon at bounding box center [1081, 245] width 8 height 16
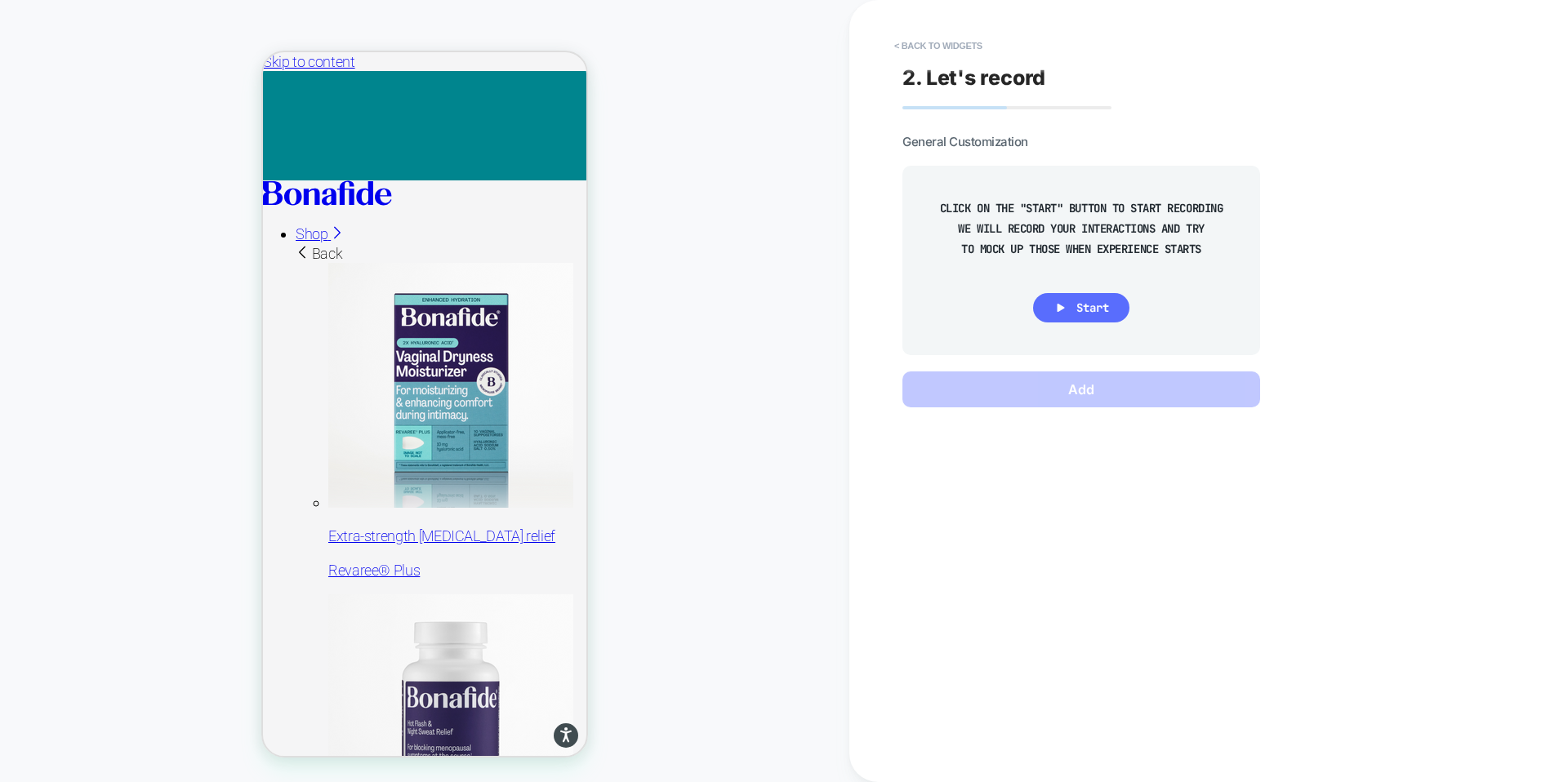
click at [1079, 312] on span "Start" at bounding box center [1092, 308] width 32 height 15
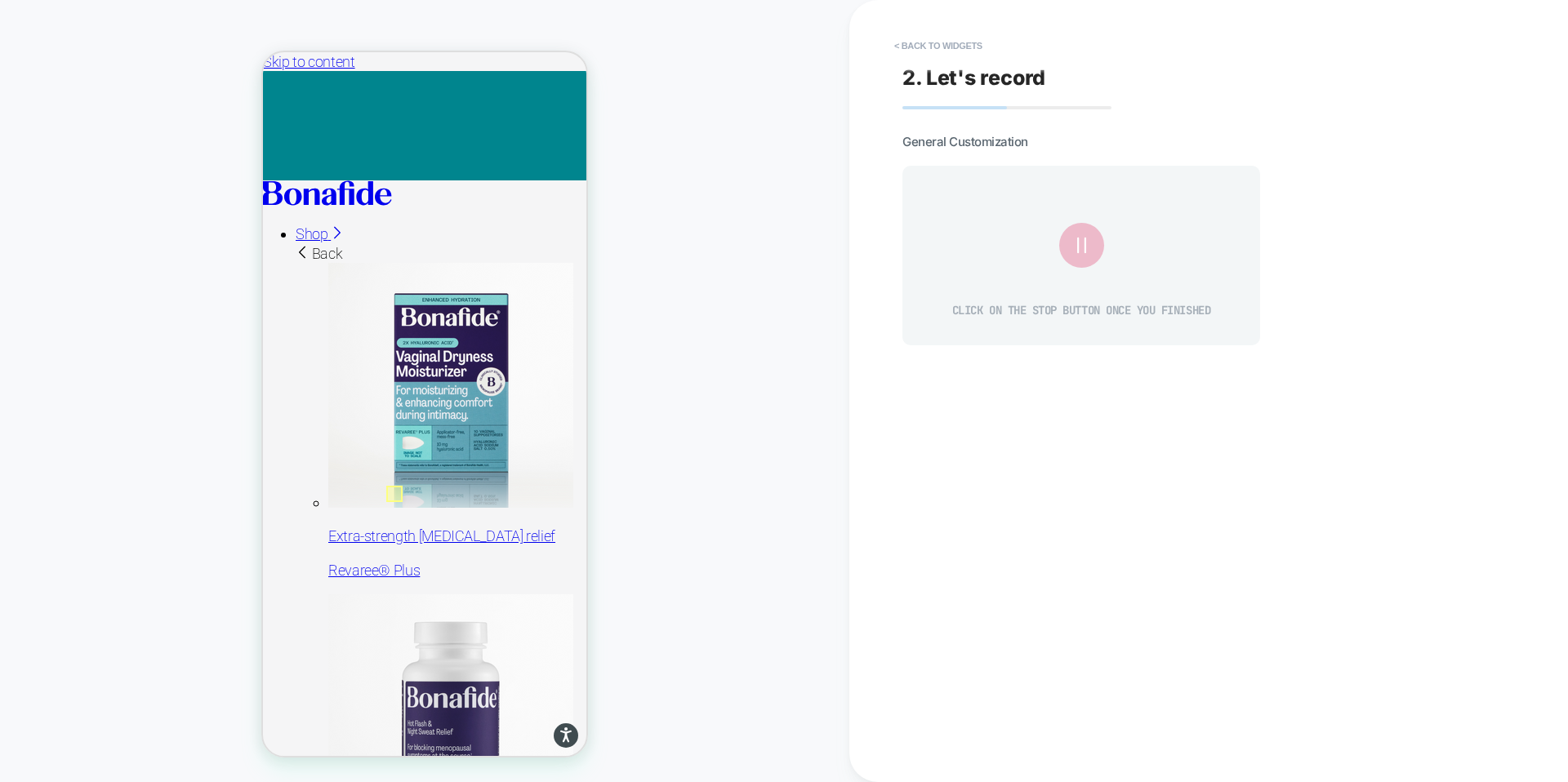
click at [395, 494] on div at bounding box center [394, 494] width 17 height 17
click at [427, 507] on div "Fake Click" at bounding box center [472, 513] width 155 height 37
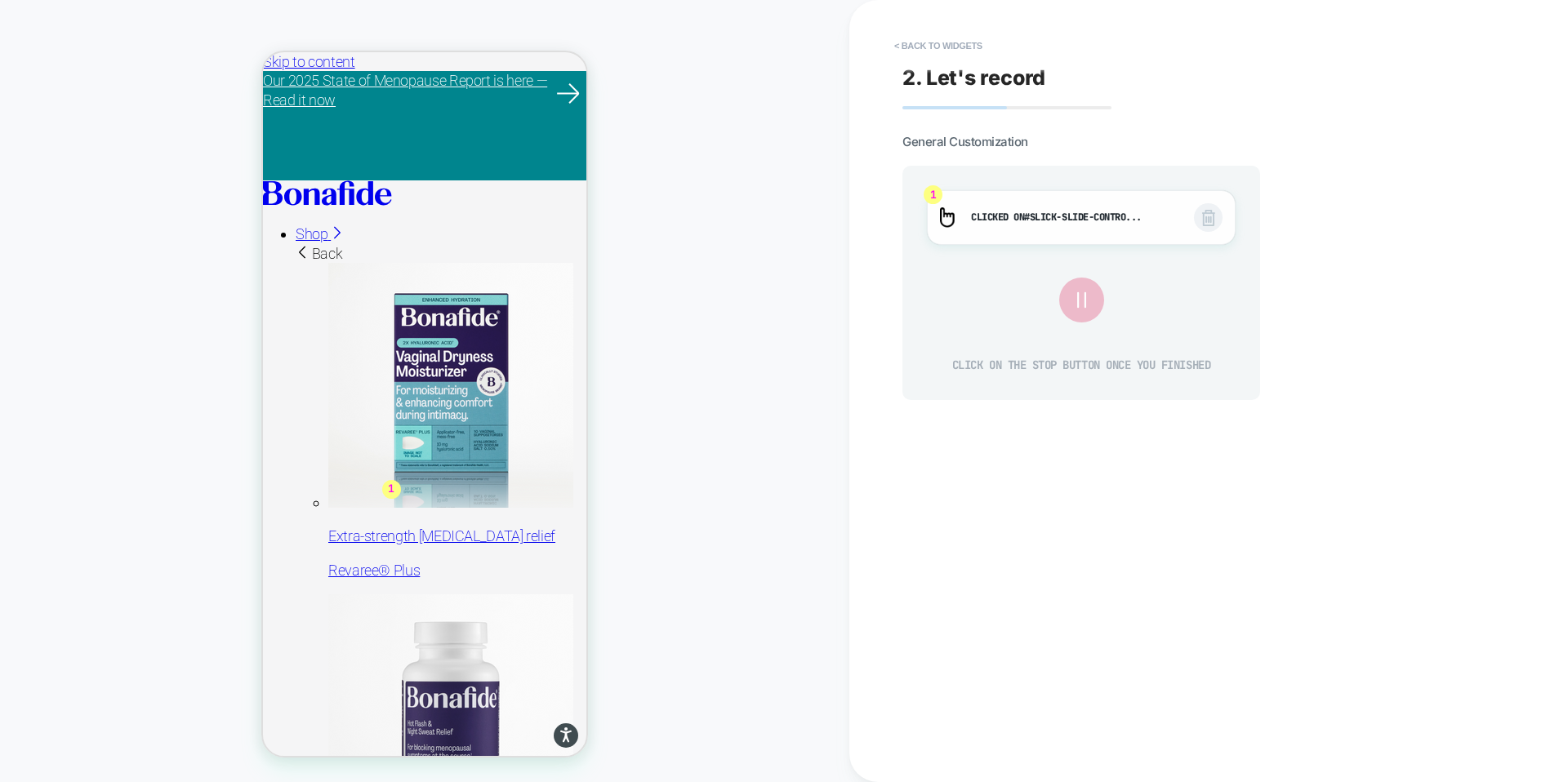
click at [1047, 212] on span "#slick-slide-contro..." at bounding box center [1083, 217] width 118 height 13
click at [1110, 213] on span "#slick-slide-contro..." at bounding box center [1083, 217] width 118 height 13
click at [1142, 221] on span "#slick-slide-contro..." at bounding box center [1083, 217] width 118 height 13
click at [1141, 220] on span "#slick-slide-contro..." at bounding box center [1083, 217] width 118 height 13
click at [1083, 308] on icon at bounding box center [1080, 300] width 27 height 27
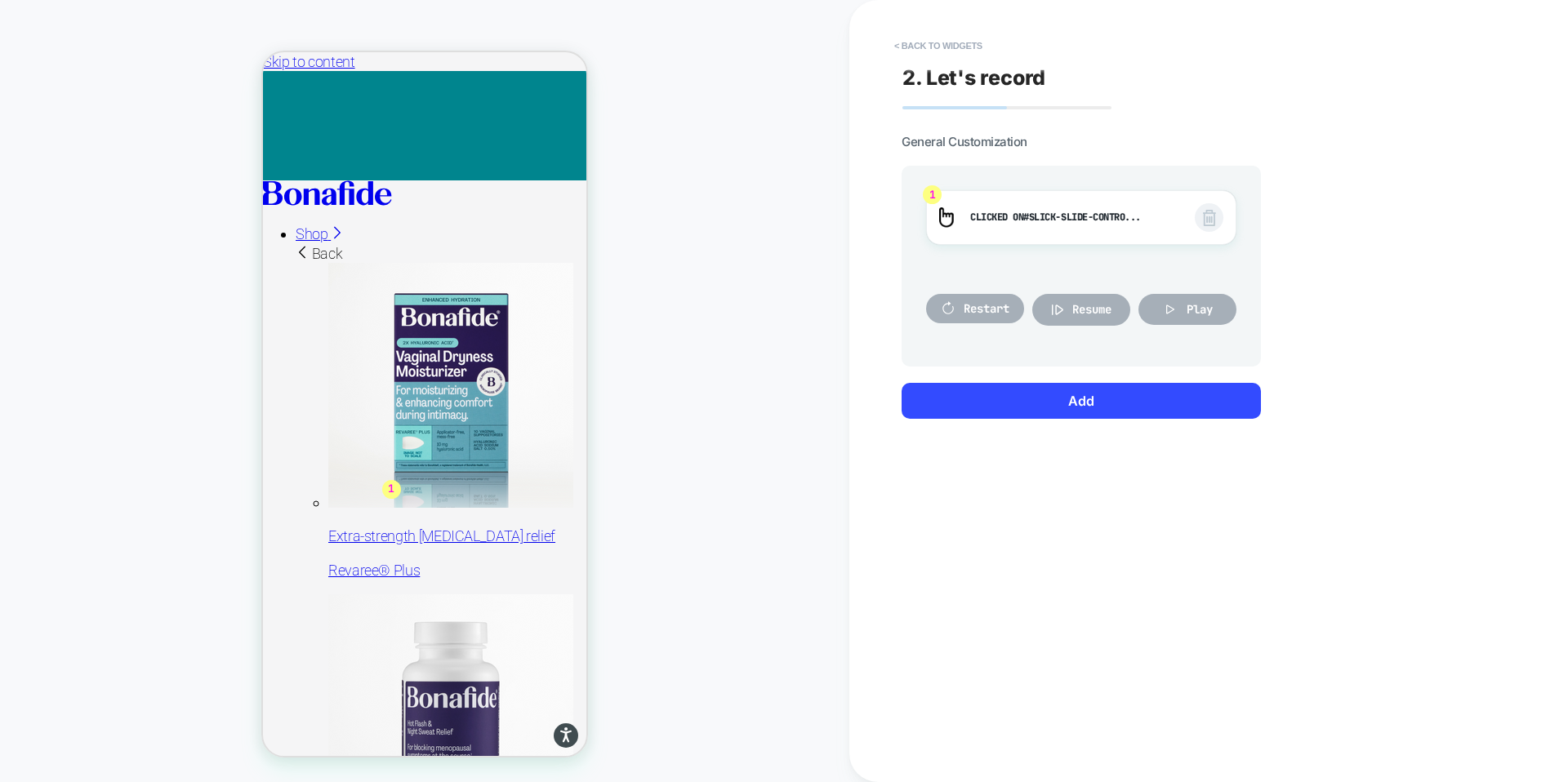
click at [1084, 307] on span "Resume" at bounding box center [1092, 310] width 39 height 15
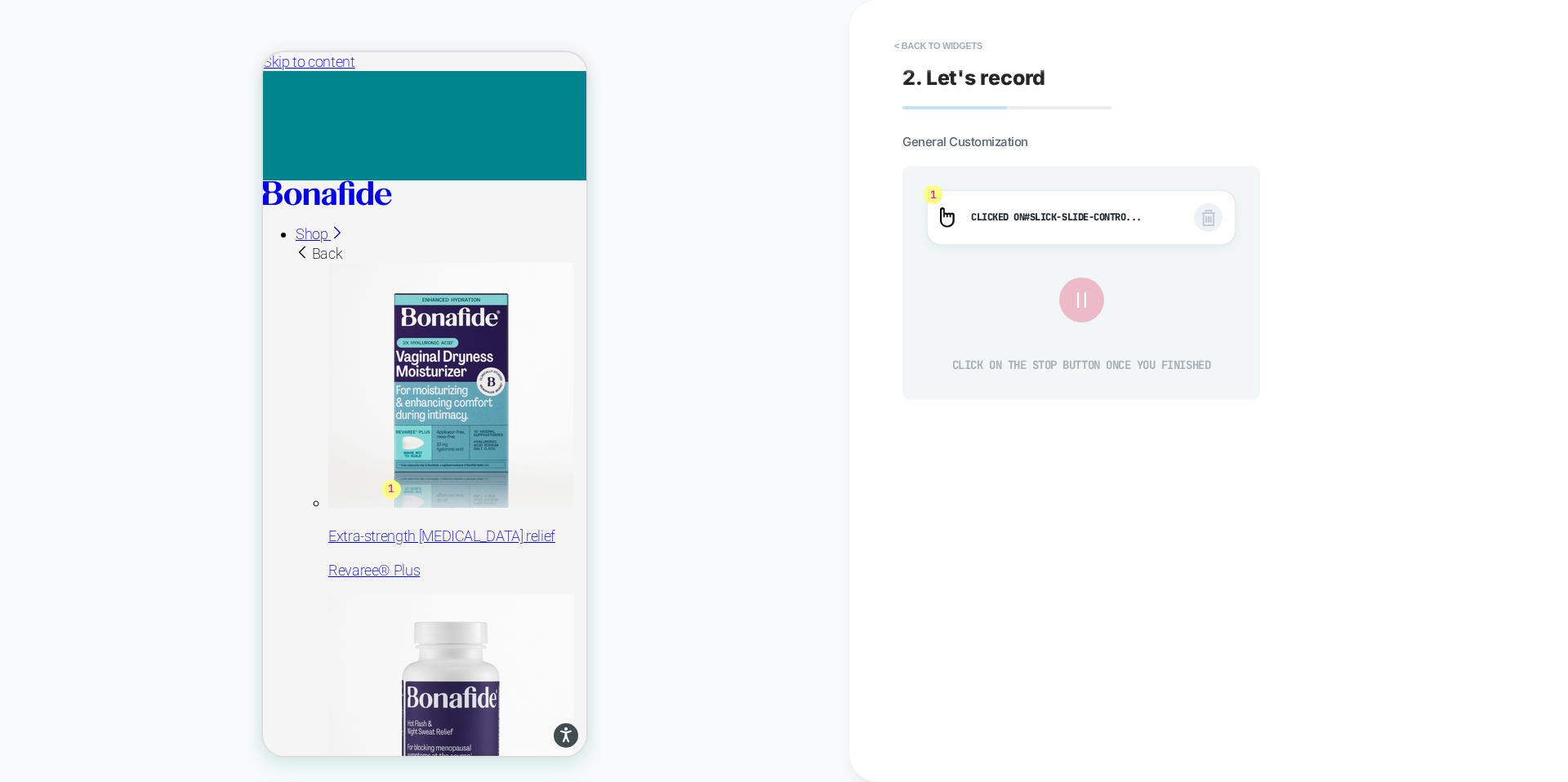
click at [1084, 307] on icon at bounding box center [1080, 300] width 27 height 27
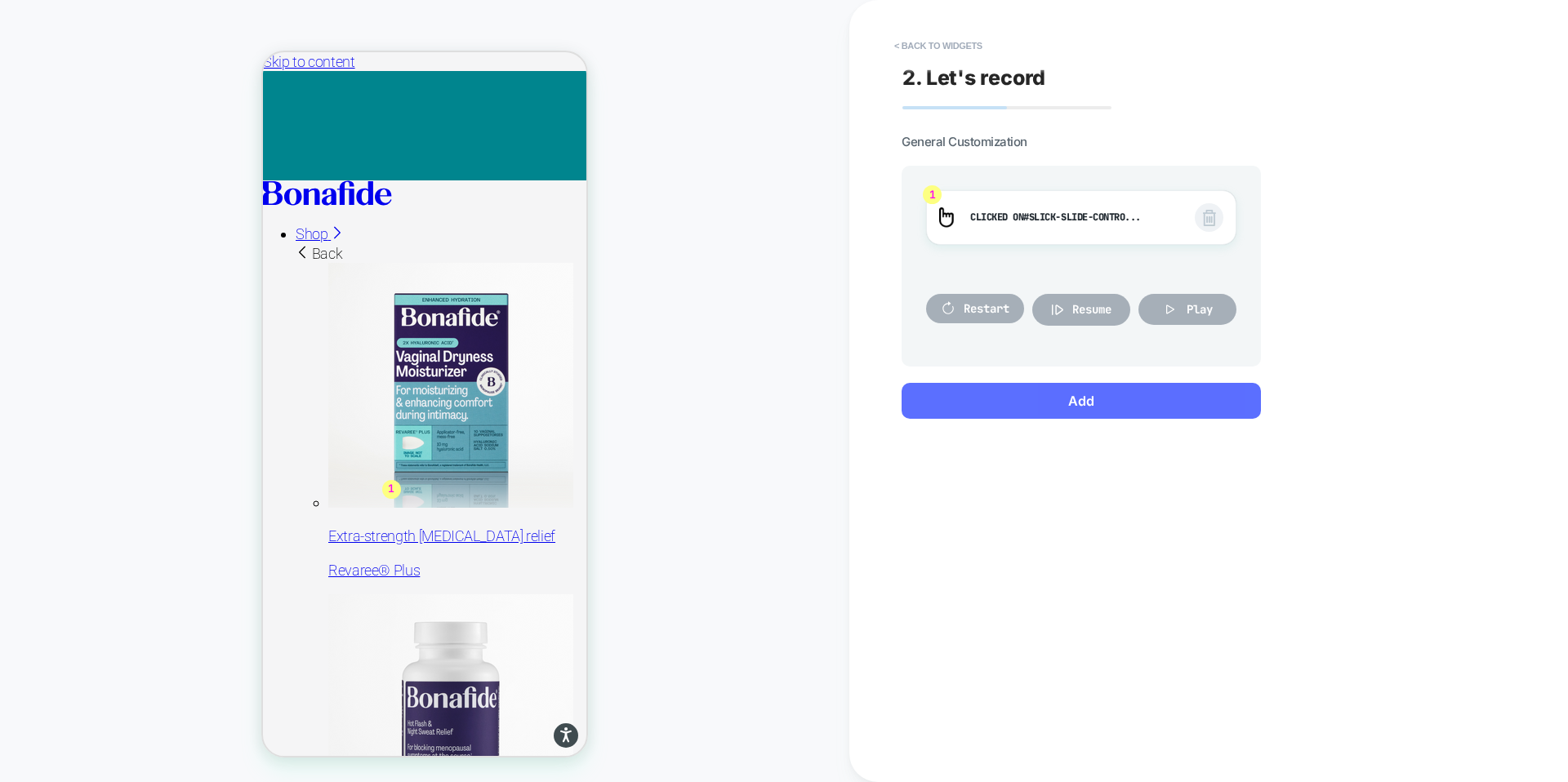
click at [1073, 415] on button "Add" at bounding box center [1081, 401] width 359 height 36
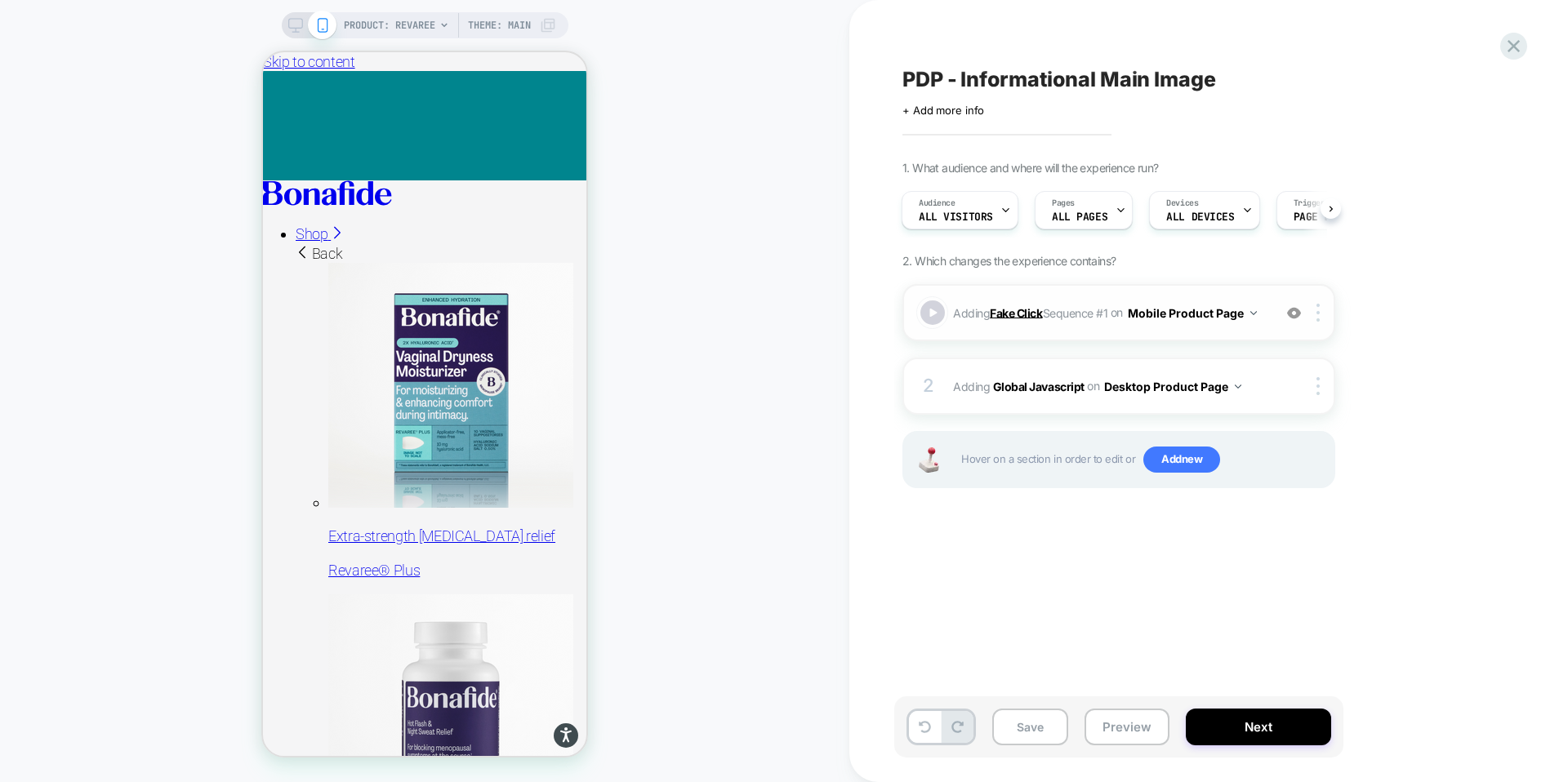
click at [1028, 314] on b "Fake Click" at bounding box center [1016, 312] width 52 height 14
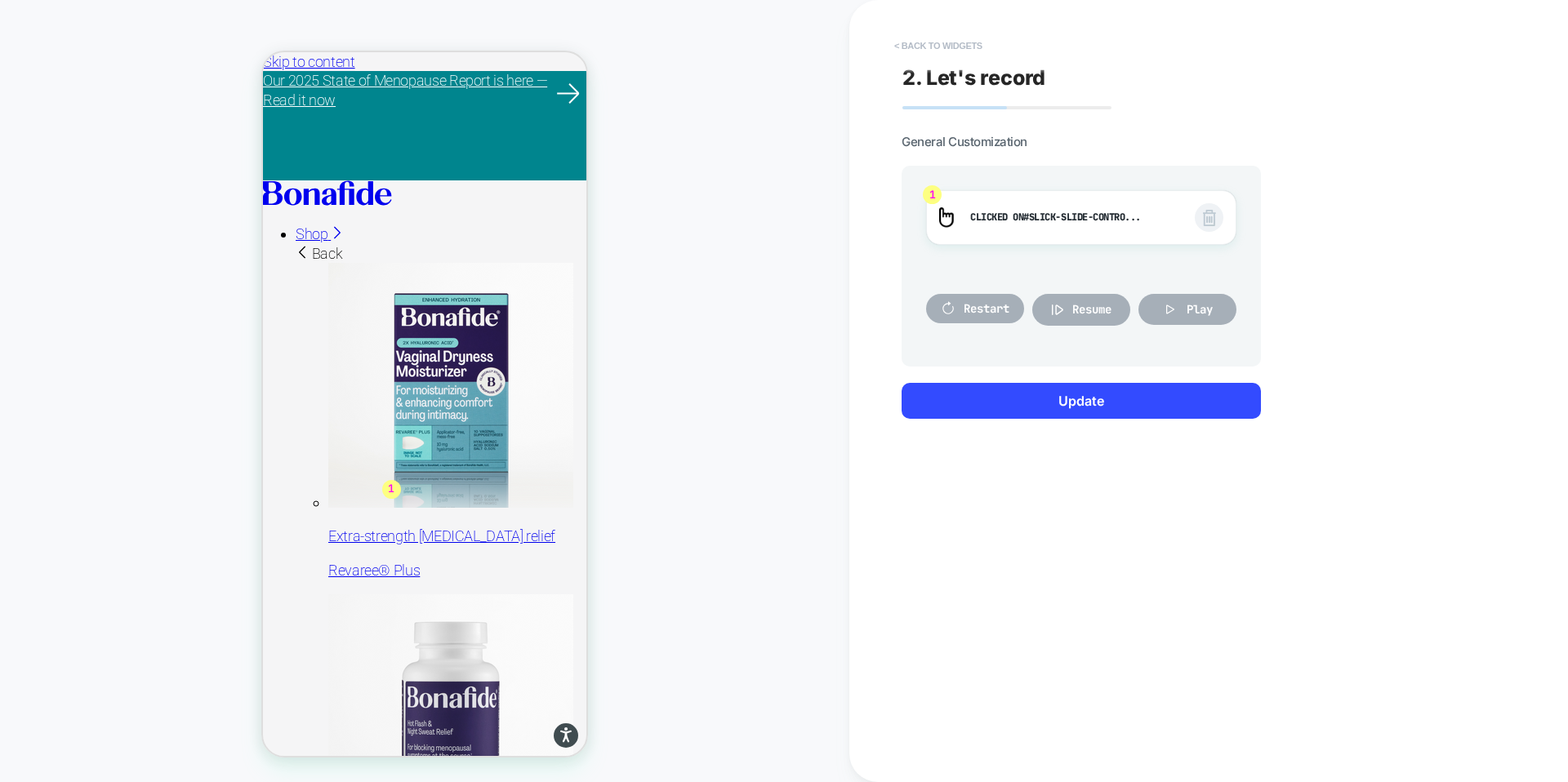
click at [924, 47] on button "< Back to widgets" at bounding box center [938, 45] width 105 height 26
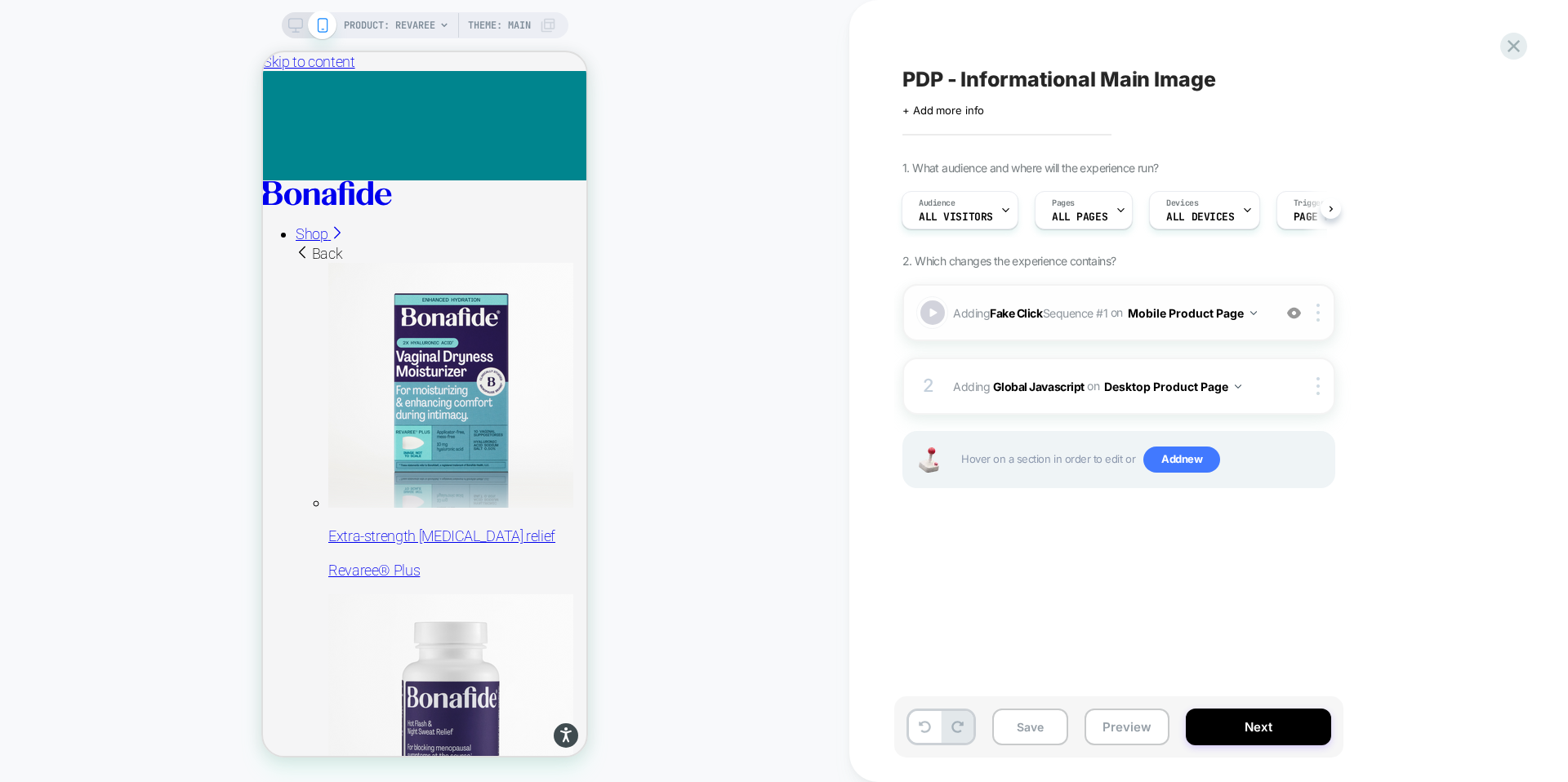
click at [1262, 312] on span "Adding Fake Click Sequence # 1 on Mobile Product Page" at bounding box center [1108, 314] width 311 height 24
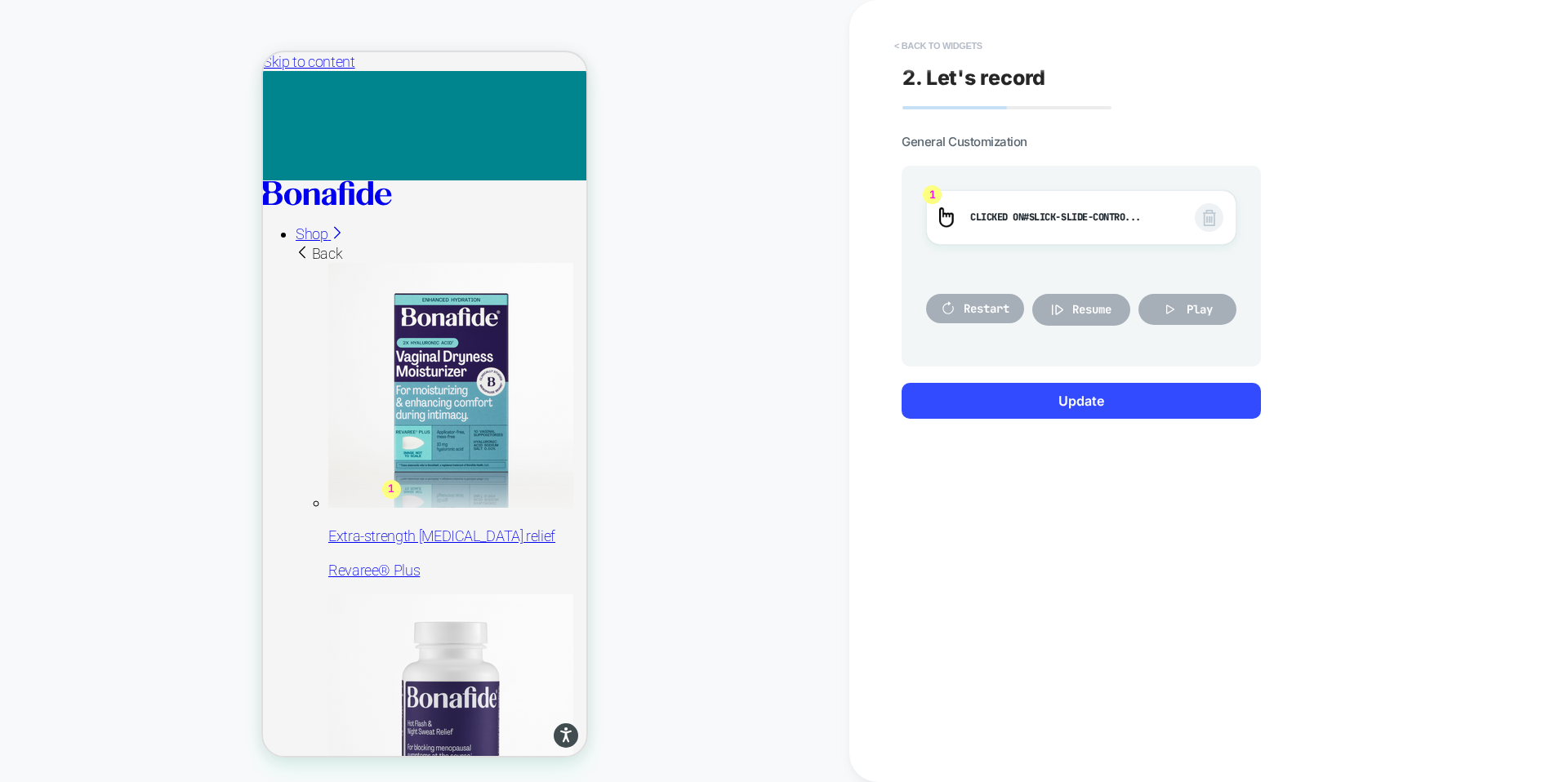
click at [916, 45] on button "< Back to widgets" at bounding box center [938, 45] width 105 height 26
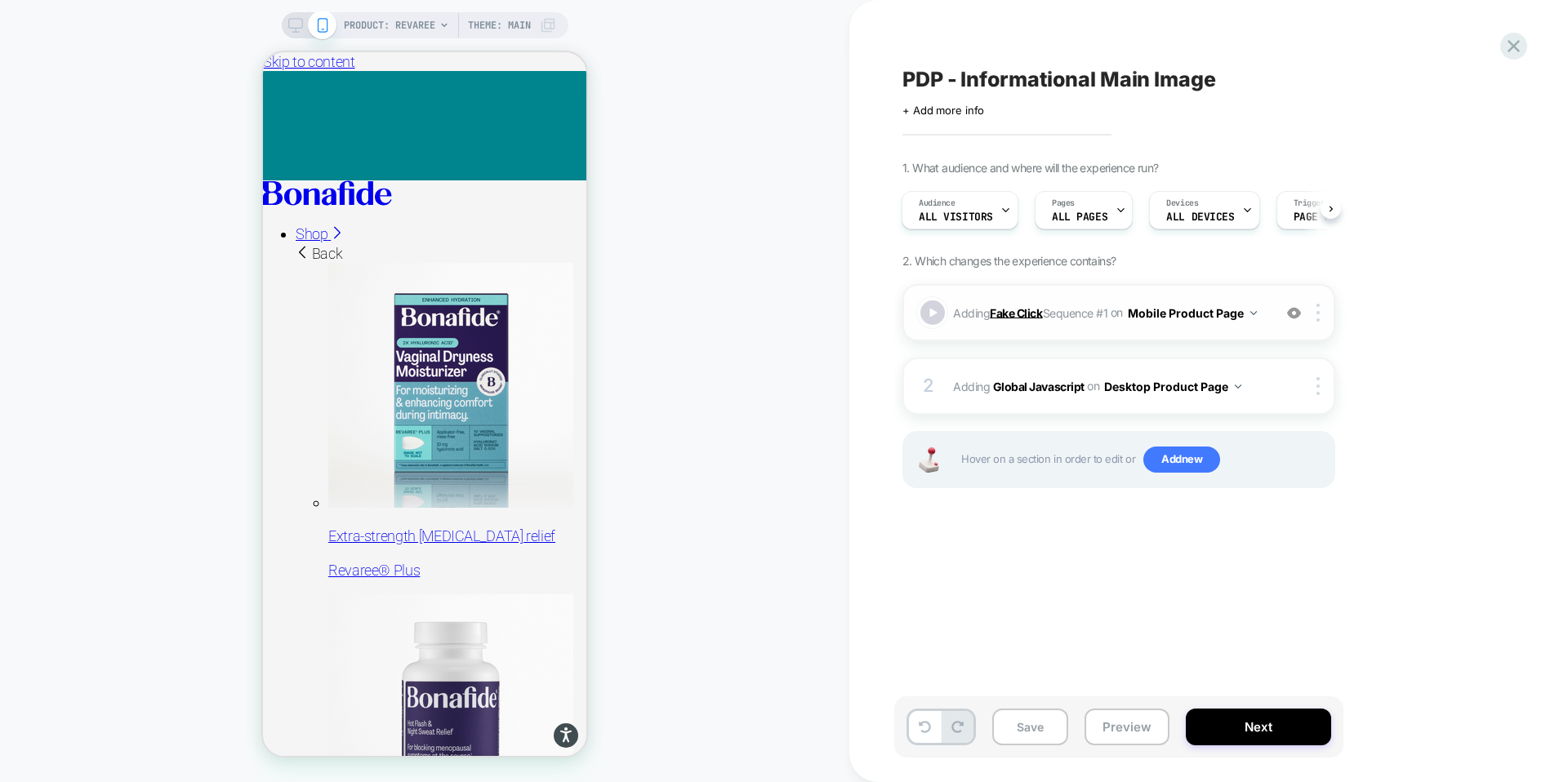
click at [996, 311] on b "Fake Click" at bounding box center [1016, 312] width 52 height 14
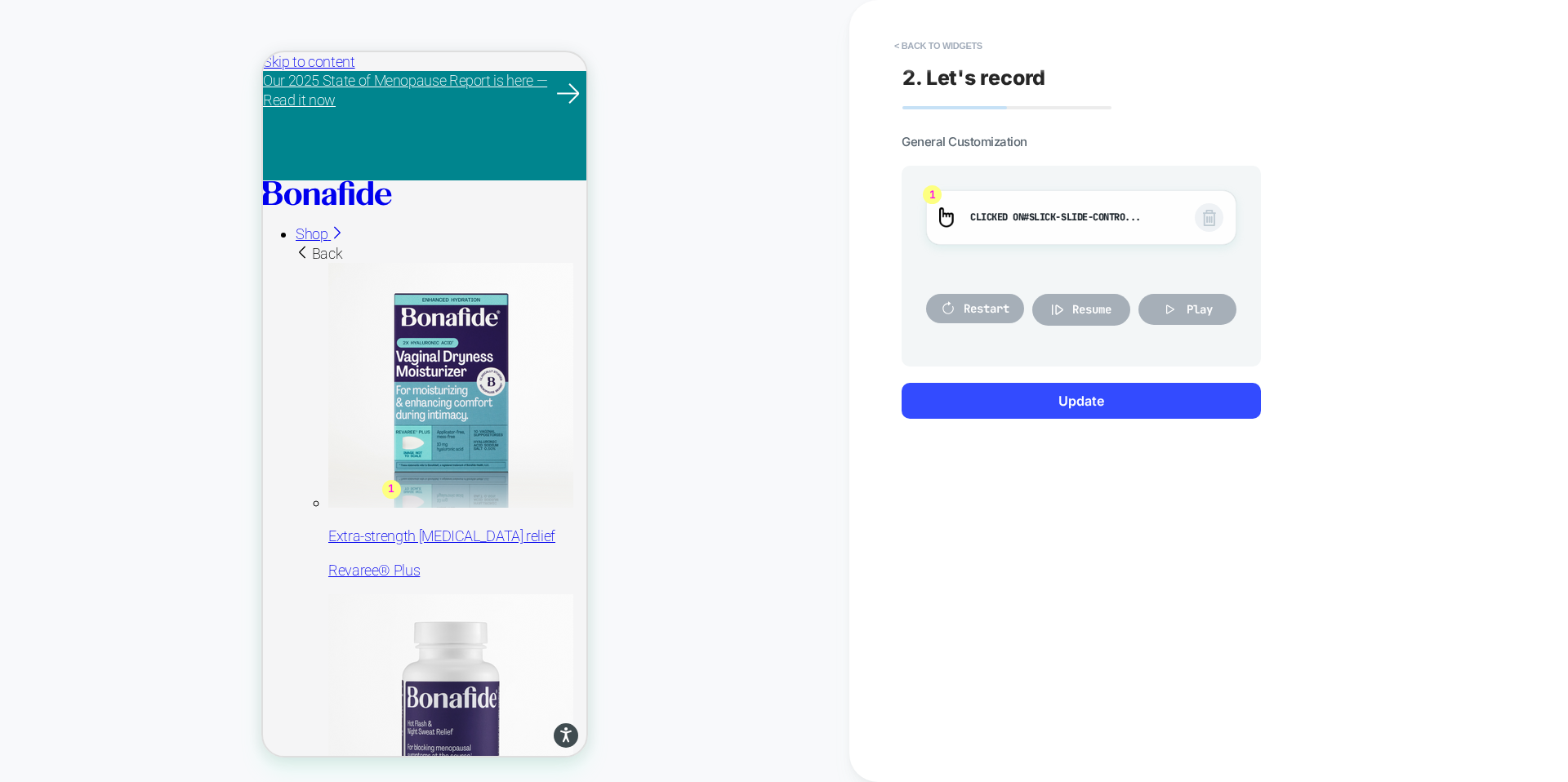
click at [1035, 213] on span "#slick-slide-contro..." at bounding box center [1082, 217] width 118 height 13
click at [1003, 216] on span "Clicked on #slick-slide-contro..." at bounding box center [1074, 217] width 208 height 18
click at [1141, 216] on span "#slick-slide-contro..." at bounding box center [1082, 217] width 118 height 13
click at [922, 41] on button "< Back to widgets" at bounding box center [938, 45] width 105 height 26
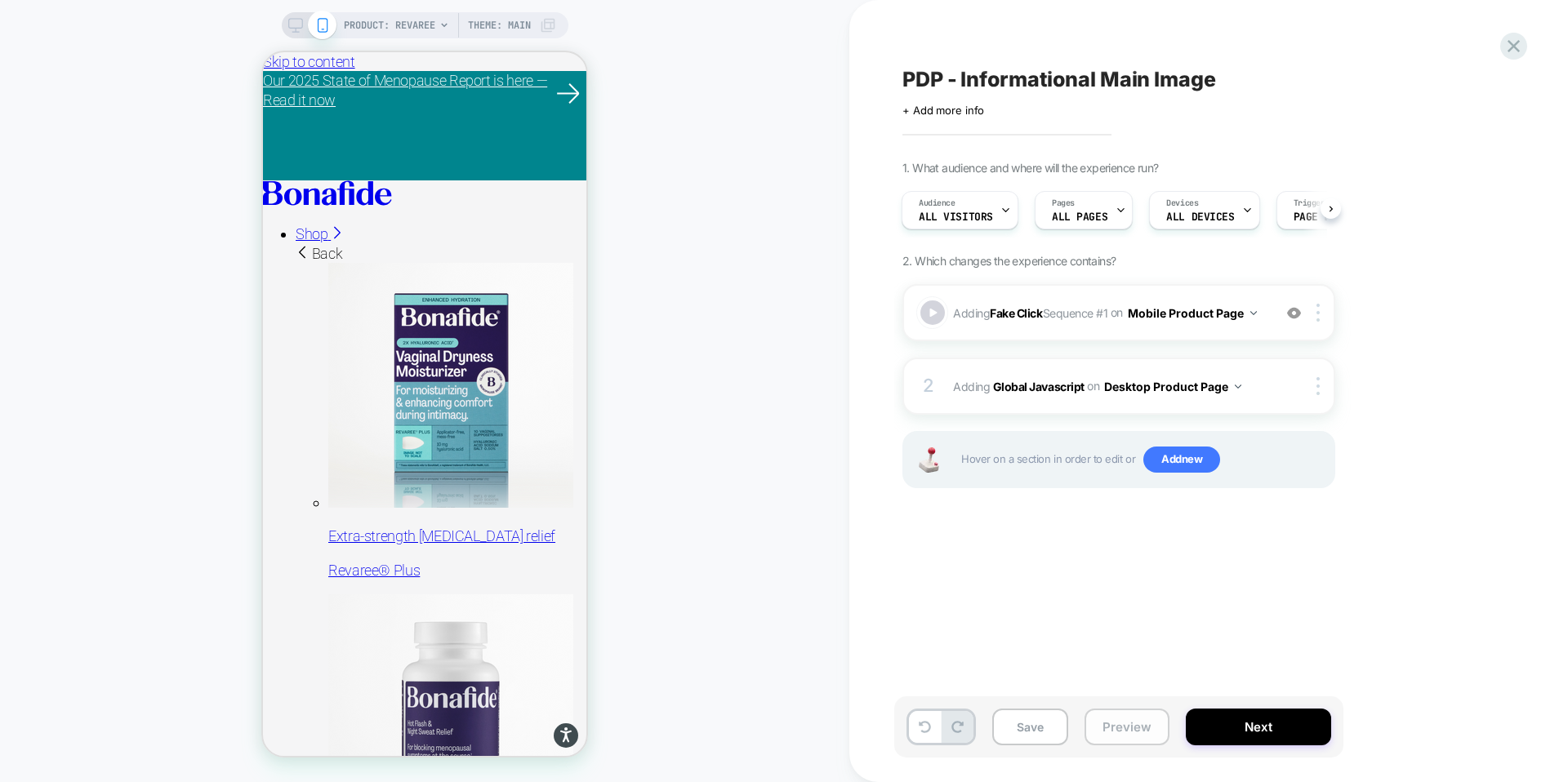
click at [1113, 733] on button "Preview" at bounding box center [1127, 727] width 85 height 37
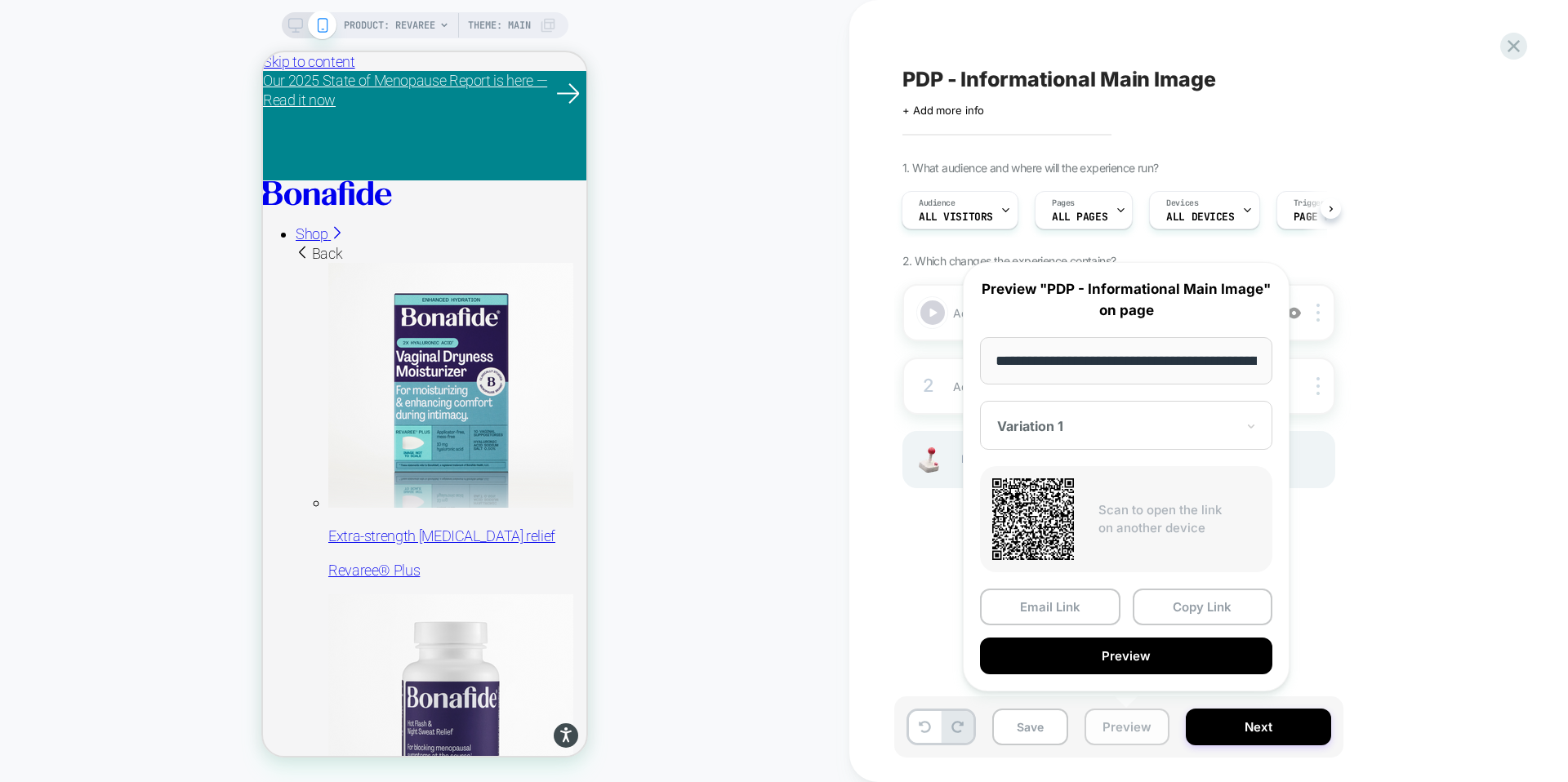
scroll to position [0, 153]
click at [1113, 660] on button "Preview" at bounding box center [1125, 657] width 292 height 37
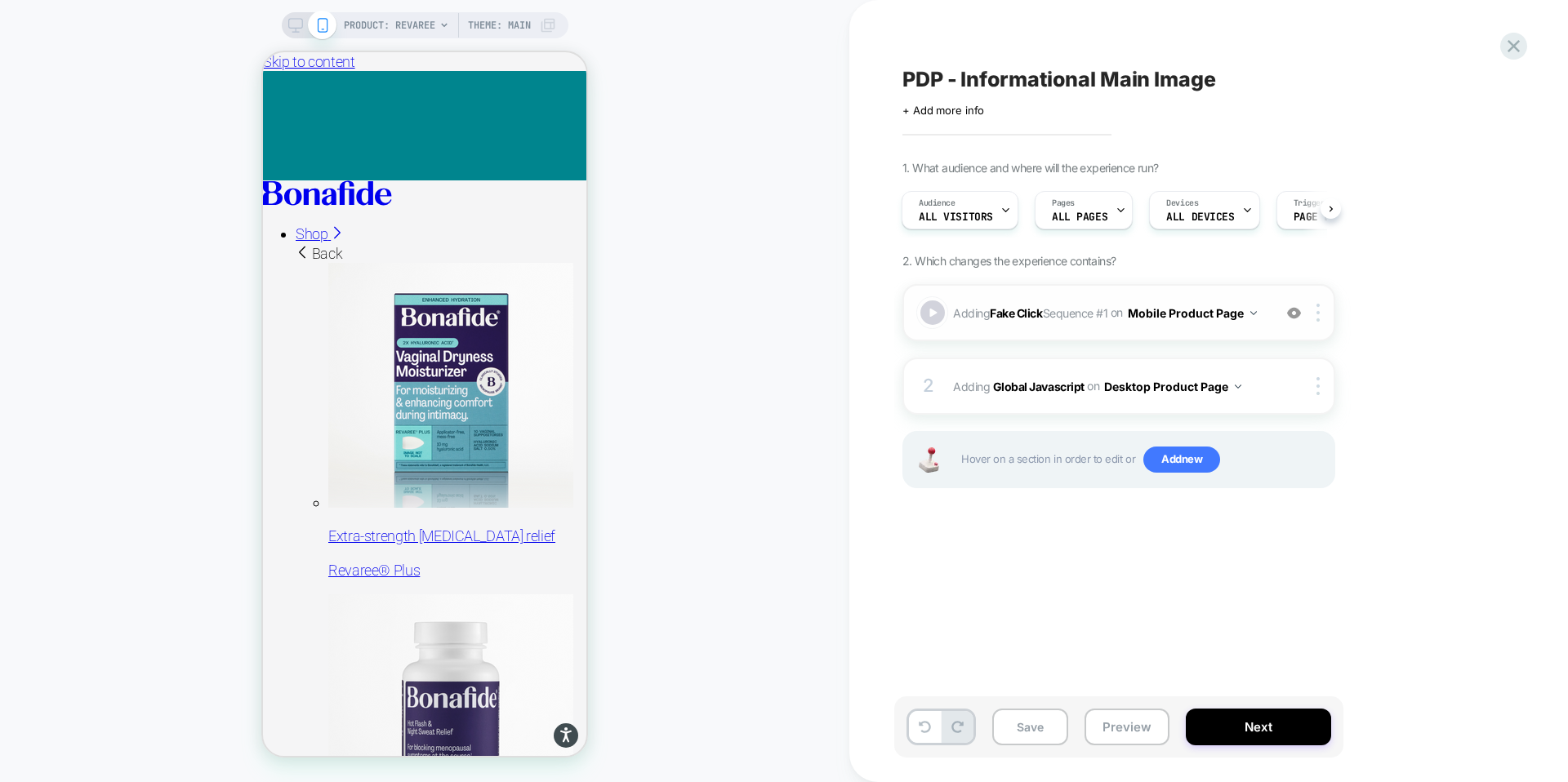
click at [1194, 310] on button "Mobile Product Page" at bounding box center [1192, 314] width 129 height 24
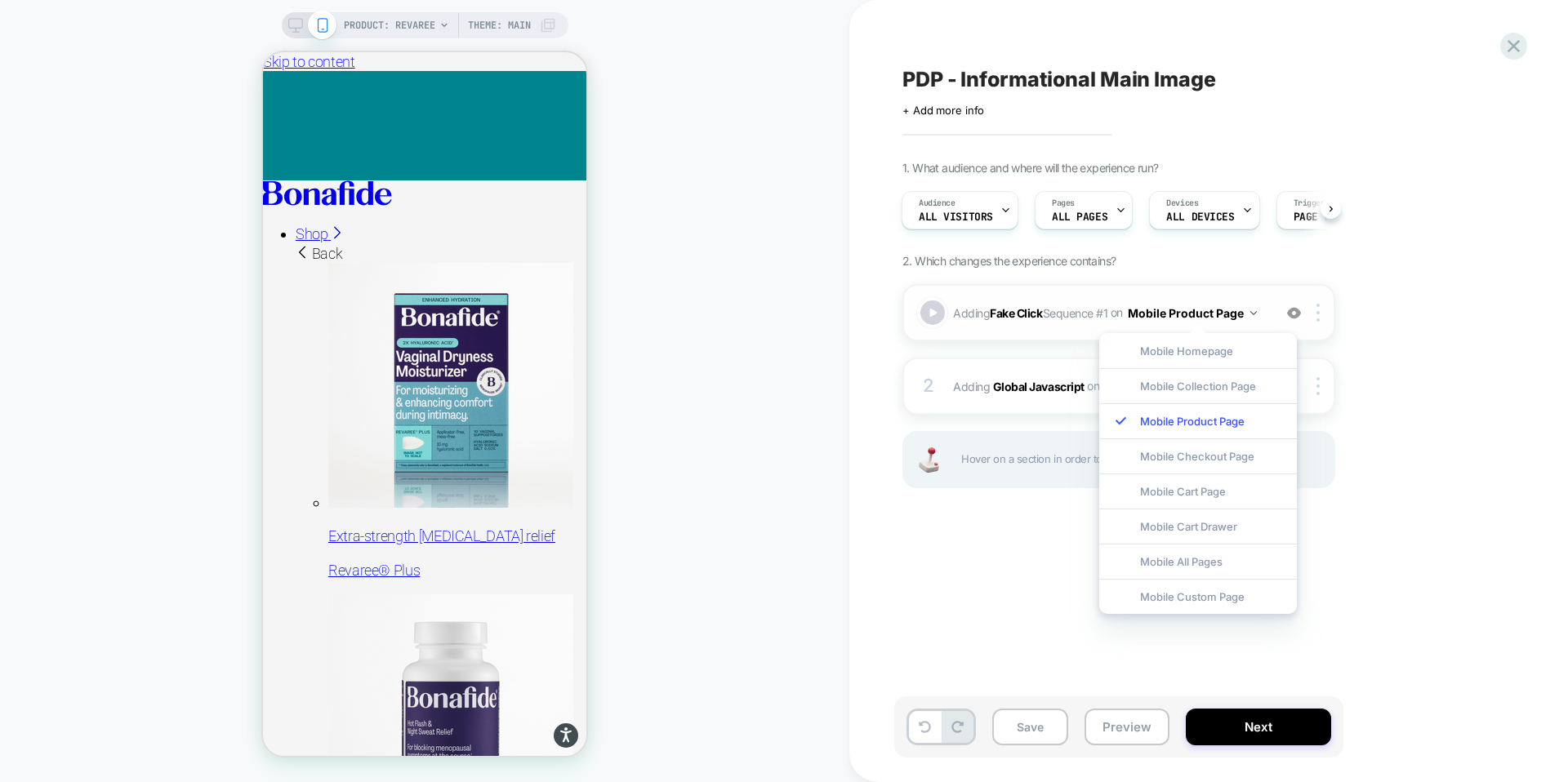
click at [1194, 310] on button "Mobile Product Page" at bounding box center [1192, 314] width 129 height 24
click at [1317, 312] on img at bounding box center [1318, 312] width 4 height 18
click at [1412, 296] on div "1. What audience and where will the experience run? Audience All Visitors Pages…" at bounding box center [1201, 344] width 597 height 368
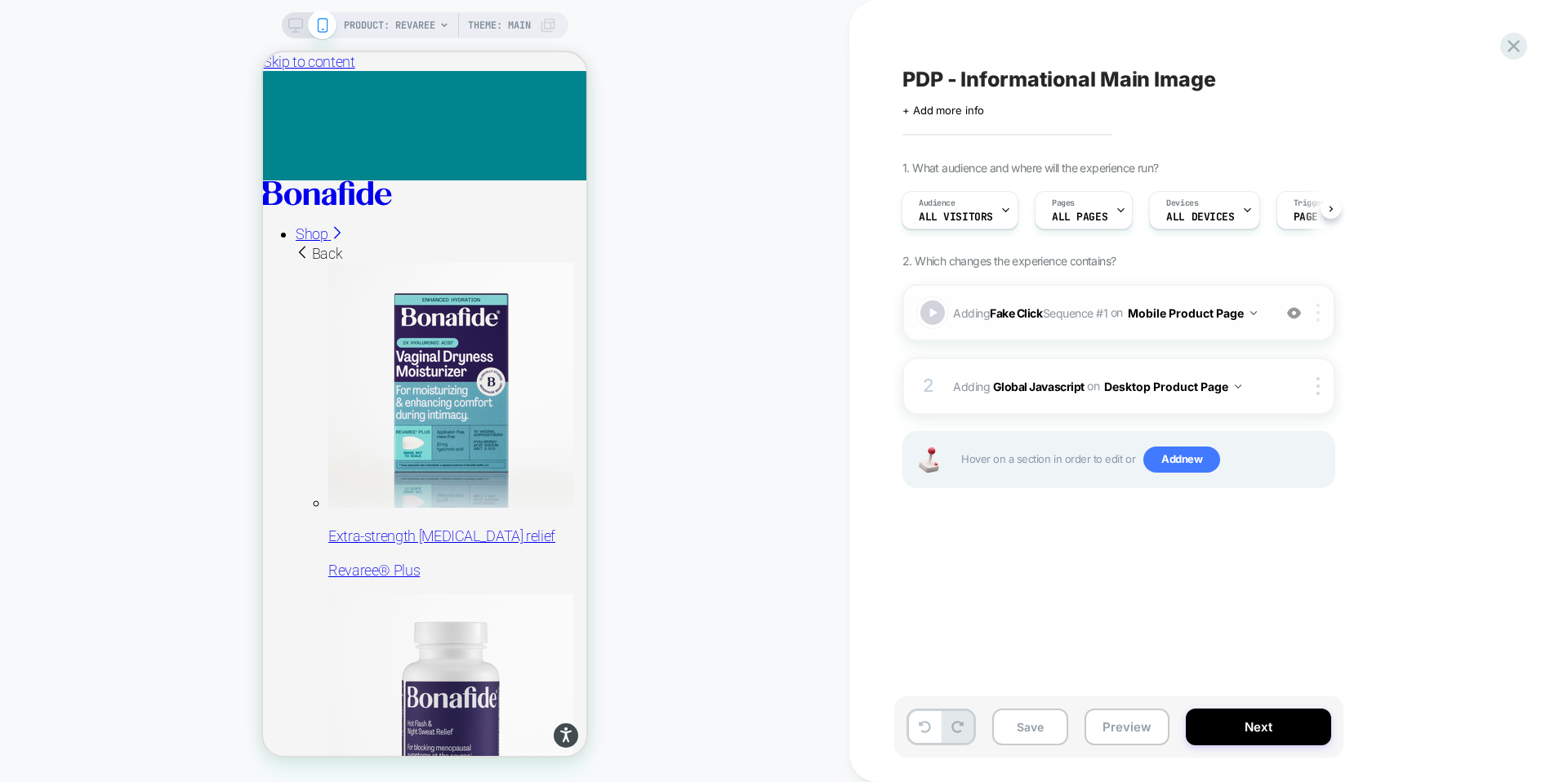
click at [1324, 310] on div at bounding box center [1320, 312] width 27 height 18
click at [1099, 312] on span "Adding Fake Click Sequence # 1 on Mobile Product Page" at bounding box center [1108, 314] width 311 height 24
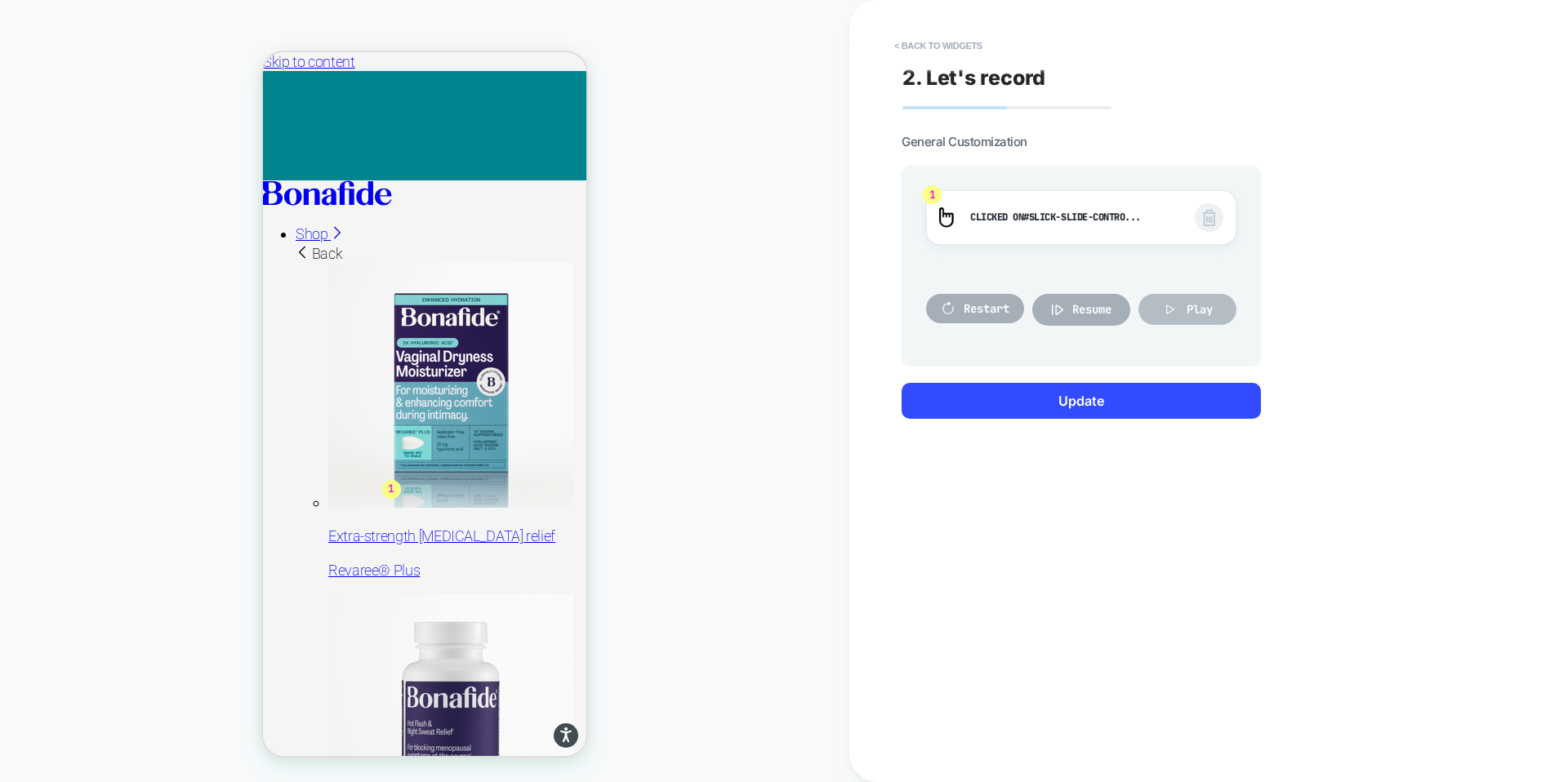
click at [1177, 314] on icon at bounding box center [1171, 310] width 17 height 17
click at [1091, 318] on button "Resume" at bounding box center [1082, 310] width 98 height 32
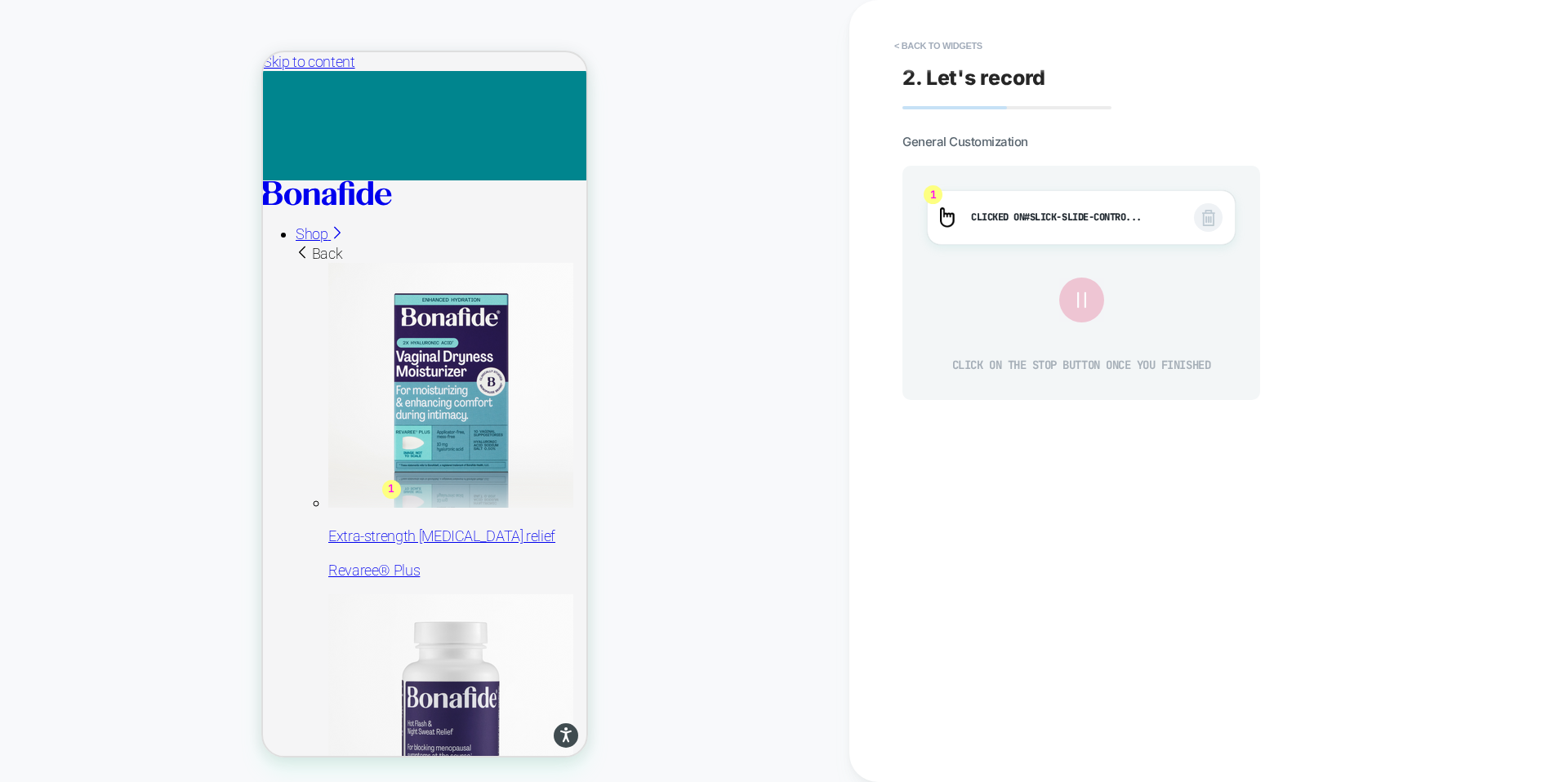
click at [1084, 302] on icon at bounding box center [1081, 300] width 8 height 16
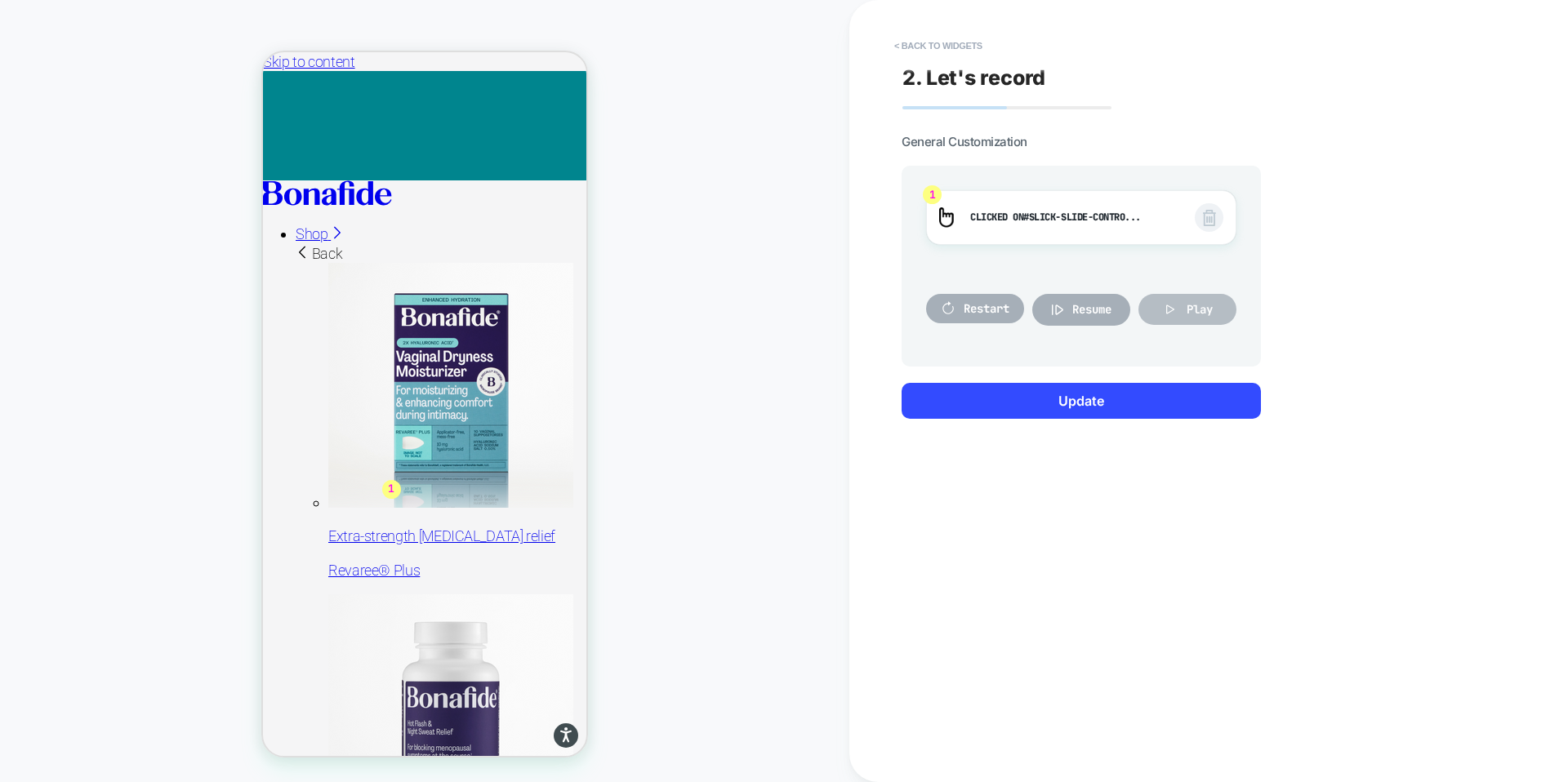
click at [1189, 305] on span "Play" at bounding box center [1200, 310] width 26 height 15
click at [1193, 314] on span "Play" at bounding box center [1200, 310] width 26 height 15
click at [1193, 314] on span "Play" at bounding box center [1200, 310] width 26 height 15
click at [1030, 211] on span "#slick-slide-contro..." at bounding box center [1082, 217] width 118 height 13
click at [985, 218] on span "Clicked on #slick-slide-contro..." at bounding box center [1074, 217] width 208 height 18
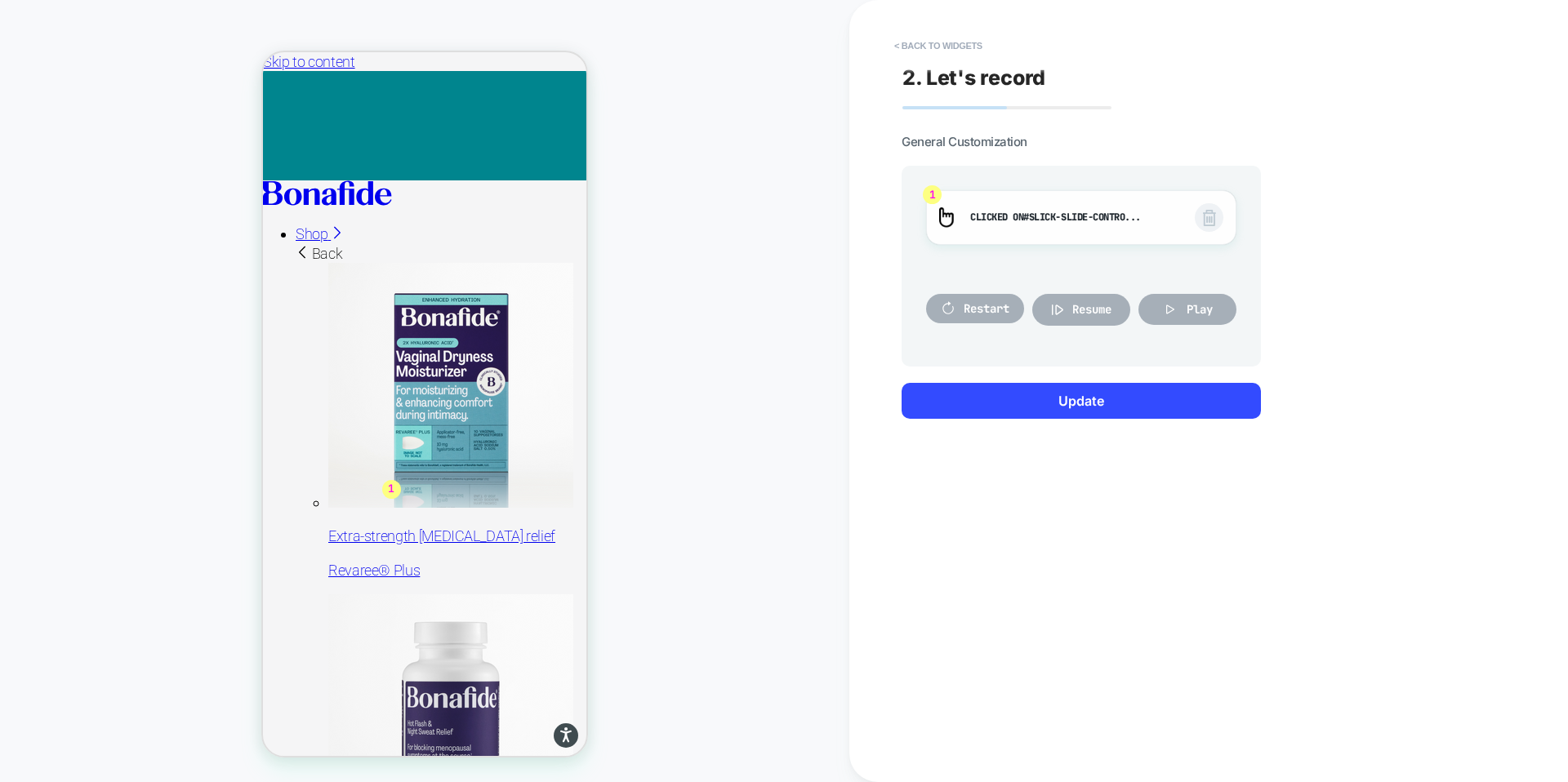
click at [983, 218] on span "Clicked on #slick-slide-contro..." at bounding box center [1074, 217] width 208 height 18
click at [951, 216] on img at bounding box center [946, 218] width 15 height 20
click at [933, 192] on span "1" at bounding box center [932, 195] width 19 height 19
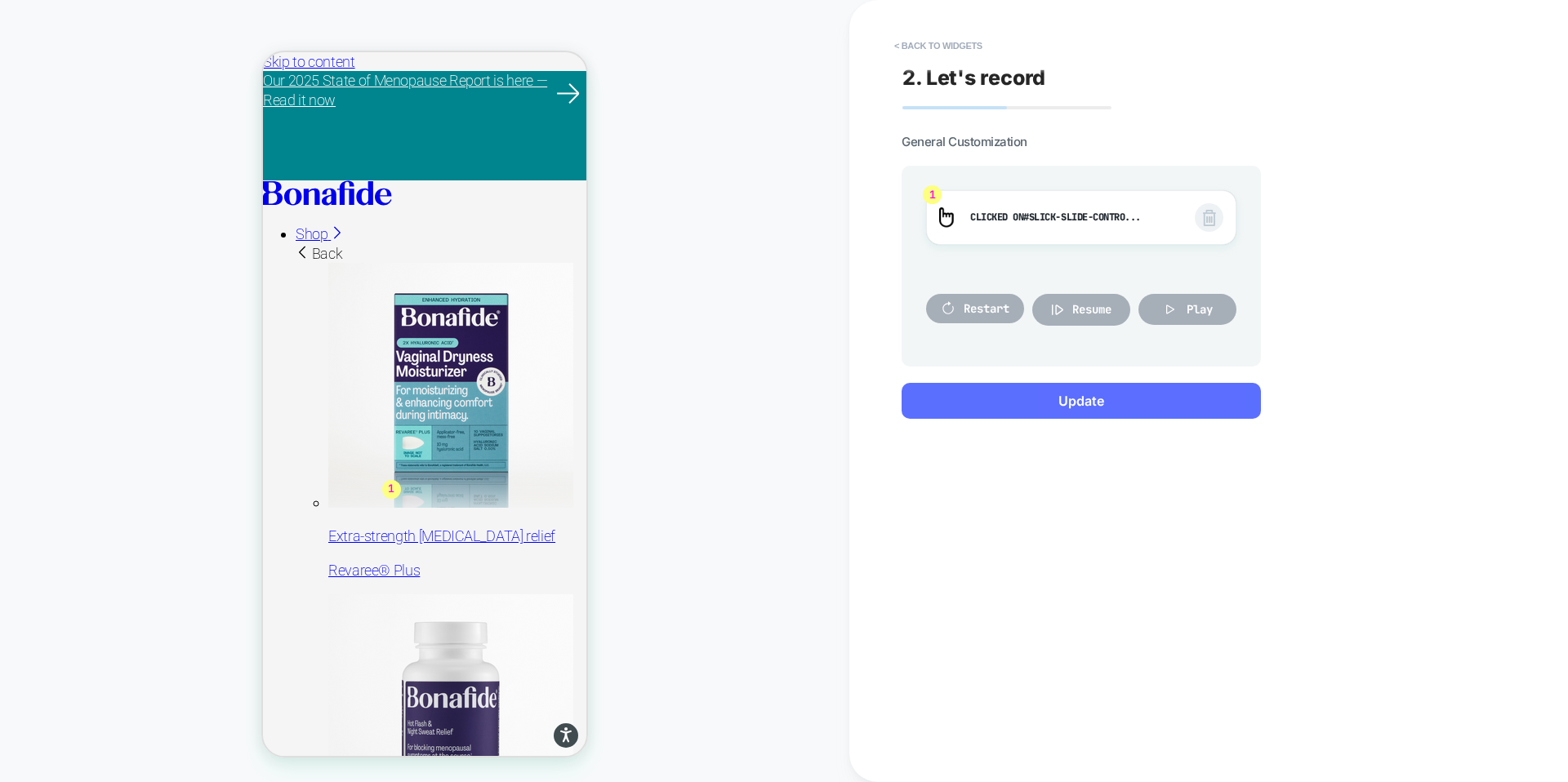
click at [1099, 399] on button "Update" at bounding box center [1081, 401] width 359 height 36
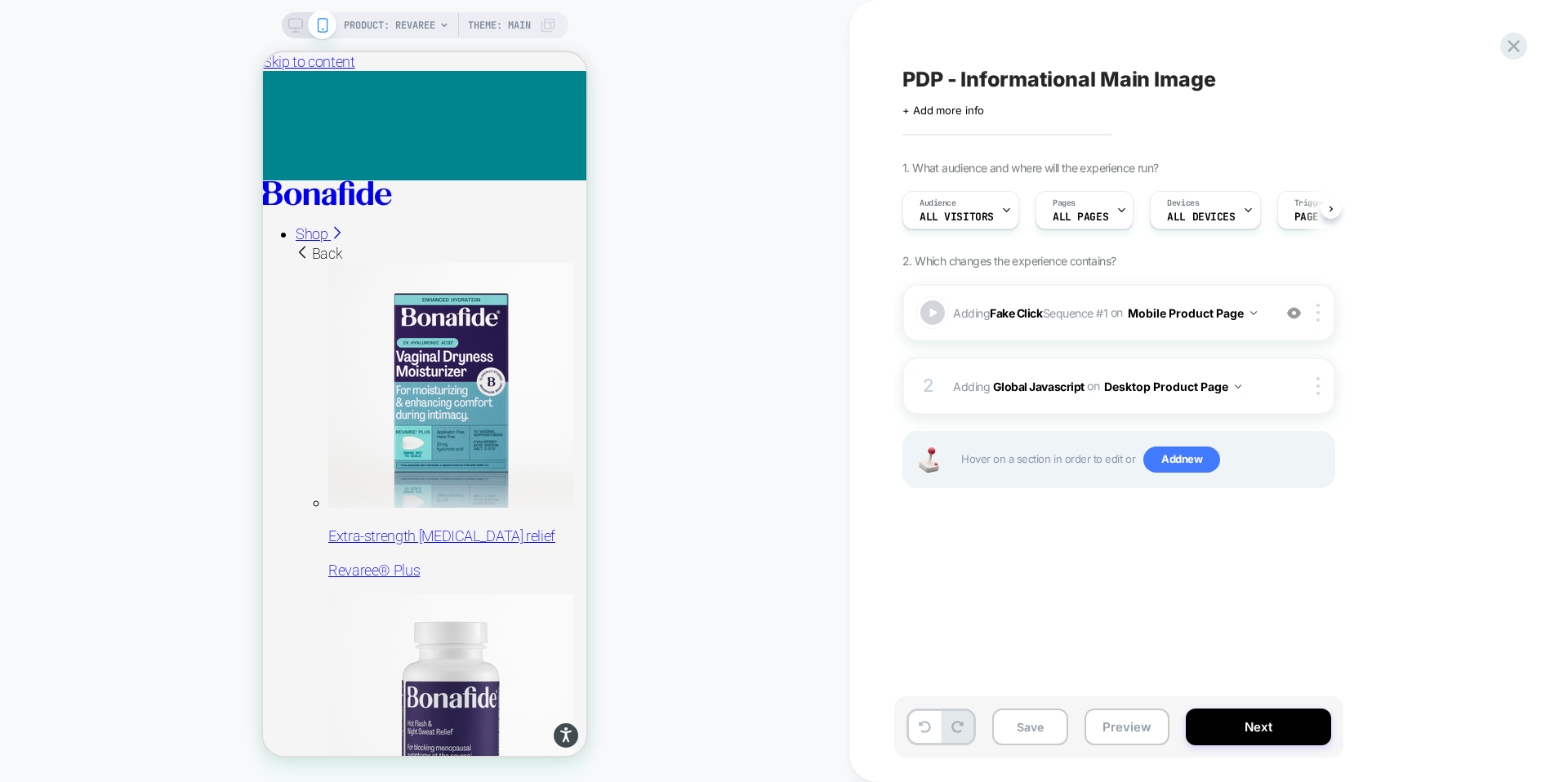
scroll to position [0, 1]
click at [1315, 389] on div at bounding box center [1320, 386] width 27 height 18
click at [1316, 389] on div at bounding box center [1320, 386] width 27 height 18
click at [1227, 389] on button "Desktop Product Page" at bounding box center [1173, 387] width 137 height 24
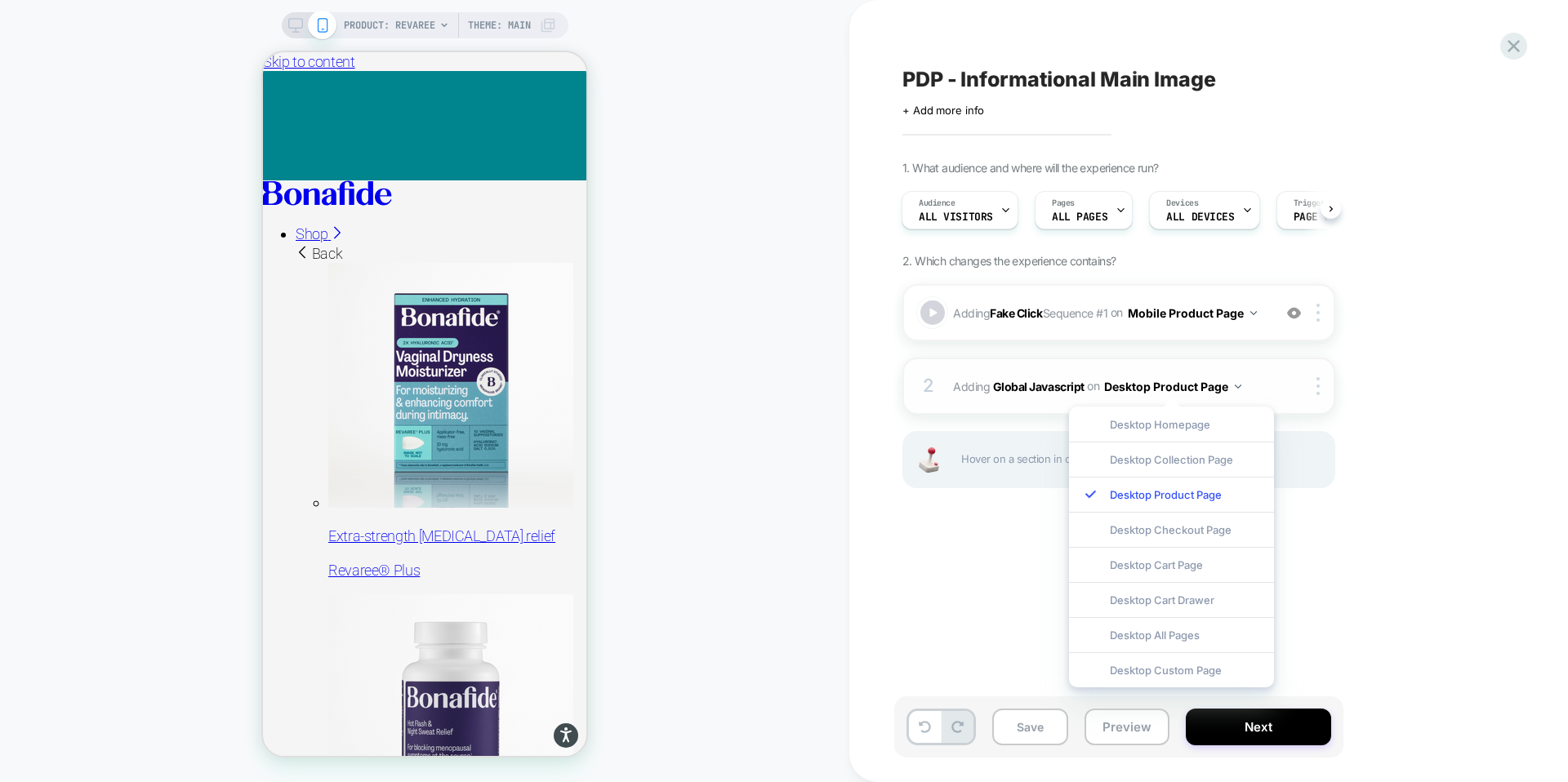
click at [1299, 380] on div at bounding box center [1306, 386] width 53 height 18
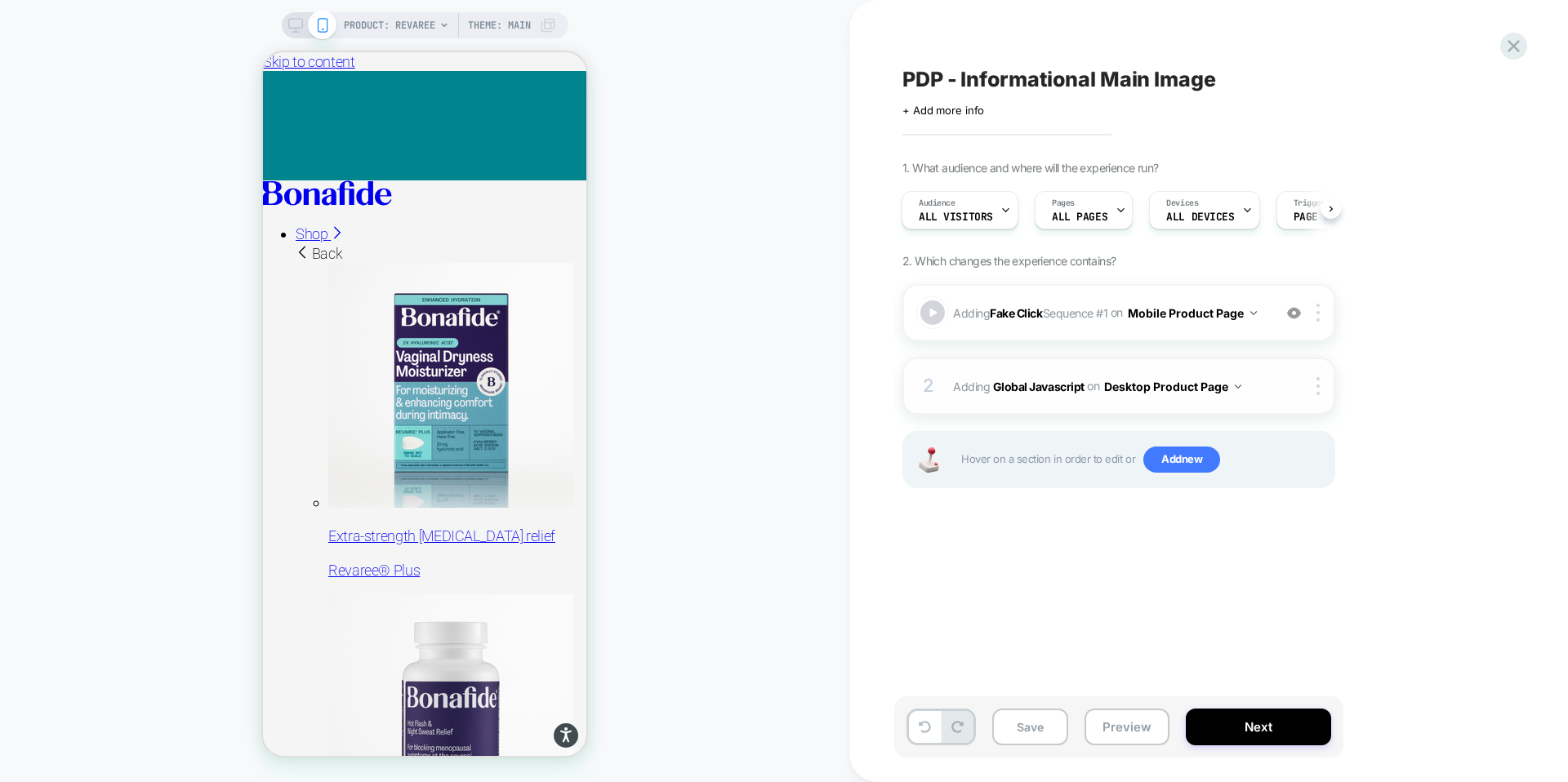
click at [929, 387] on div "2" at bounding box center [929, 386] width 17 height 32
click at [1319, 390] on img at bounding box center [1318, 386] width 4 height 18
click at [1285, 516] on div "Delete" at bounding box center [1319, 517] width 146 height 45
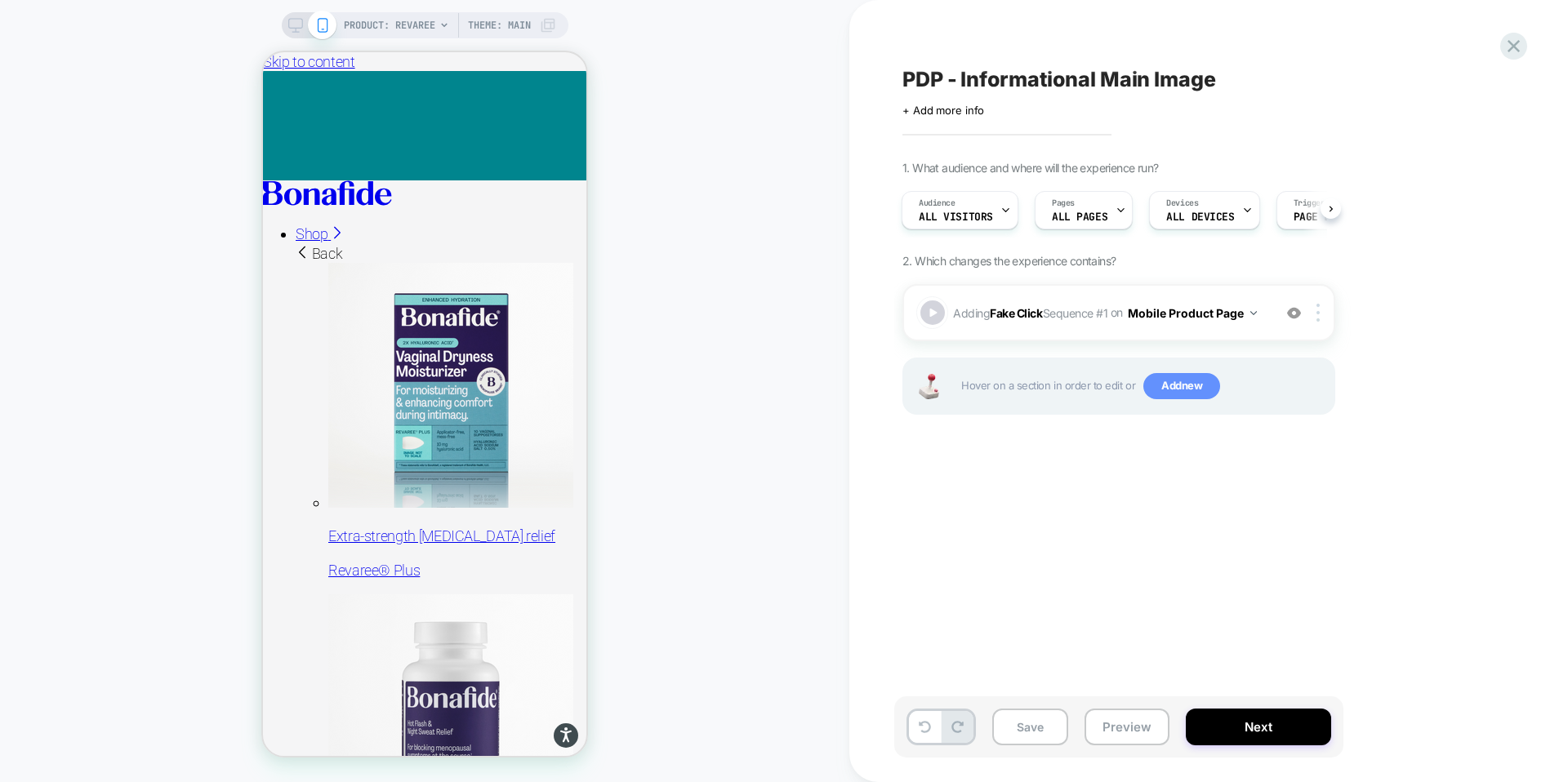
click at [1173, 381] on span "Add new" at bounding box center [1181, 386] width 77 height 26
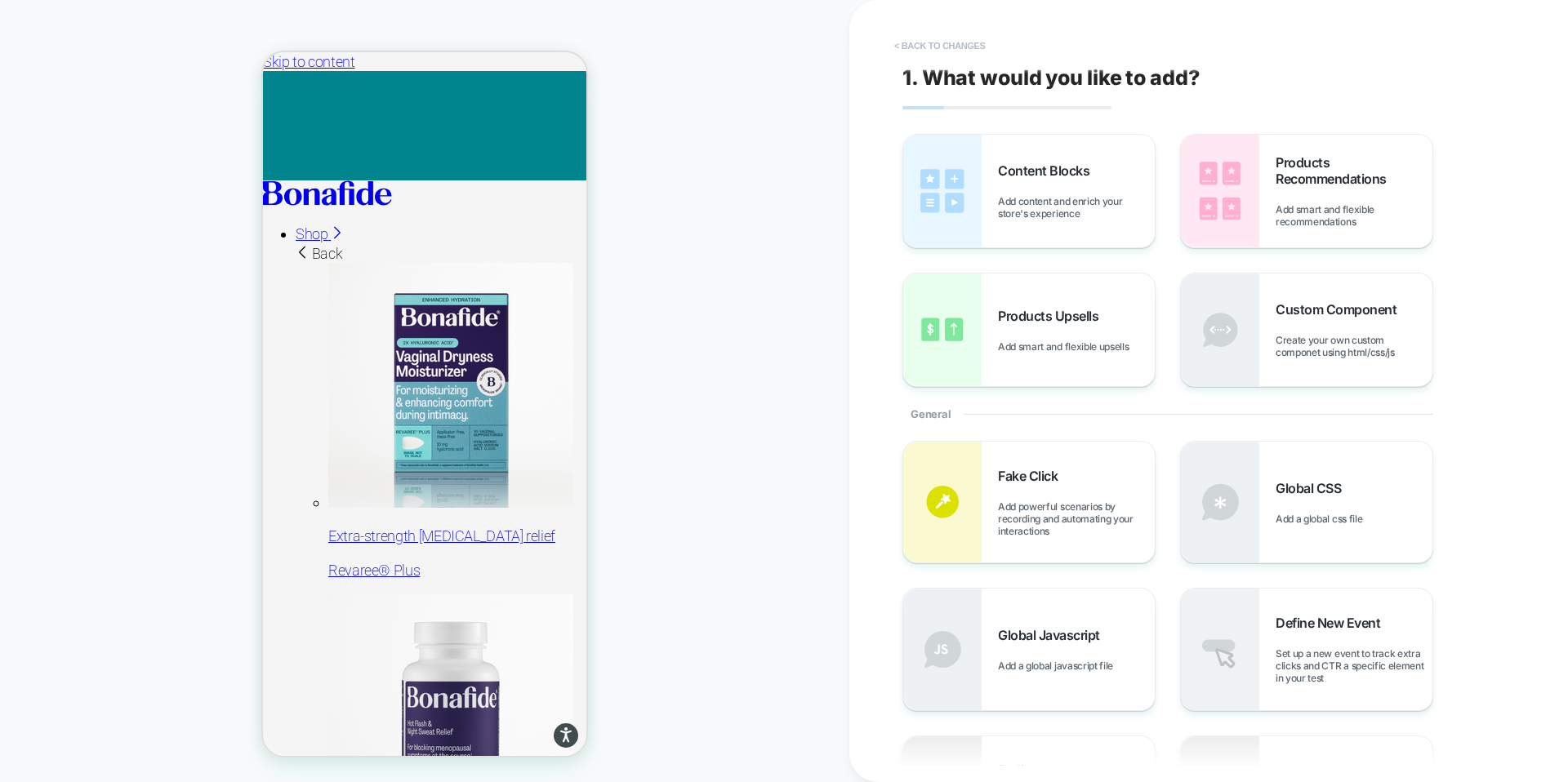
click at [942, 33] on button "< Back to changes" at bounding box center [940, 45] width 108 height 26
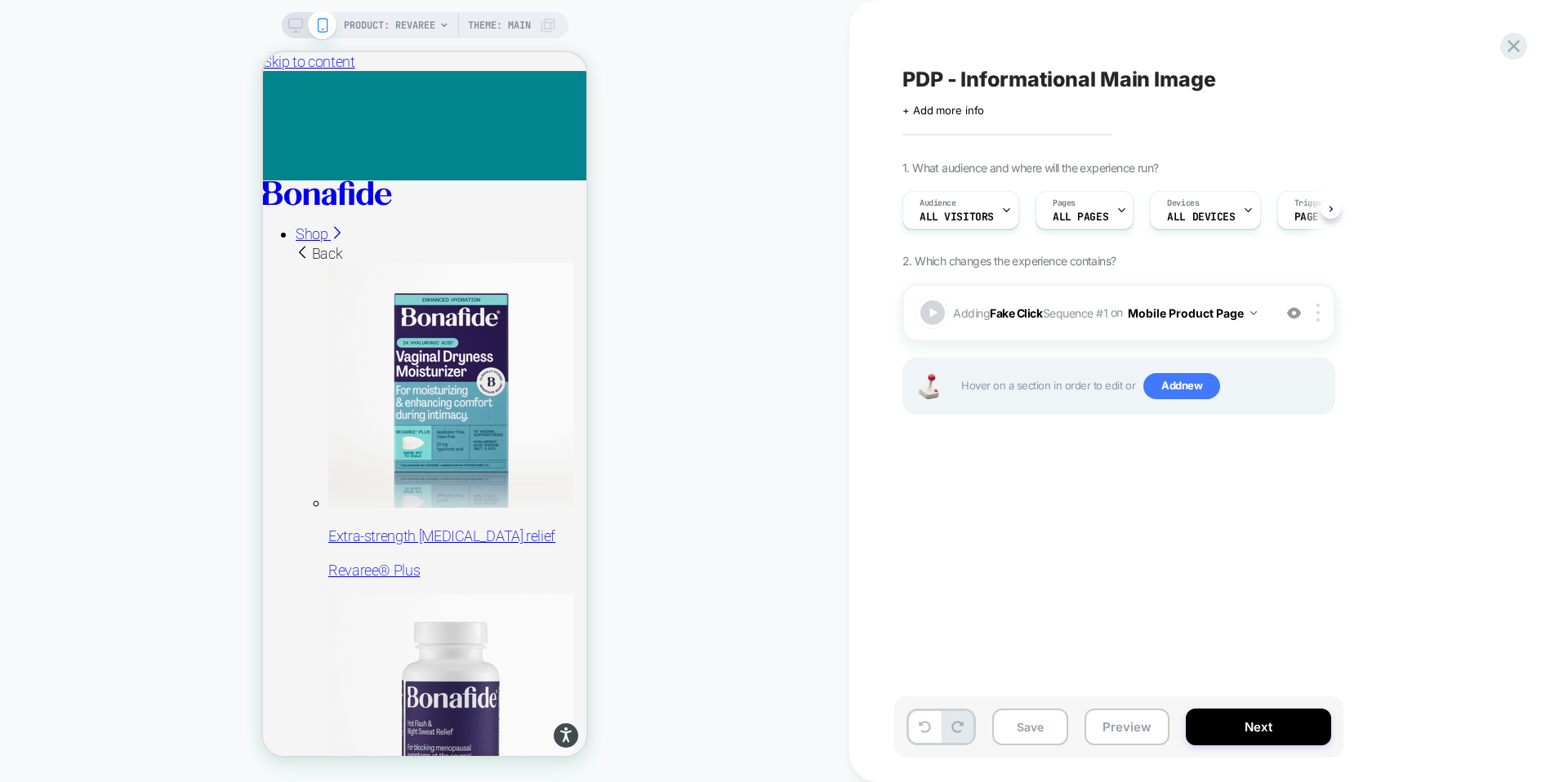
click at [924, 45] on div "PDP - Informational Main Image Click to edit experience details + Add more info…" at bounding box center [1201, 391] width 612 height 750
click at [297, 28] on rect at bounding box center [295, 23] width 14 height 9
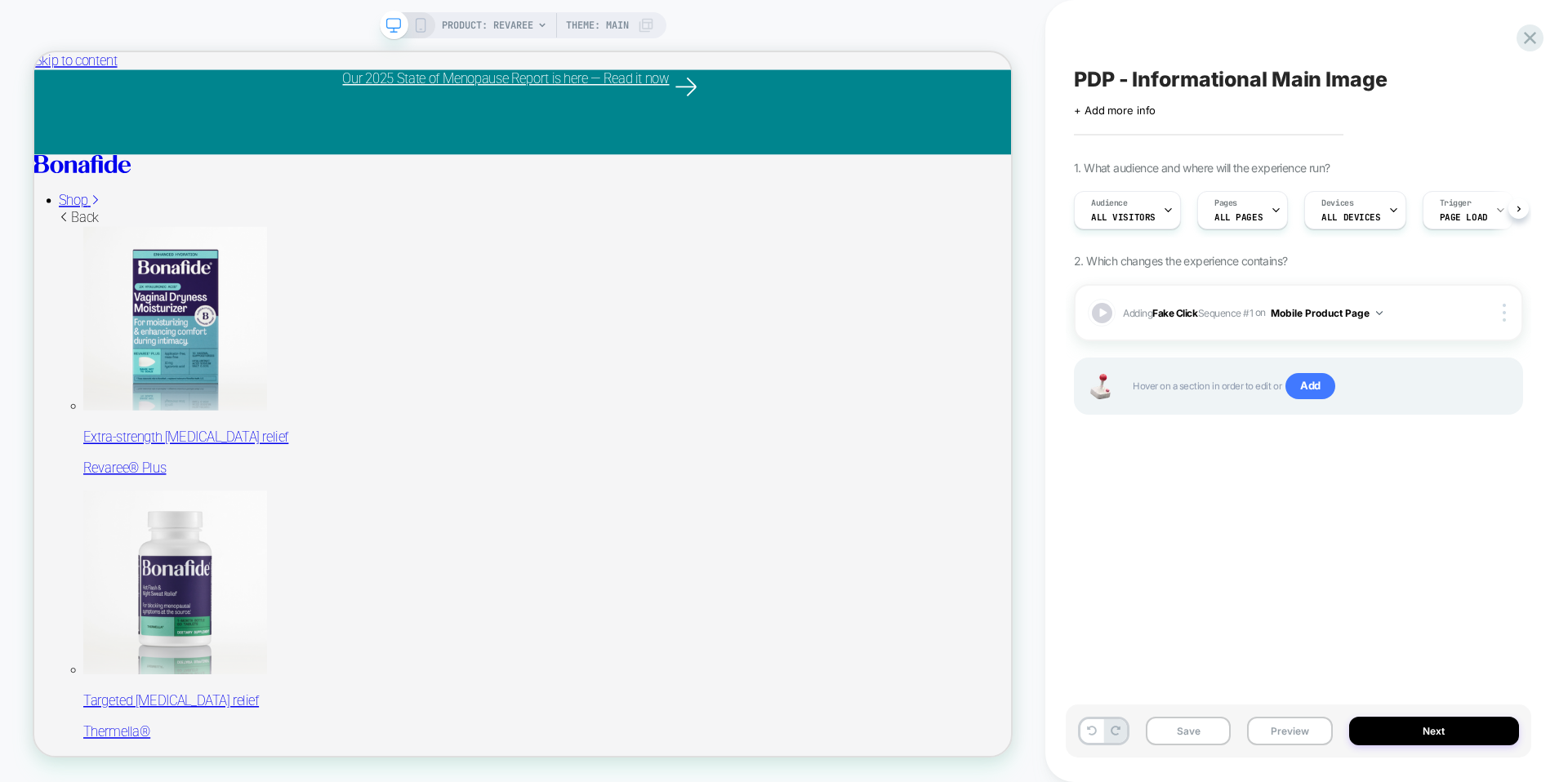
scroll to position [0, 1]
click at [1326, 386] on span "Add" at bounding box center [1310, 386] width 50 height 26
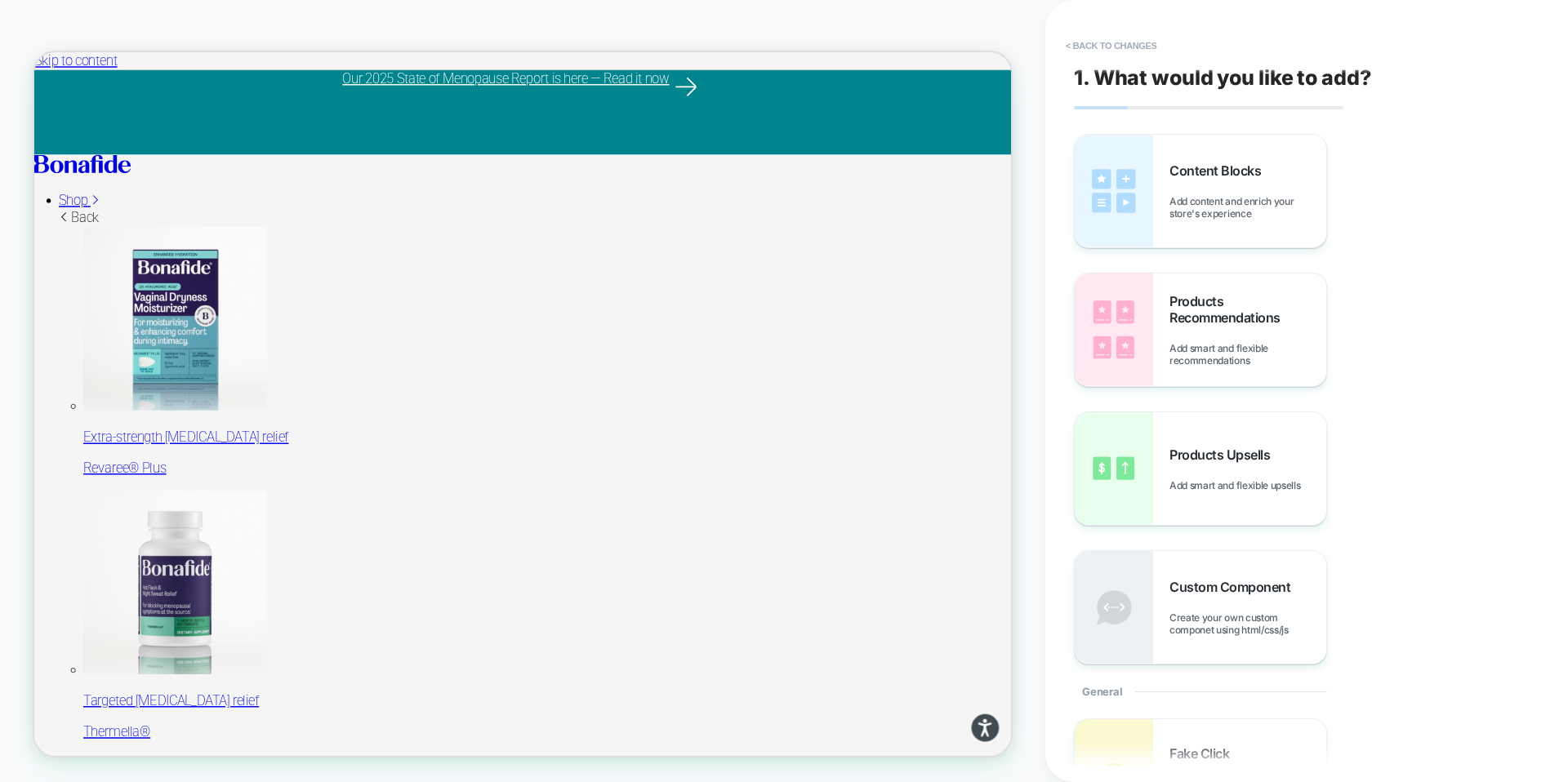
scroll to position [338, 0]
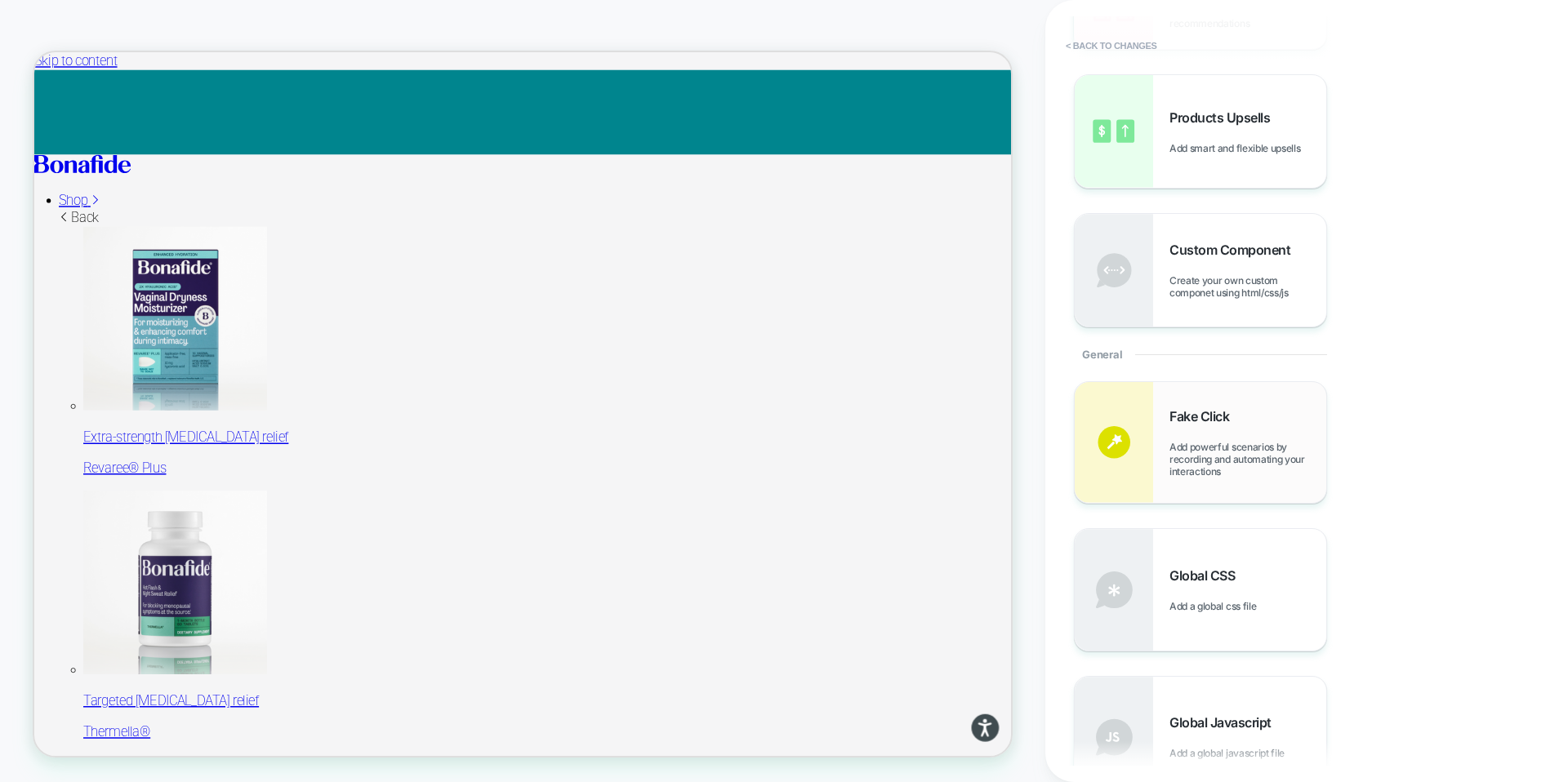
click at [1203, 426] on div "Fake Click Add powerful scenarios by recording and automating your interactions" at bounding box center [1247, 442] width 157 height 70
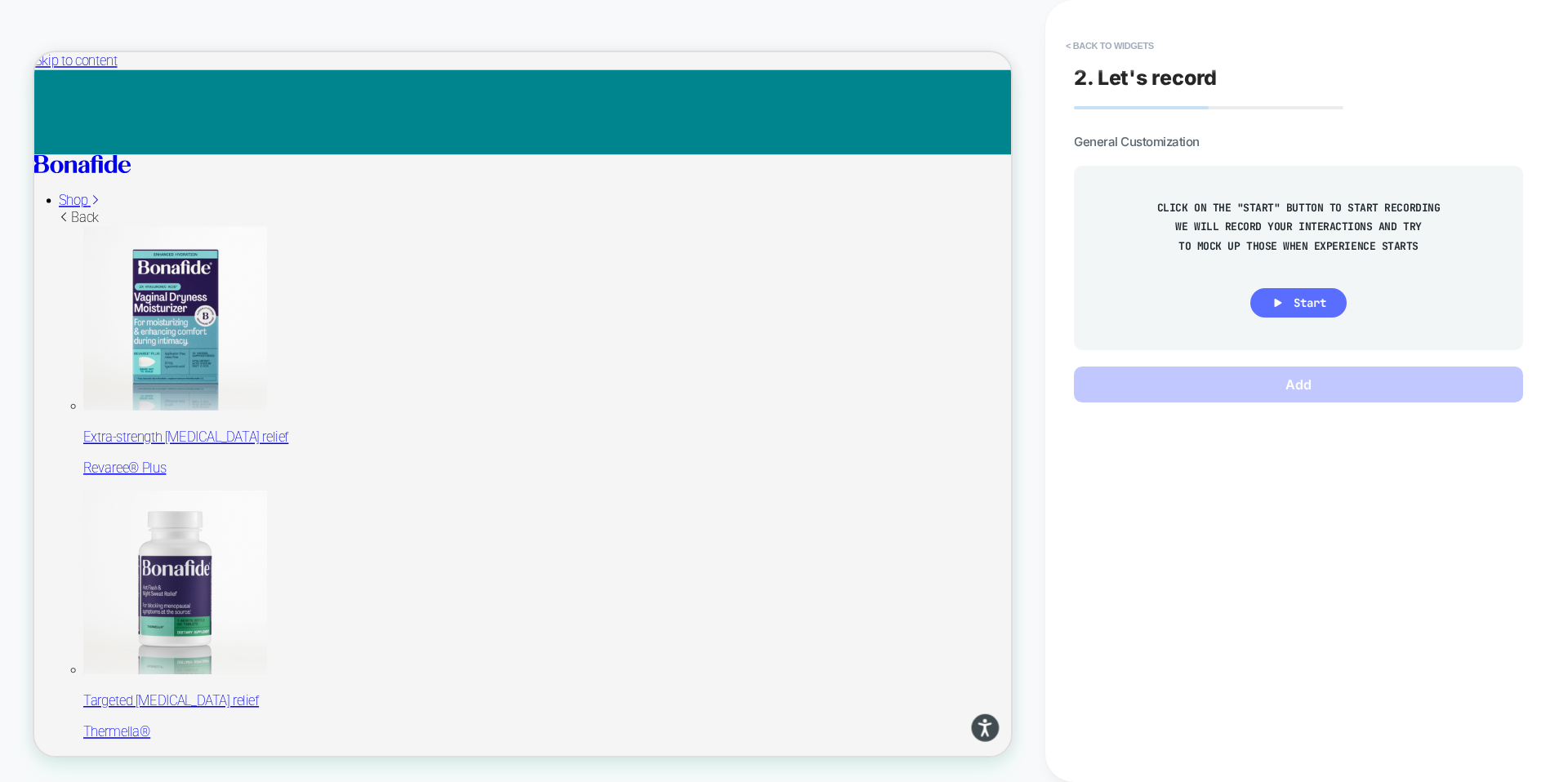
click at [1285, 305] on button "Start" at bounding box center [1299, 303] width 96 height 30
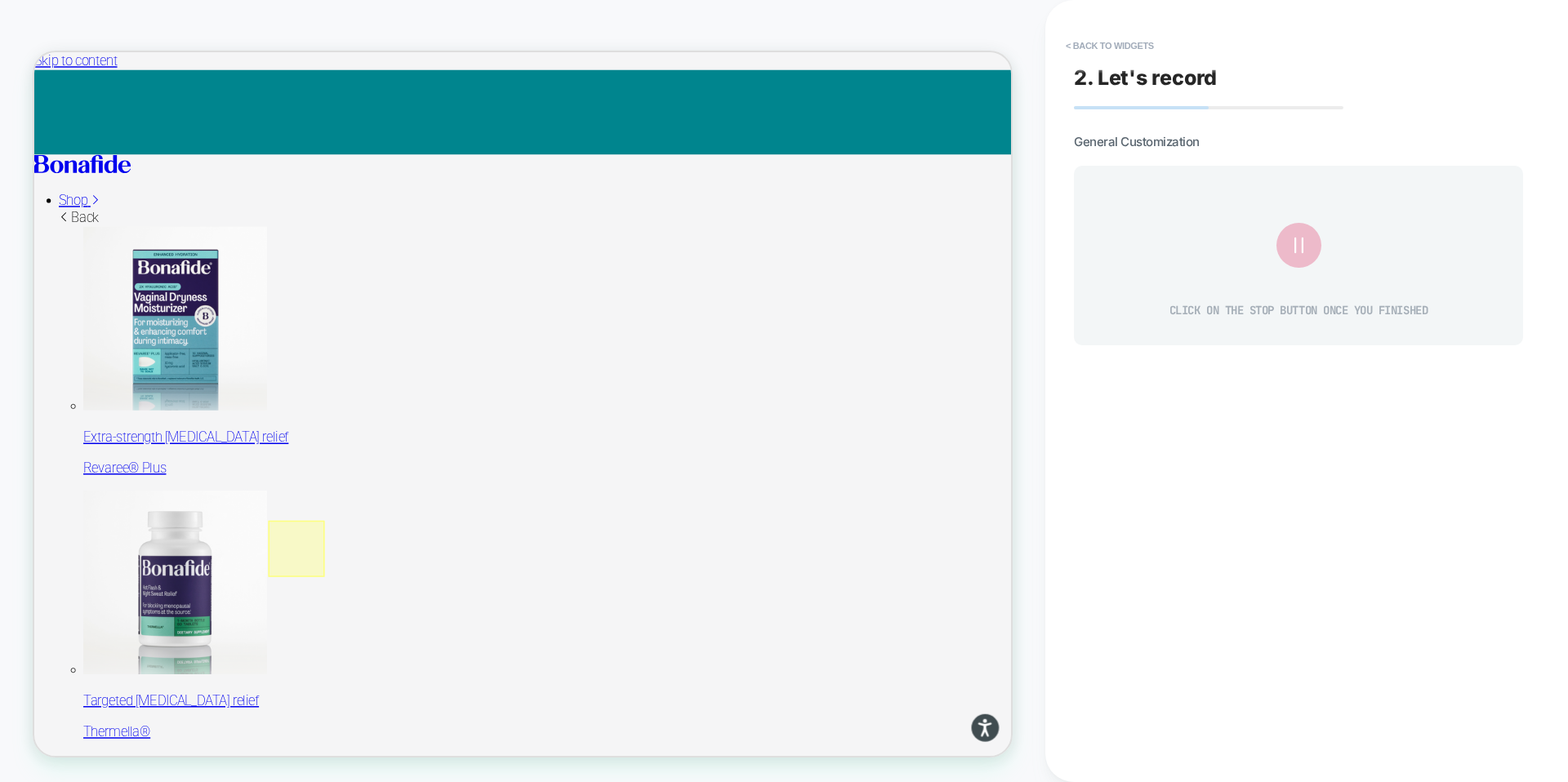
click at [378, 711] on div at bounding box center [383, 714] width 75 height 75
click at [428, 736] on div "Fake Click" at bounding box center [470, 733] width 99 height 17
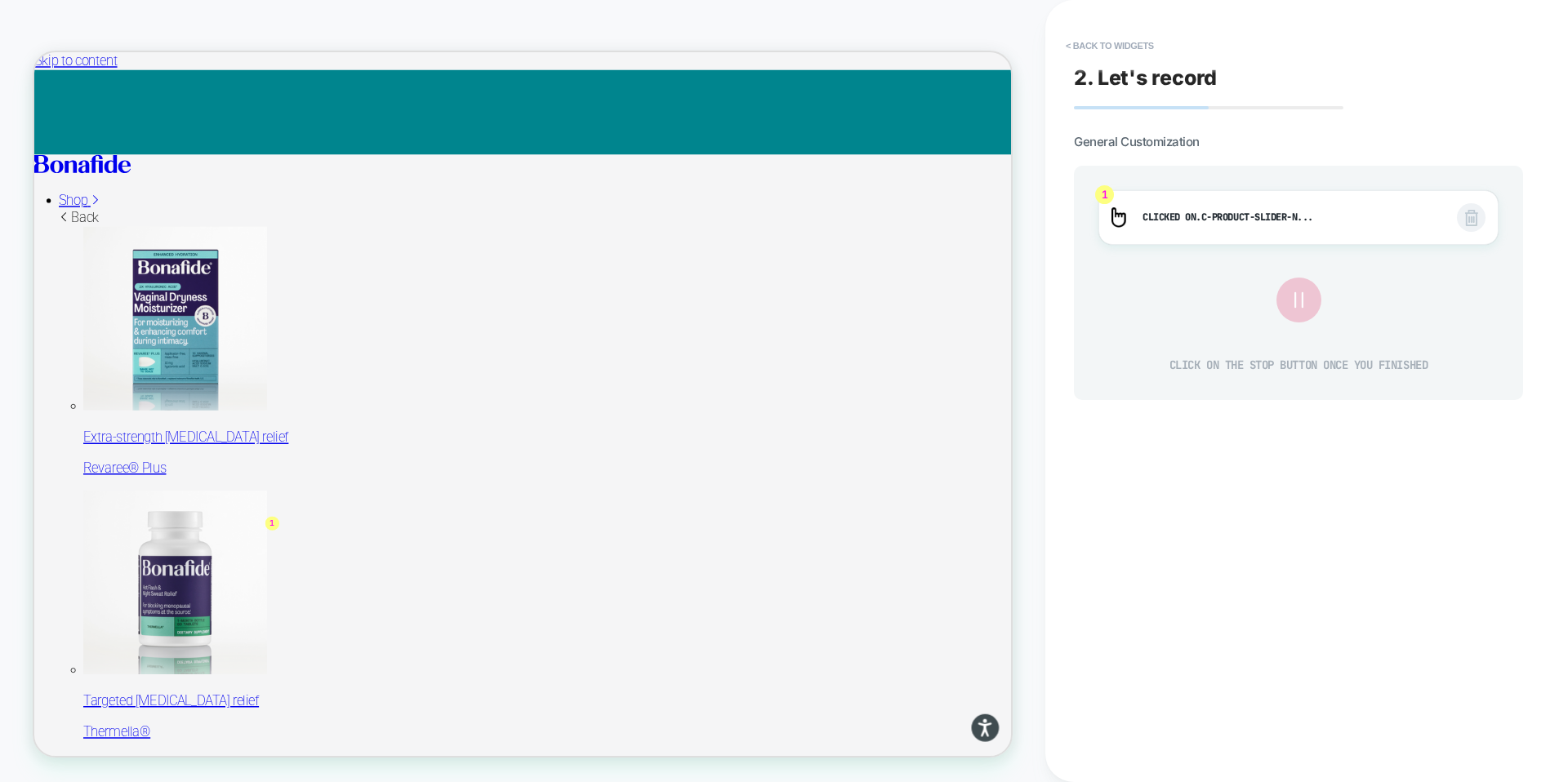
click at [1303, 303] on icon at bounding box center [1298, 300] width 8 height 16
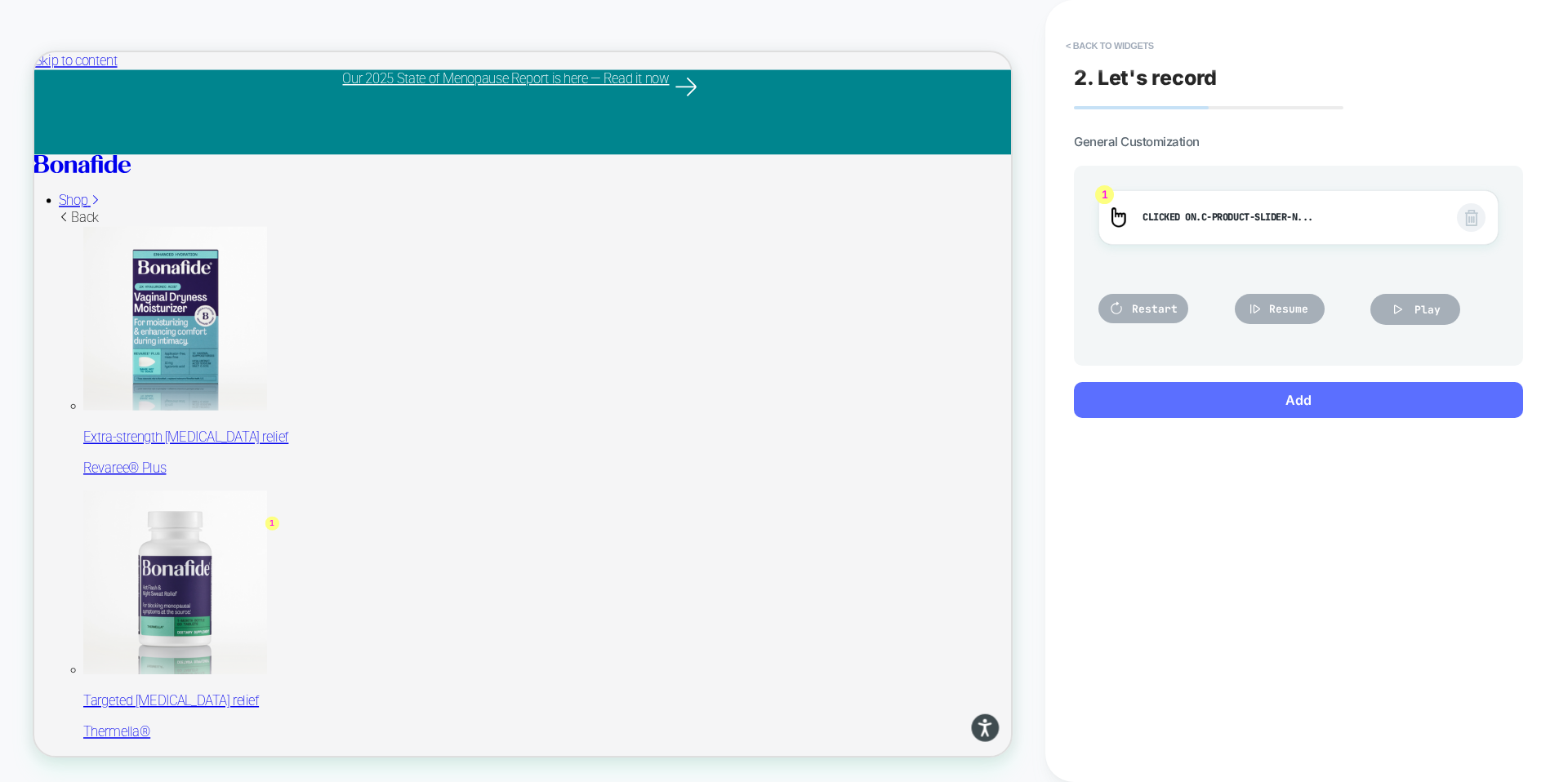
click at [1306, 411] on button "Add" at bounding box center [1298, 400] width 449 height 36
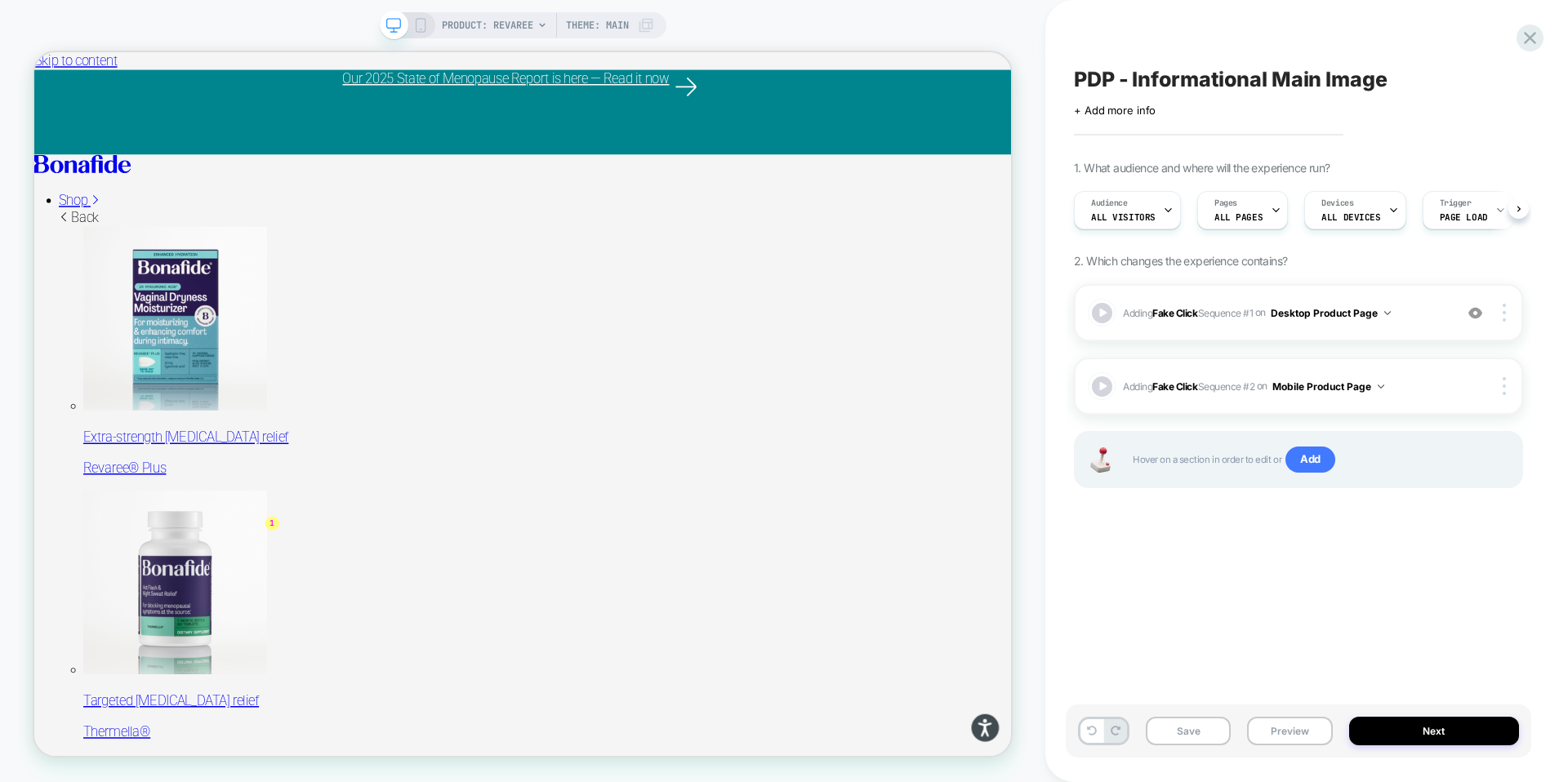
scroll to position [0, 1]
click at [1279, 726] on button "Preview" at bounding box center [1290, 731] width 85 height 29
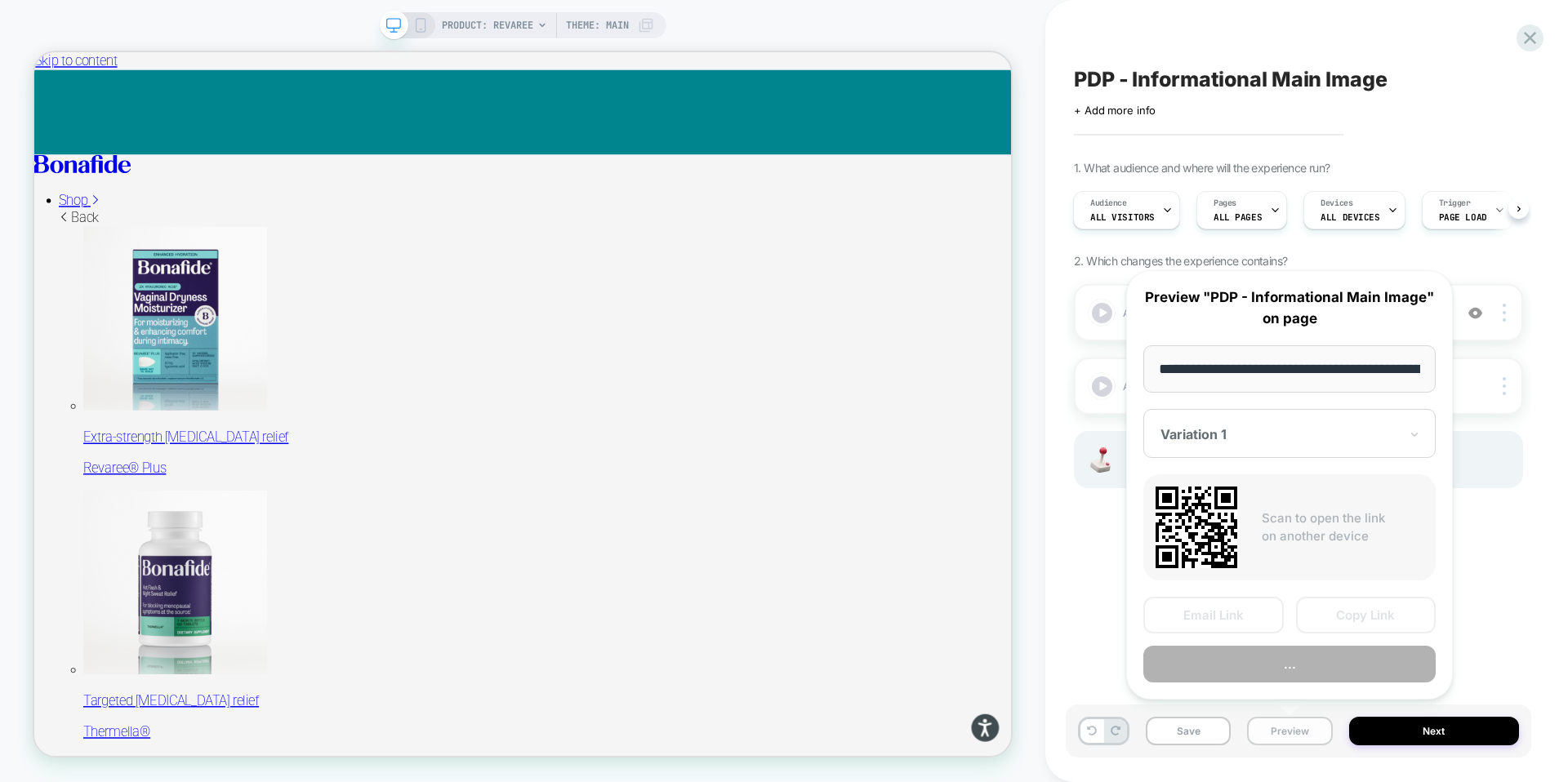
scroll to position [0, 153]
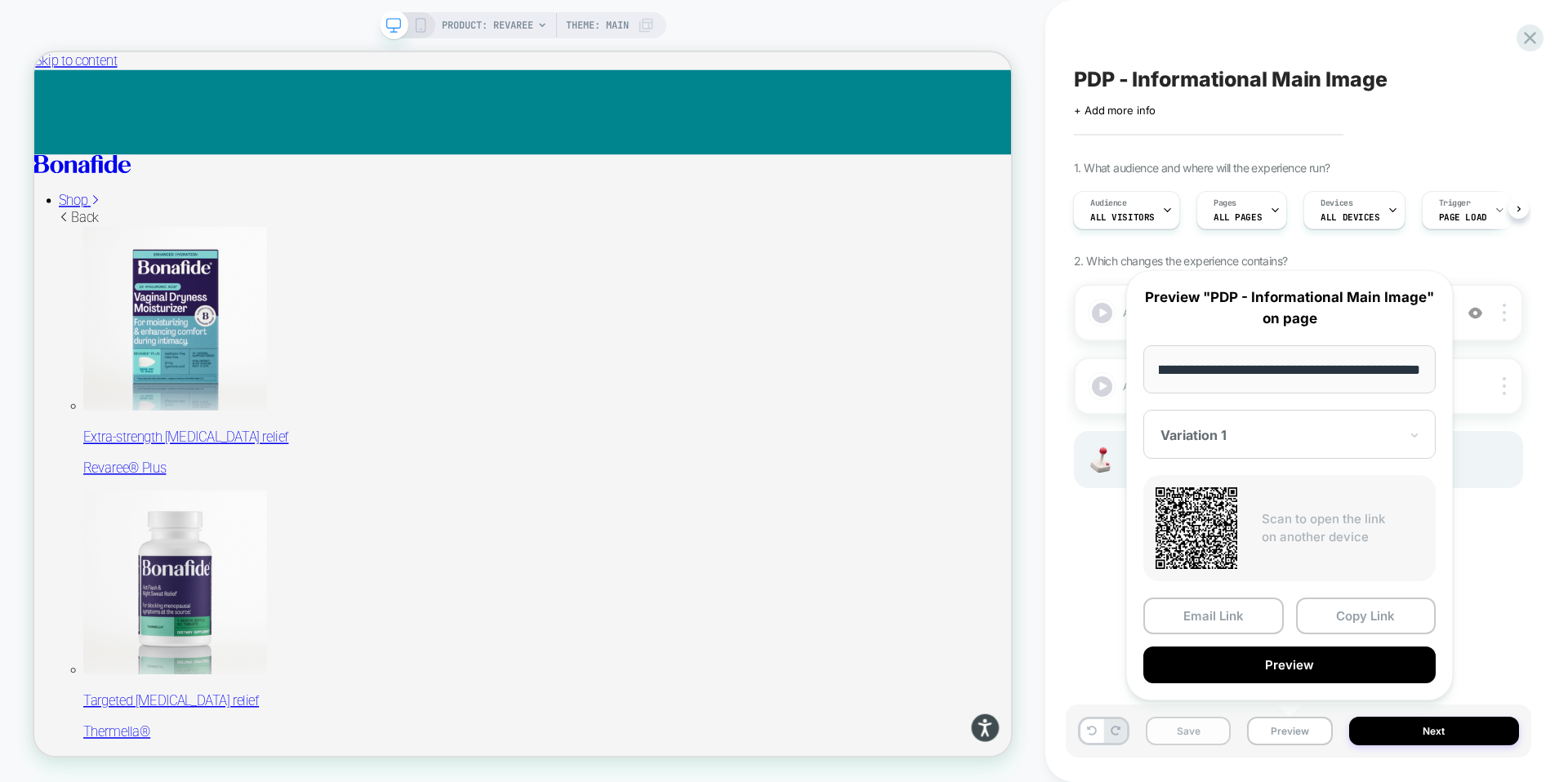
click at [1193, 733] on button "Save" at bounding box center [1189, 731] width 85 height 29
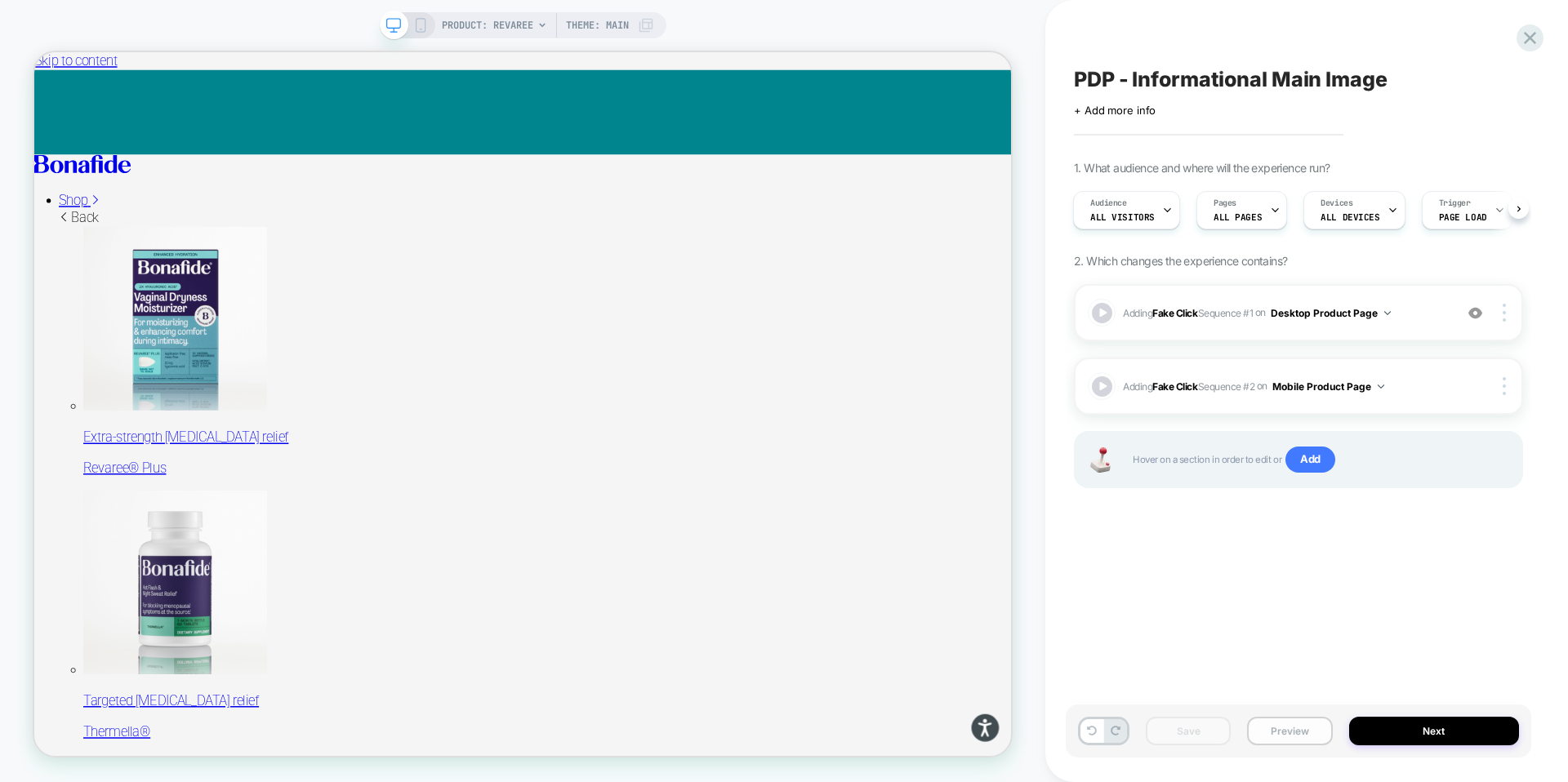
click at [1280, 729] on button "Preview" at bounding box center [1290, 731] width 85 height 29
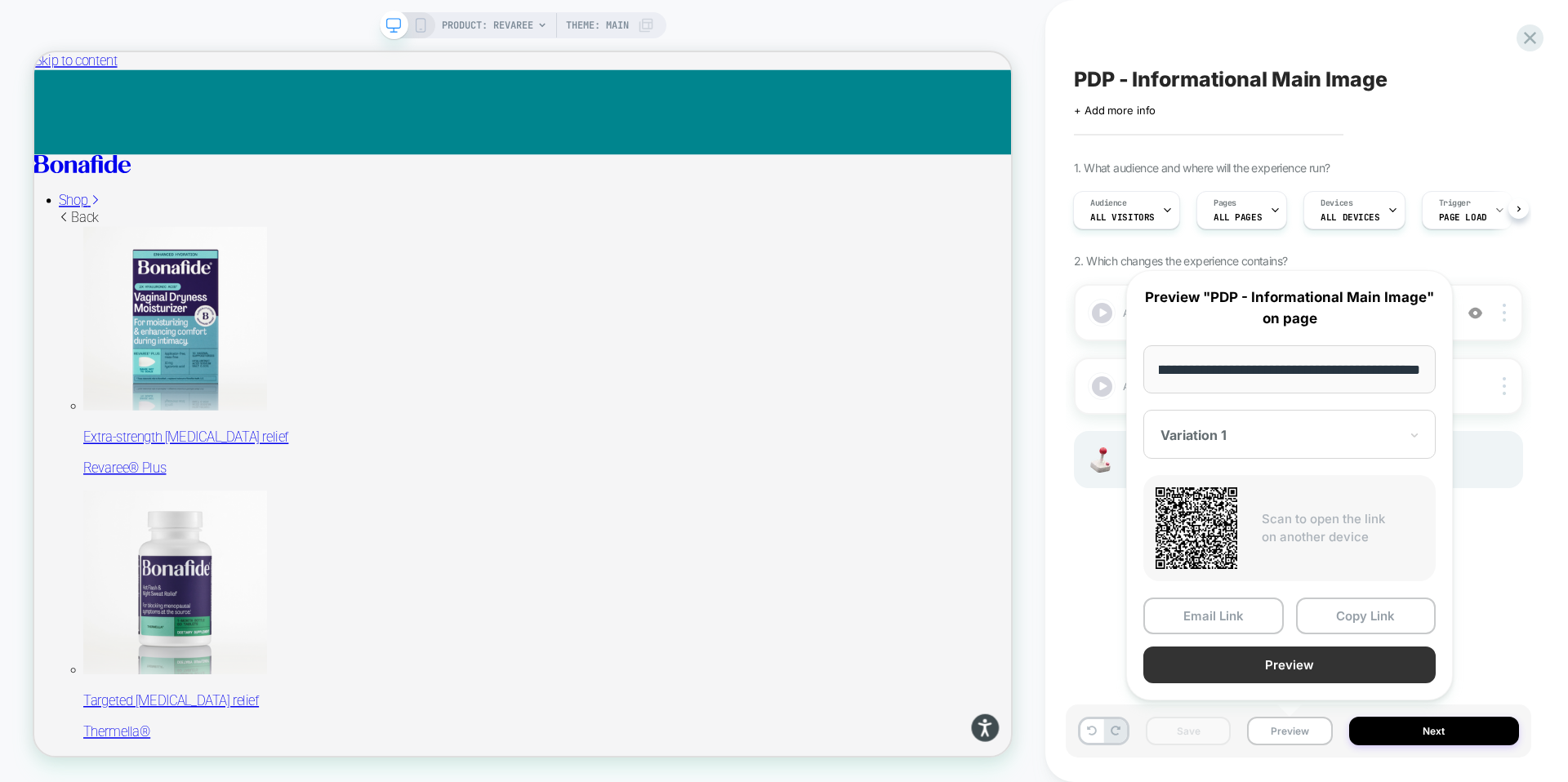
click at [1292, 668] on button "Preview" at bounding box center [1289, 665] width 292 height 37
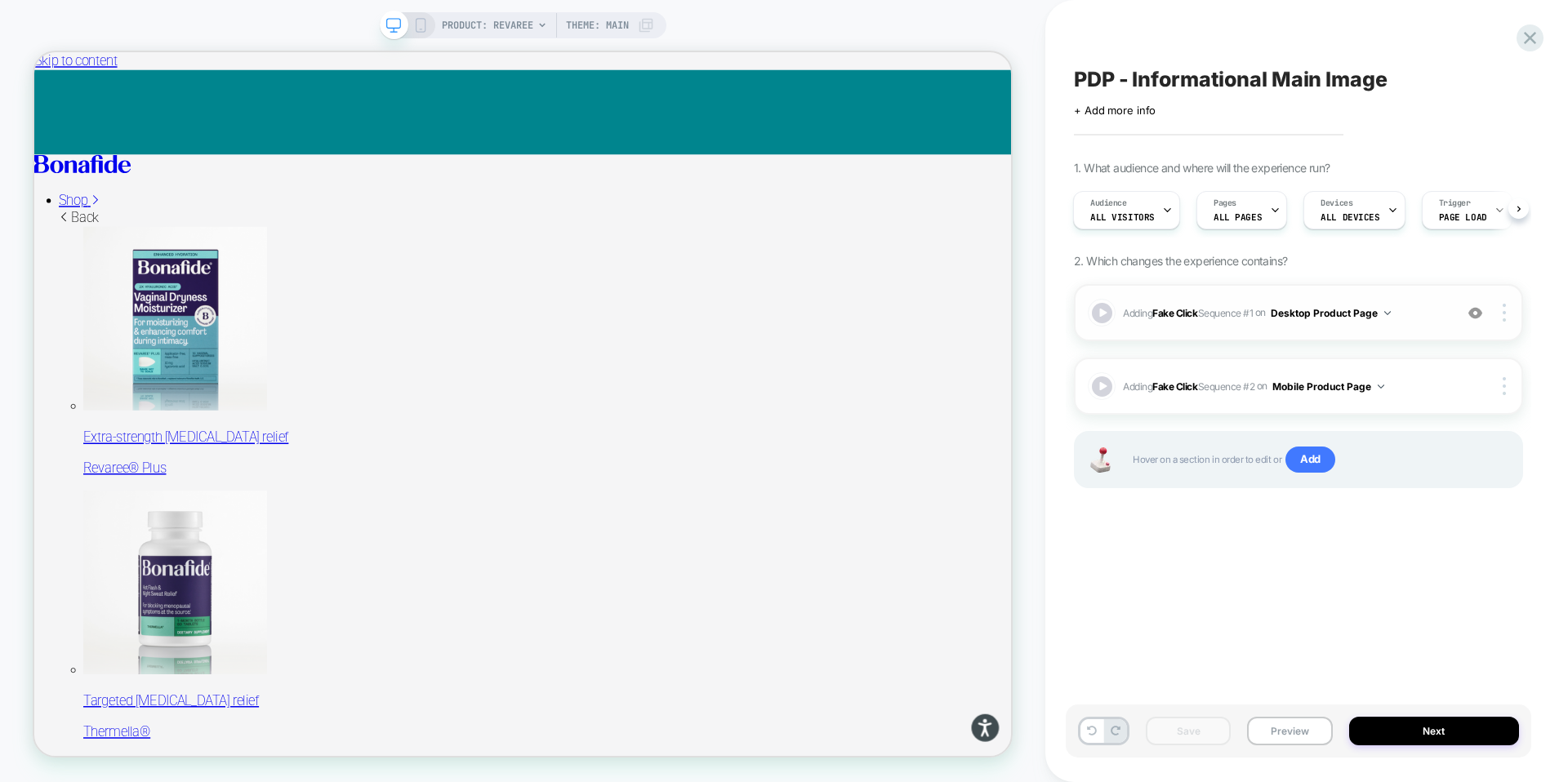
click at [1506, 322] on div "Adding Fake Click Sequence # 1 on Desktop Product Page Add Before Add After Cop…" at bounding box center [1298, 313] width 449 height 58
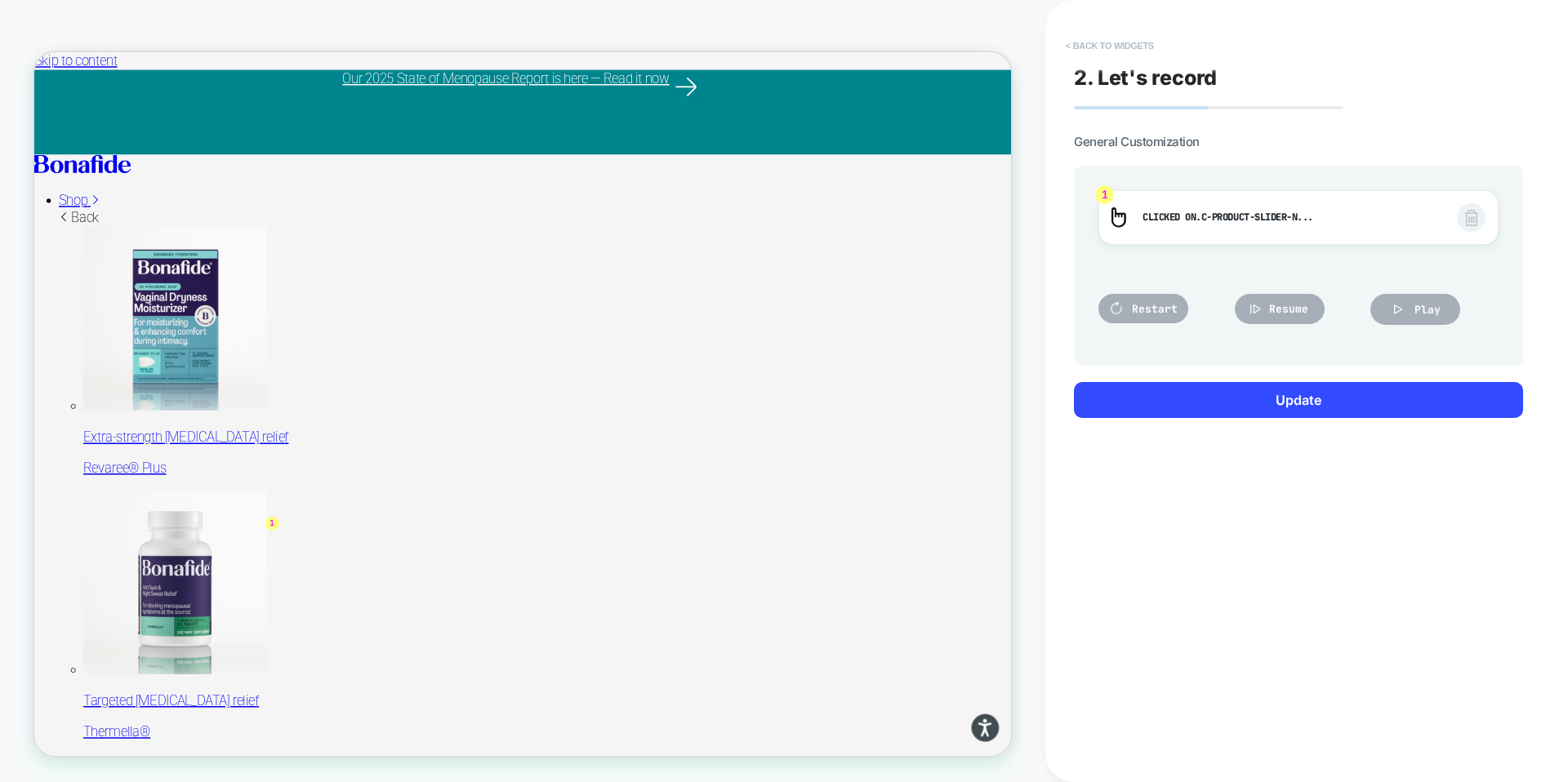
click at [1086, 37] on button "< Back to widgets" at bounding box center [1110, 45] width 105 height 26
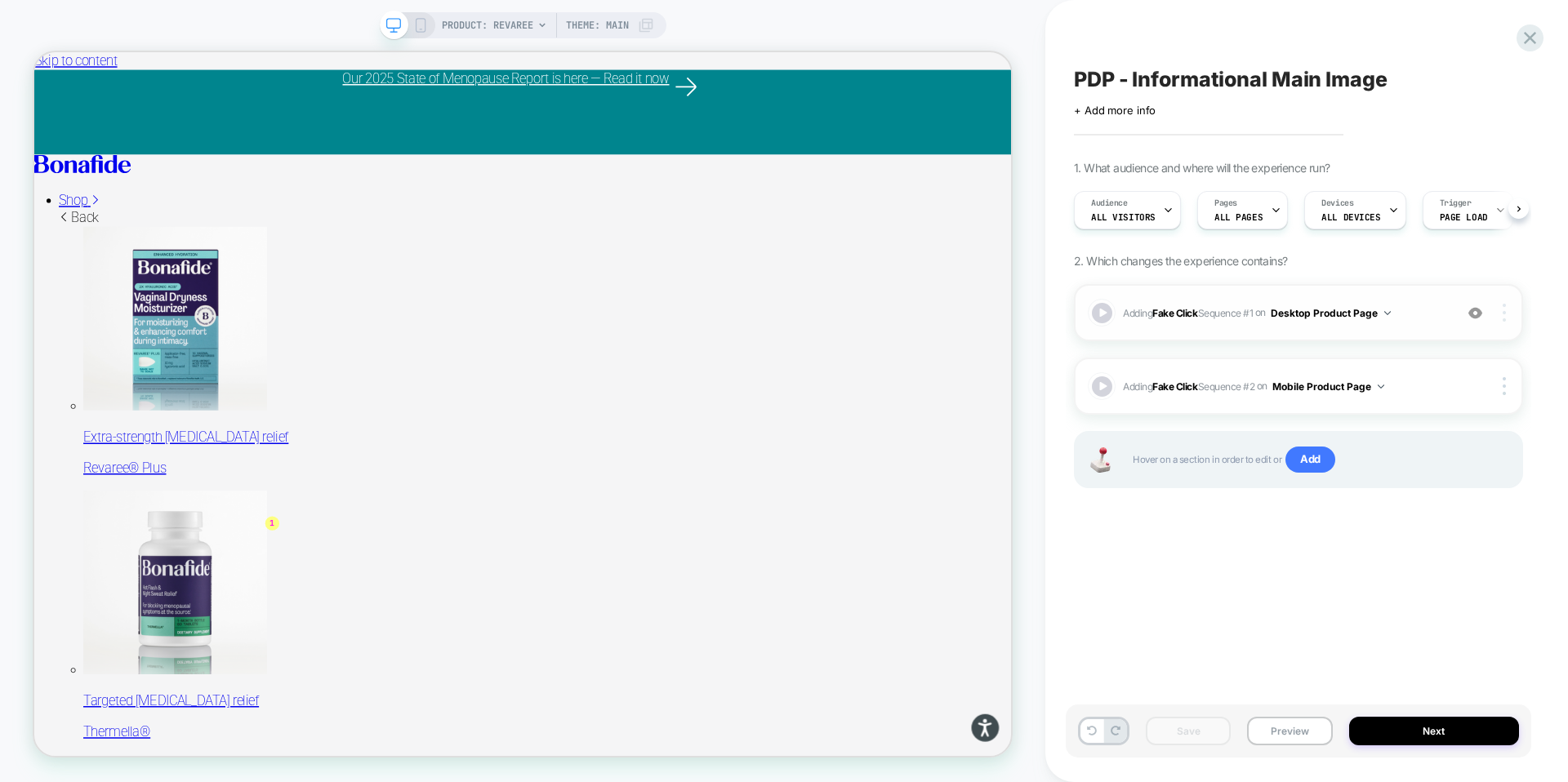
scroll to position [0, 1]
click at [1500, 320] on div at bounding box center [1506, 312] width 31 height 18
click at [1389, 402] on div "Delete" at bounding box center [1407, 404] width 146 height 45
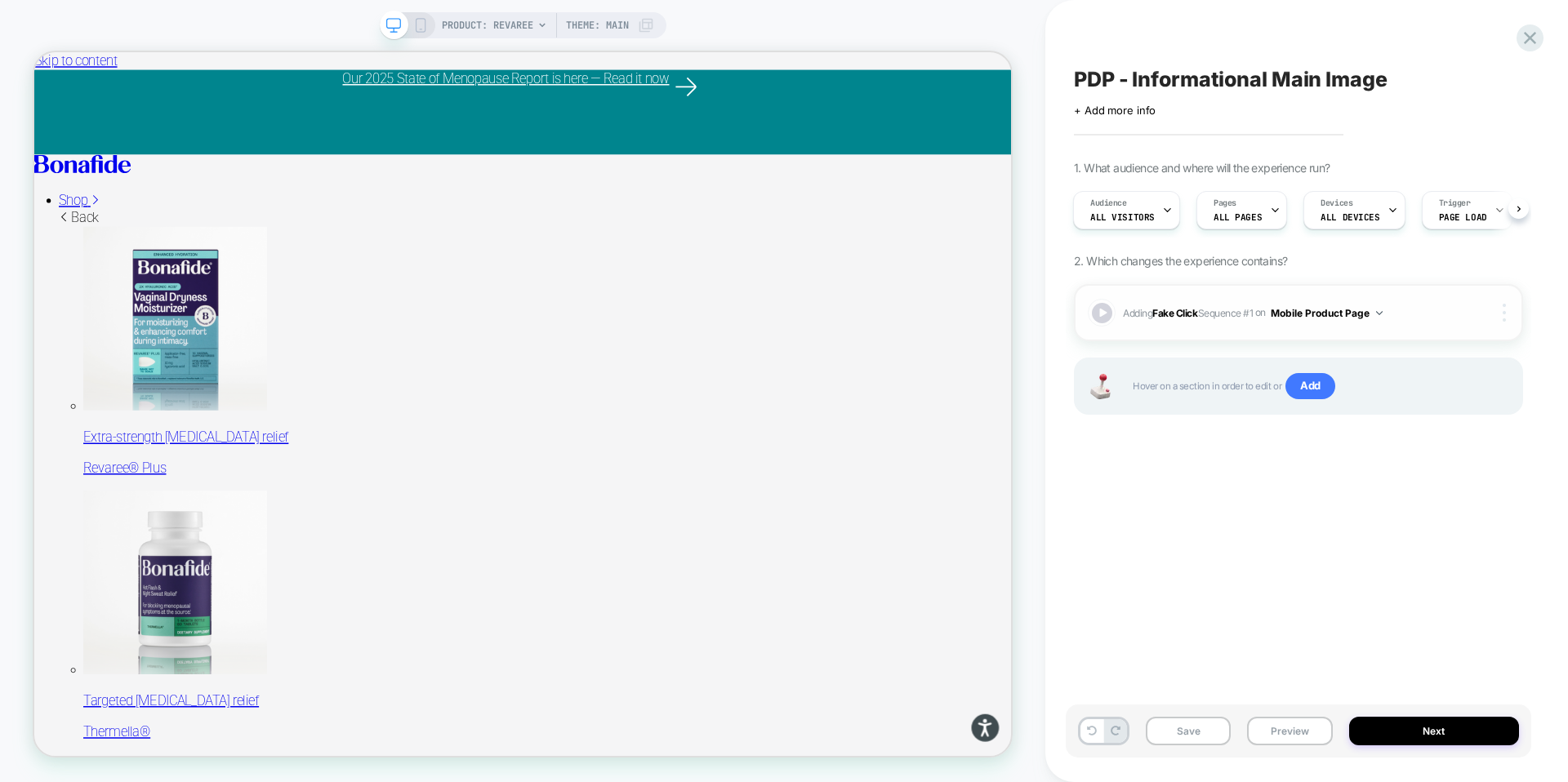
click at [1510, 312] on div at bounding box center [1506, 312] width 31 height 18
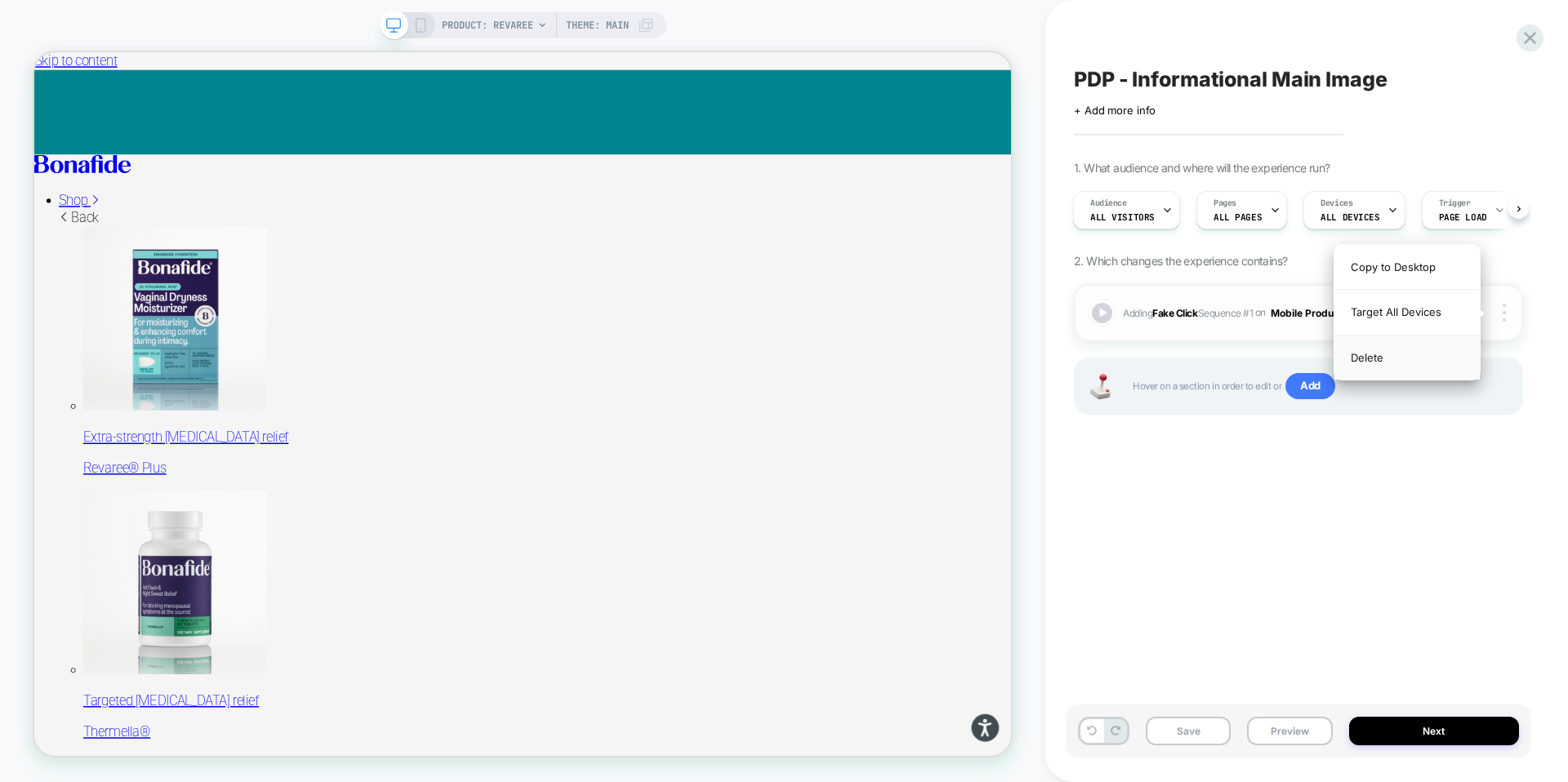
click at [1406, 360] on div "Delete" at bounding box center [1407, 358] width 146 height 45
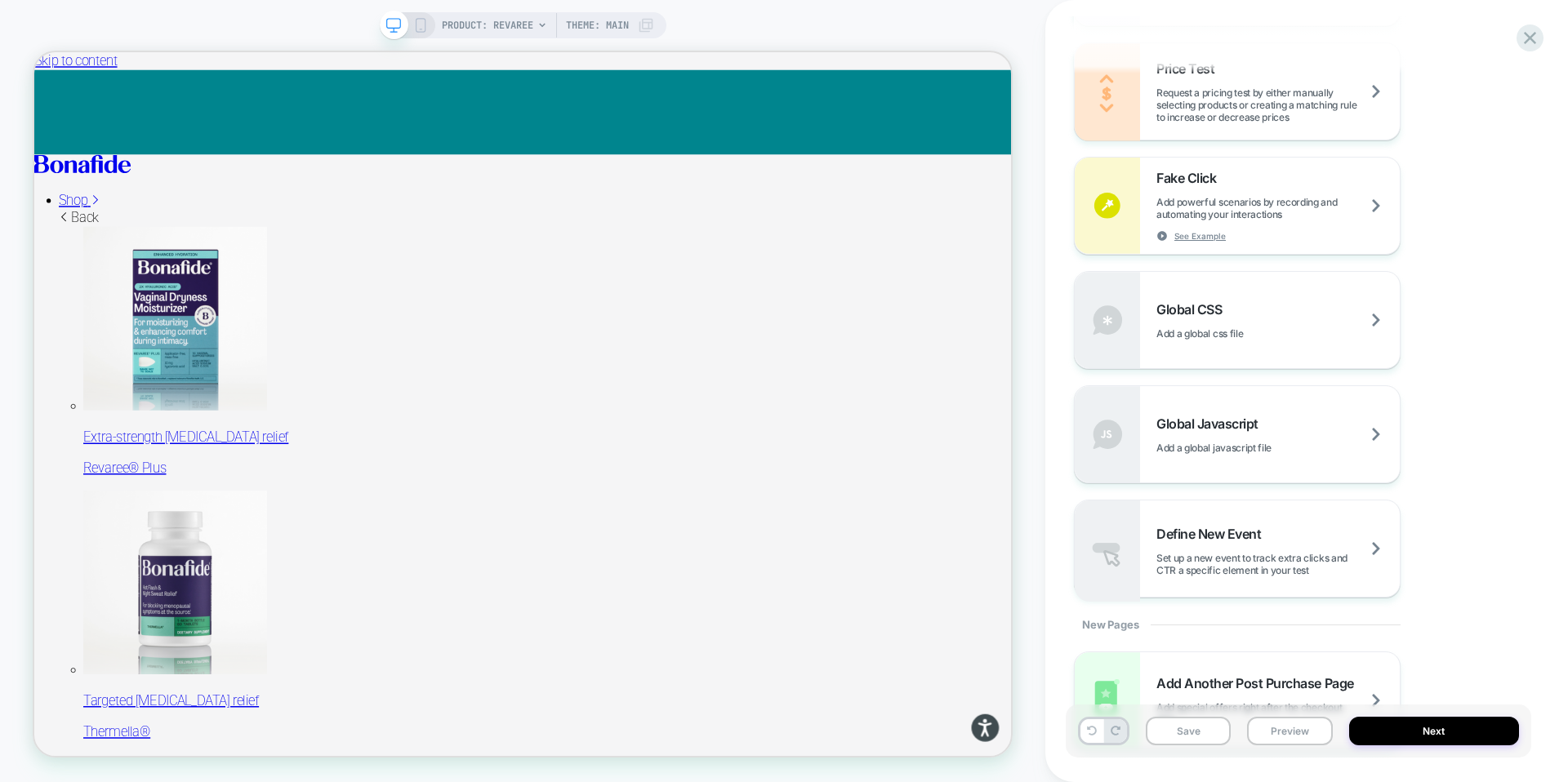
scroll to position [1039, 0]
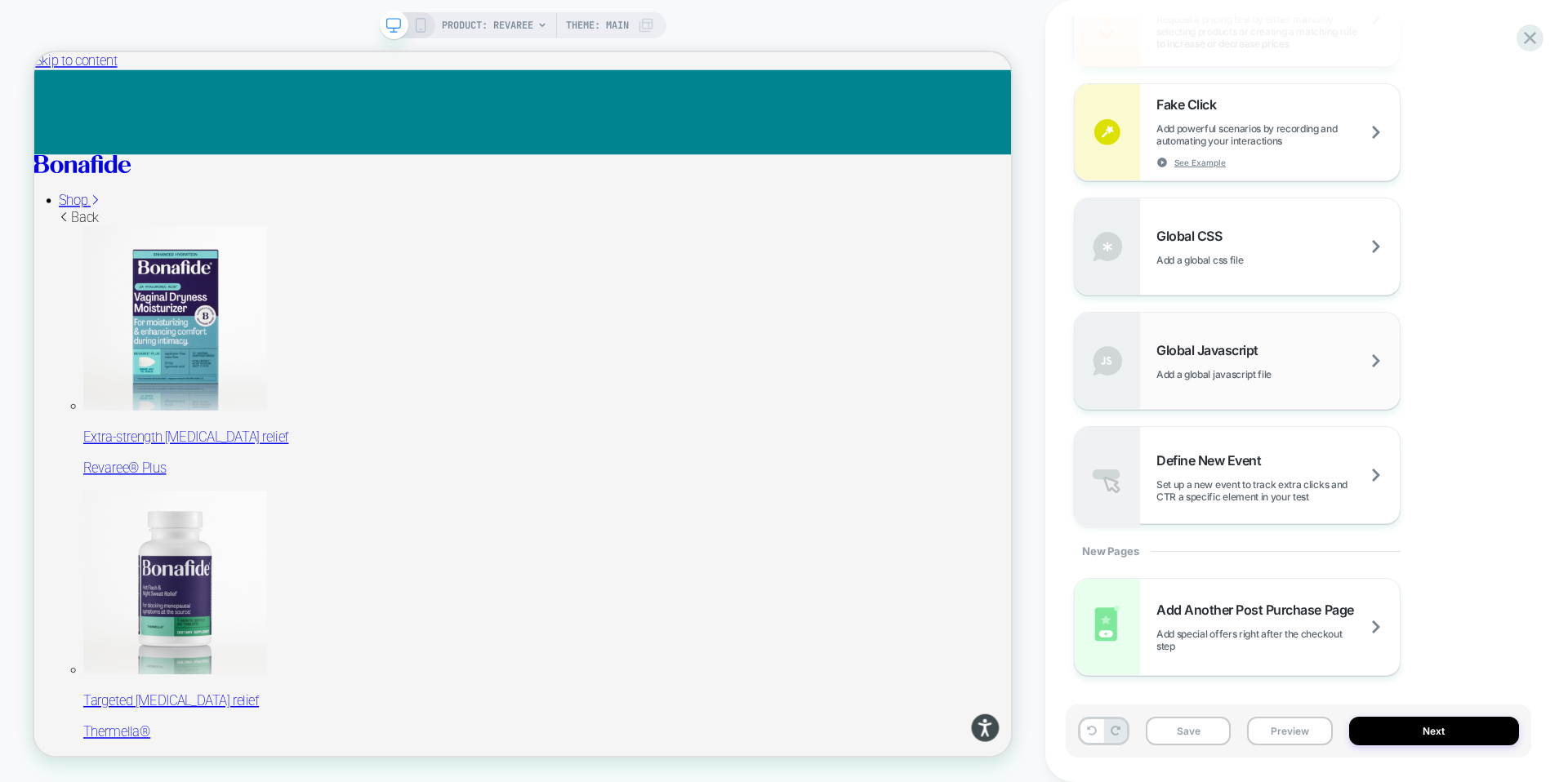
click at [1202, 350] on span "Global Javascript" at bounding box center [1211, 351] width 110 height 17
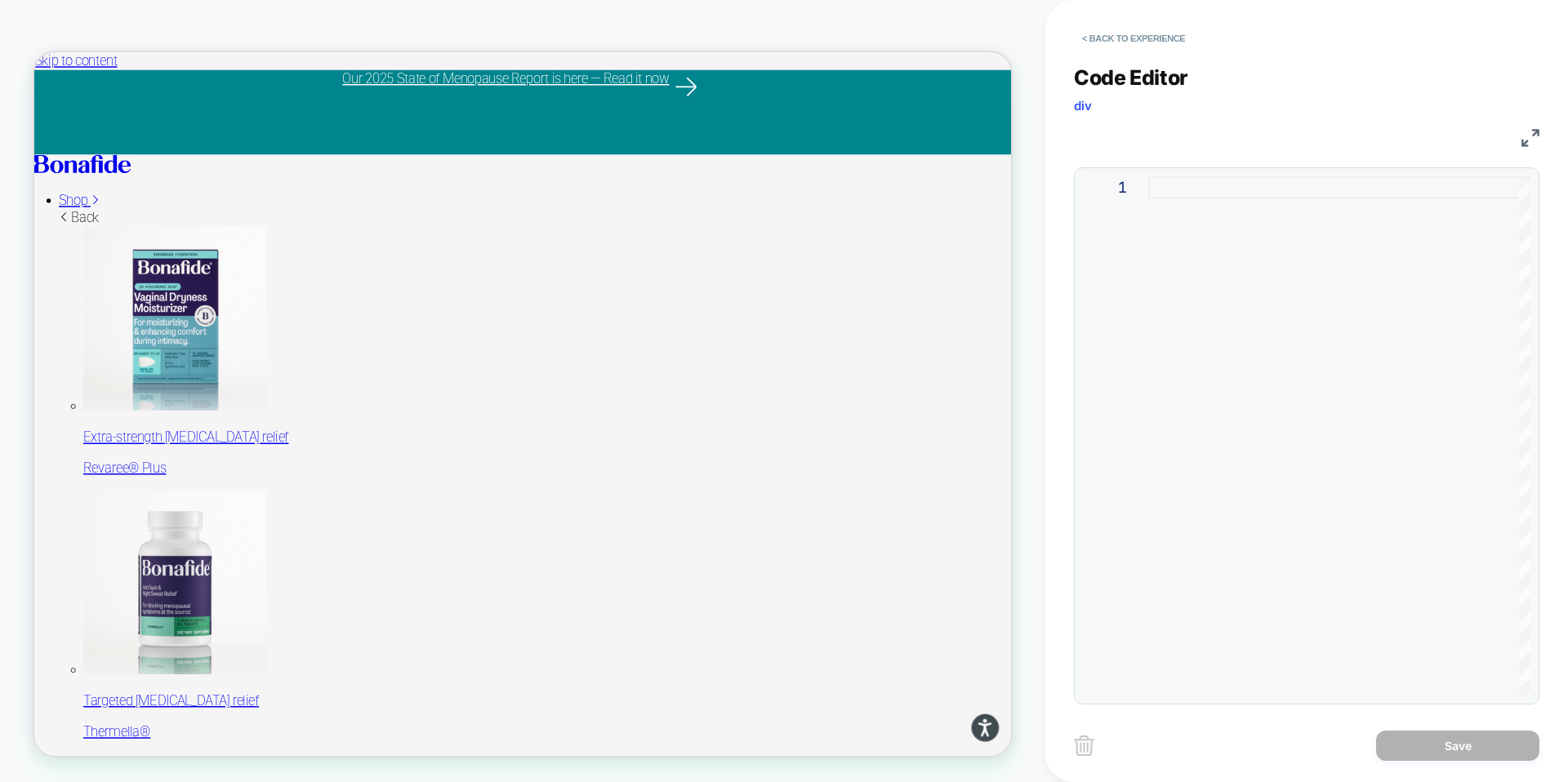
click at [1187, 211] on div at bounding box center [1340, 436] width 382 height 519
click at [1520, 141] on div "JS" at bounding box center [1306, 135] width 466 height 28
click at [1526, 140] on img at bounding box center [1530, 137] width 18 height 18
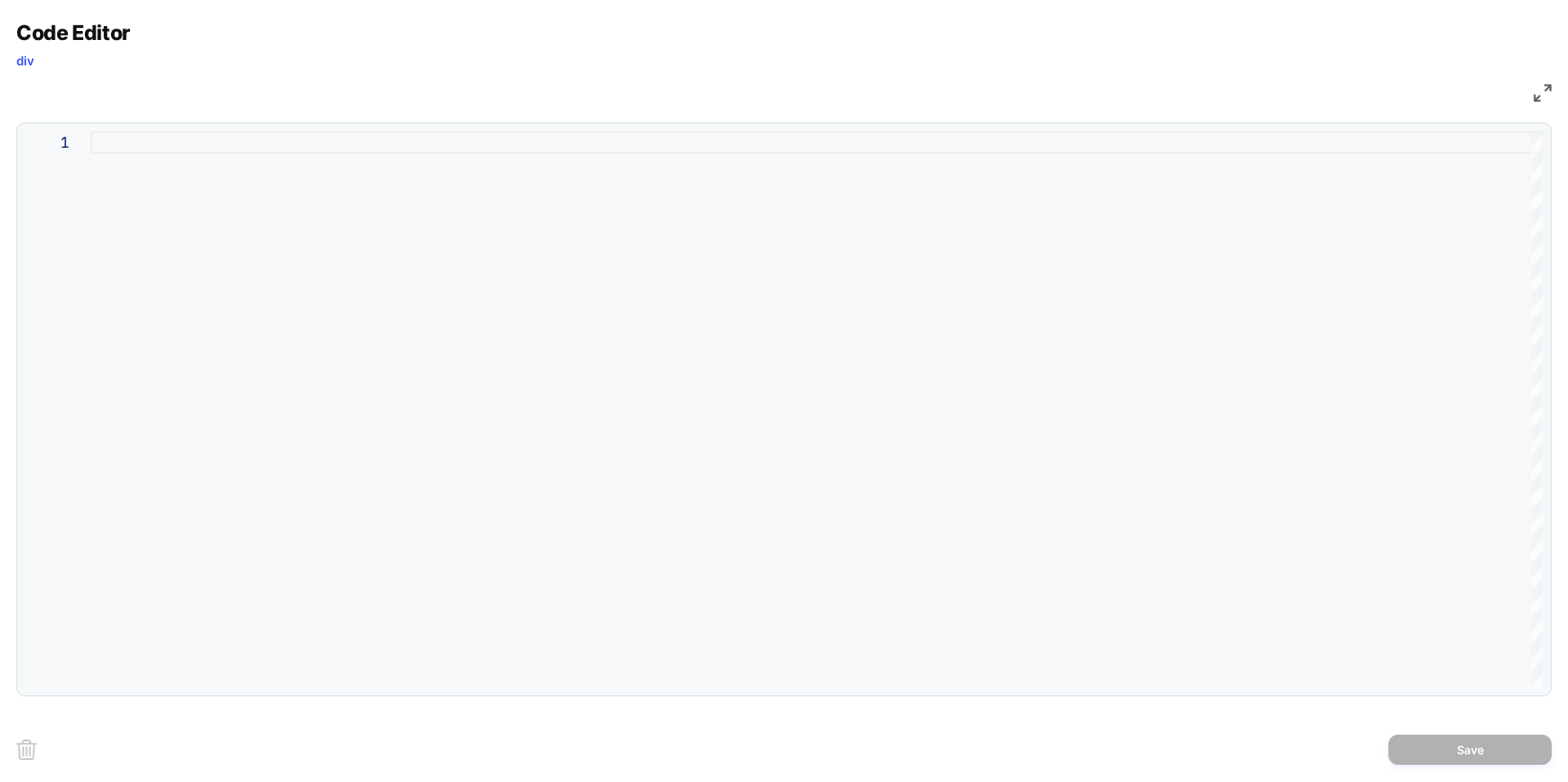
click at [492, 142] on div at bounding box center [816, 409] width 1452 height 556
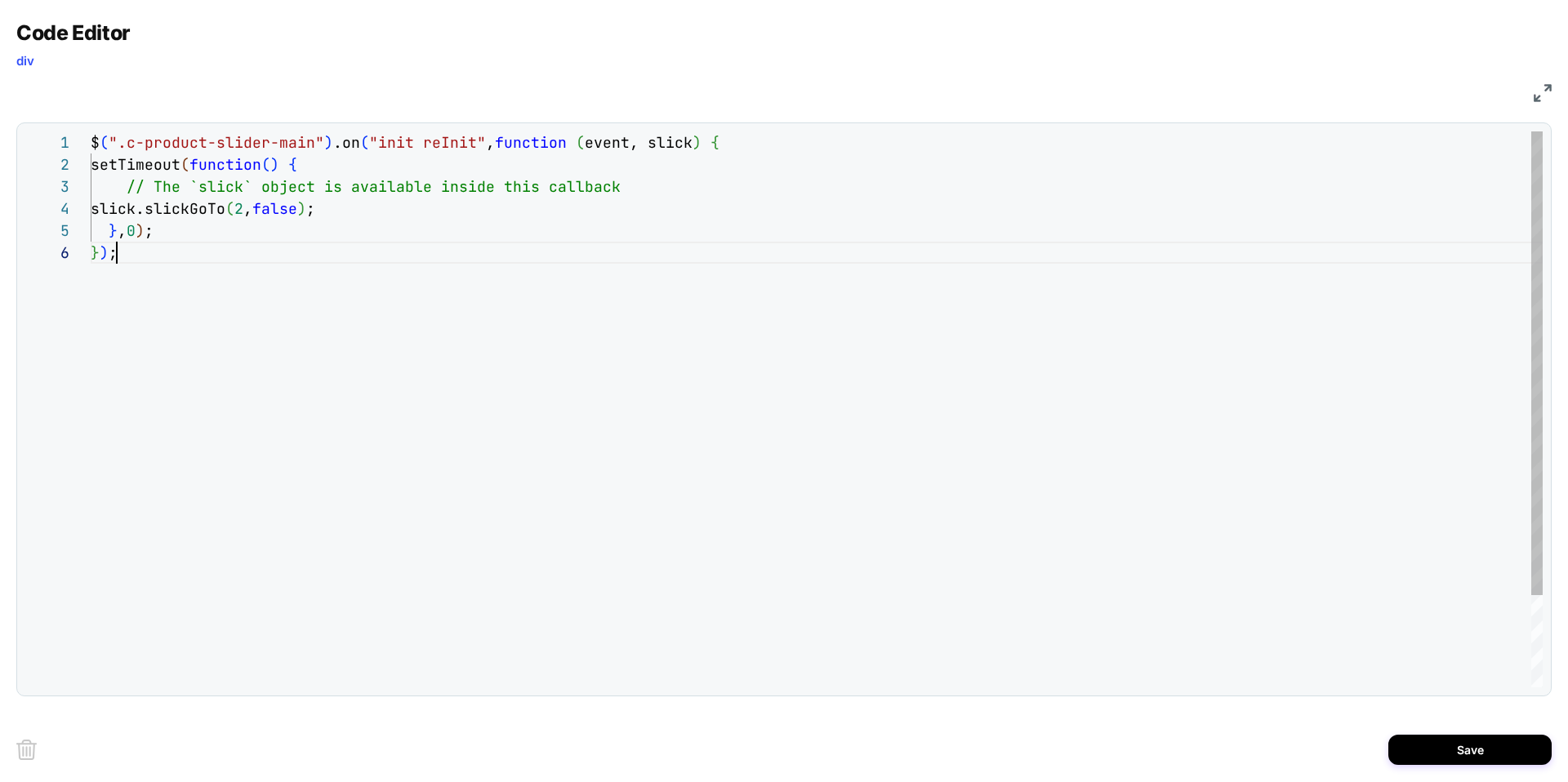
scroll to position [110, 26]
click at [668, 188] on div "$ ( ".c-product-slider-main" ) .on ( "init reInit" , function ( event , slick )…" at bounding box center [816, 465] width 1452 height 666
type textarea "**********"
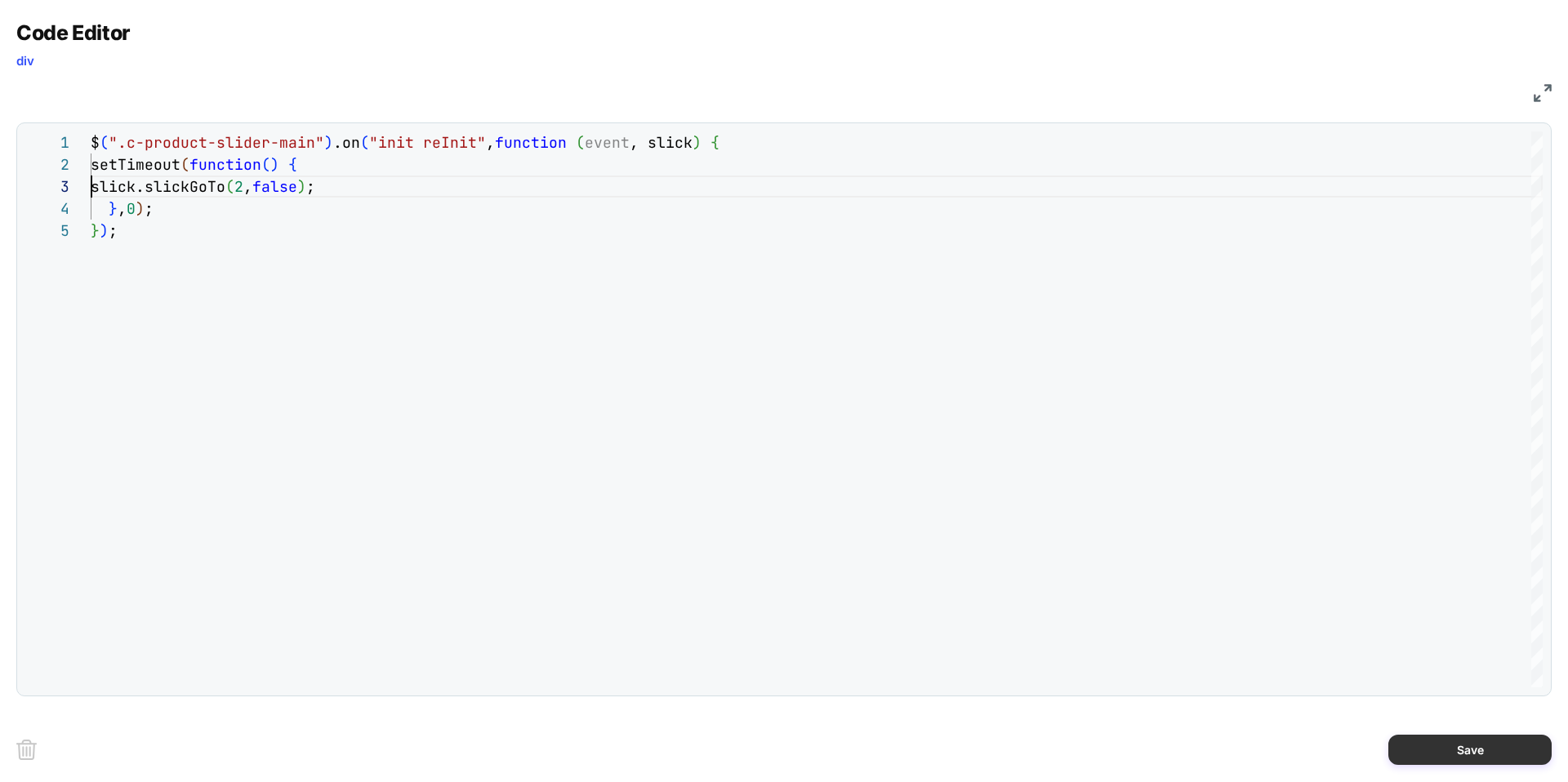
click at [1461, 754] on button "Save" at bounding box center [1470, 750] width 163 height 31
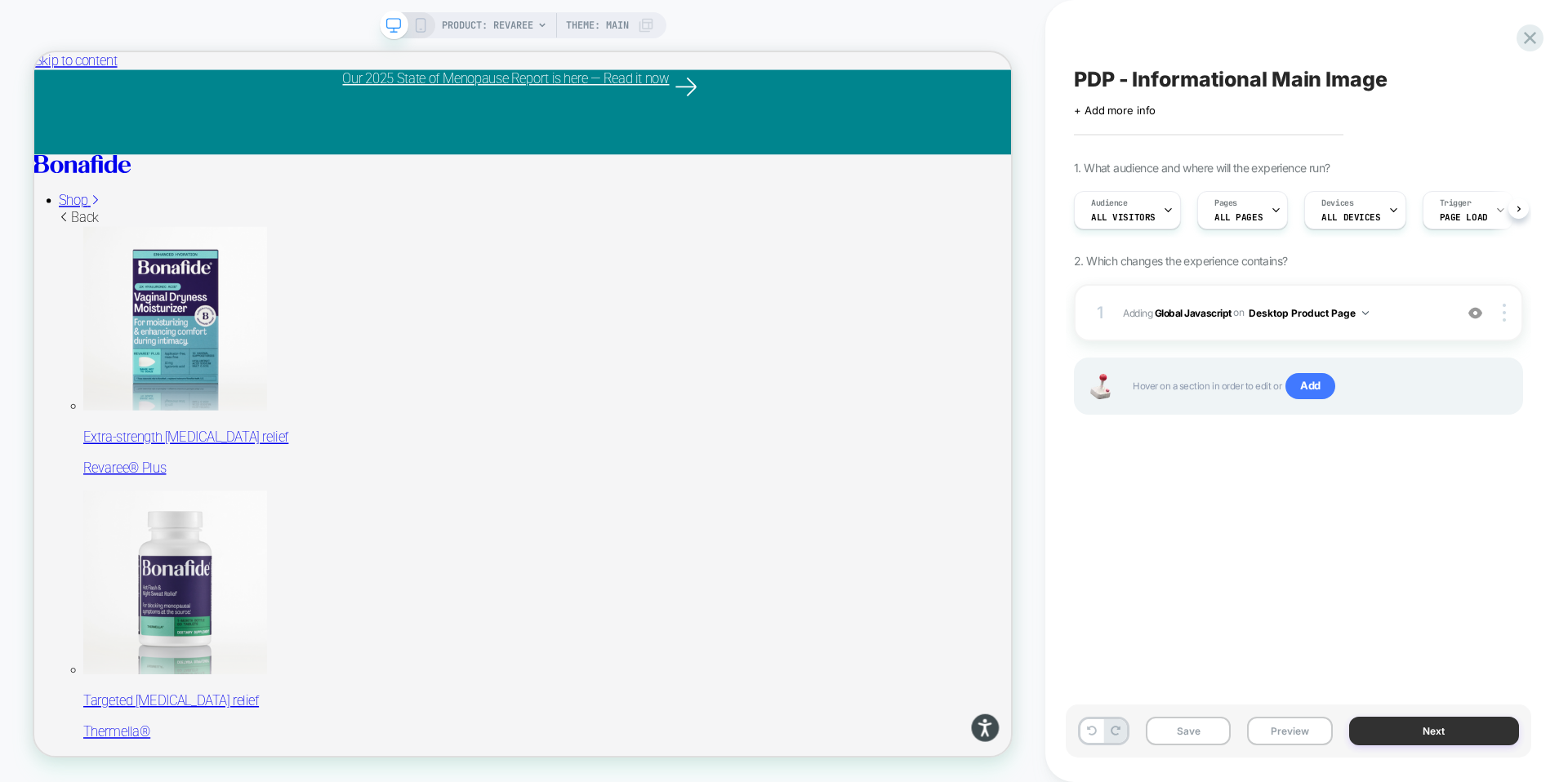
scroll to position [0, 1]
click at [414, 24] on icon at bounding box center [420, 25] width 15 height 15
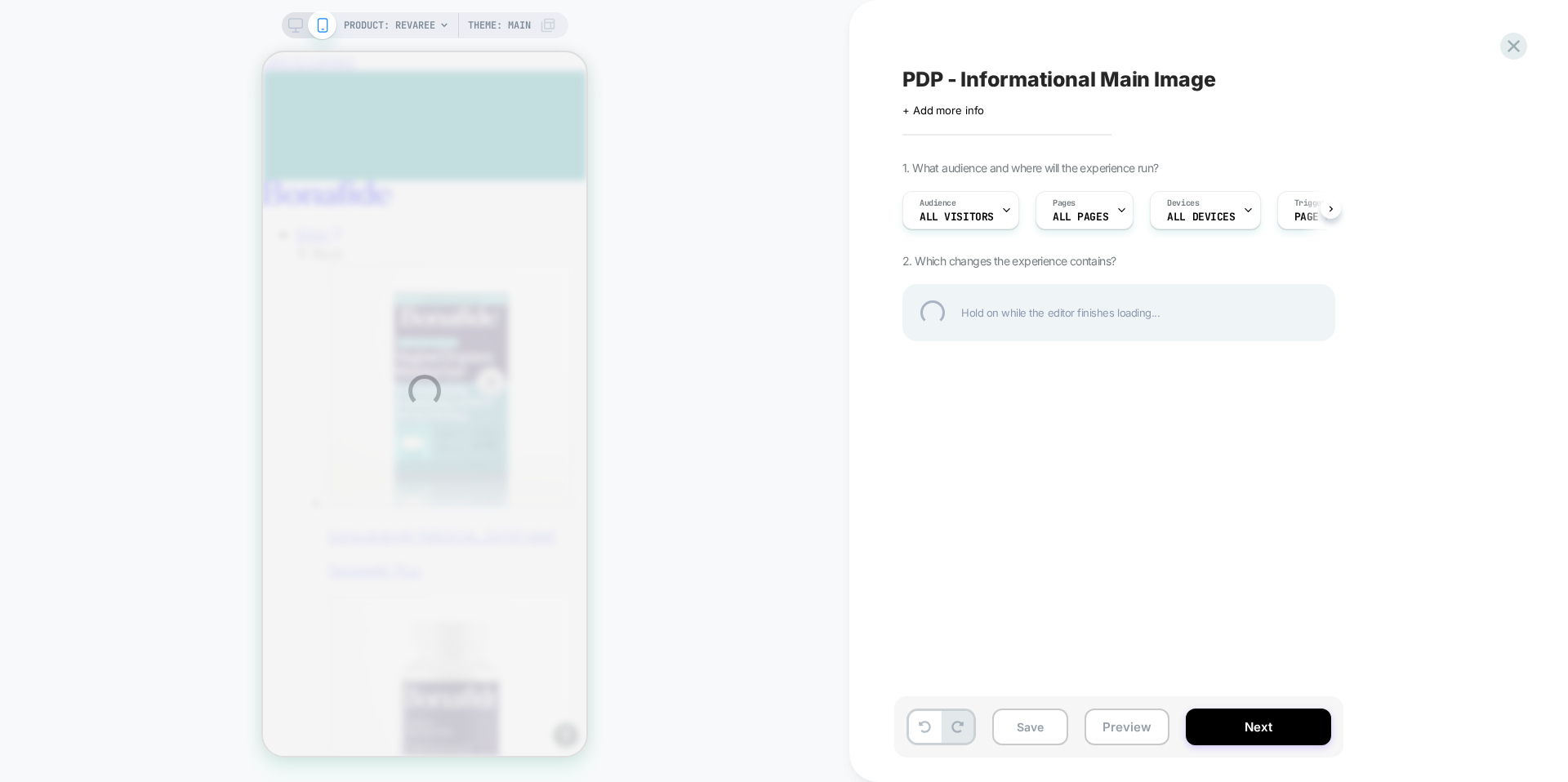
click at [1024, 729] on div "PRODUCT: Revaree Theme: MAIN PDP - Informational Main Image Click to edit exper…" at bounding box center [784, 391] width 1568 height 782
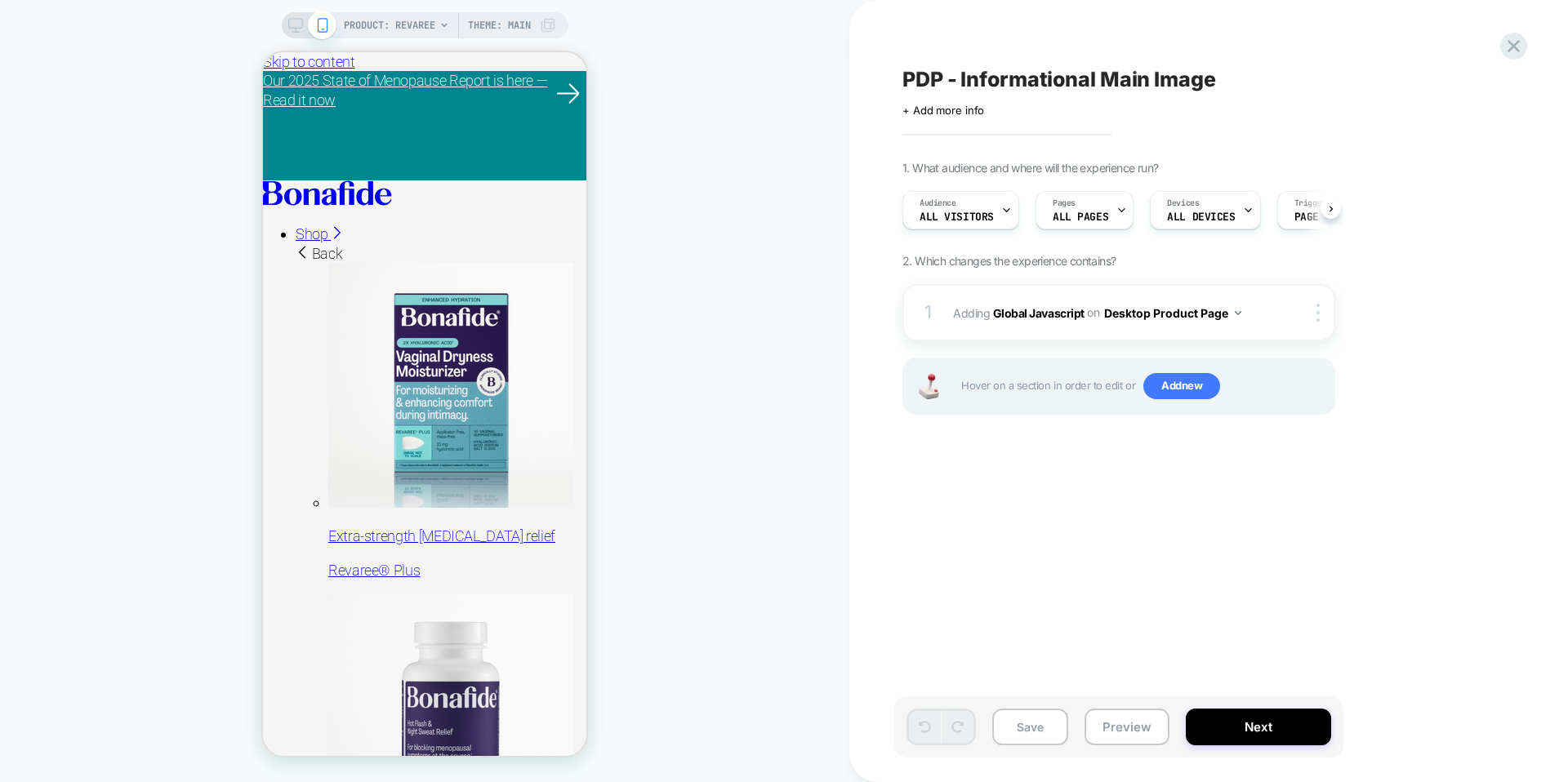
scroll to position [0, 1]
click at [1317, 316] on img at bounding box center [1318, 312] width 4 height 18
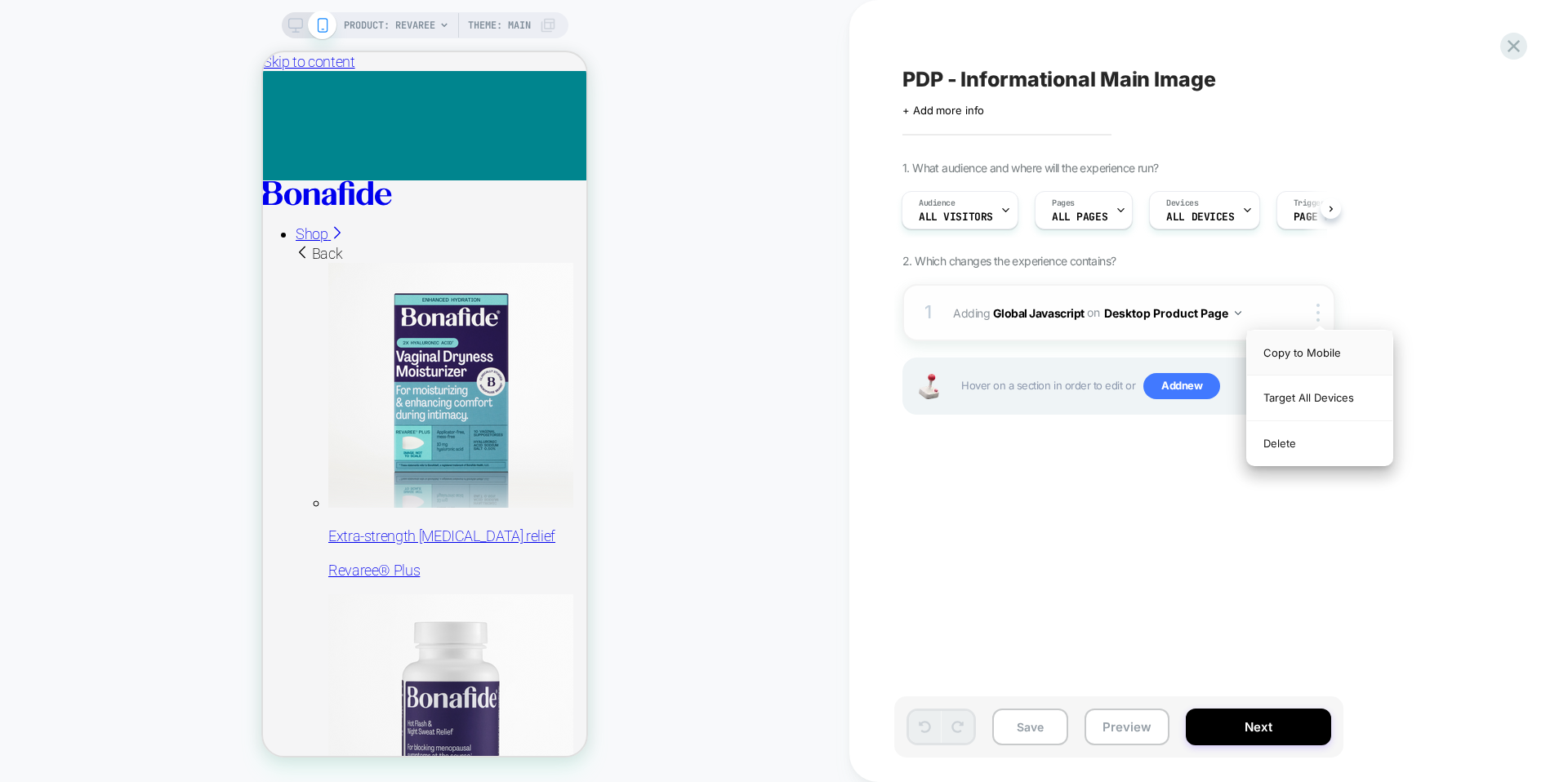
click at [1305, 355] on div "Copy to Mobile" at bounding box center [1319, 353] width 146 height 45
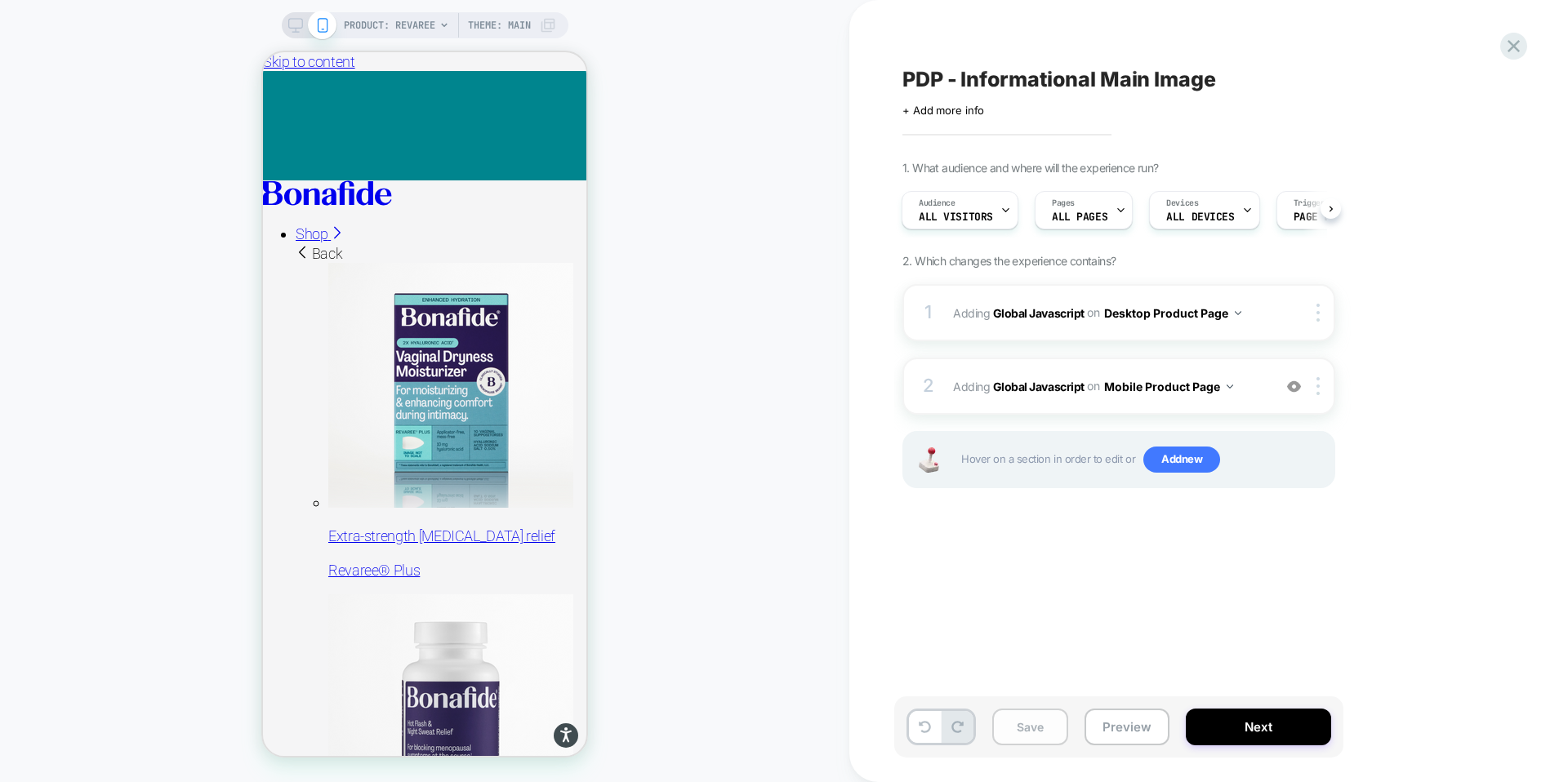
click at [1038, 733] on button "Save" at bounding box center [1030, 727] width 76 height 37
click at [1140, 735] on button "Preview" at bounding box center [1127, 727] width 85 height 37
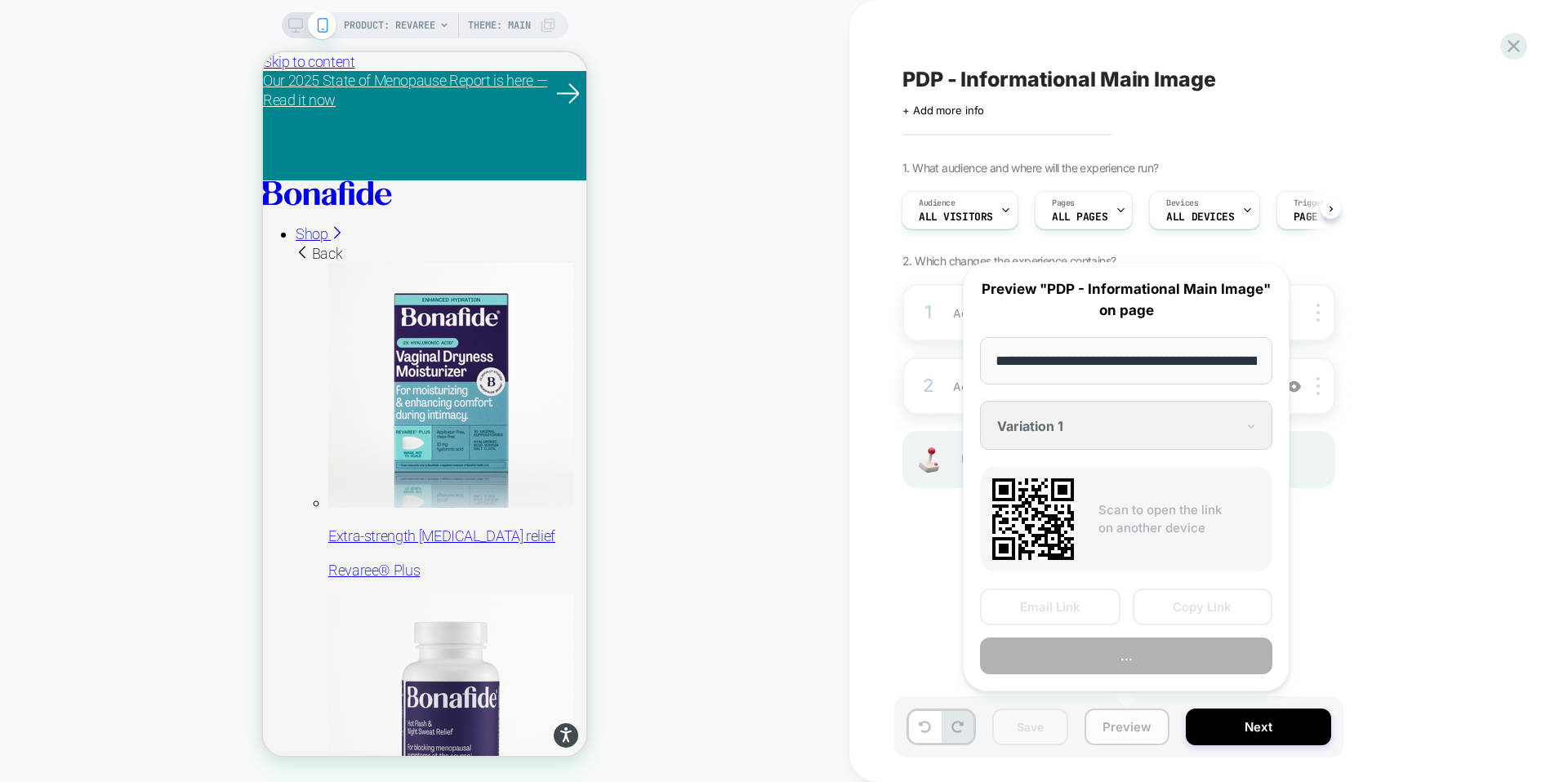
scroll to position [0, 153]
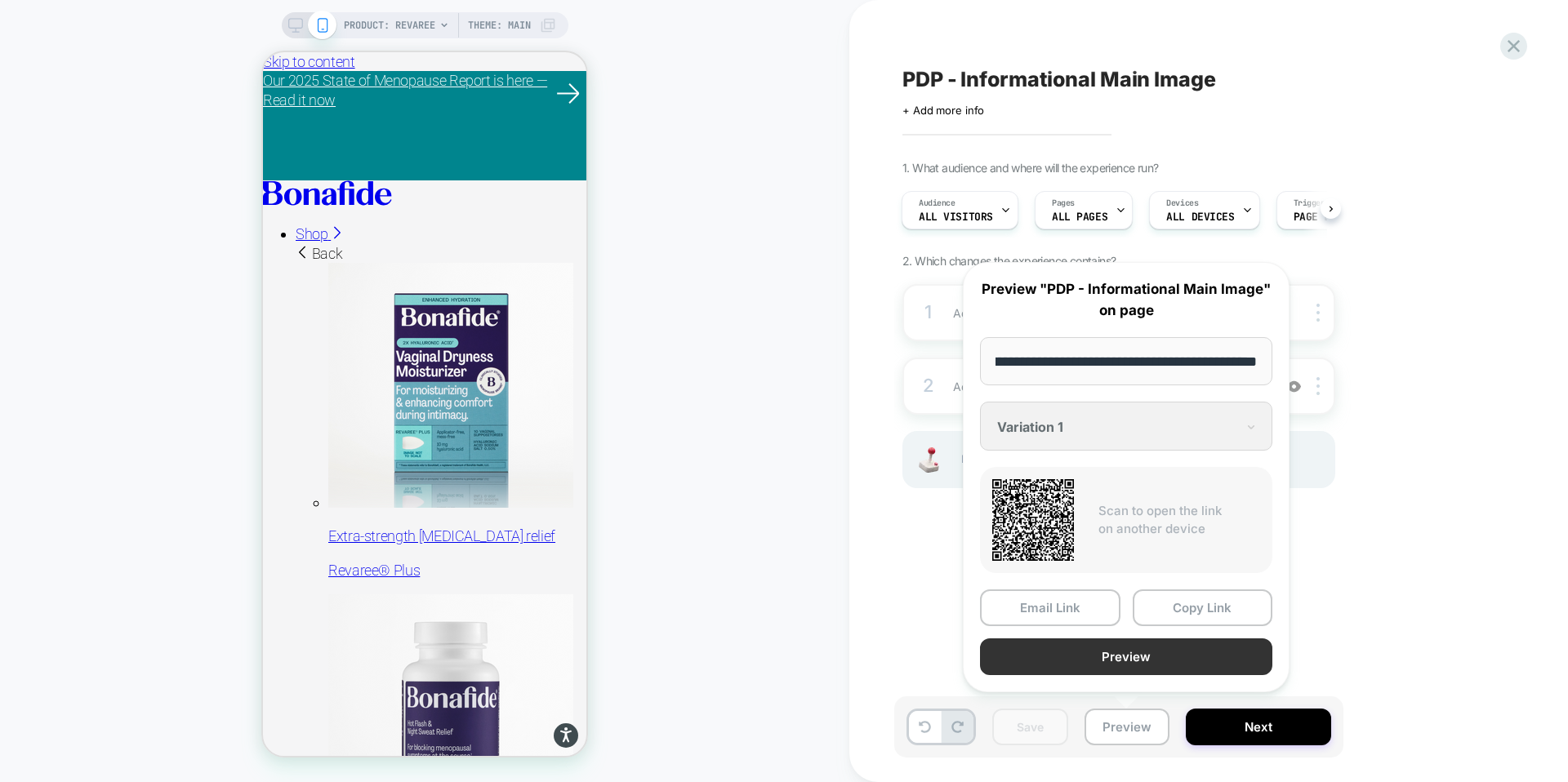
click at [1146, 664] on button "Preview" at bounding box center [1125, 657] width 292 height 37
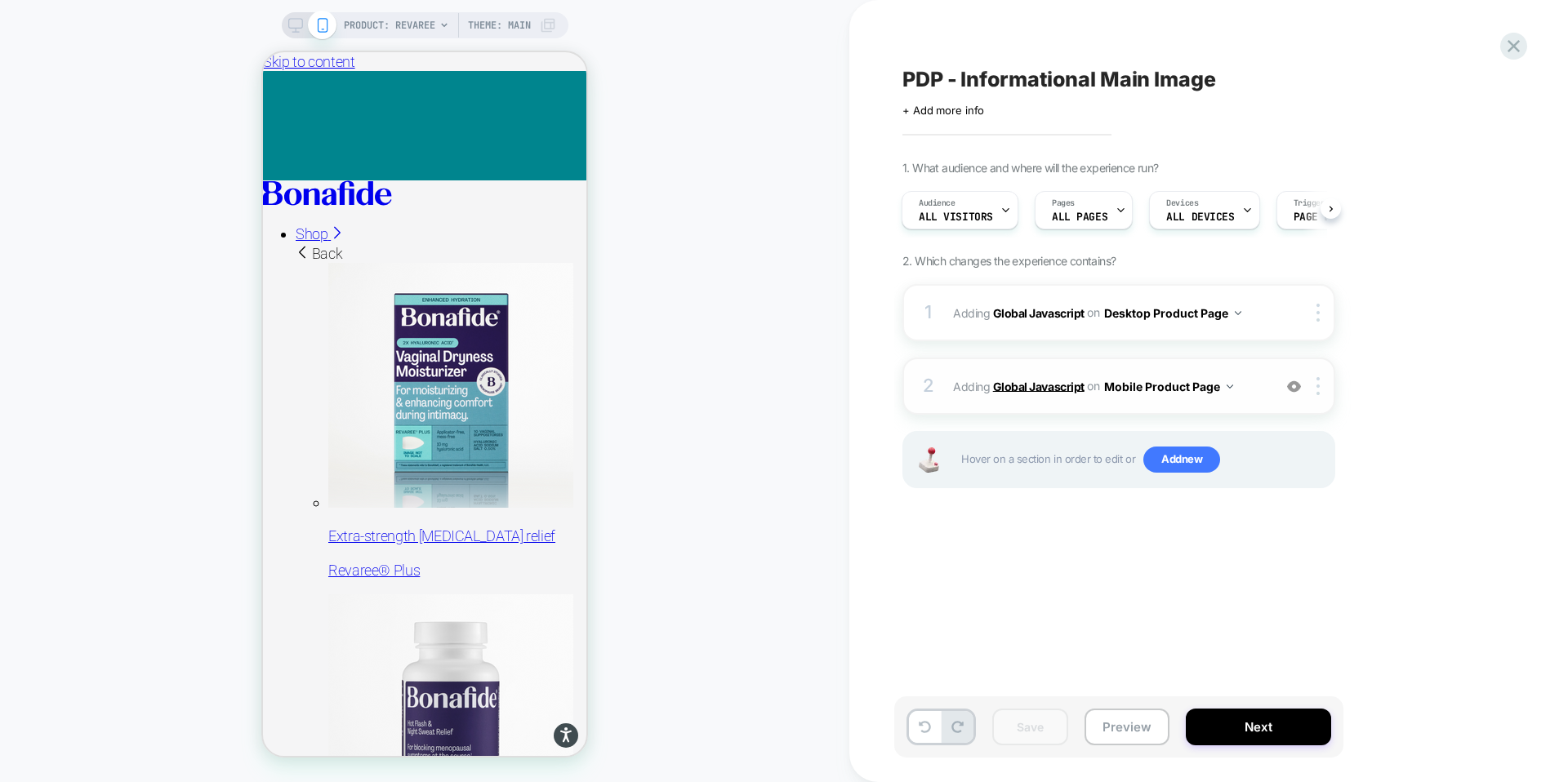
click at [1018, 384] on b "Global Javascript" at bounding box center [1038, 385] width 92 height 14
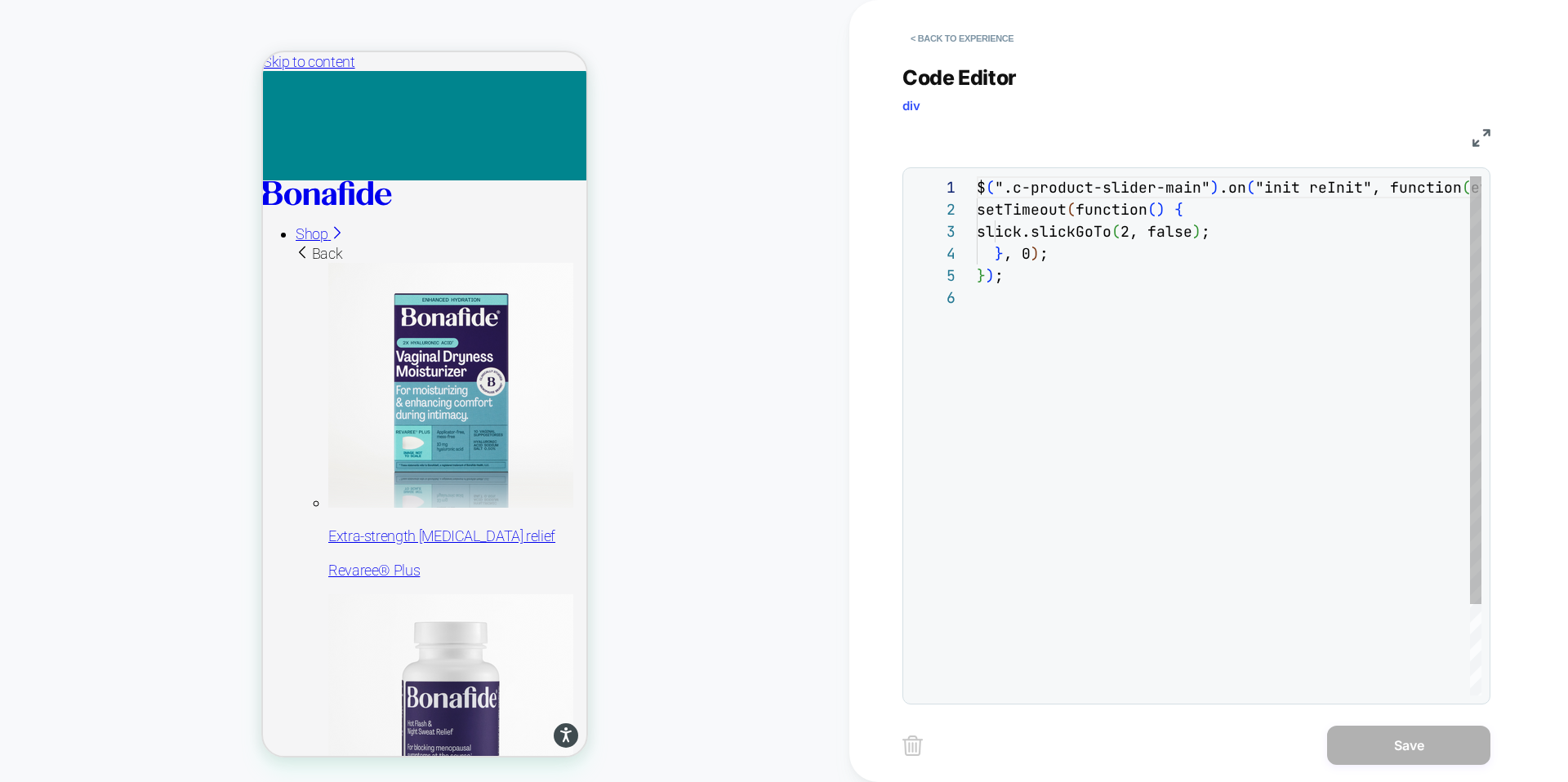
scroll to position [110, 0]
drag, startPoint x: 1030, startPoint y: 257, endPoint x: 1018, endPoint y: 256, distance: 12.0
click at [1018, 256] on div "$ ( ".c-product-slider-main" ) .on ( "init reInit", function ( event , slick ) …" at bounding box center [1313, 491] width 673 height 630
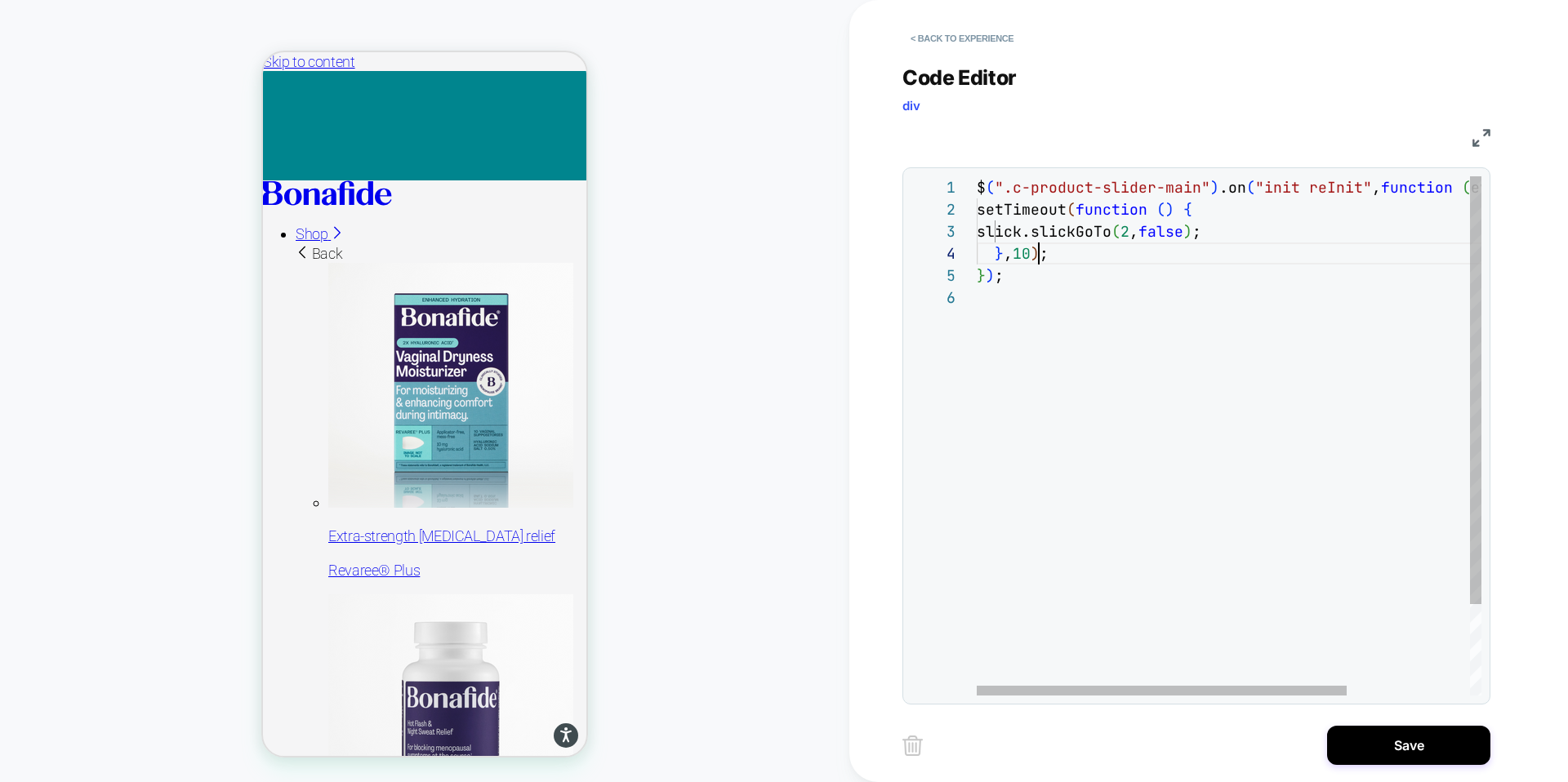
scroll to position [66, 71]
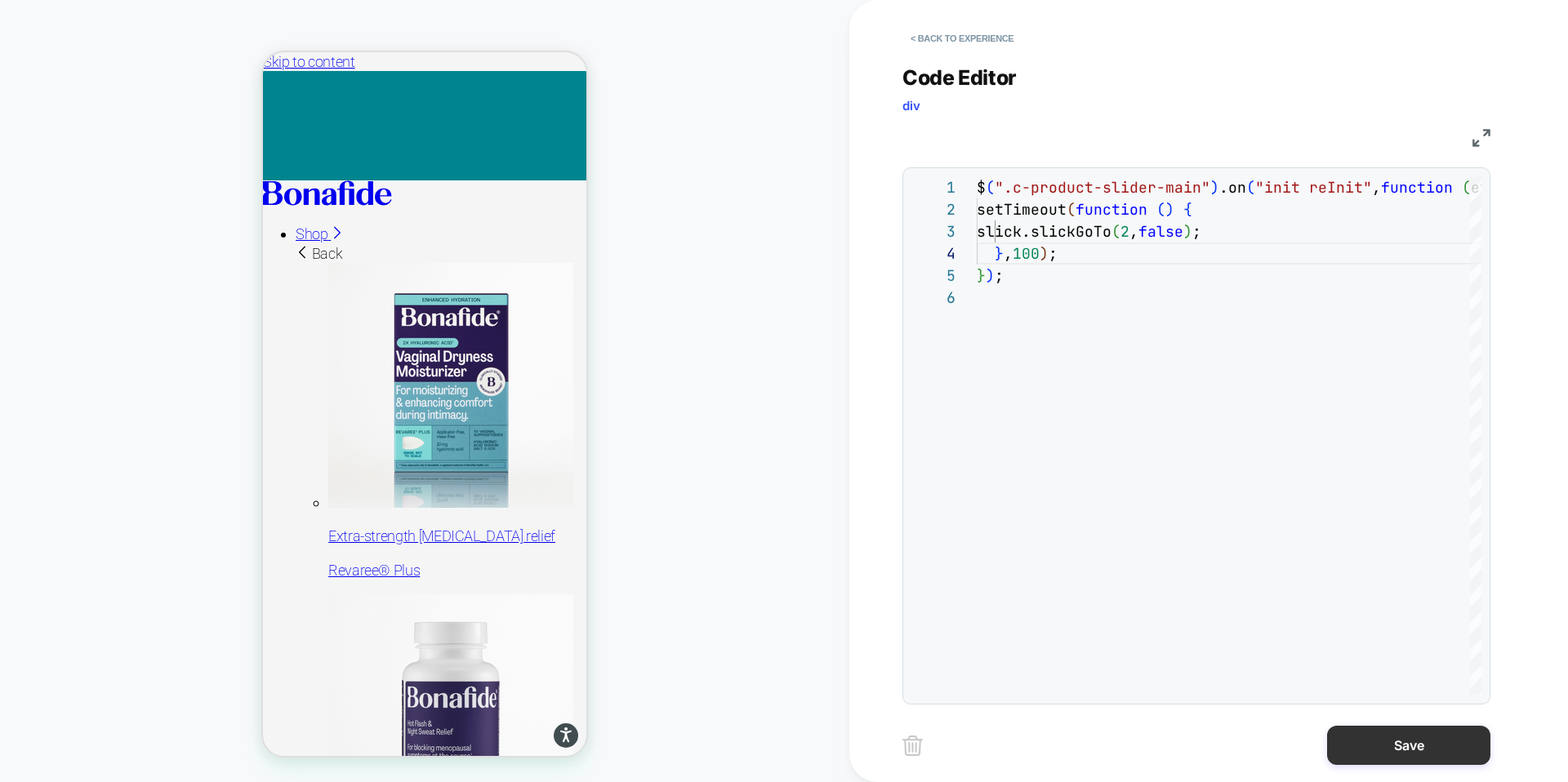
type textarea "**********"
click at [1435, 745] on button "Save" at bounding box center [1408, 746] width 163 height 39
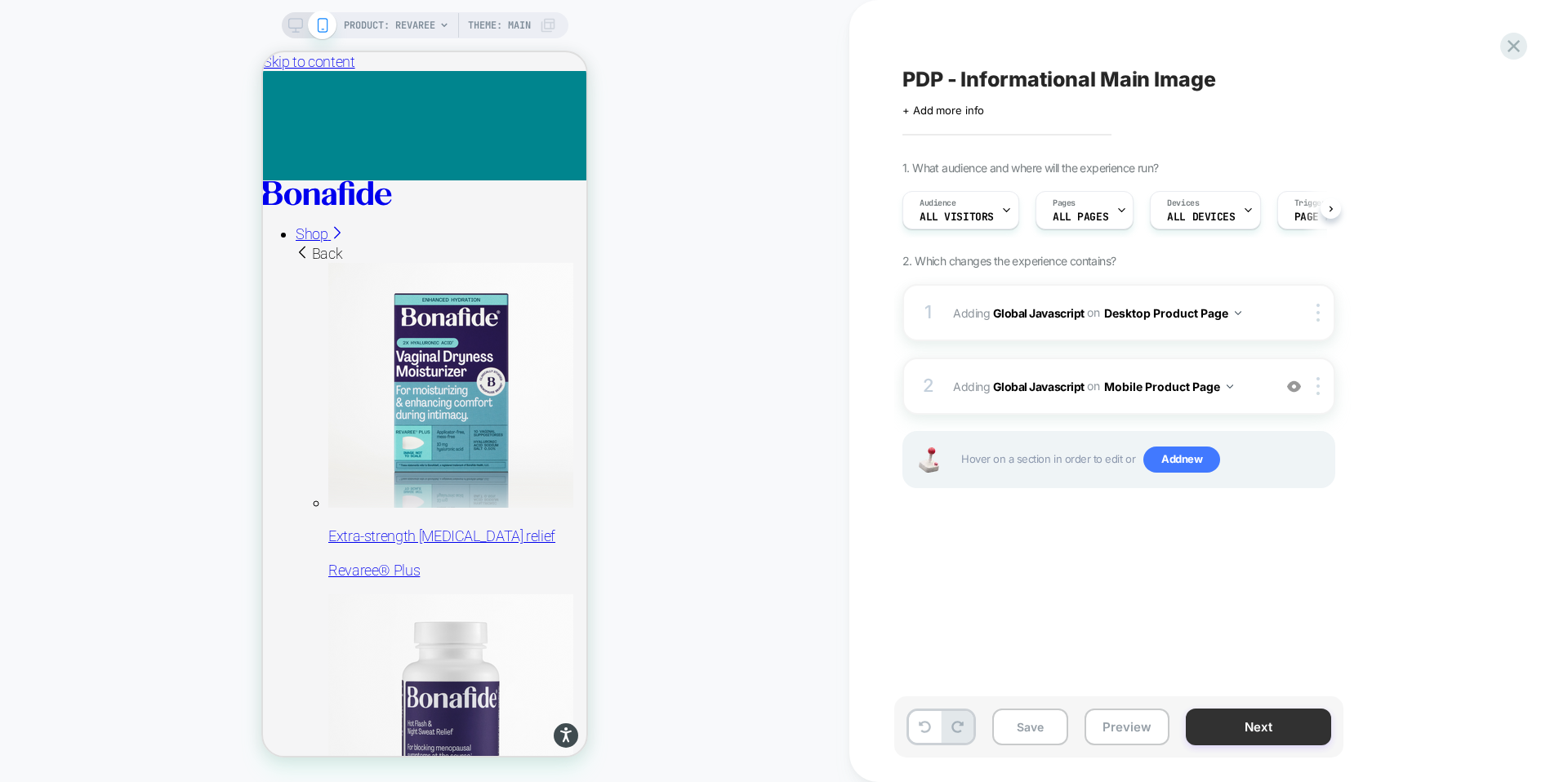
scroll to position [0, 1]
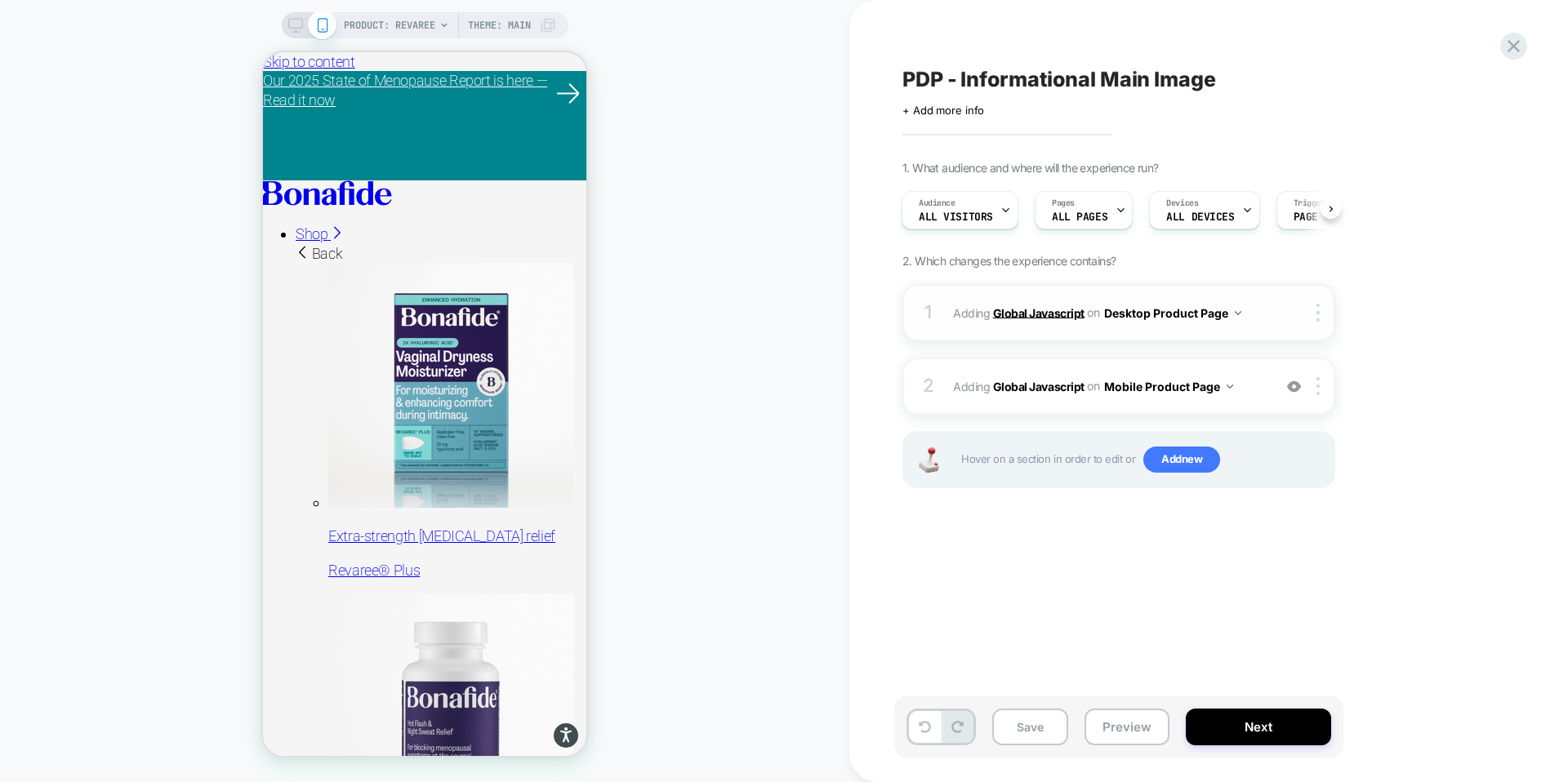
click at [1040, 311] on b "Global Javascript" at bounding box center [1038, 312] width 92 height 14
click at [1033, 310] on b "Global Javascript" at bounding box center [1038, 312] width 92 height 14
click at [1018, 715] on button "Save" at bounding box center [1030, 727] width 76 height 37
click at [297, 22] on icon at bounding box center [296, 25] width 15 height 15
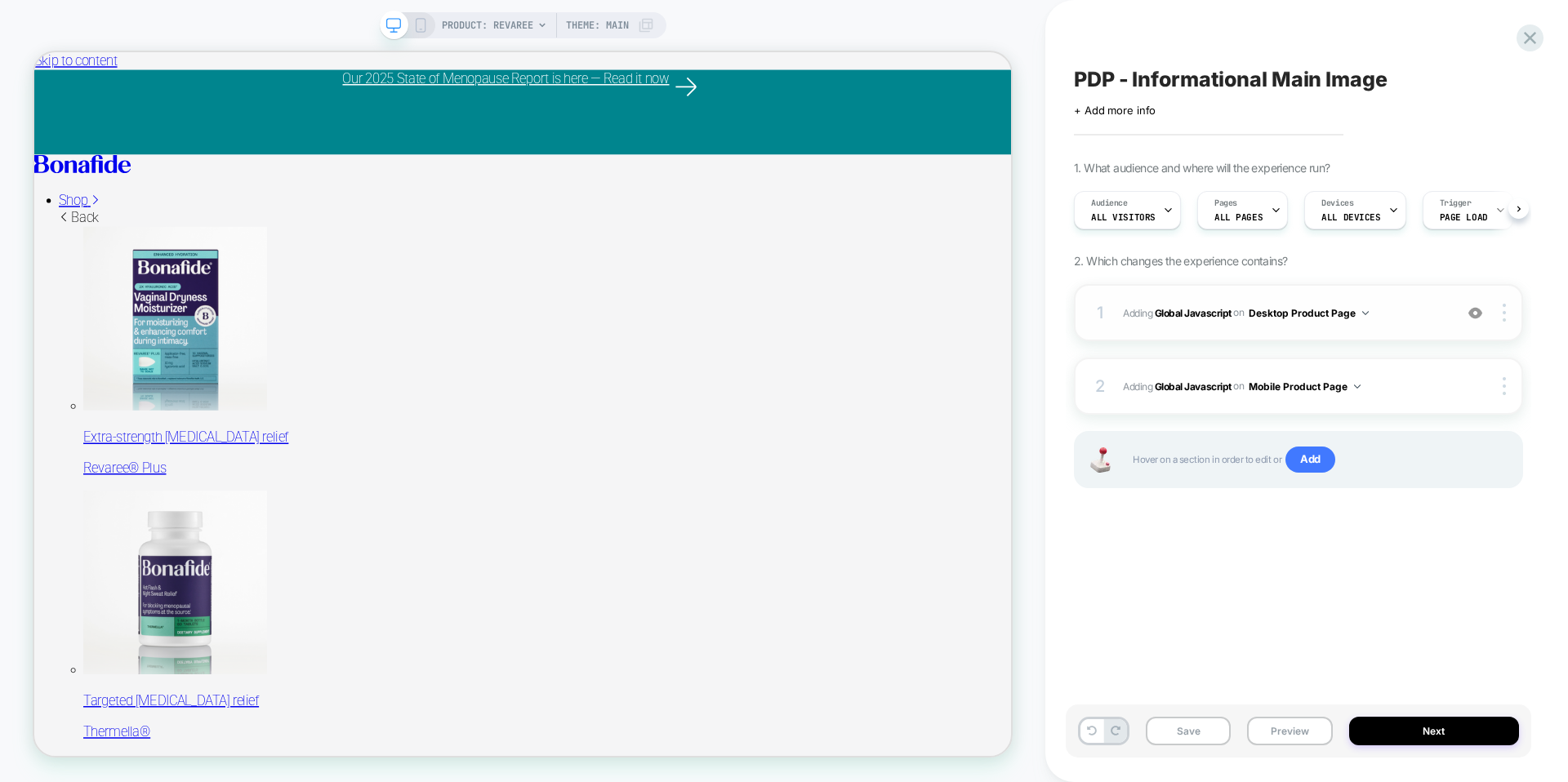
scroll to position [0, 1]
click at [1186, 313] on b "Global Javascript" at bounding box center [1193, 312] width 77 height 12
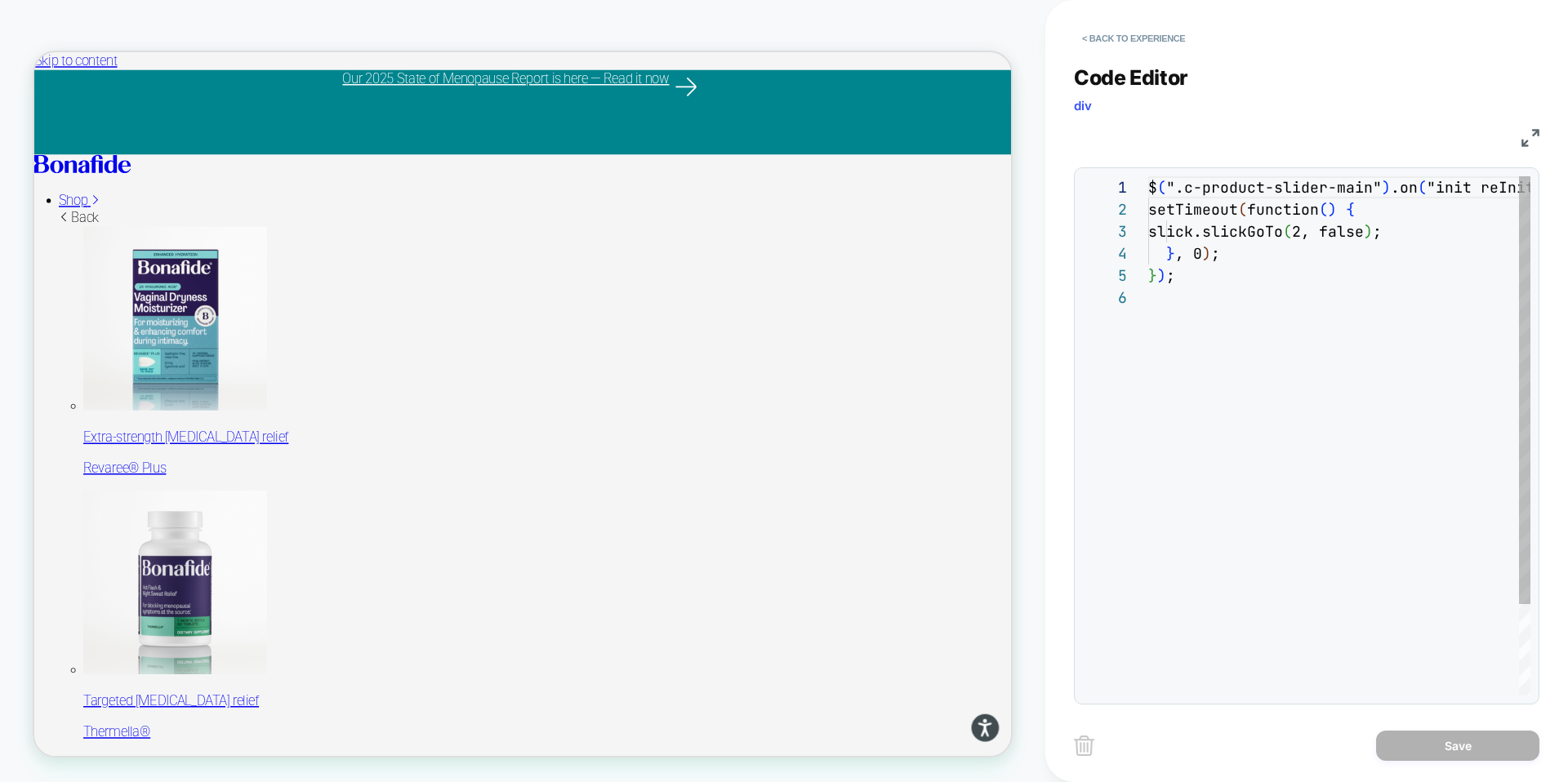
scroll to position [110, 0]
click at [1191, 254] on div "$ ( ".c-product-slider-main" ) .on ( "init reInit", function ( event , slick ) …" at bounding box center [1484, 491] width 673 height 630
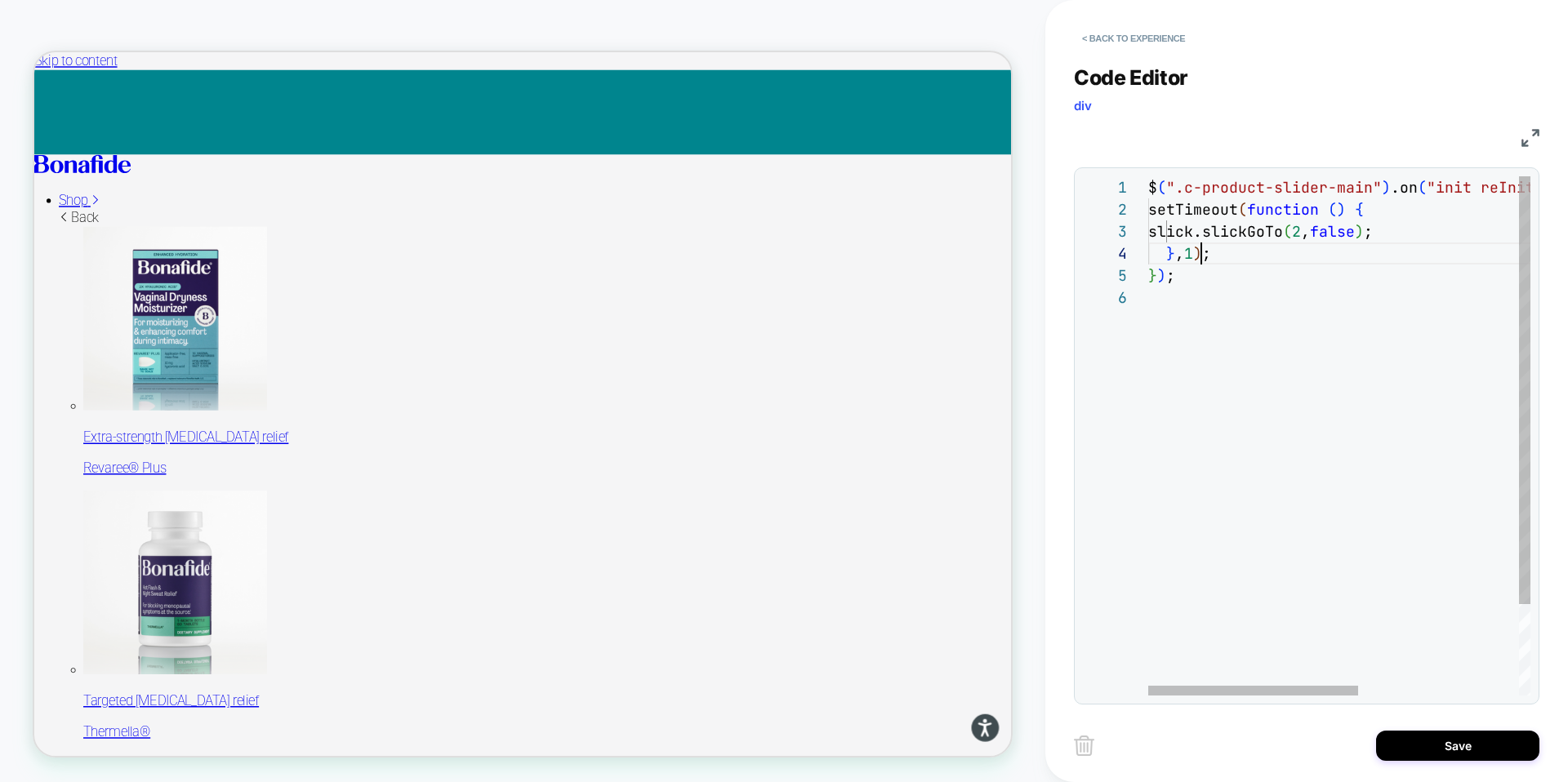
scroll to position [66, 71]
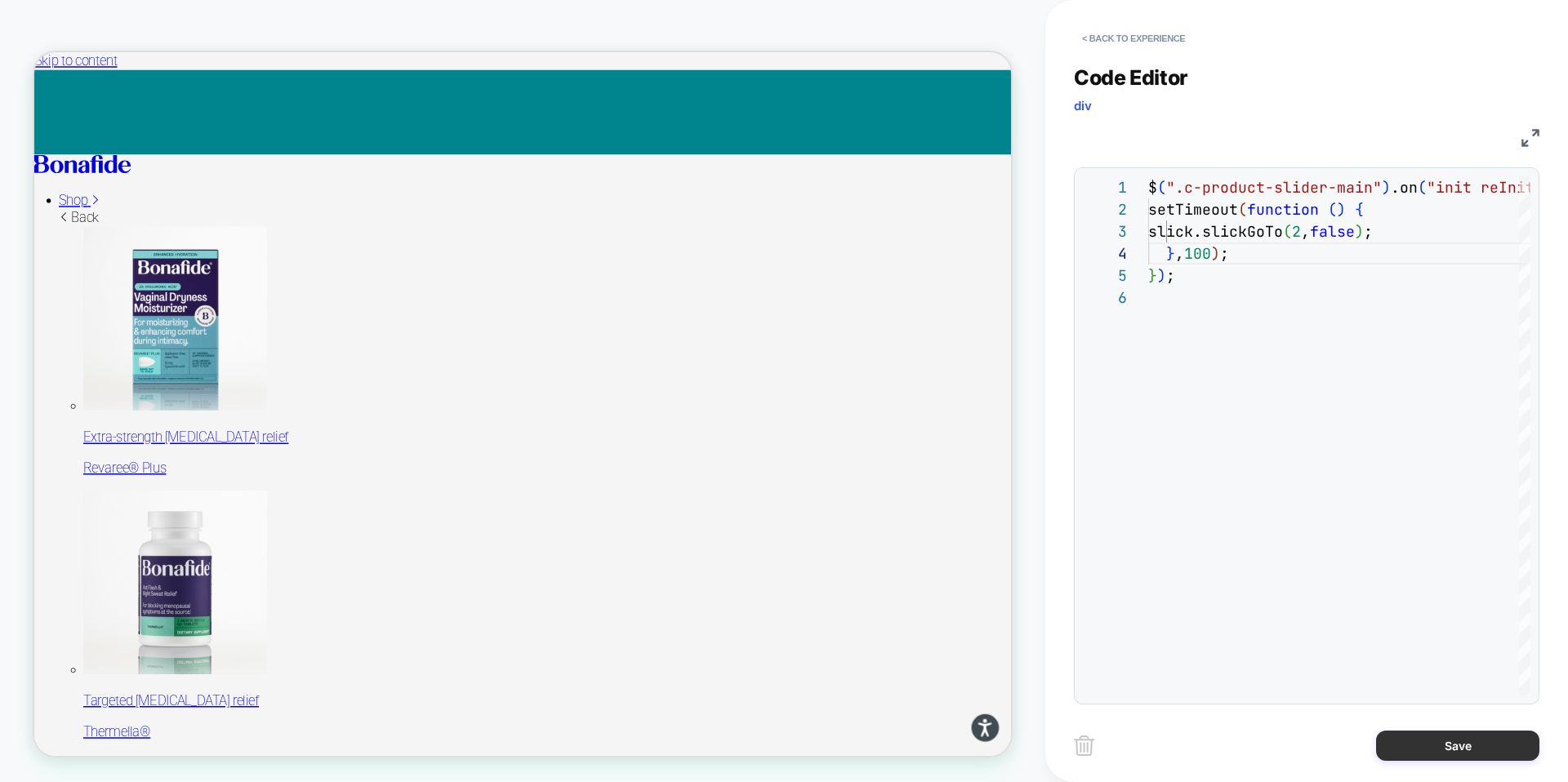
type textarea "**********"
click at [1466, 743] on button "Save" at bounding box center [1458, 746] width 163 height 31
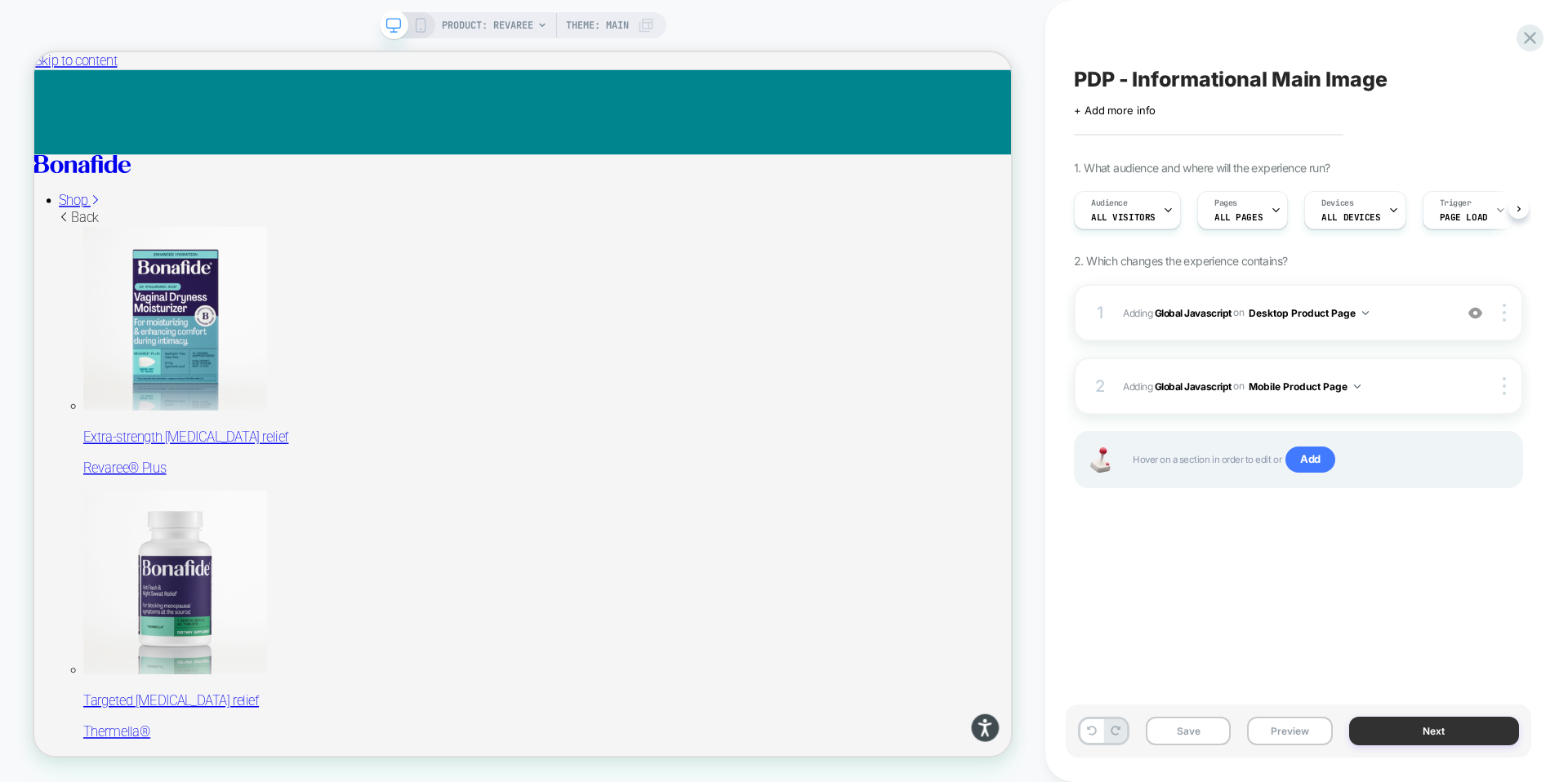
scroll to position [0, 1]
click at [1196, 737] on button "Save" at bounding box center [1189, 731] width 85 height 29
click at [1305, 732] on button "Preview" at bounding box center [1290, 731] width 85 height 29
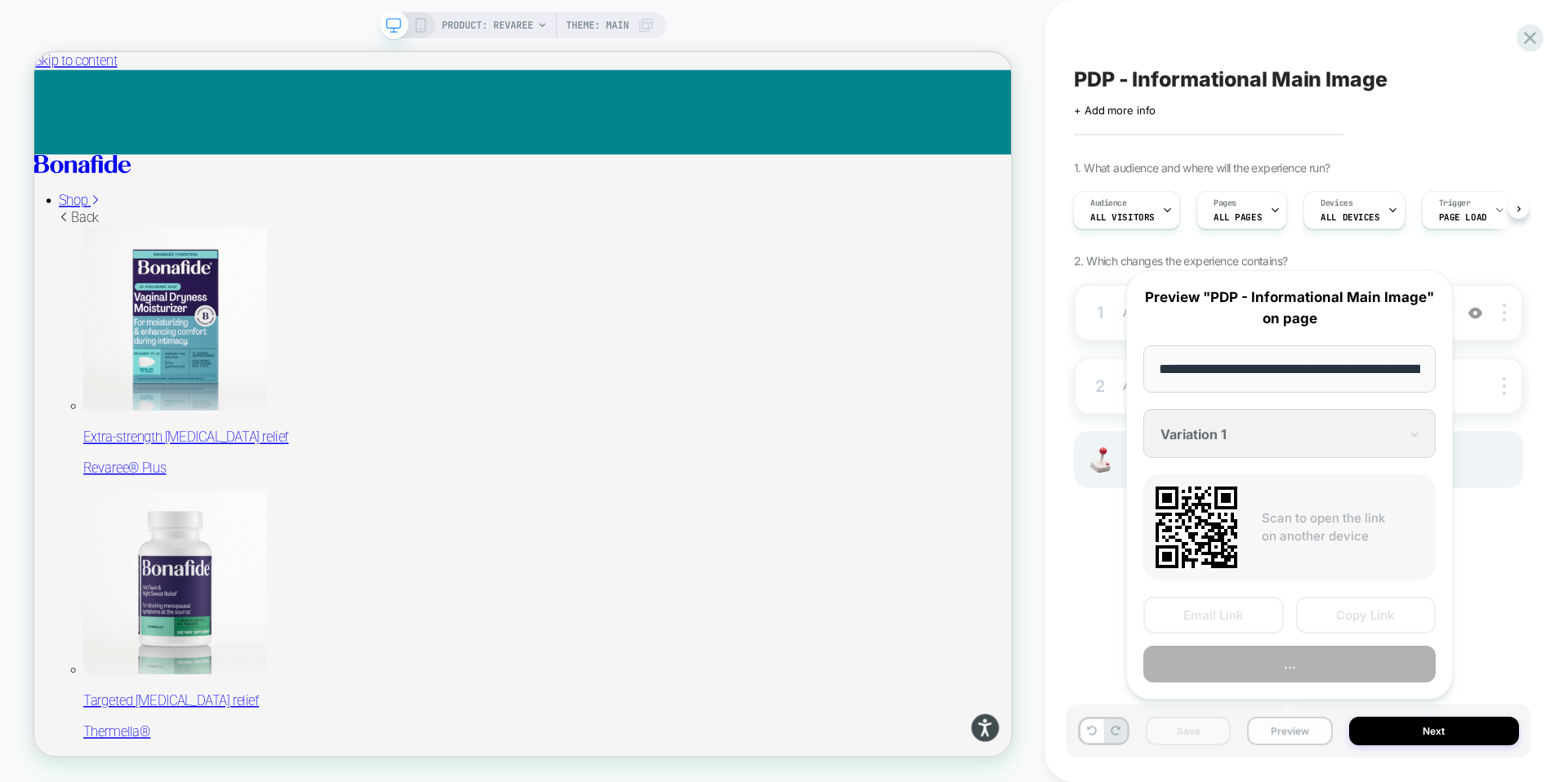
scroll to position [0, 153]
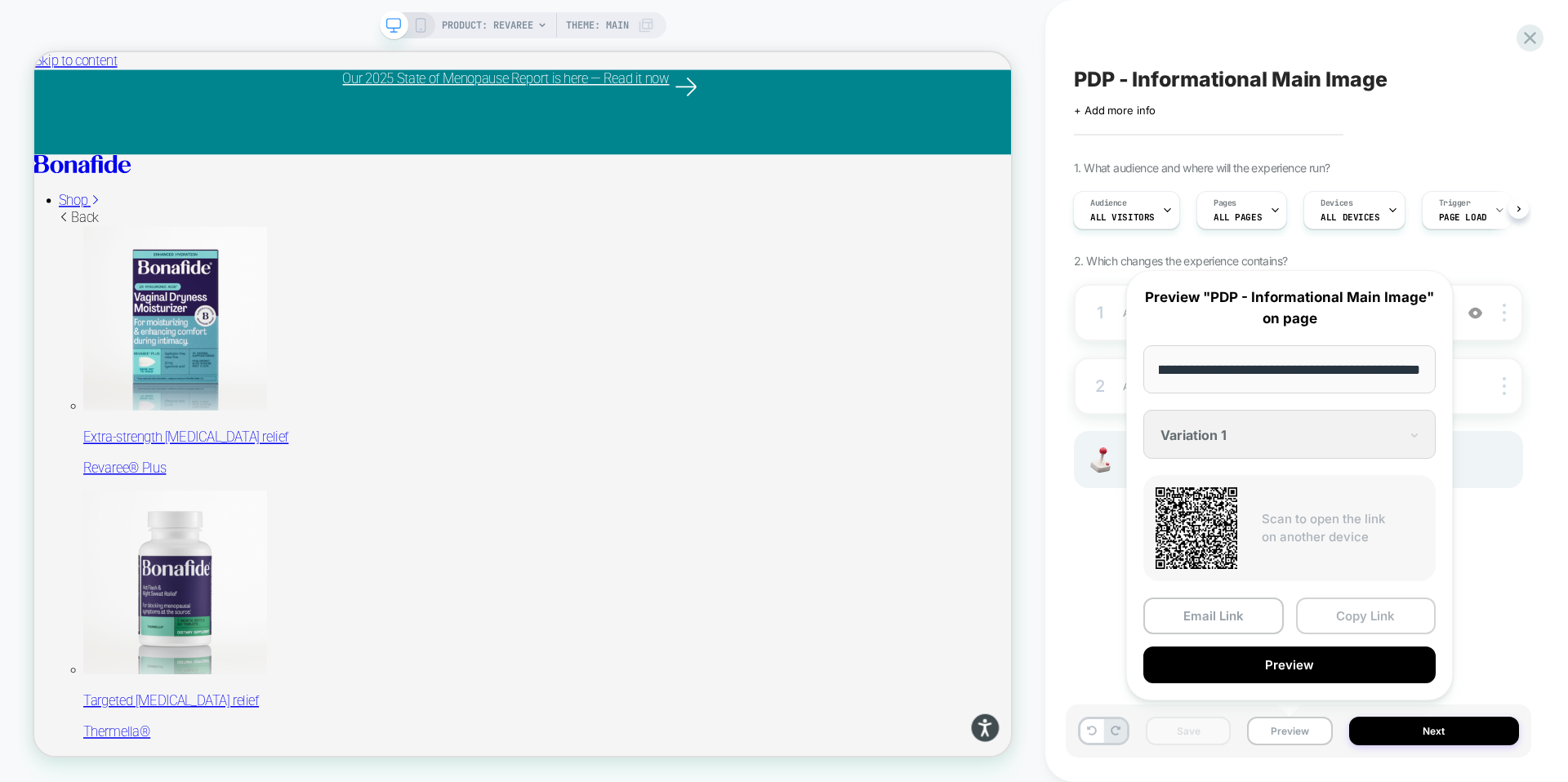
click at [1349, 621] on button "Copy Link" at bounding box center [1366, 616] width 140 height 37
